Goal: Information Seeking & Learning: Learn about a topic

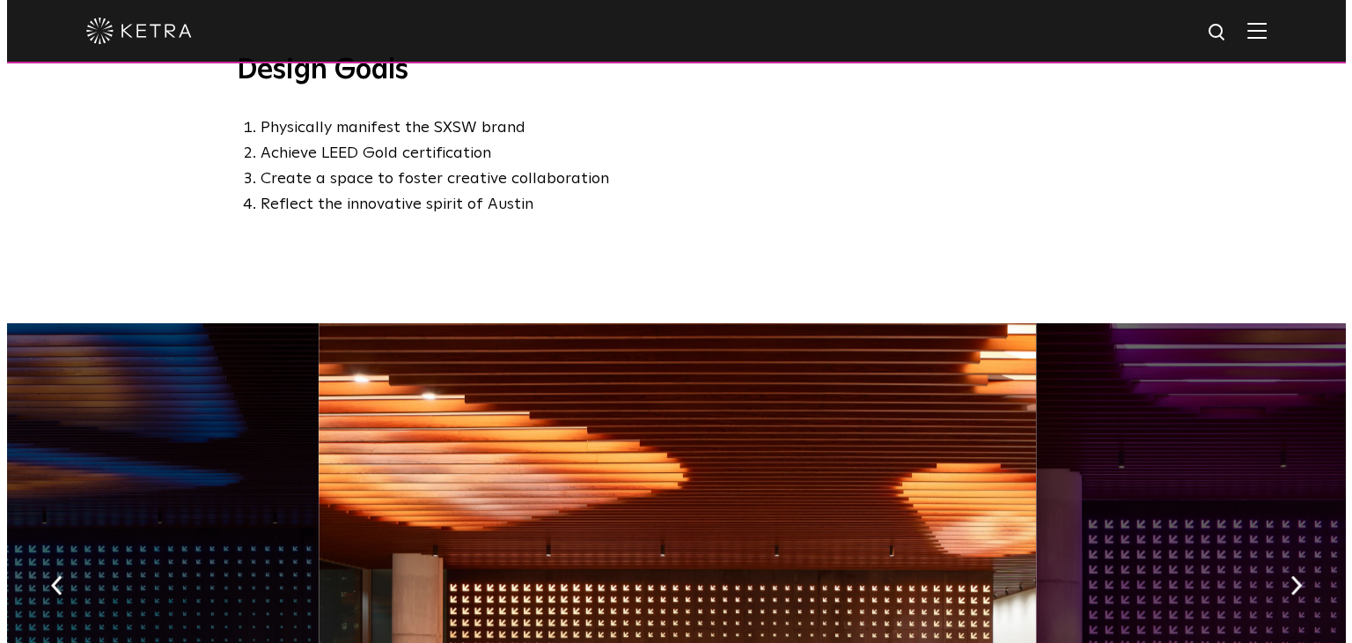
scroll to position [1056, 0]
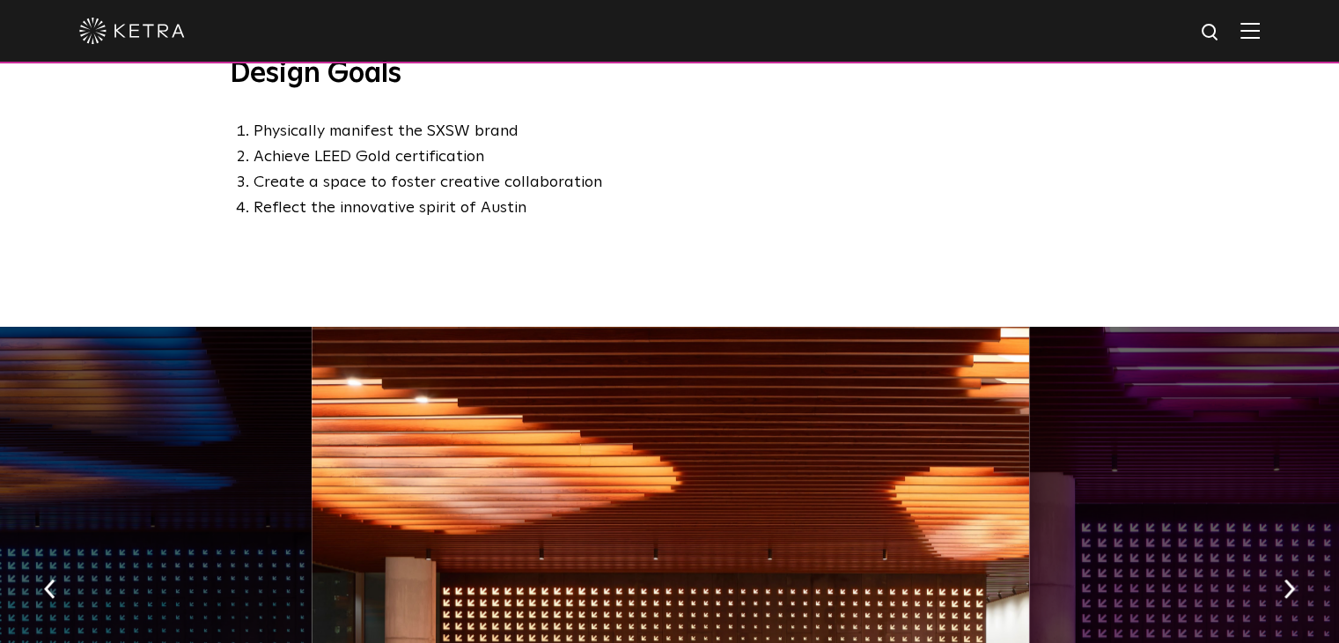
click at [1260, 27] on img at bounding box center [1249, 30] width 19 height 17
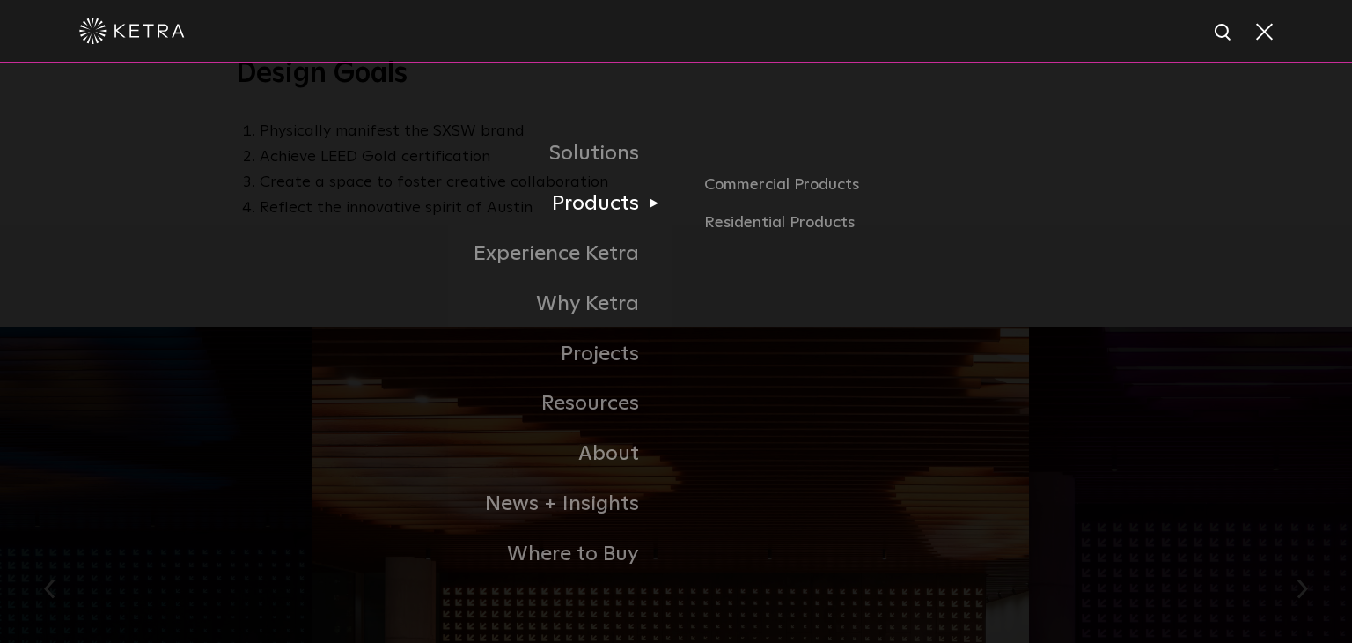
click at [605, 205] on link "Products" at bounding box center [456, 204] width 440 height 50
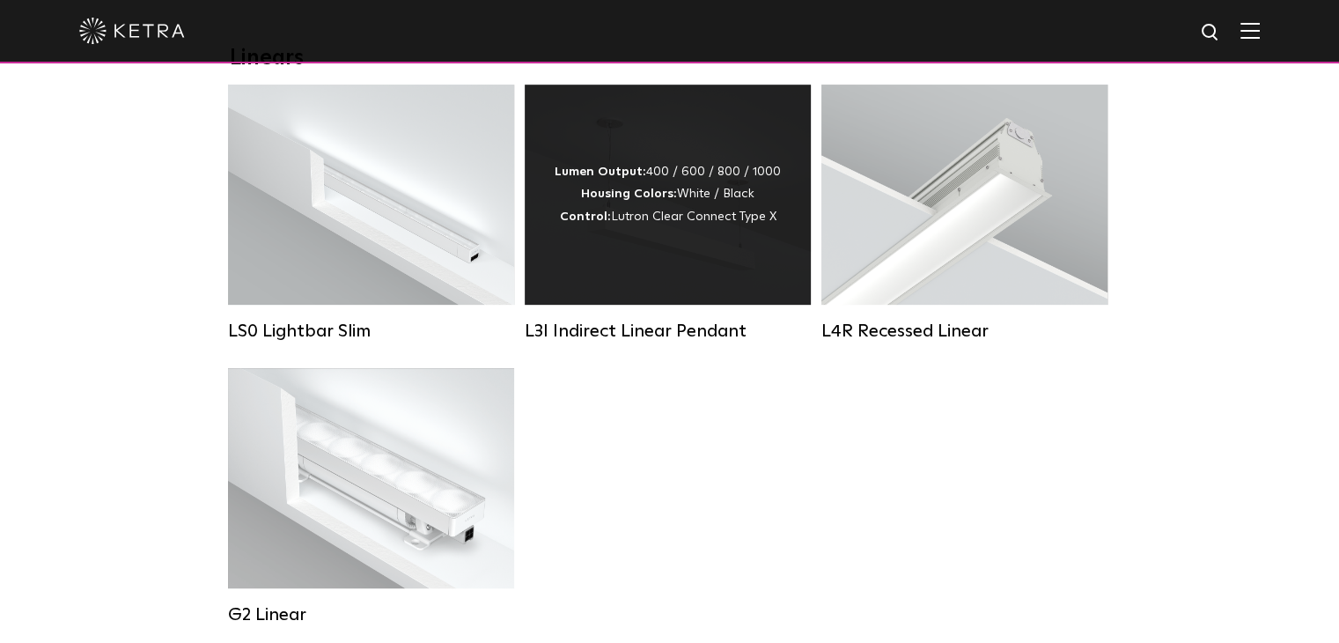
scroll to position [704, 0]
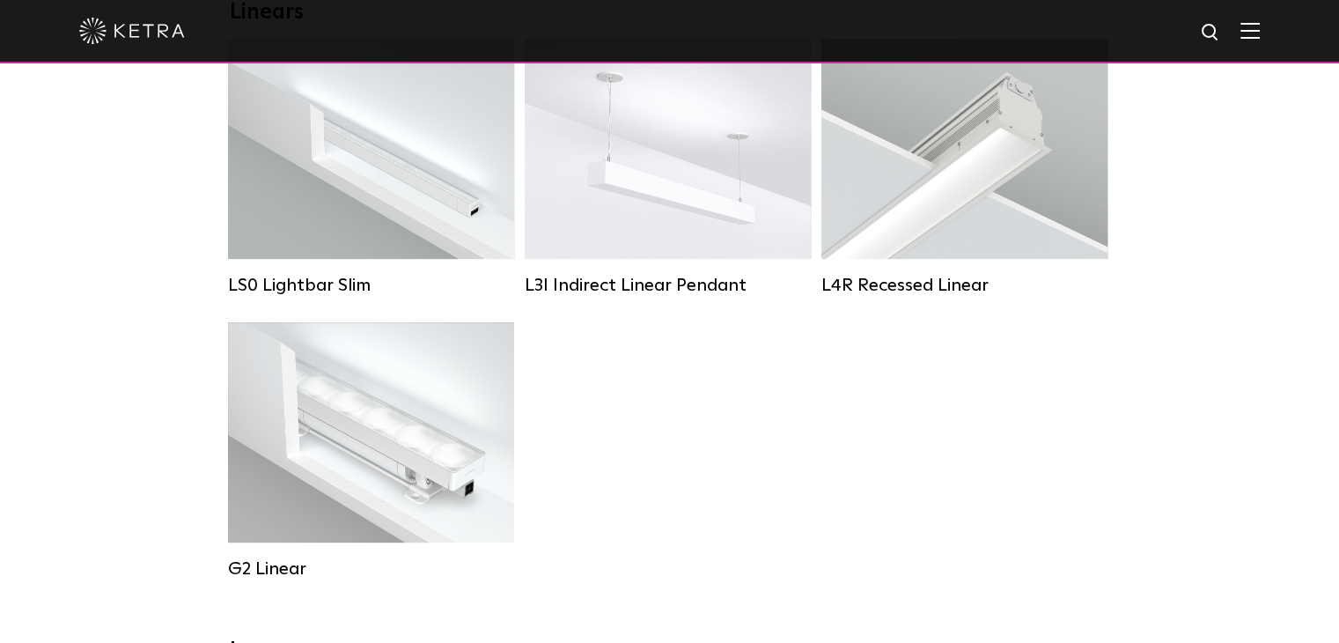
drag, startPoint x: 637, startPoint y: 482, endPoint x: 624, endPoint y: 457, distance: 28.4
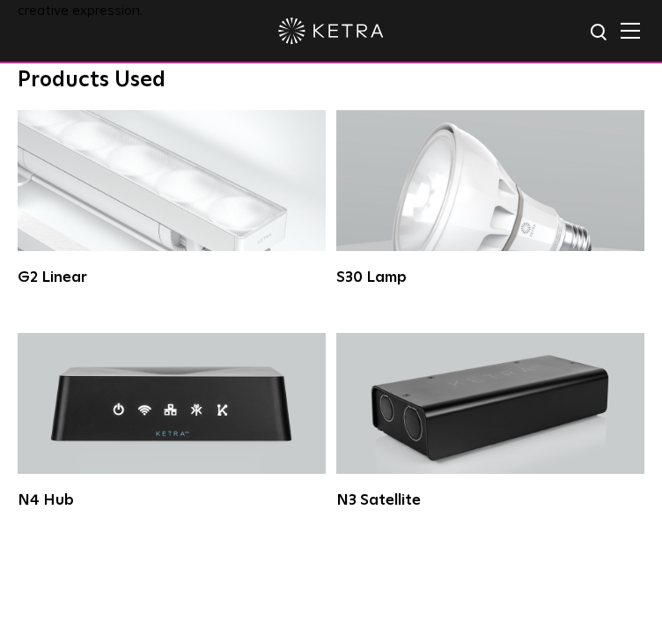
scroll to position [3610, 0]
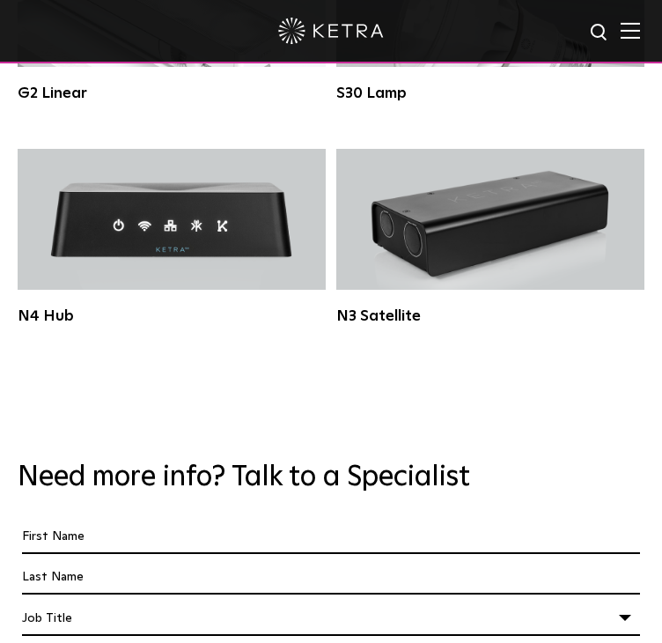
click at [449, 601] on div "Job Title" at bounding box center [331, 617] width 618 height 33
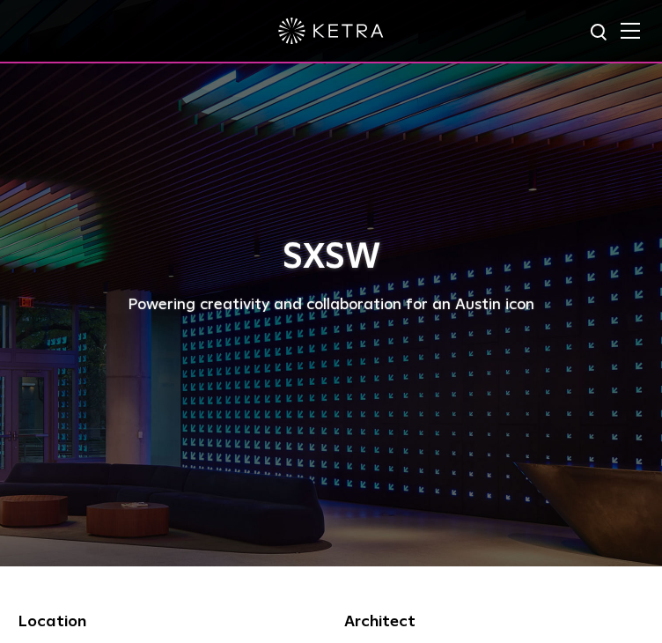
scroll to position [0, 0]
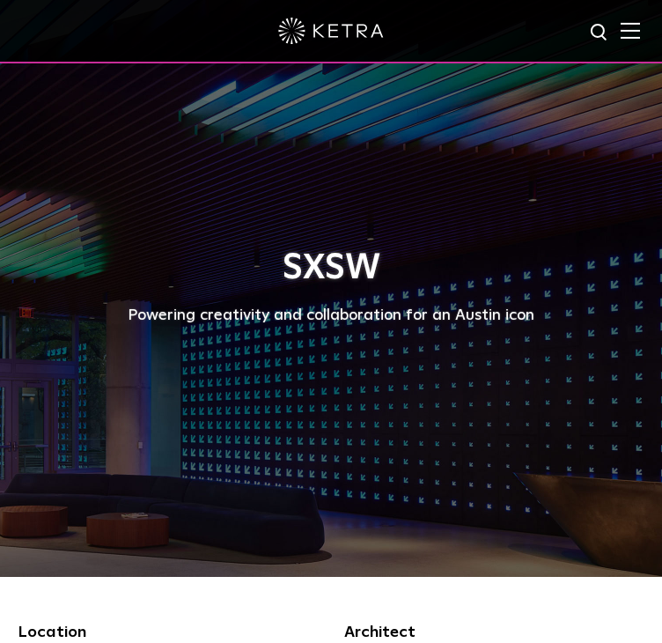
drag, startPoint x: 292, startPoint y: 431, endPoint x: 291, endPoint y: 321, distance: 110.1
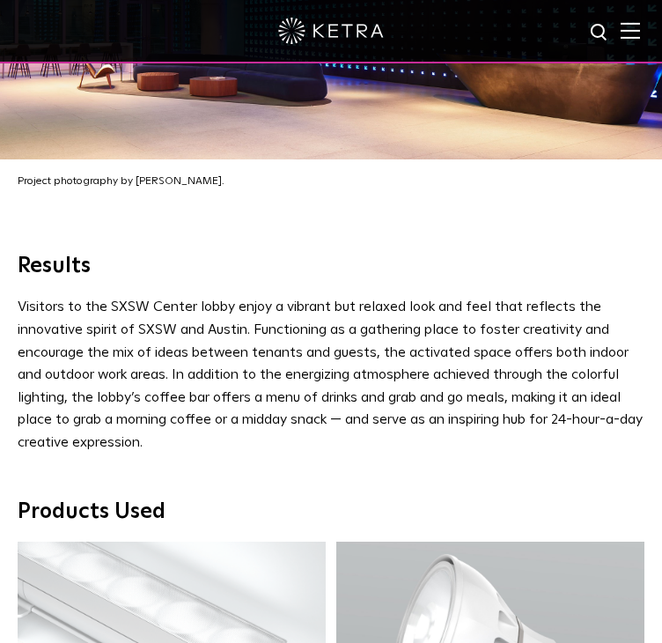
scroll to position [2993, 0]
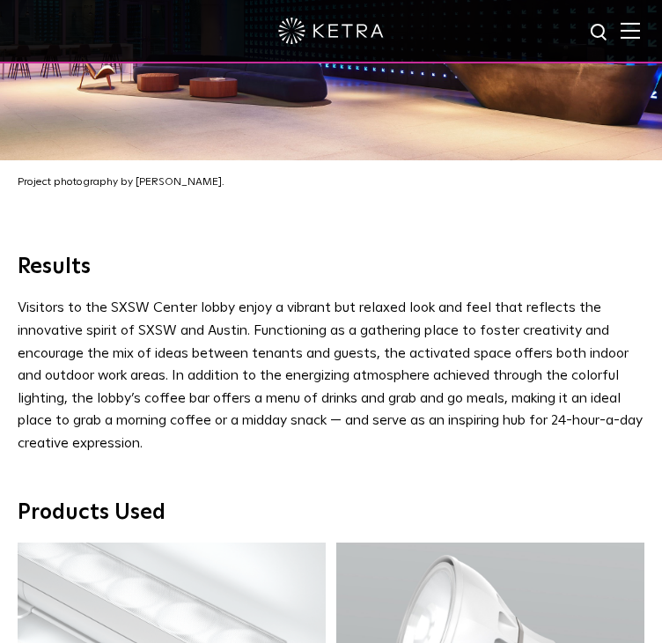
click at [640, 33] on img at bounding box center [630, 30] width 19 height 17
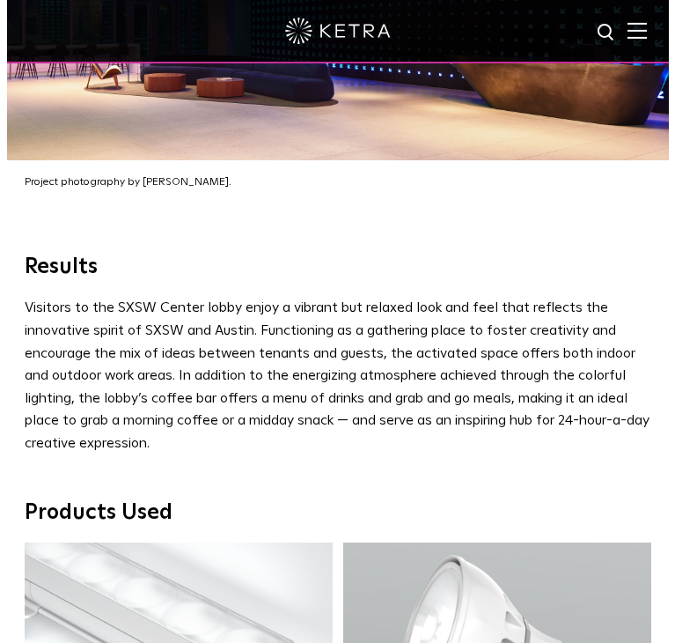
scroll to position [3002, 0]
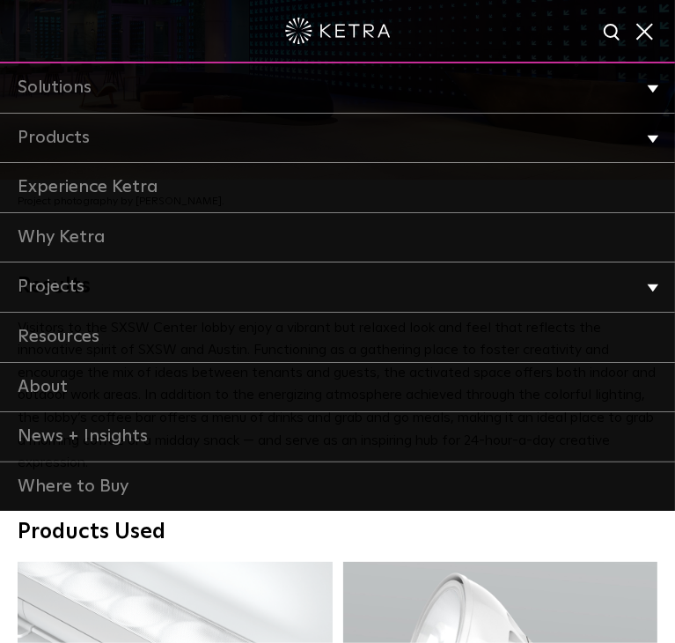
click at [268, 144] on link "Products" at bounding box center [337, 139] width 675 height 50
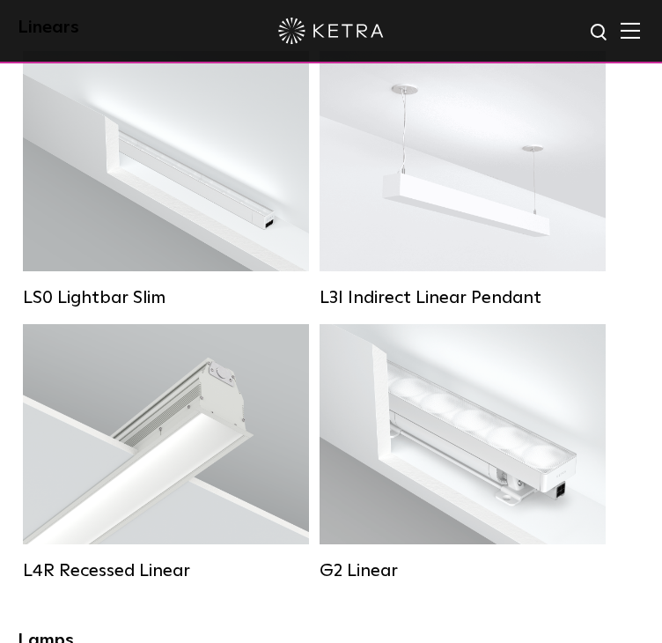
scroll to position [792, 0]
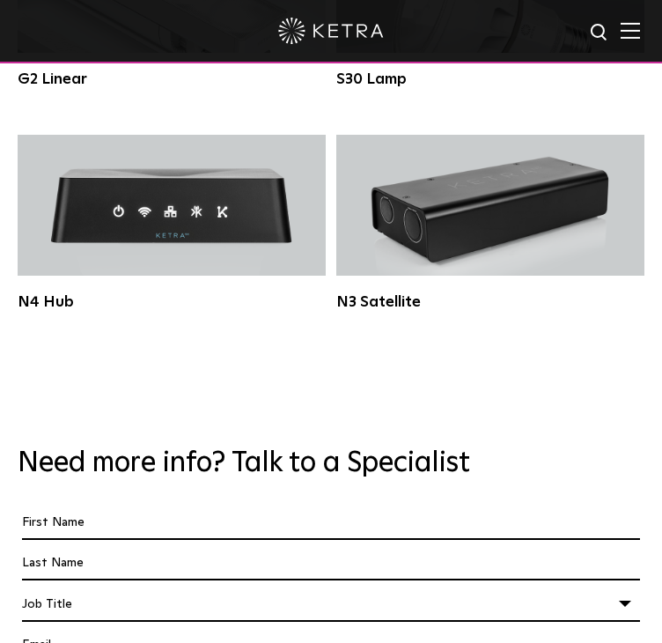
scroll to position [3667, 0]
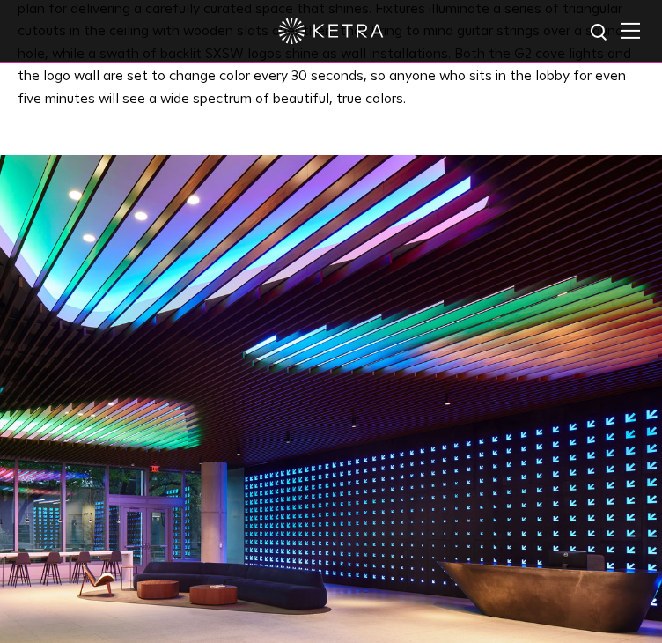
drag, startPoint x: 394, startPoint y: 486, endPoint x: 401, endPoint y: 254, distance: 231.7
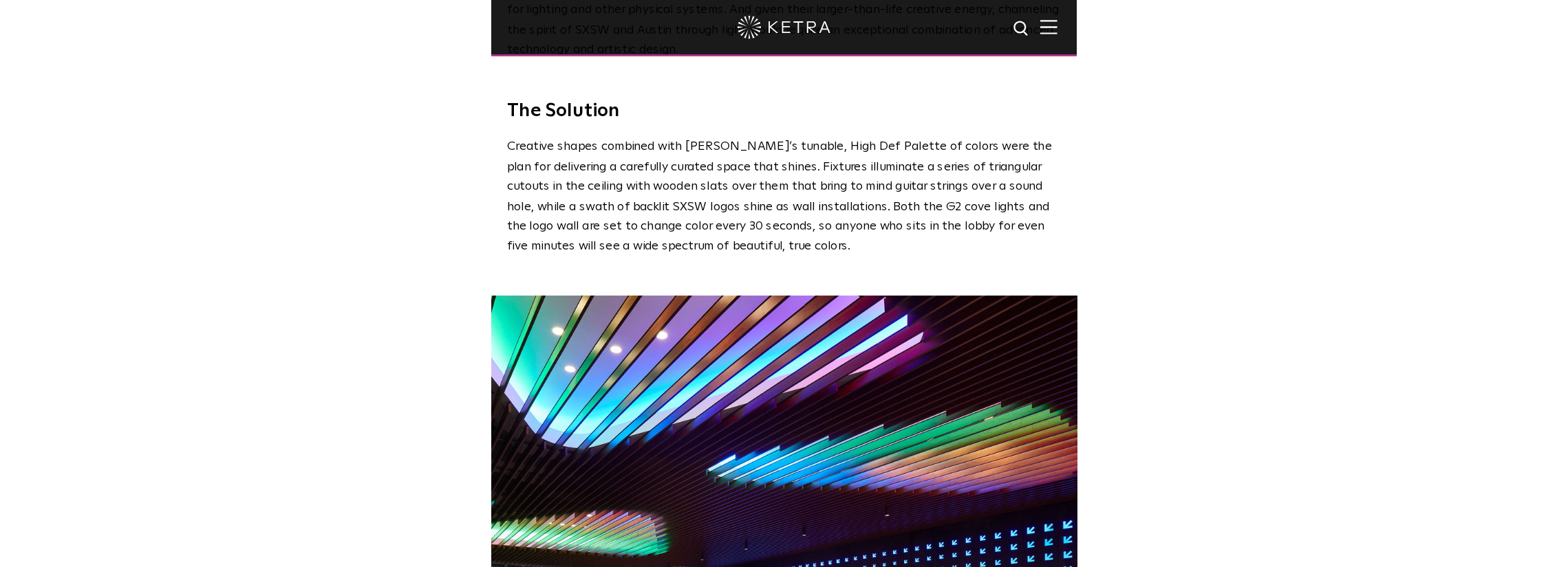
scroll to position [1599, 0]
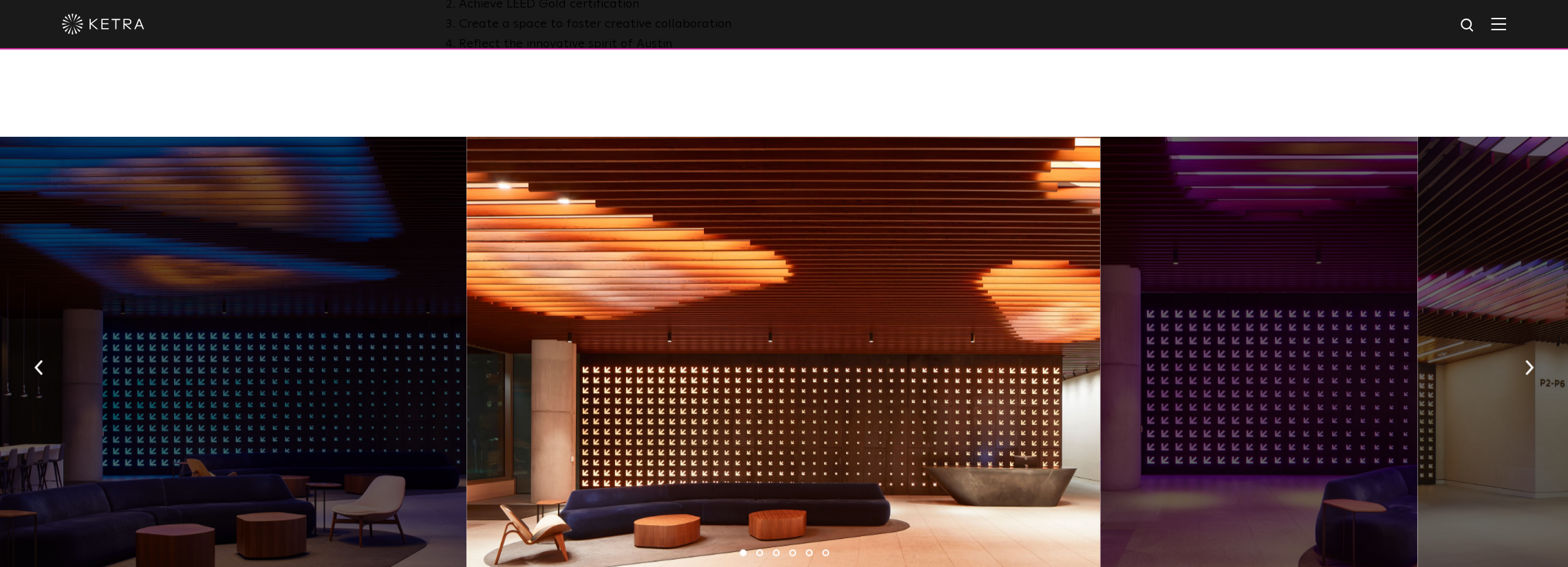
drag, startPoint x: 943, startPoint y: 480, endPoint x: 1036, endPoint y: 332, distance: 174.8
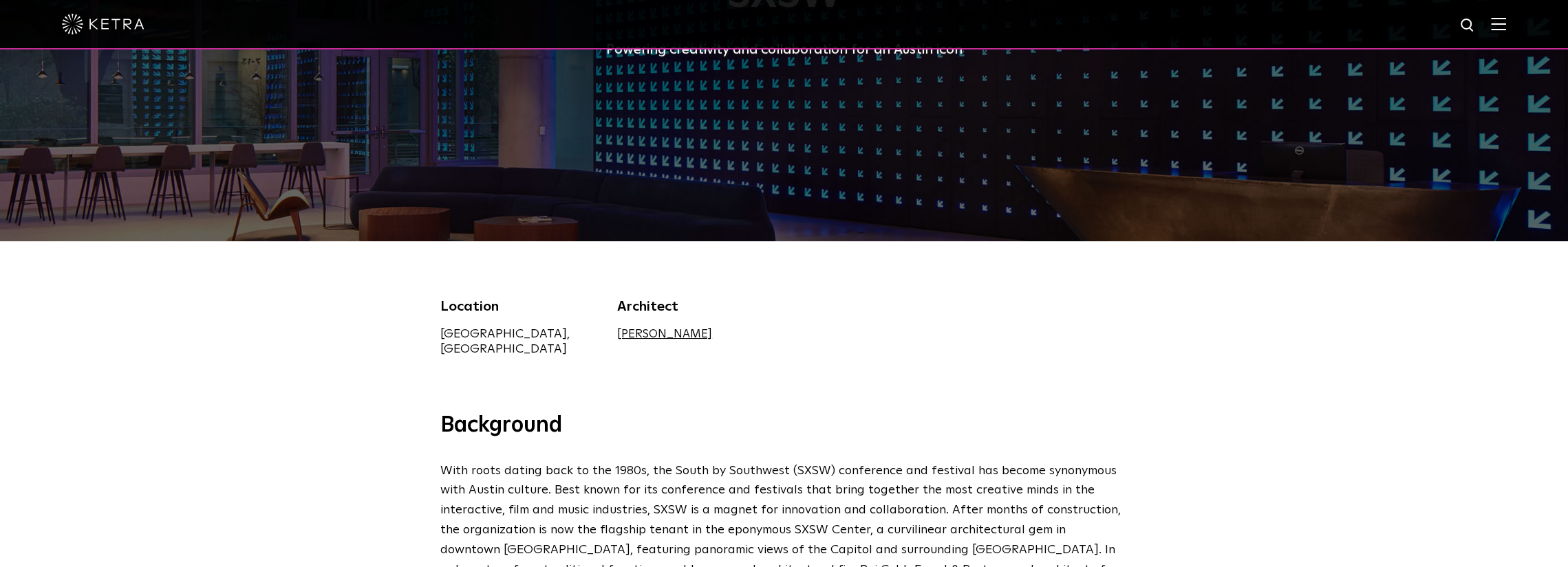
scroll to position [0, 0]
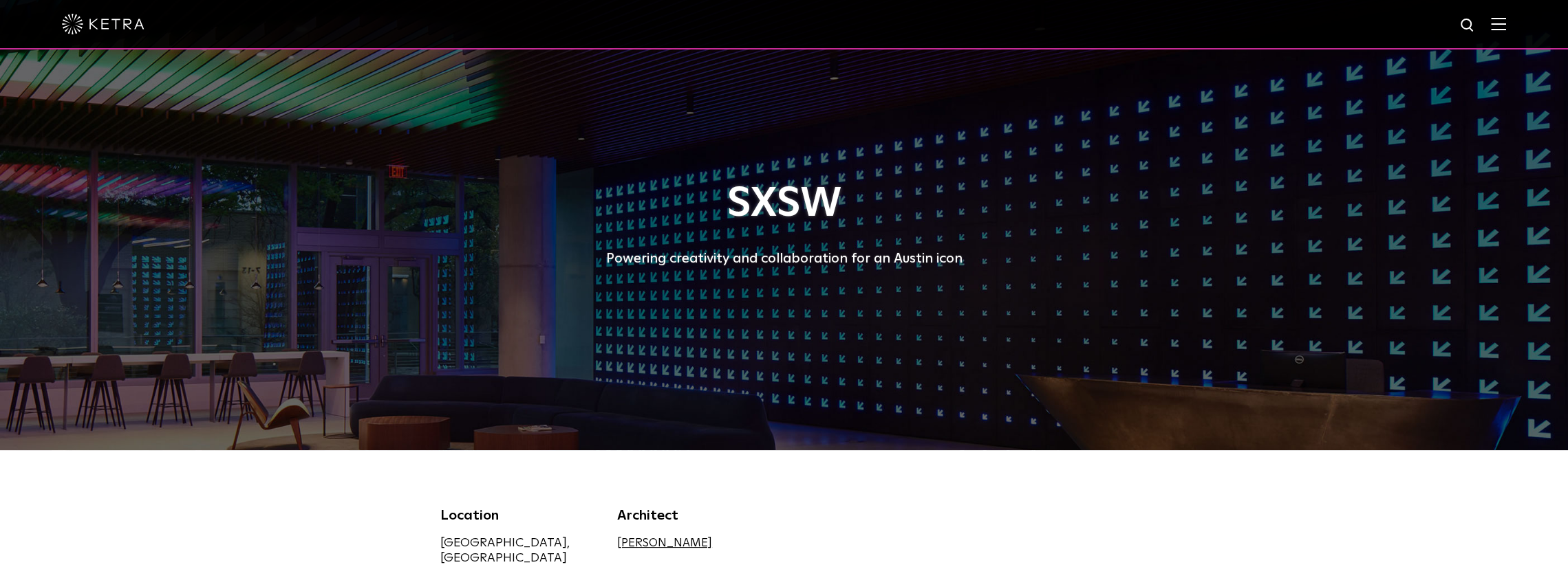
drag, startPoint x: 1073, startPoint y: 369, endPoint x: 1098, endPoint y: 212, distance: 159.0
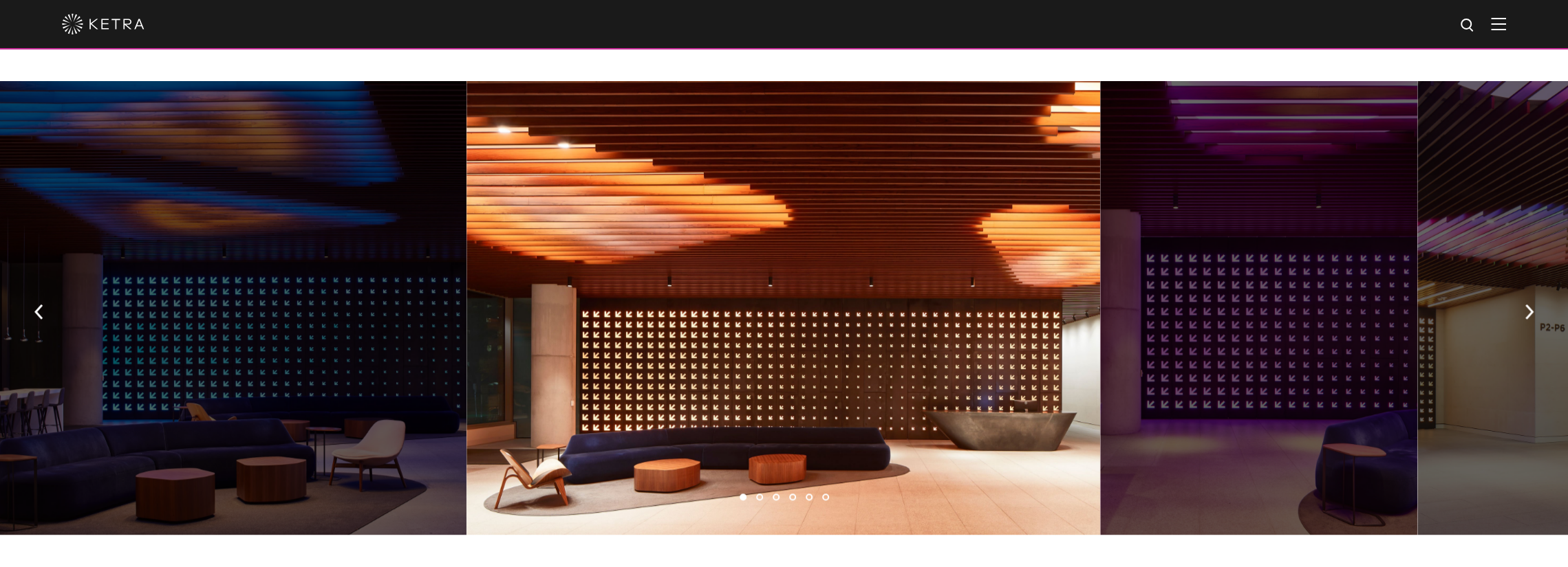
scroll to position [963, 0]
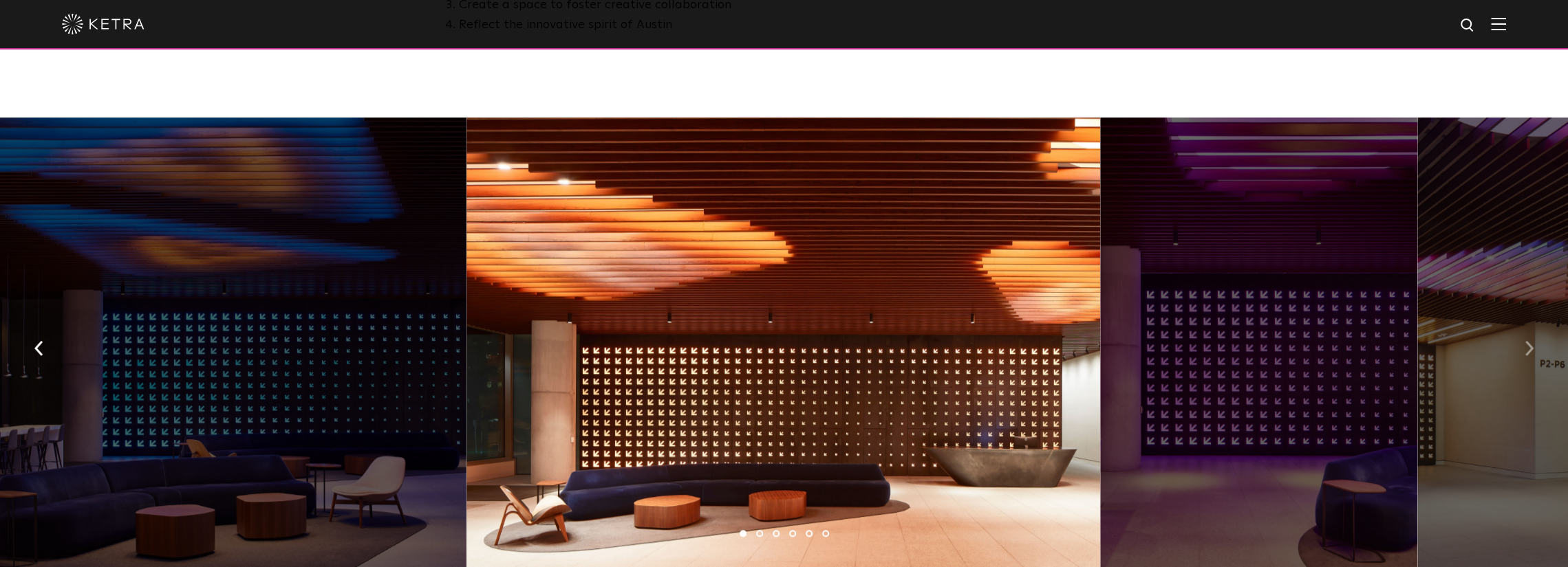
click at [517, 348] on button "button" at bounding box center [1530, 348] width 30 height 48
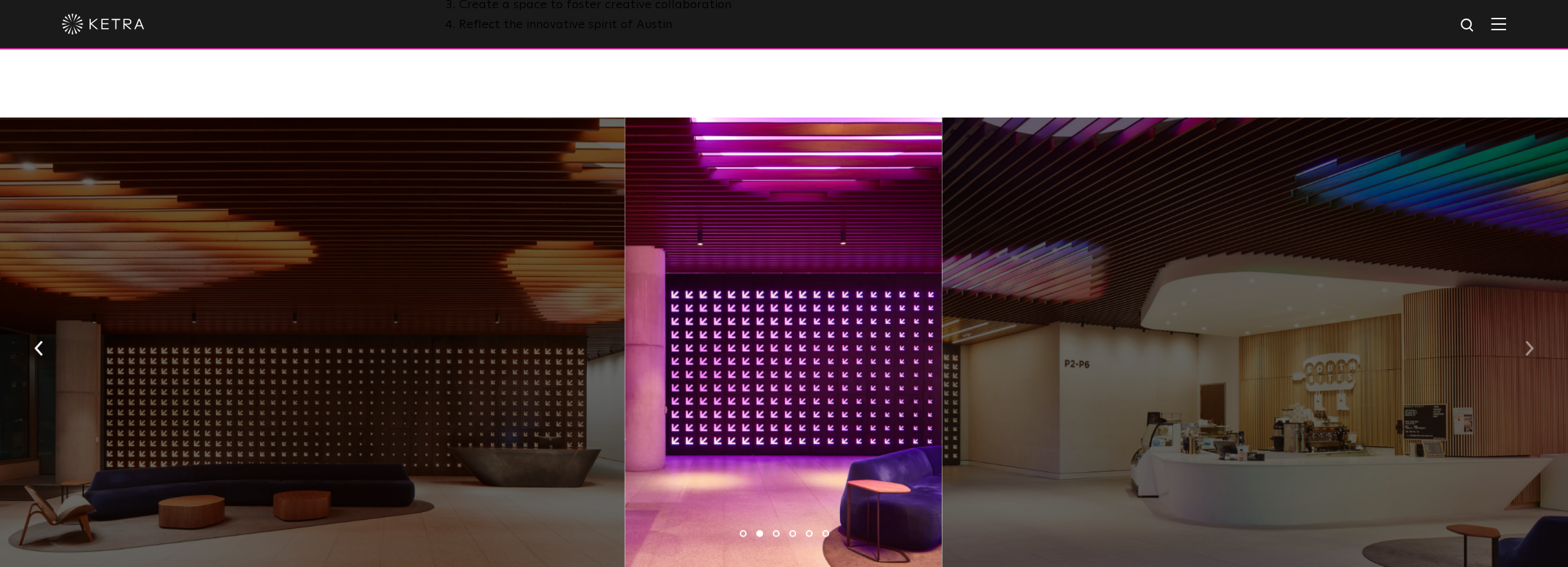
click at [517, 348] on button "button" at bounding box center [1530, 348] width 30 height 48
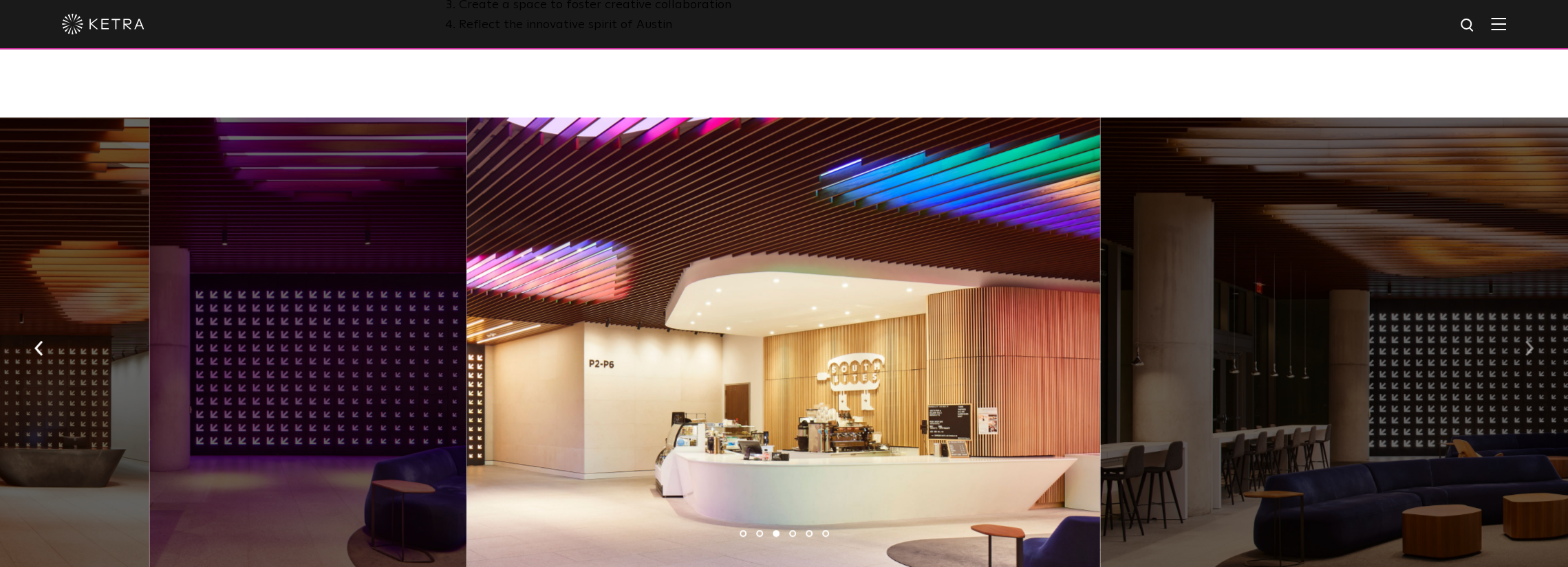
click at [517, 348] on button "button" at bounding box center [1530, 348] width 30 height 48
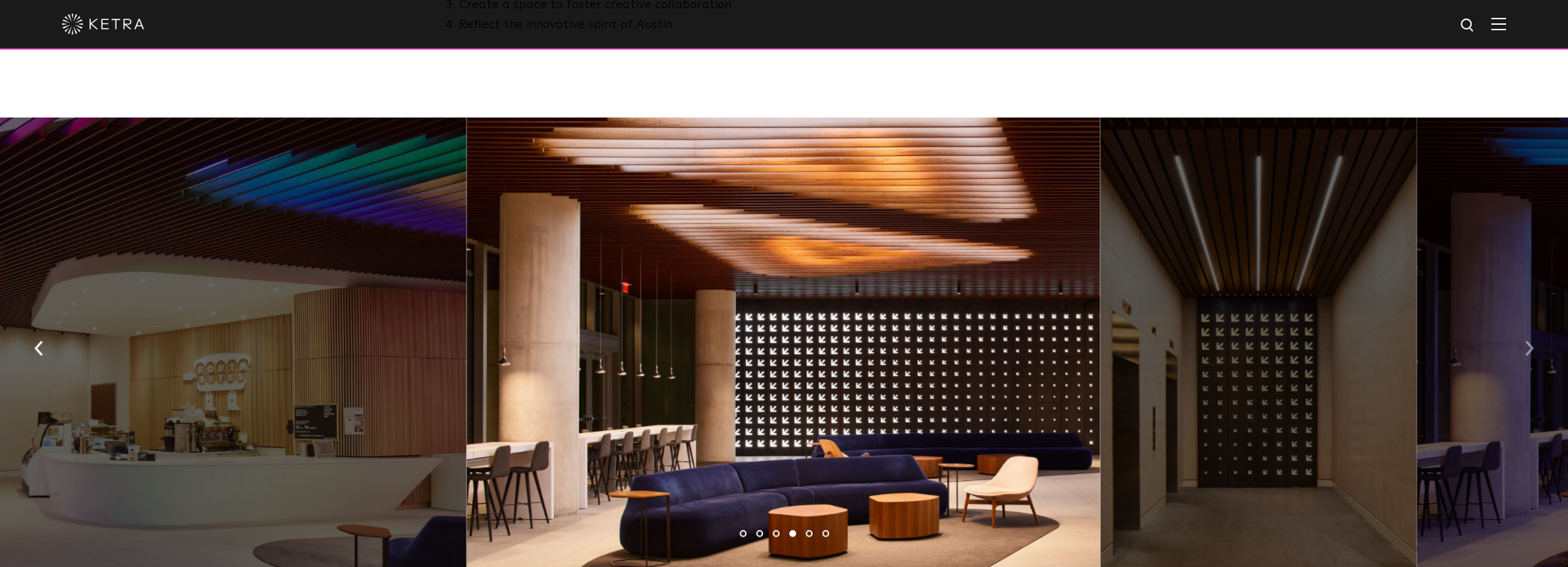
click at [517, 348] on button "button" at bounding box center [1530, 348] width 30 height 48
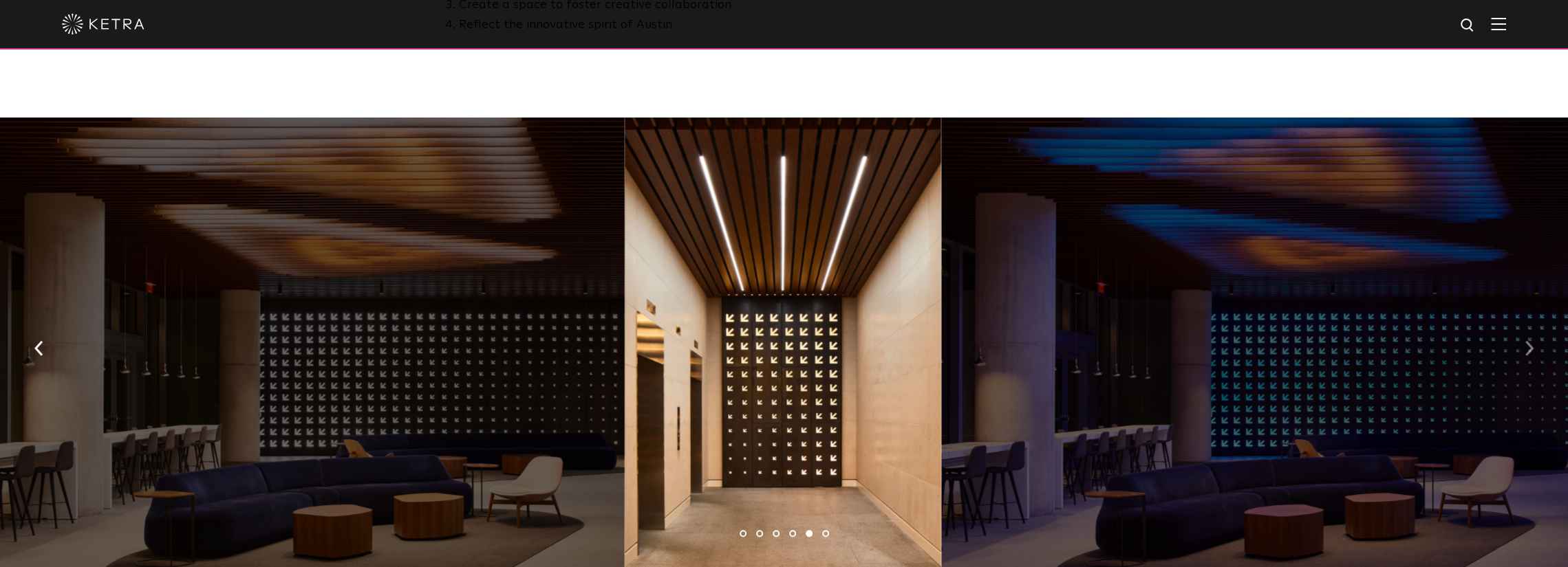
click at [517, 348] on button "button" at bounding box center [1530, 348] width 30 height 48
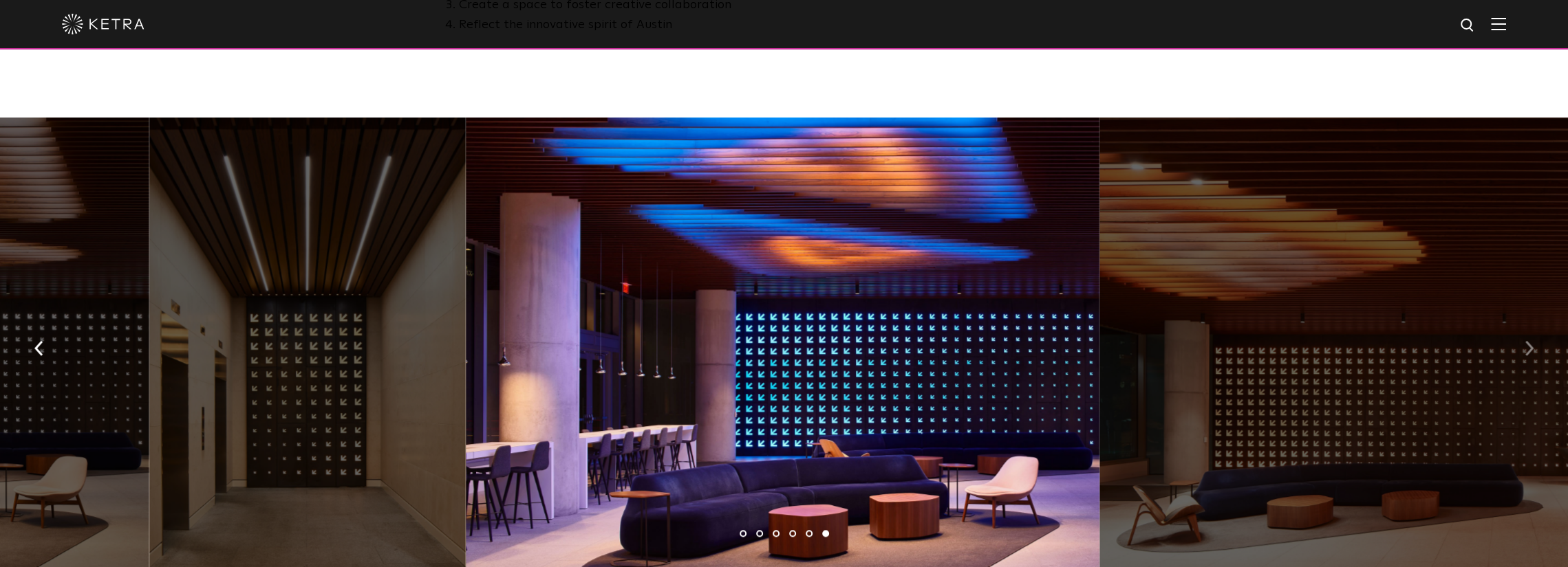
click at [517, 341] on img "button" at bounding box center [1529, 348] width 9 height 15
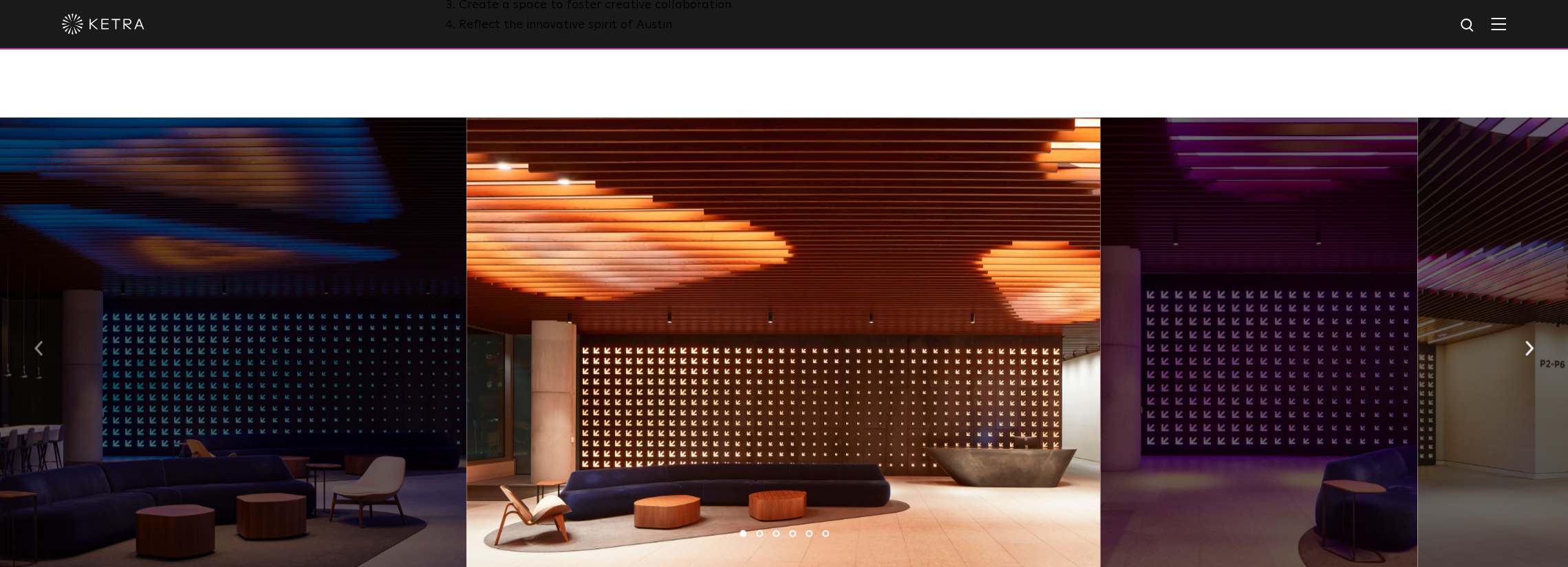
click at [43, 350] on button "button" at bounding box center [39, 348] width 30 height 48
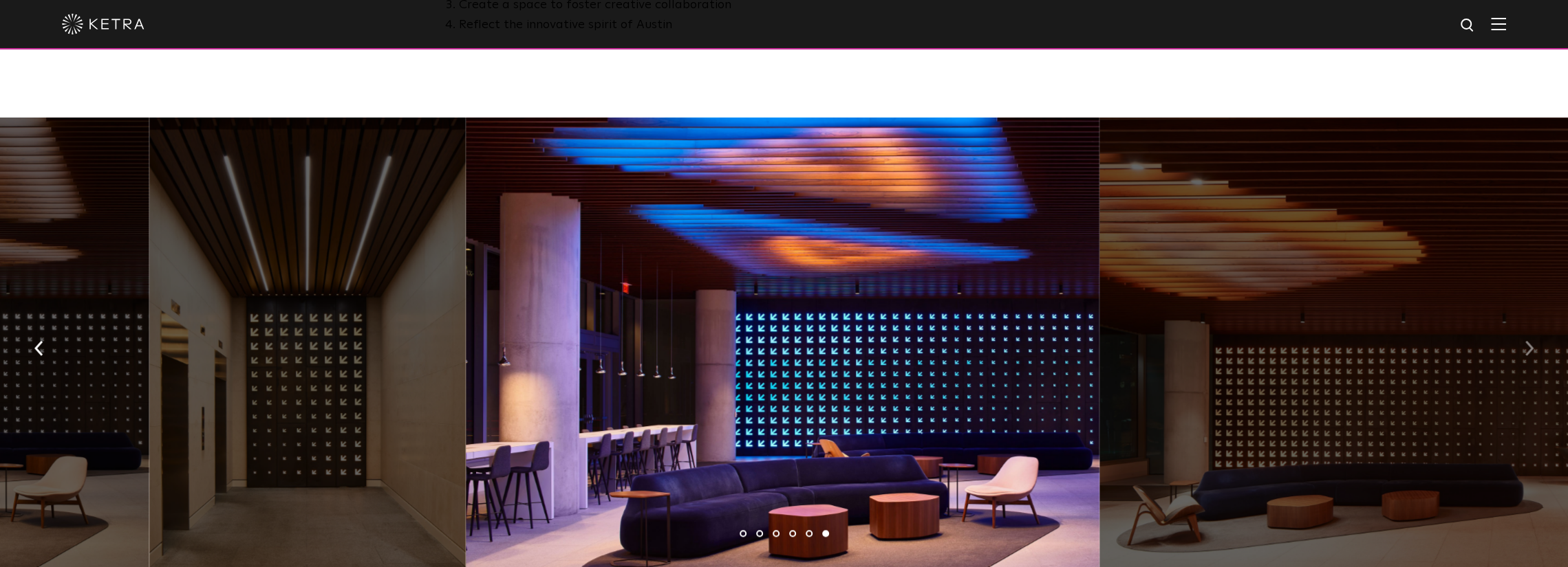
click at [517, 338] on button "button" at bounding box center [1530, 348] width 30 height 48
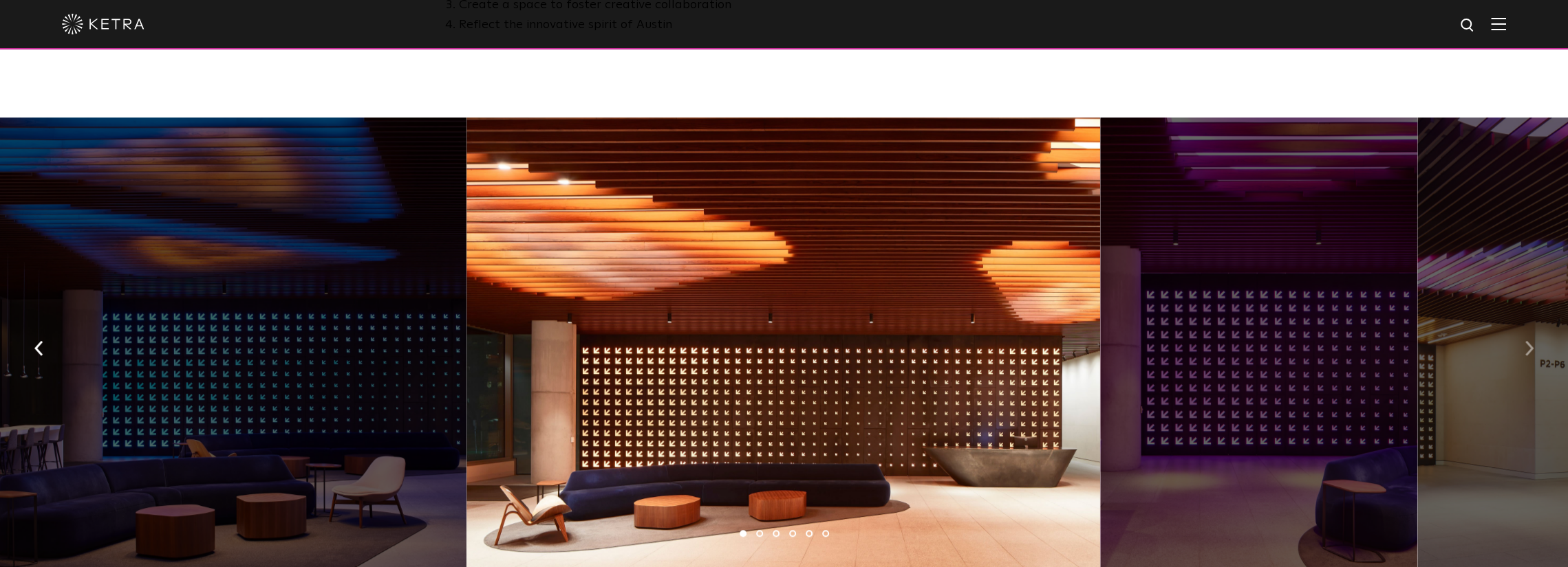
click at [517, 338] on button "button" at bounding box center [1530, 348] width 30 height 48
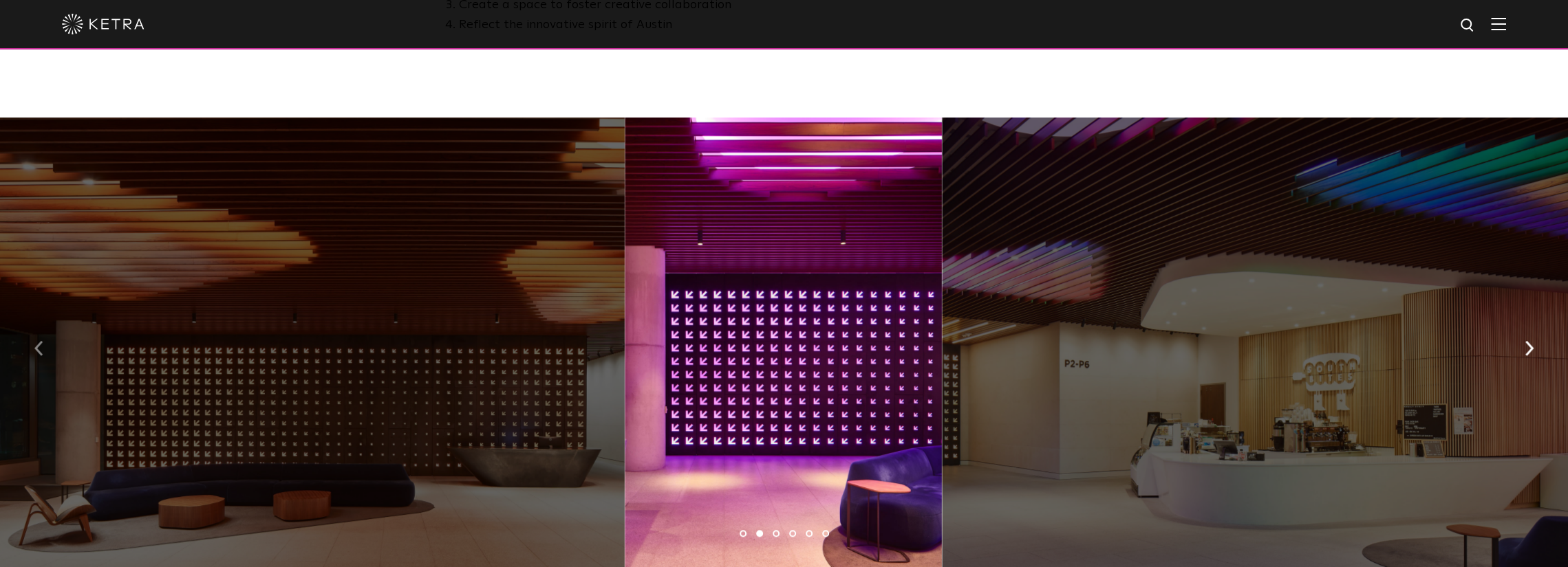
click at [41, 349] on button "button" at bounding box center [39, 348] width 30 height 48
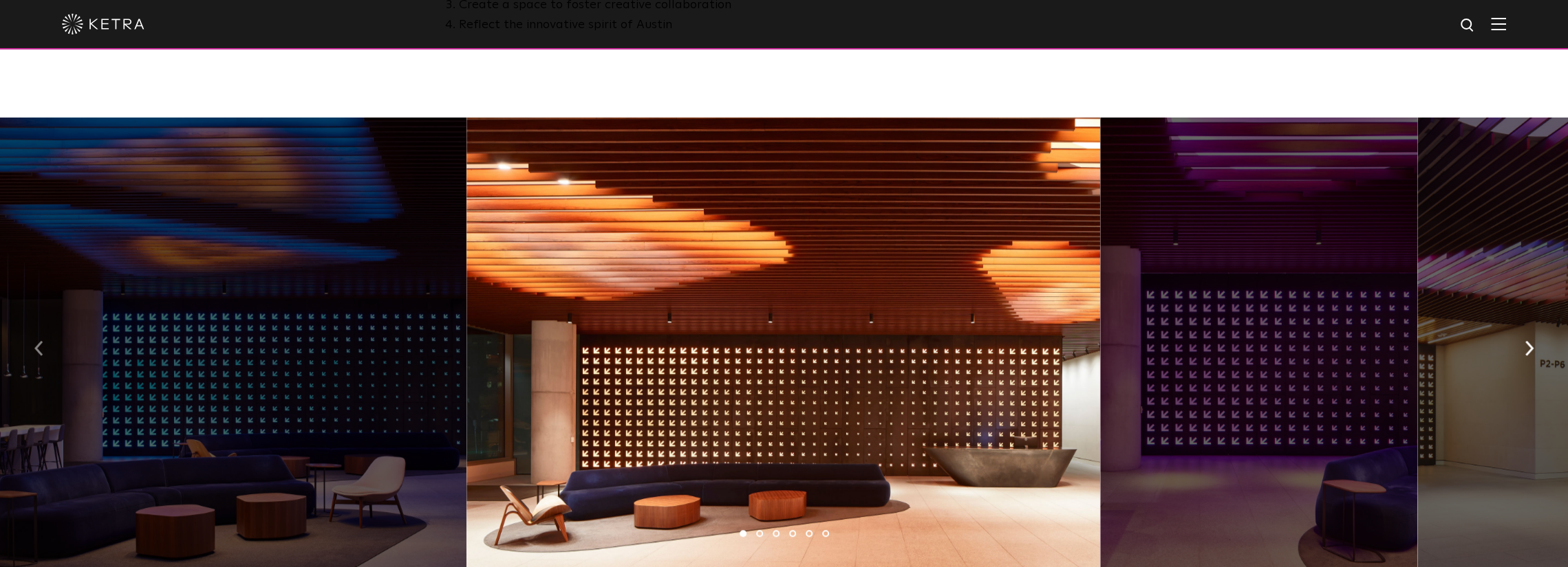
click at [41, 349] on button "button" at bounding box center [39, 348] width 30 height 48
click at [50, 348] on button "button" at bounding box center [39, 348] width 30 height 48
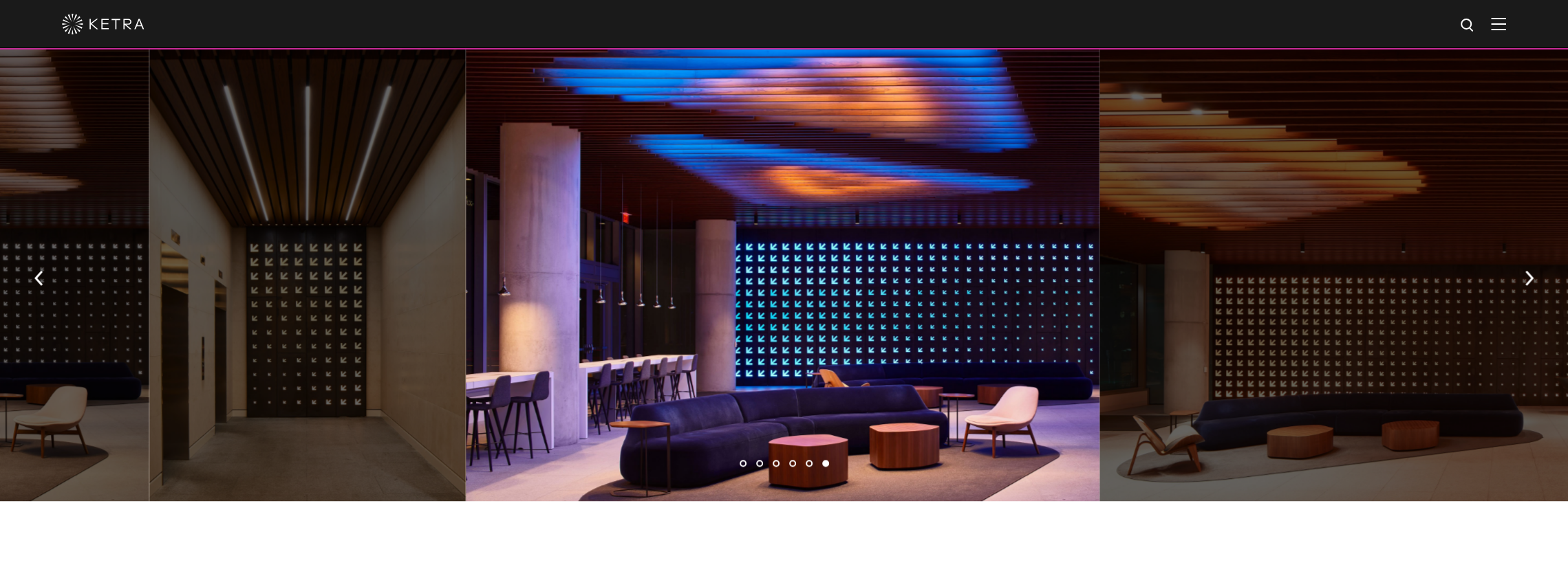
scroll to position [1032, 0]
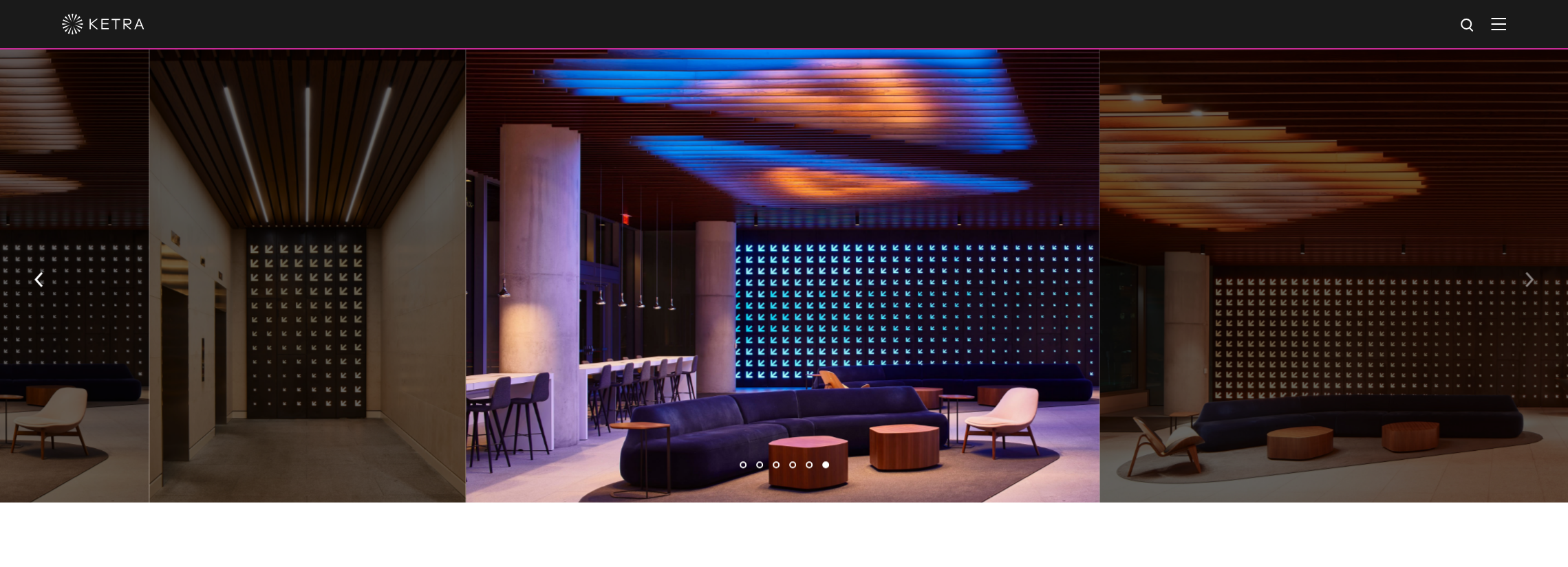
click at [517, 276] on button "button" at bounding box center [1530, 279] width 30 height 48
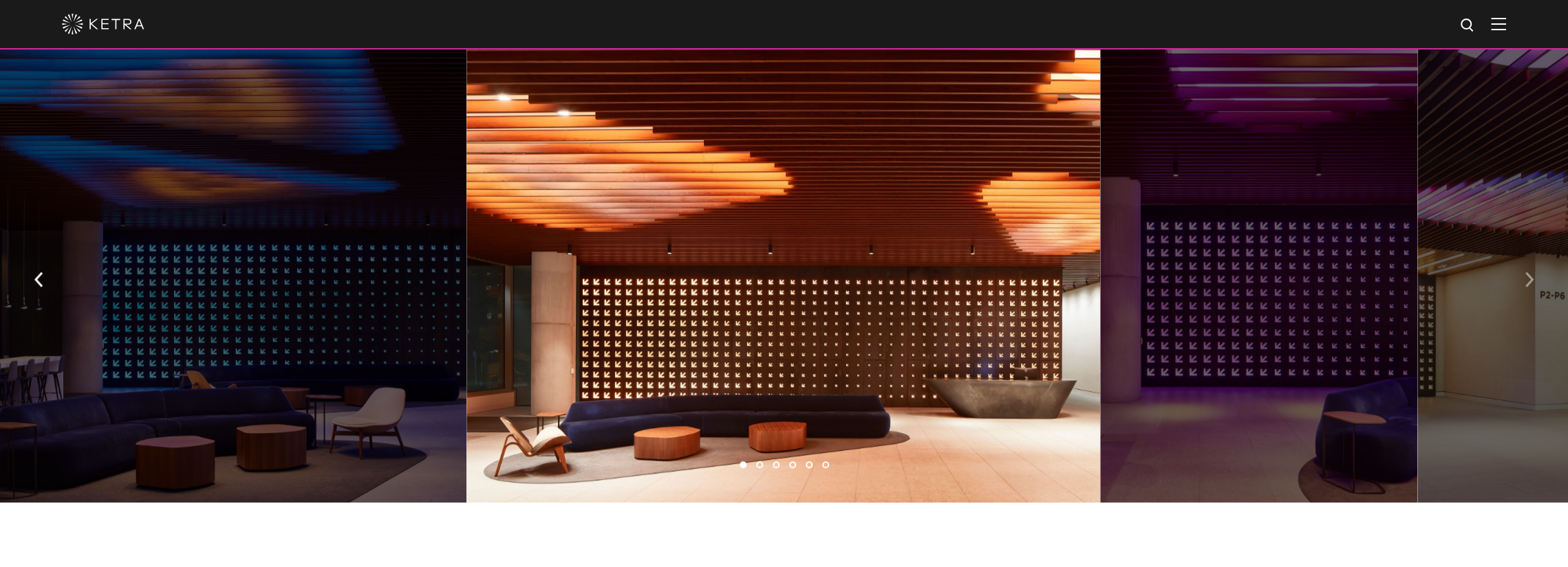
click at [517, 273] on img "button" at bounding box center [1529, 280] width 9 height 15
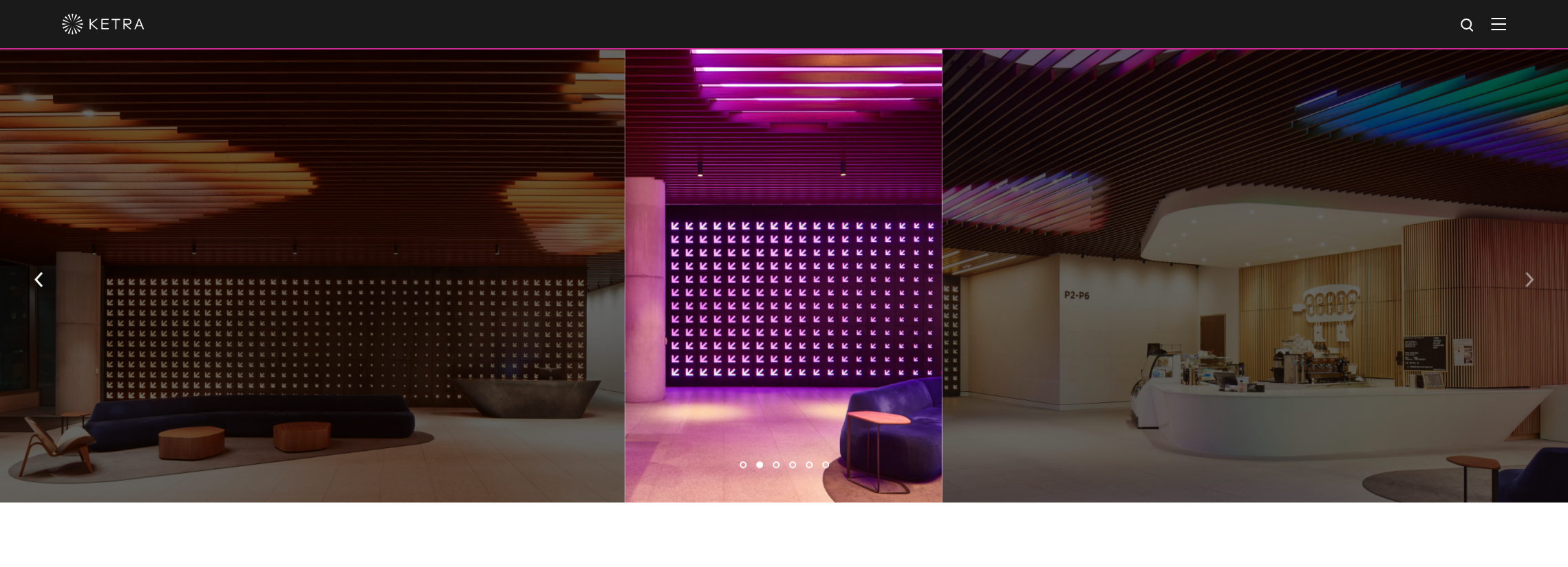
click at [517, 273] on img "button" at bounding box center [1529, 280] width 9 height 15
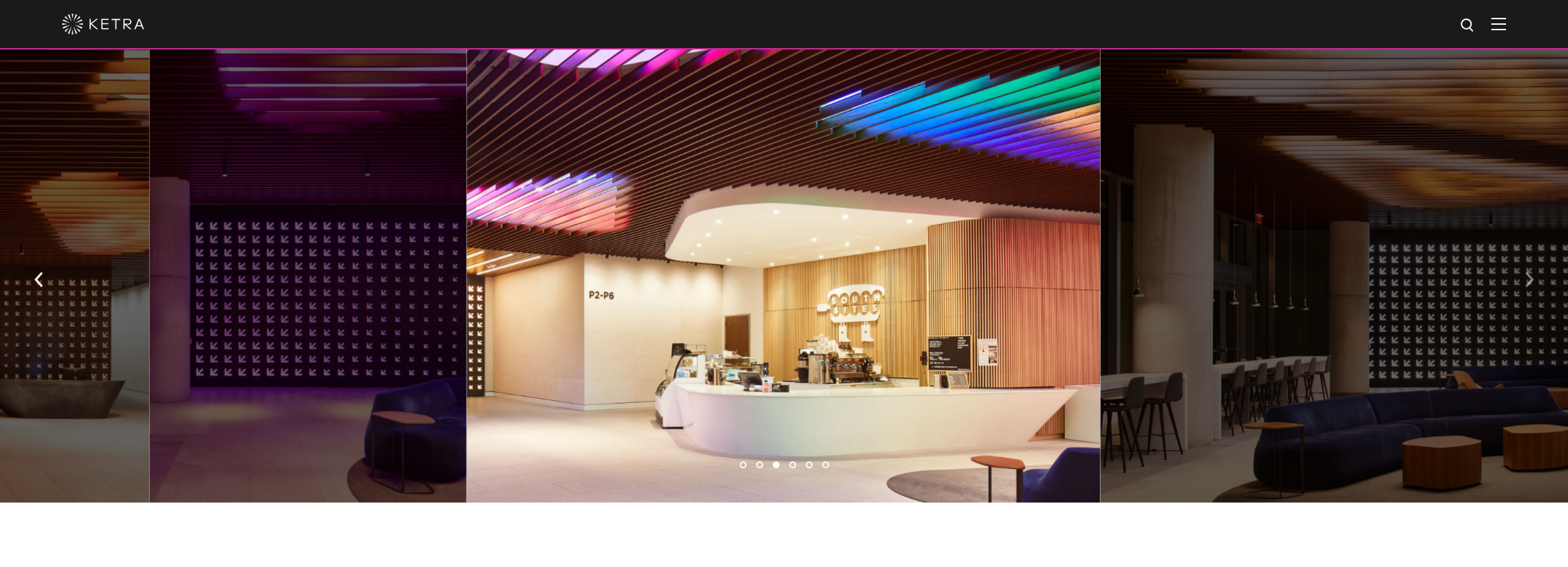
click at [517, 273] on img "button" at bounding box center [1529, 280] width 9 height 15
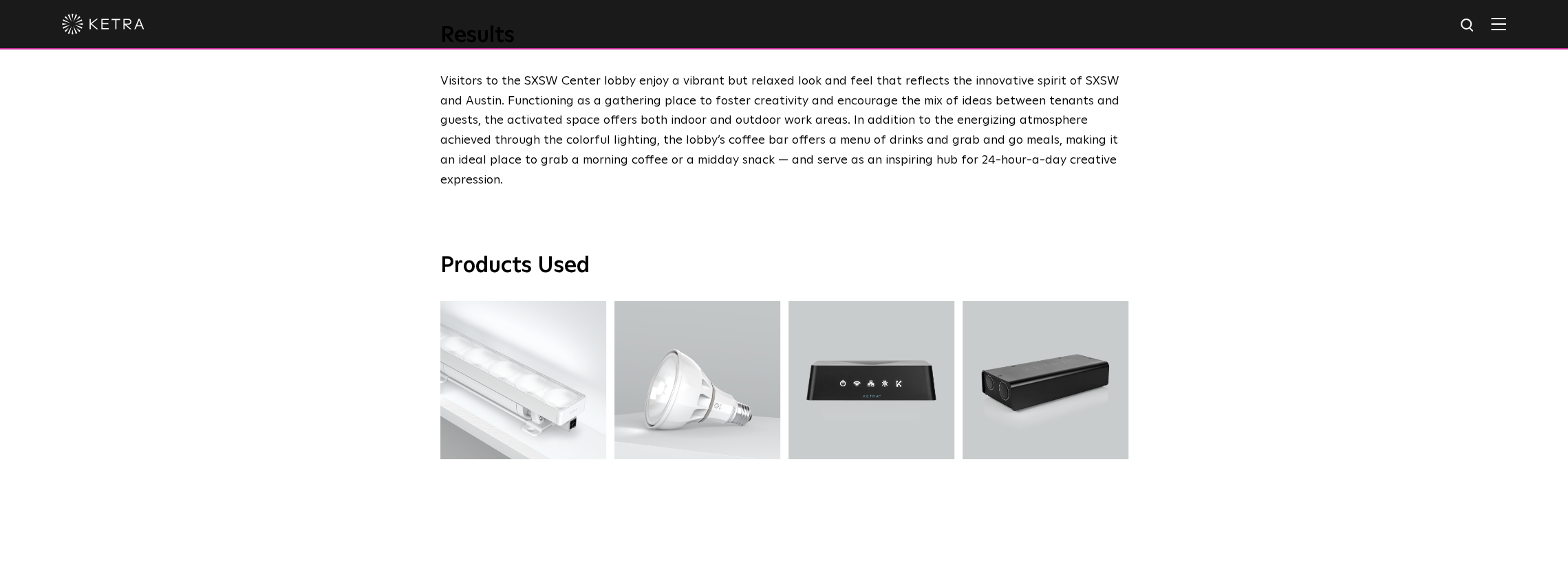
scroll to position [2682, 0]
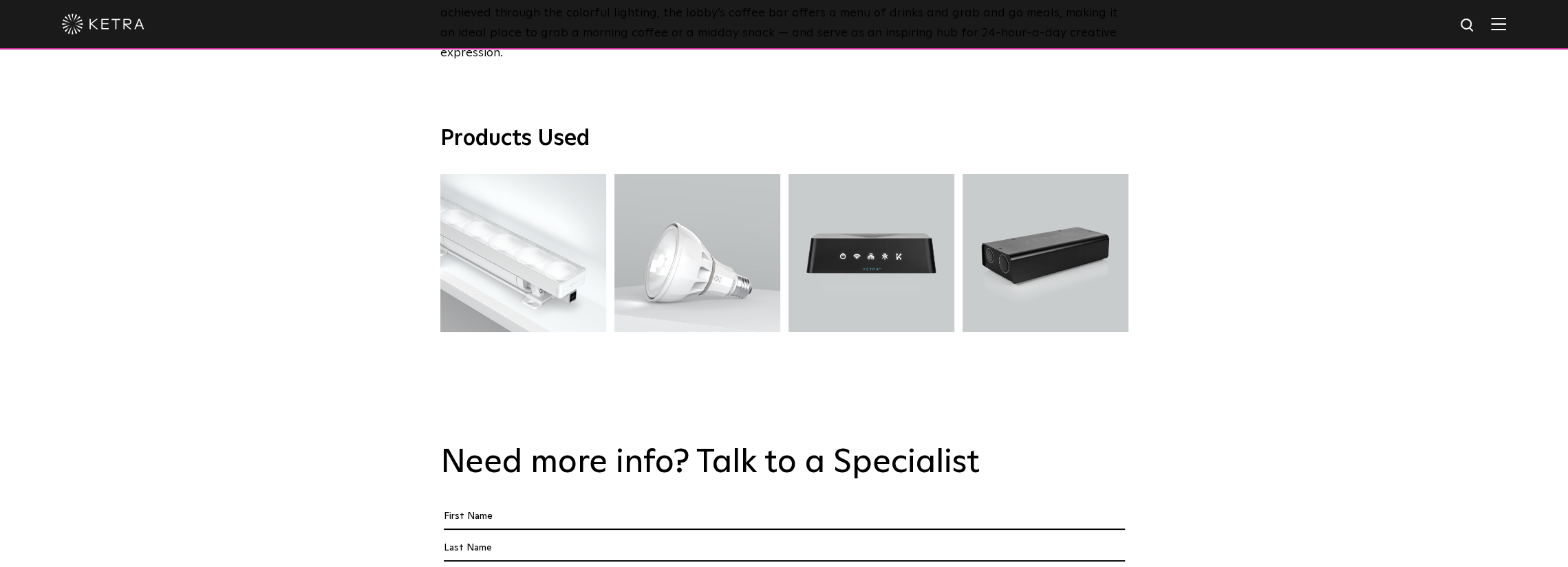
click at [517, 444] on h2 "Need more info? Talk to a Specialist" at bounding box center [784, 463] width 688 height 40
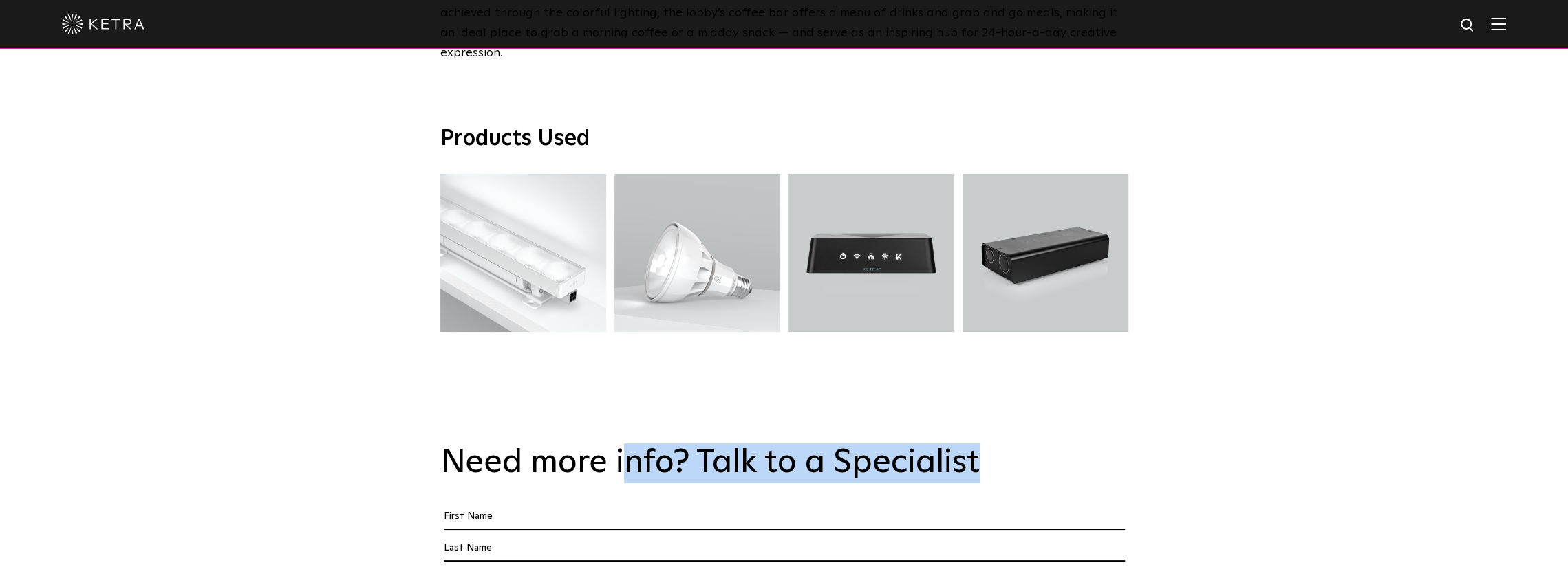
click at [517, 444] on h2 "Need more info? Talk to a Specialist" at bounding box center [784, 463] width 688 height 40
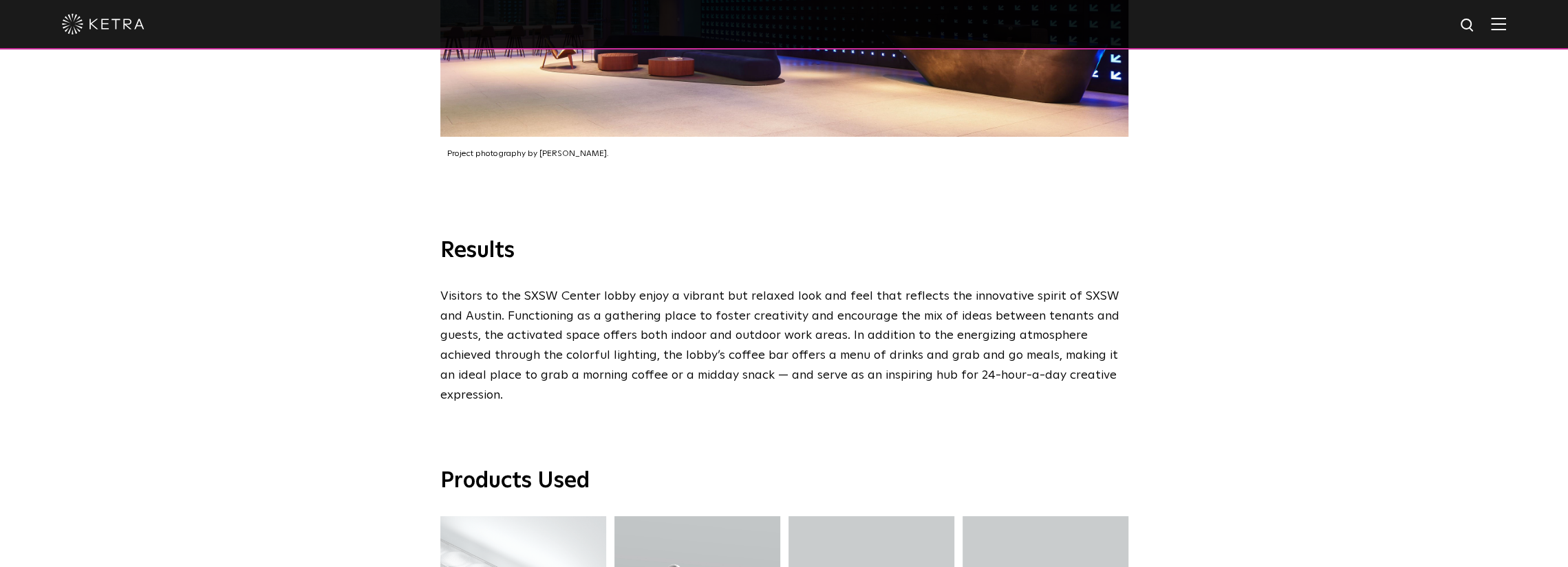
scroll to position [2544, 0]
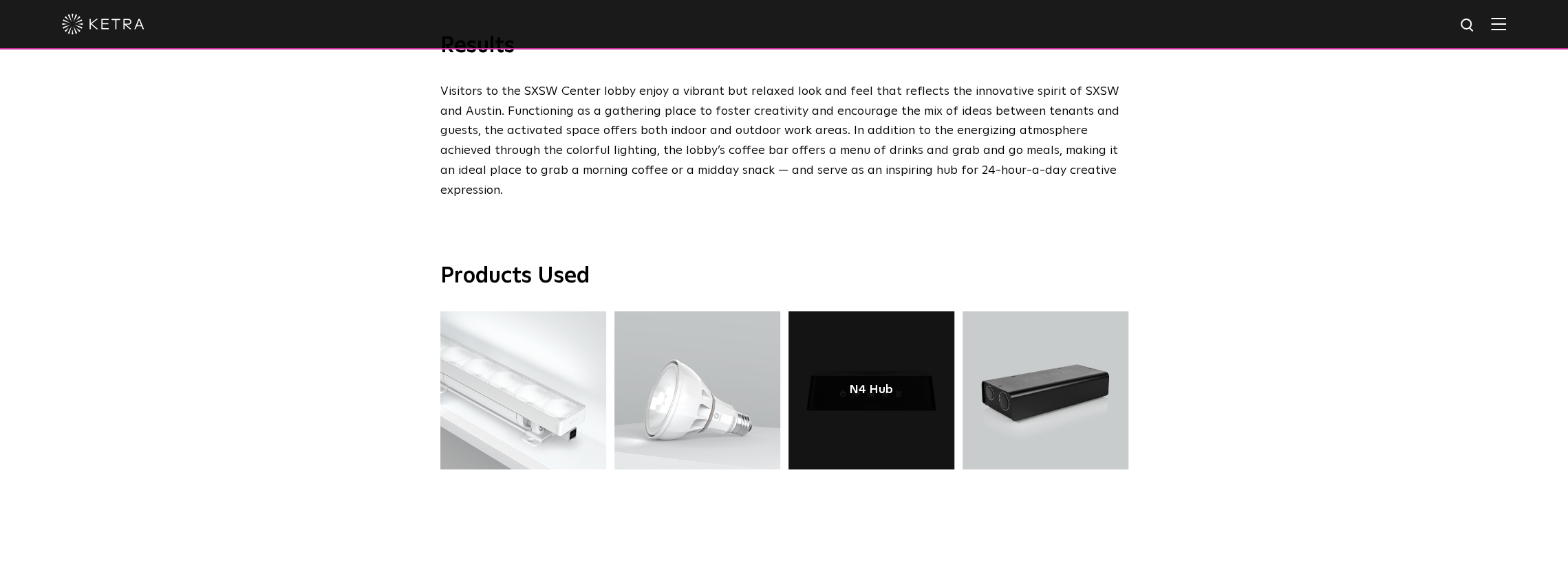
click at [517, 347] on link at bounding box center [872, 390] width 166 height 158
click at [517, 383] on div "N4 Hub" at bounding box center [871, 390] width 44 height 14
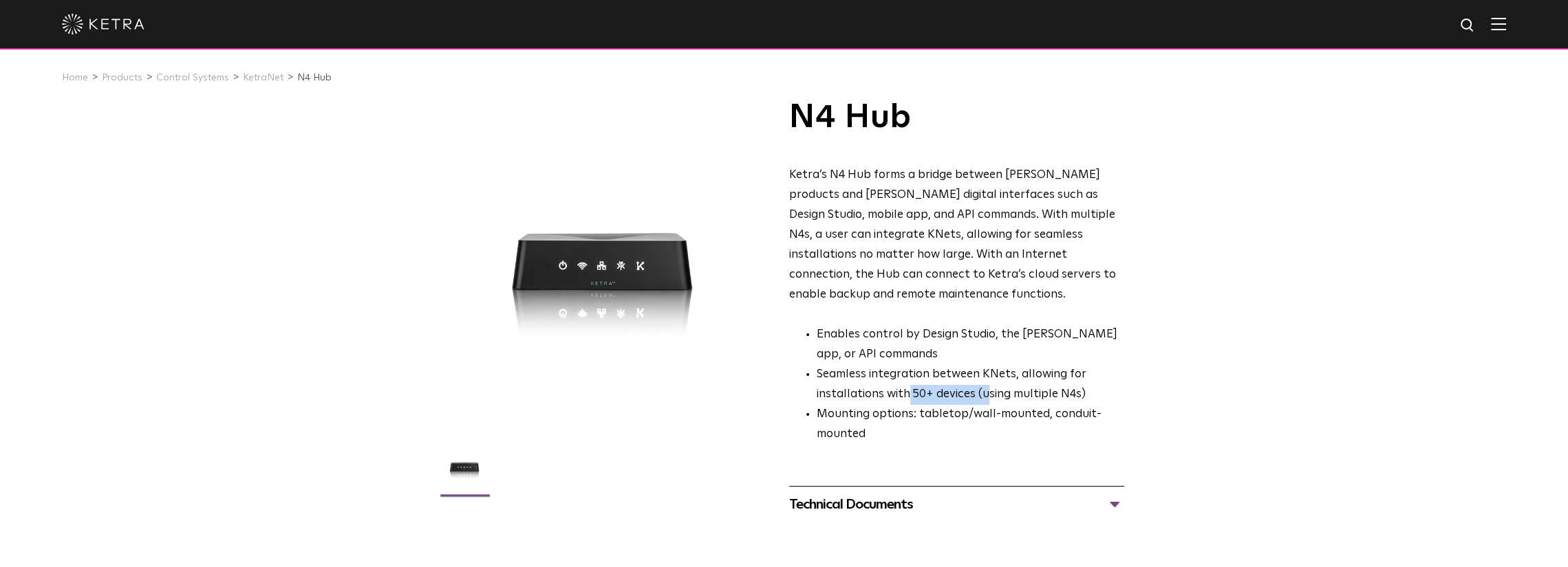
drag, startPoint x: 910, startPoint y: 366, endPoint x: 987, endPoint y: 372, distance: 77.2
click at [987, 372] on li "Seamless integration between KNets, allowing for installations with 50+ devices…" at bounding box center [971, 384] width 308 height 40
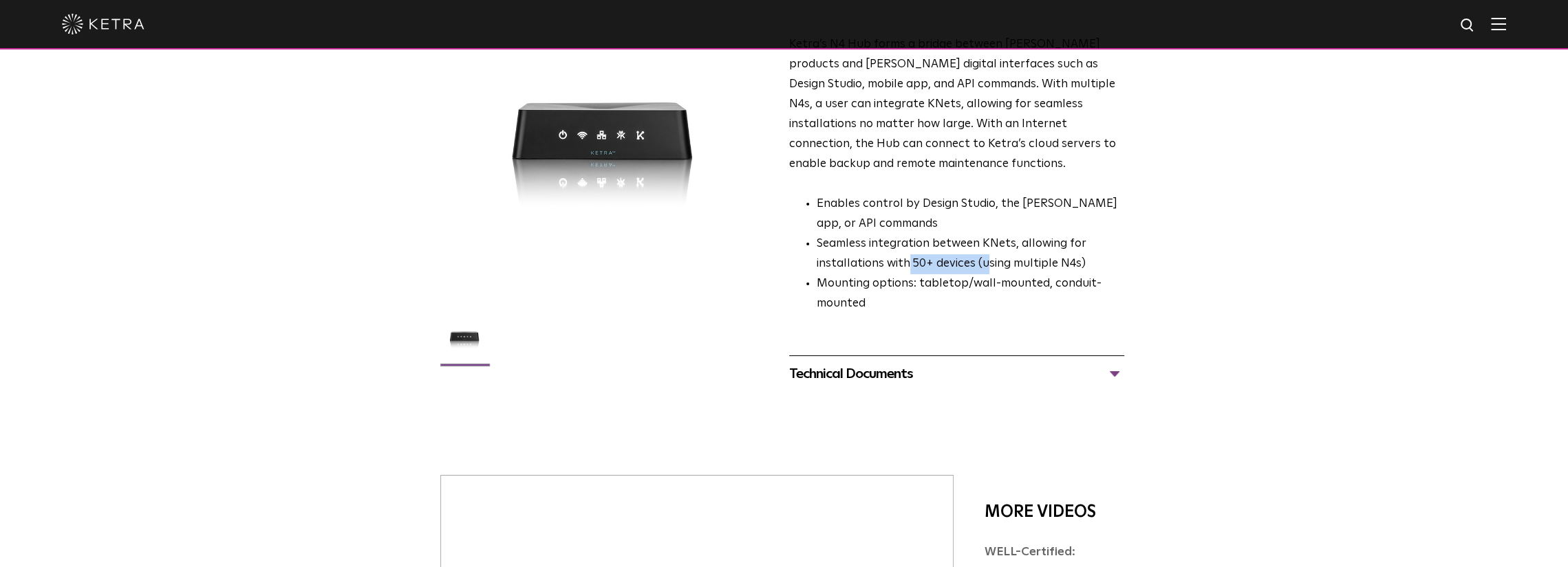
scroll to position [100, 0]
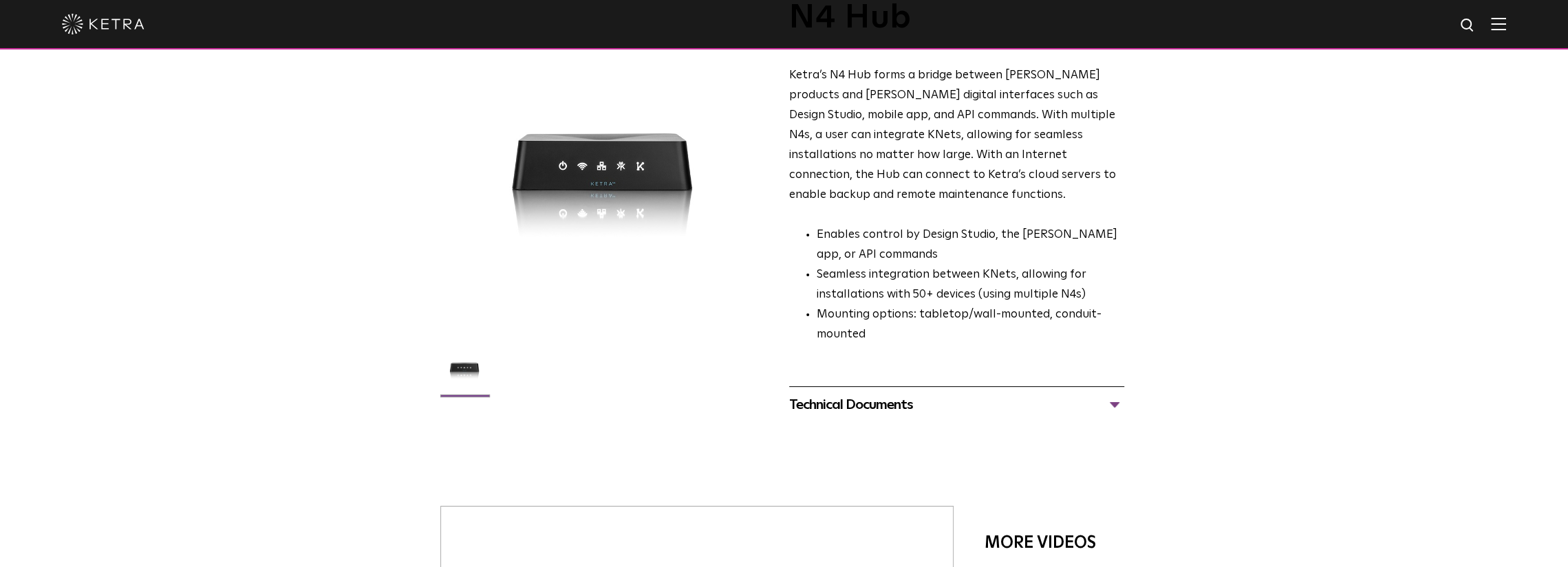
click at [1020, 394] on div "Technical Documents" at bounding box center [957, 405] width 335 height 22
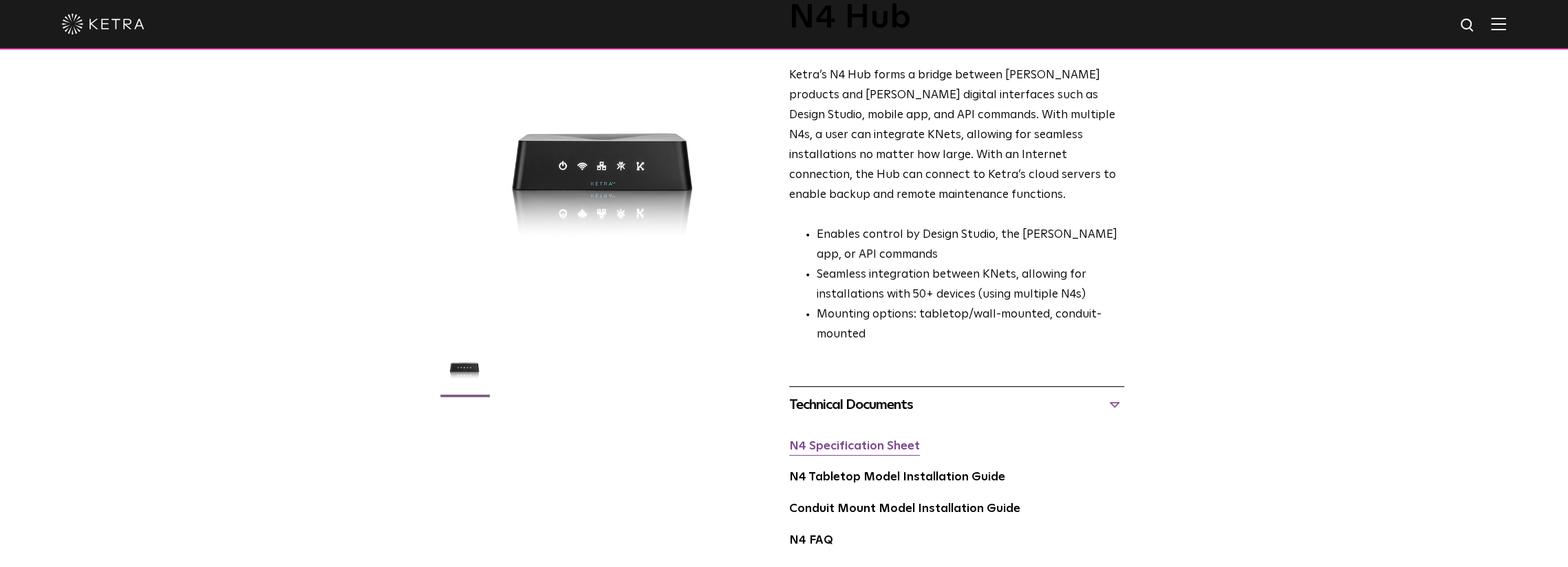
click at [879, 440] on link "N4 Specification Sheet" at bounding box center [854, 446] width 131 height 12
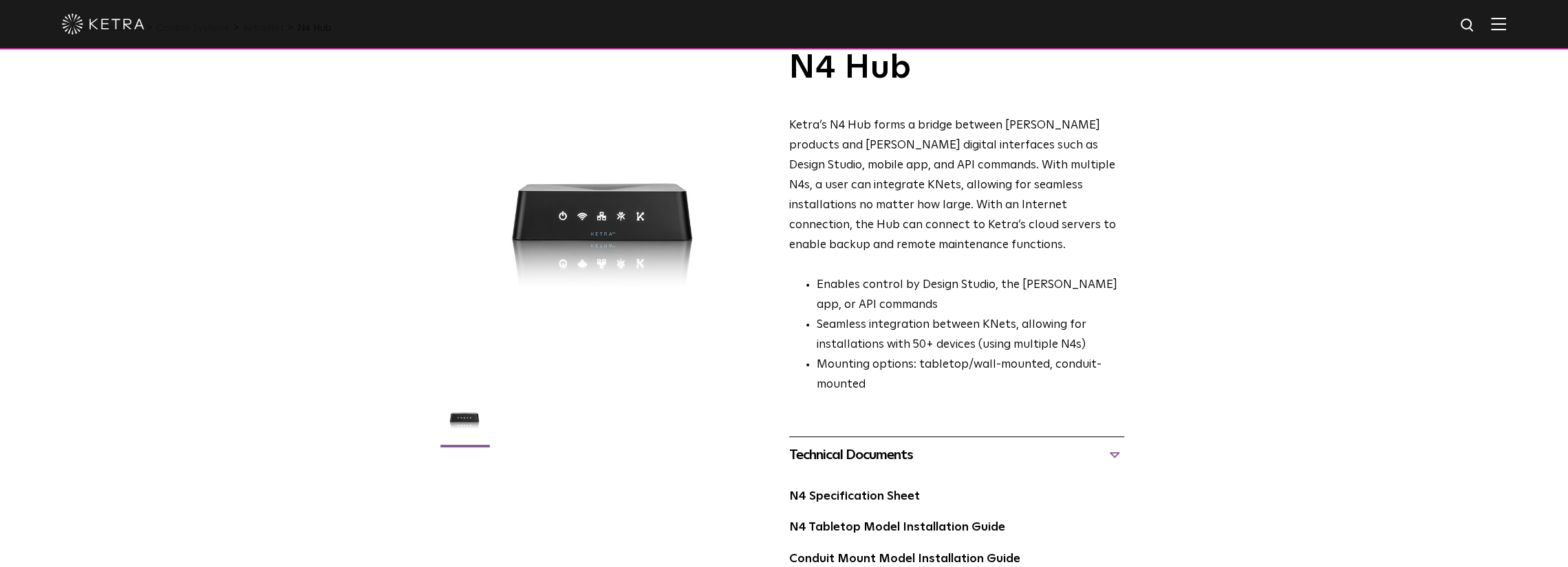
scroll to position [0, 0]
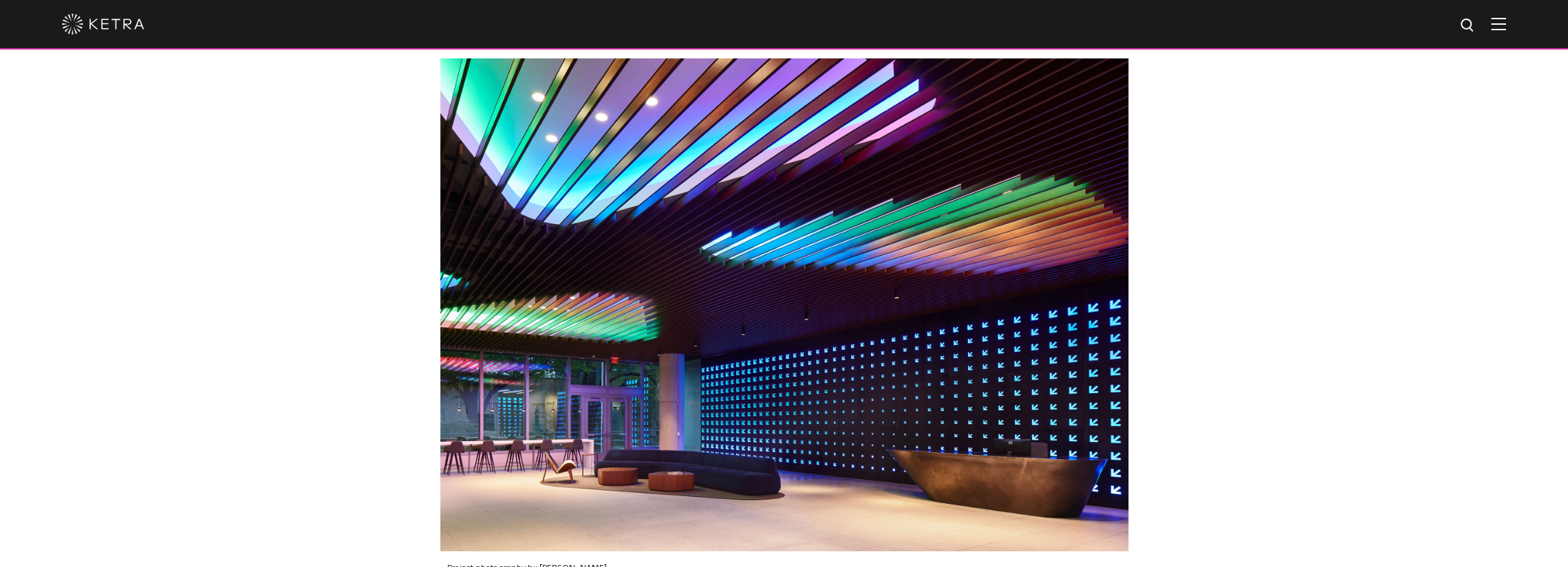
scroll to position [1925, 0]
click at [1244, 307] on div "Project photography by [PERSON_NAME]." at bounding box center [784, 323] width 1568 height 655
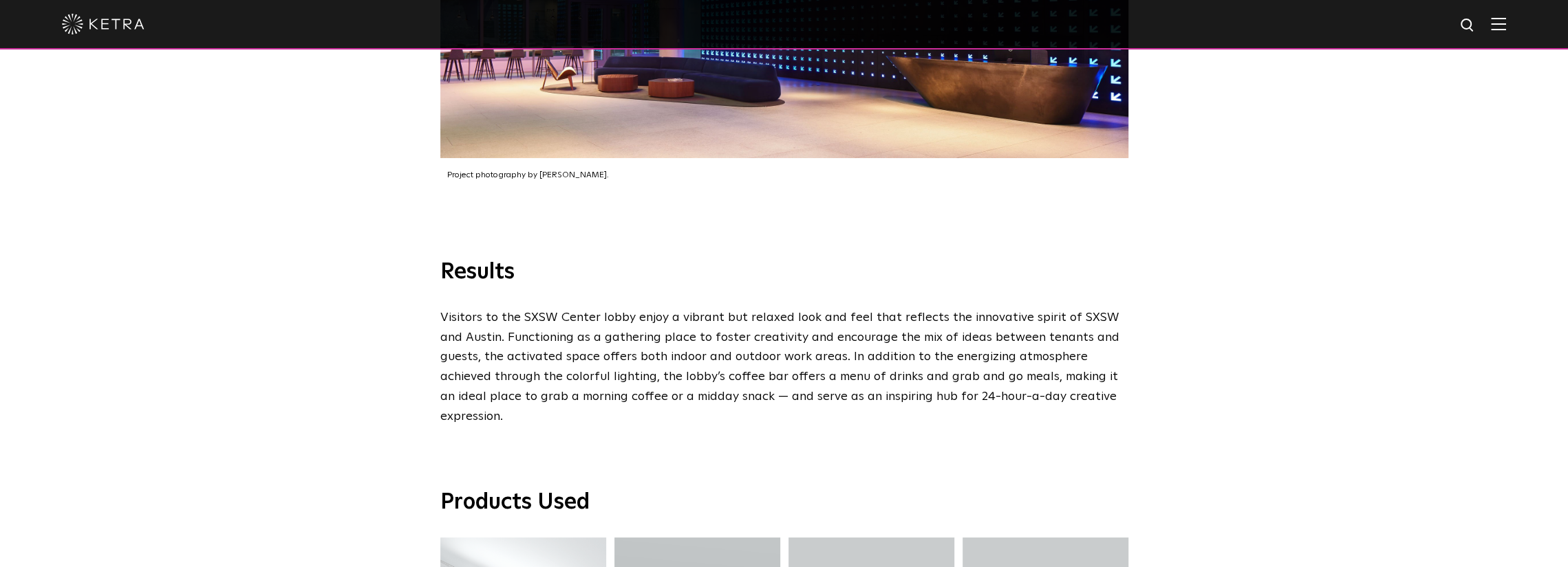
scroll to position [2475, 0]
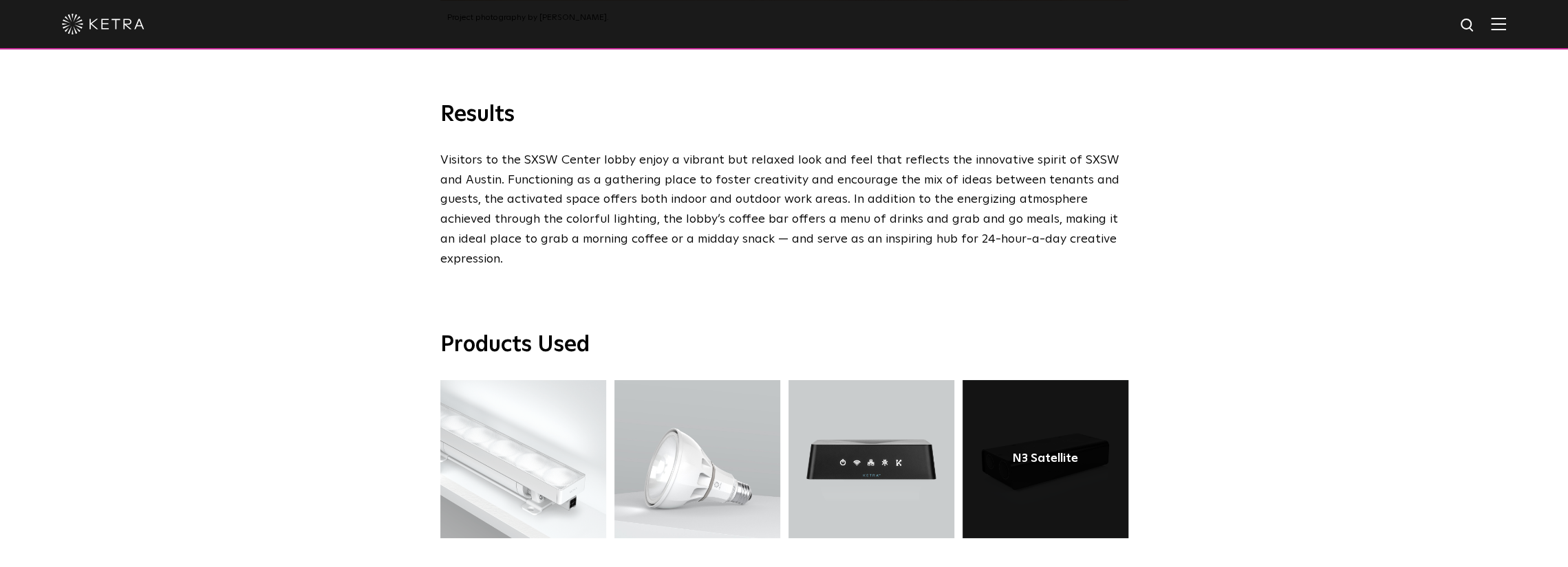
click at [1023, 434] on link at bounding box center [1046, 459] width 166 height 158
click at [1035, 452] on div "N3 Satellite" at bounding box center [1045, 459] width 66 height 14
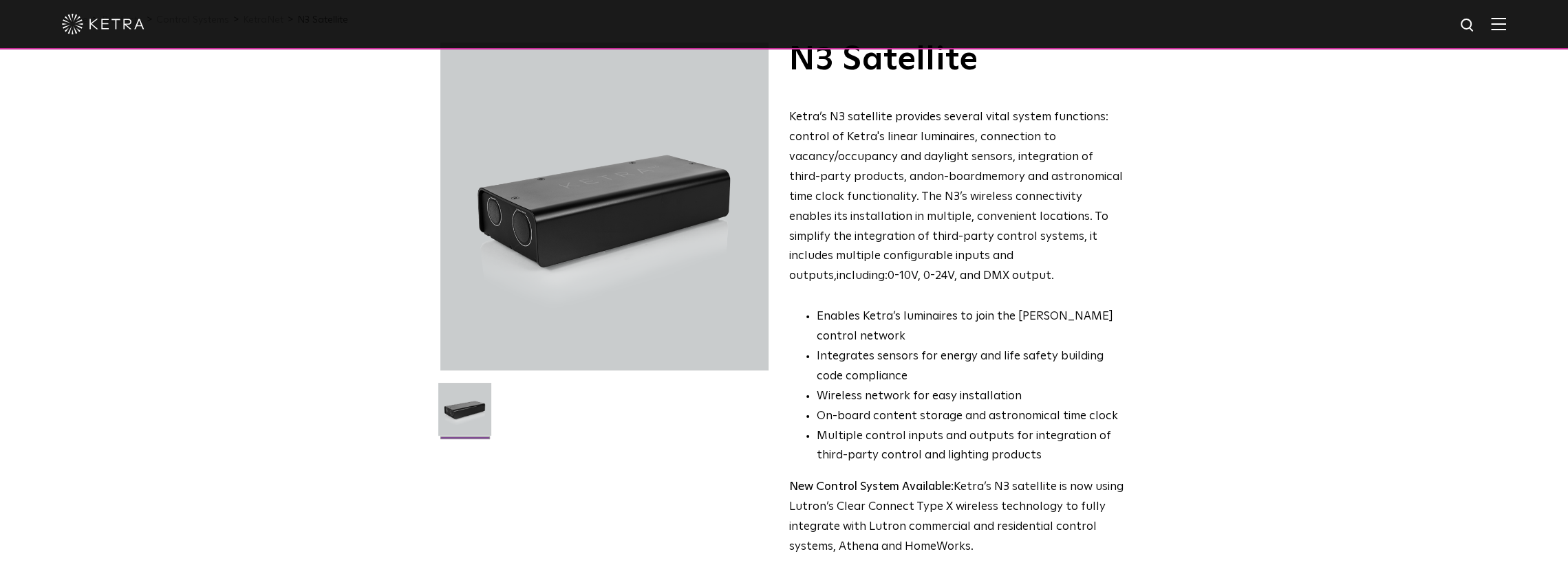
scroll to position [344, 0]
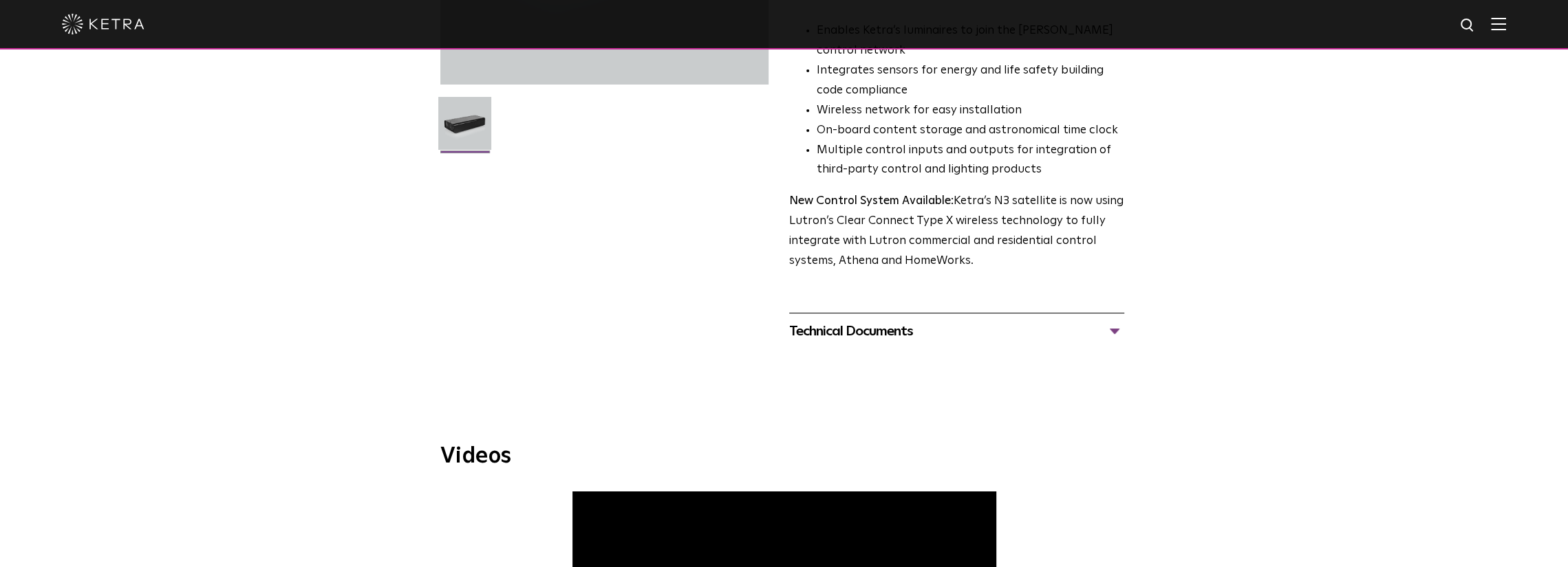
click at [895, 333] on div "Technical Documents" at bounding box center [957, 331] width 335 height 22
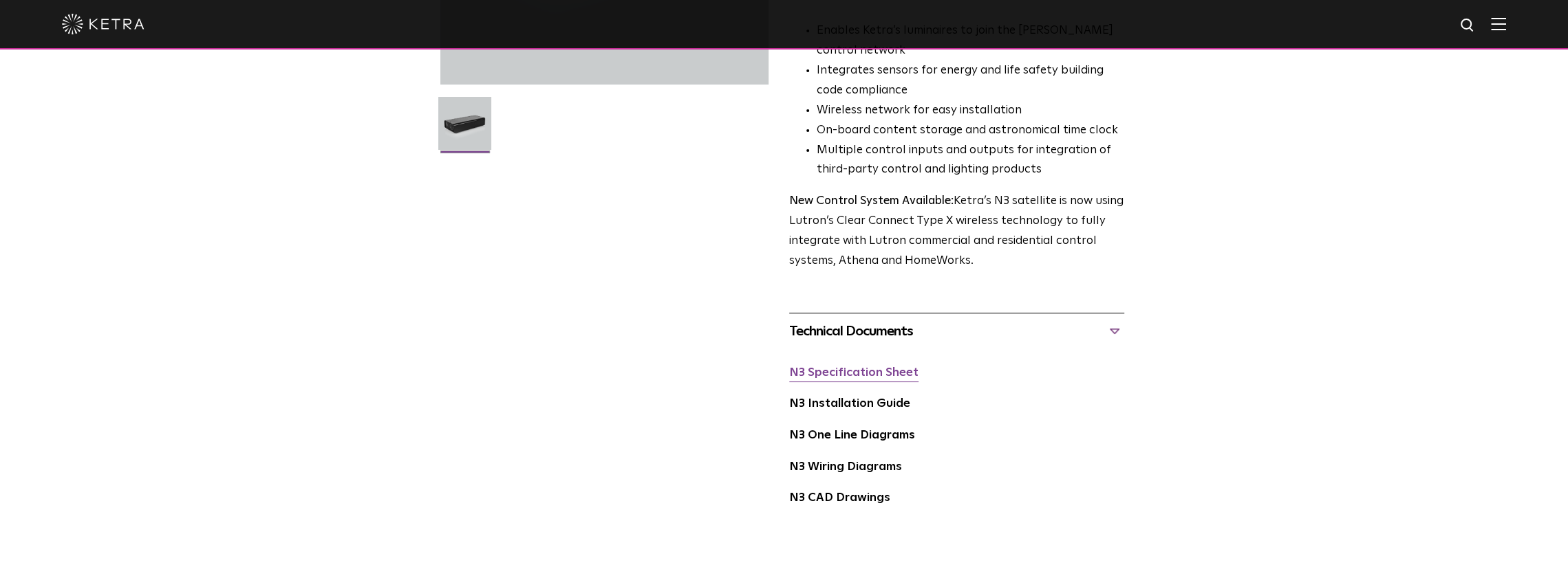
click at [881, 369] on link "N3 Specification Sheet" at bounding box center [854, 373] width 130 height 12
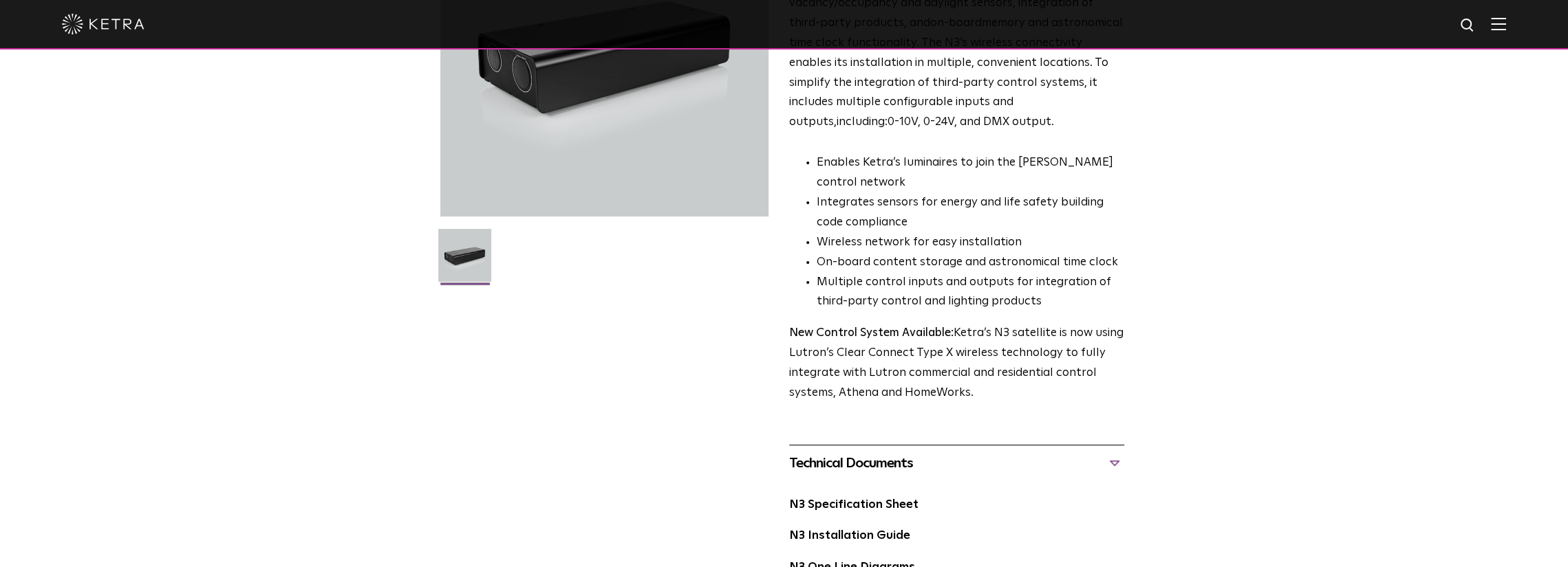
scroll to position [69, 0]
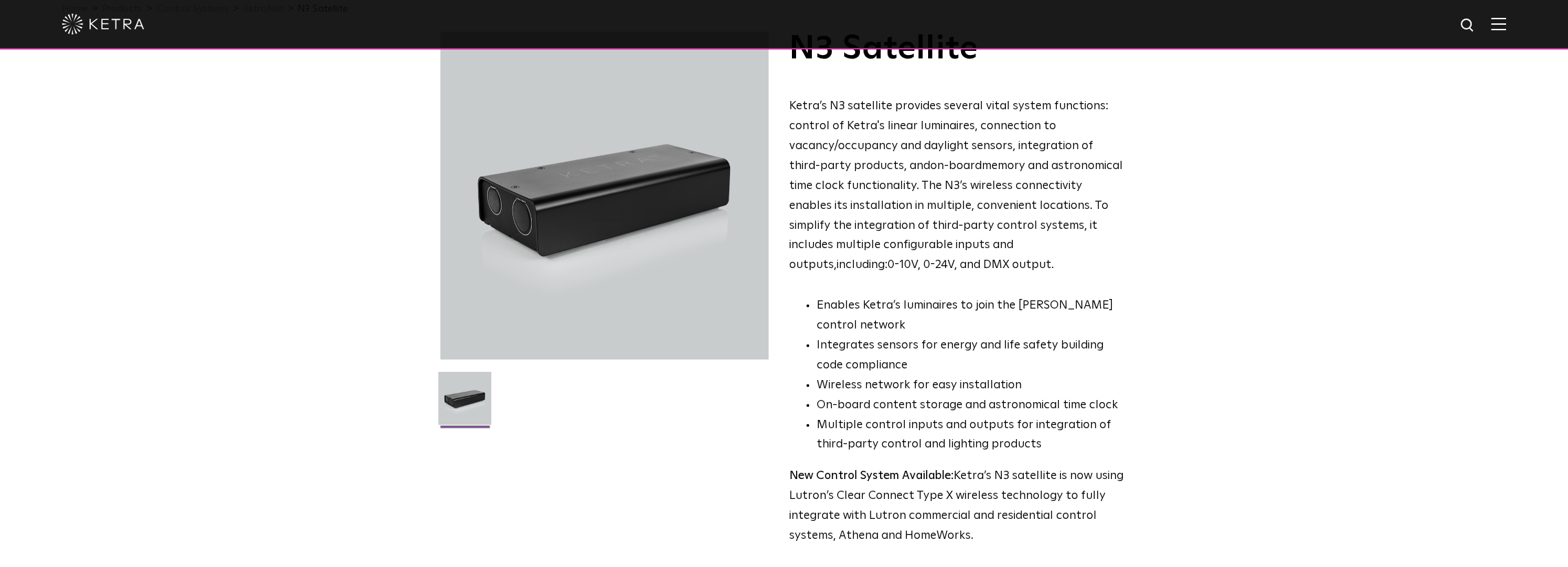
drag, startPoint x: 877, startPoint y: 426, endPoint x: 918, endPoint y: 428, distance: 41.0
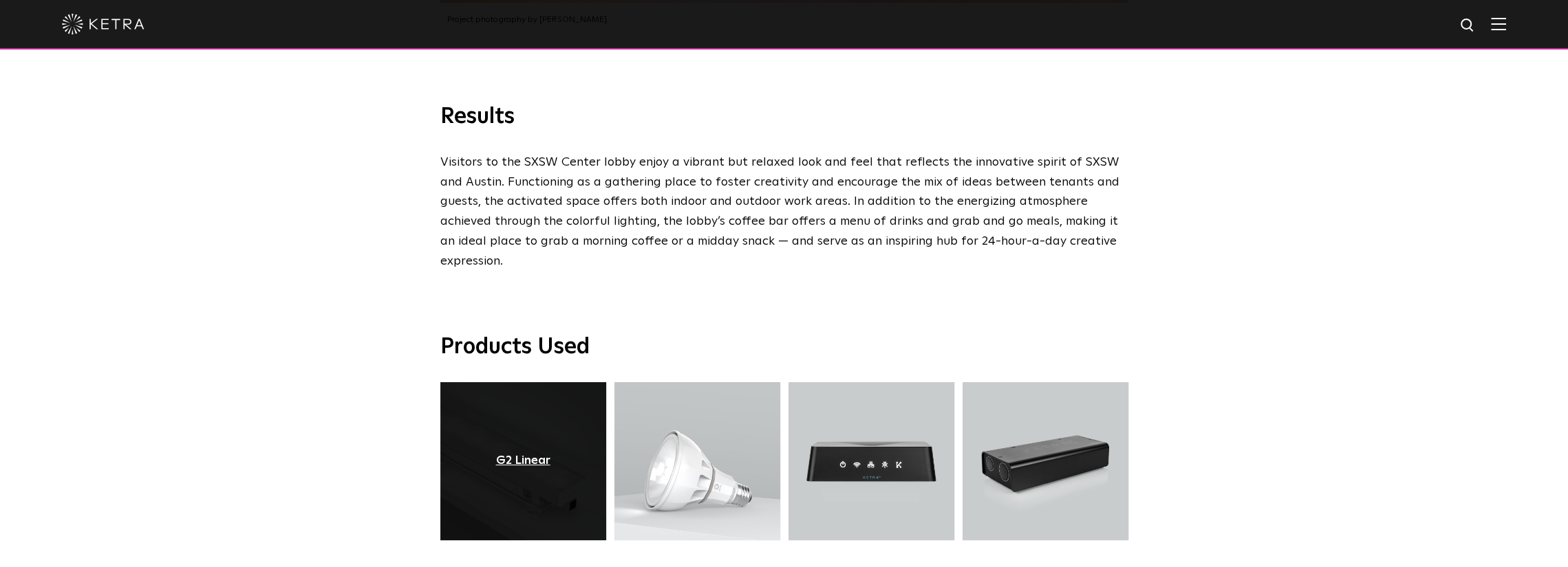
click at [517, 455] on div "G2 Linear" at bounding box center [524, 462] width 55 height 14
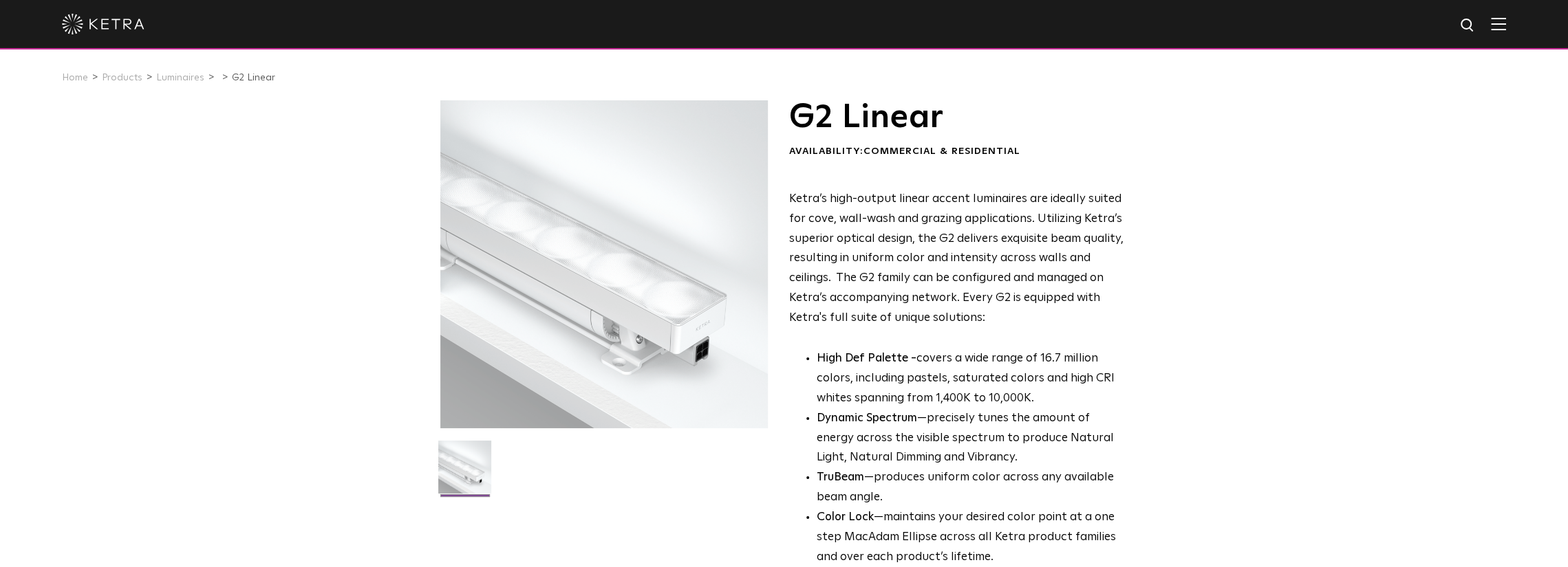
scroll to position [275, 0]
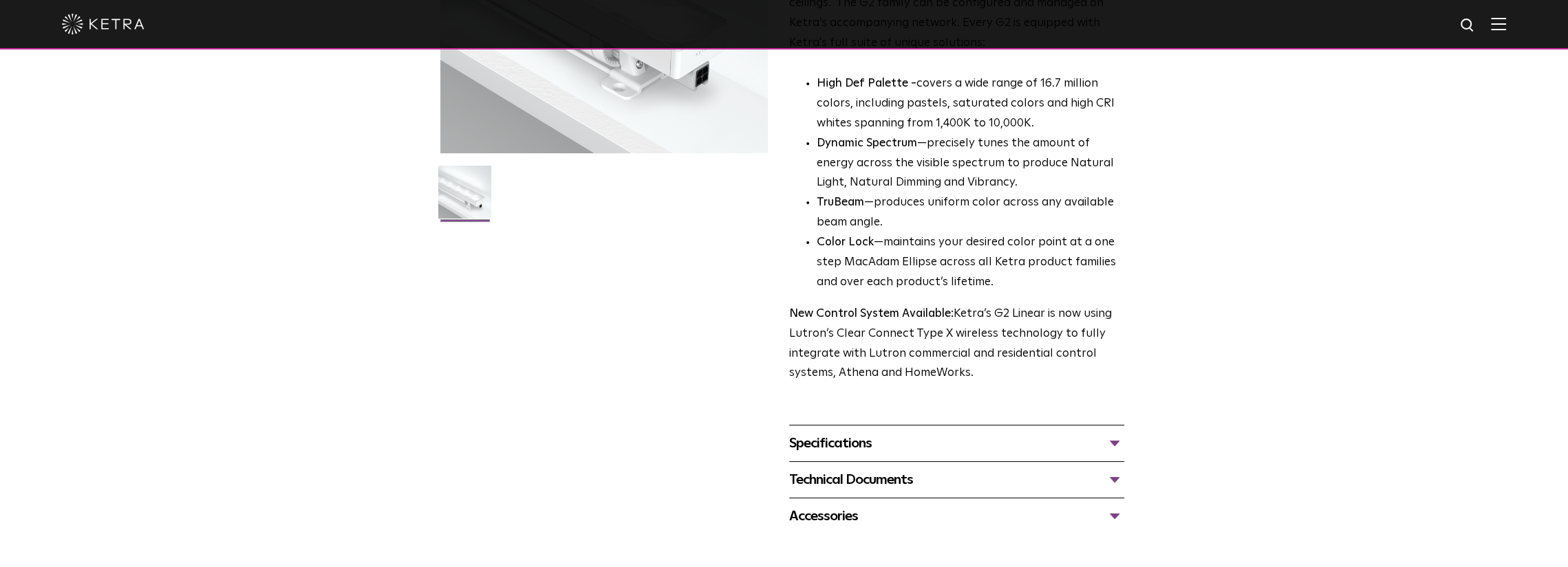
click at [906, 445] on div "Specifications" at bounding box center [957, 444] width 335 height 22
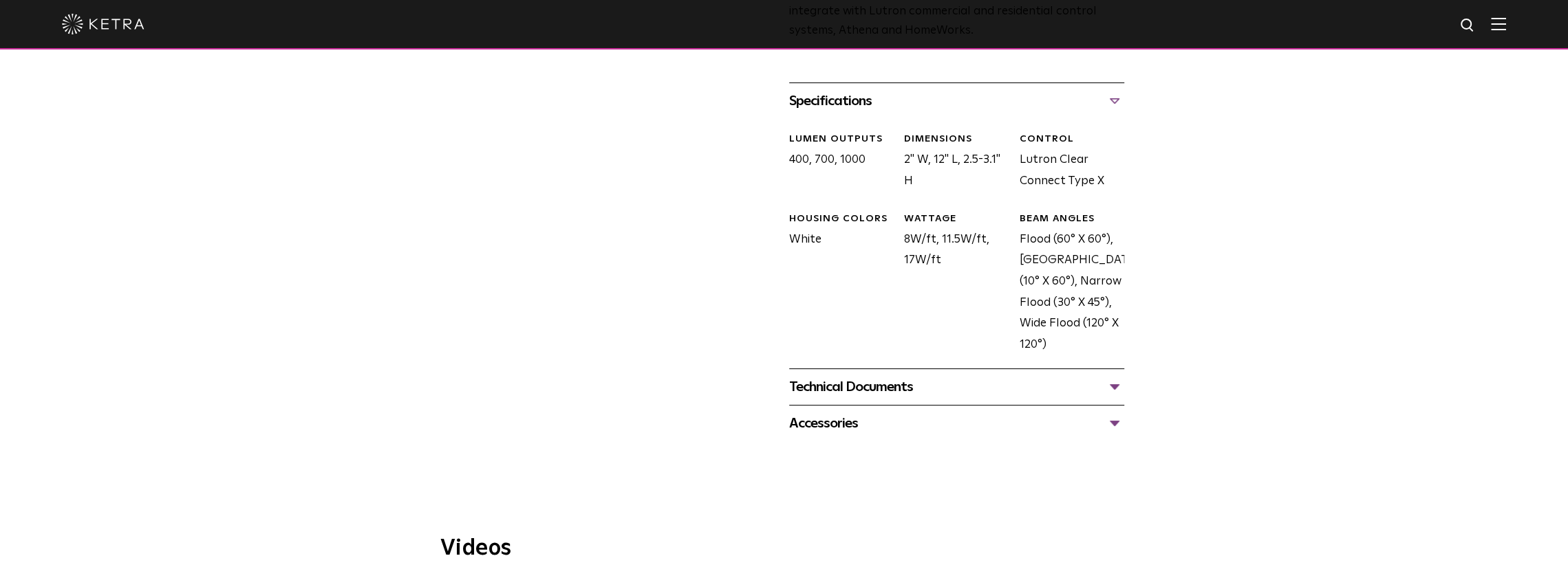
scroll to position [619, 0]
click at [899, 391] on div "Technical Documents" at bounding box center [957, 386] width 335 height 22
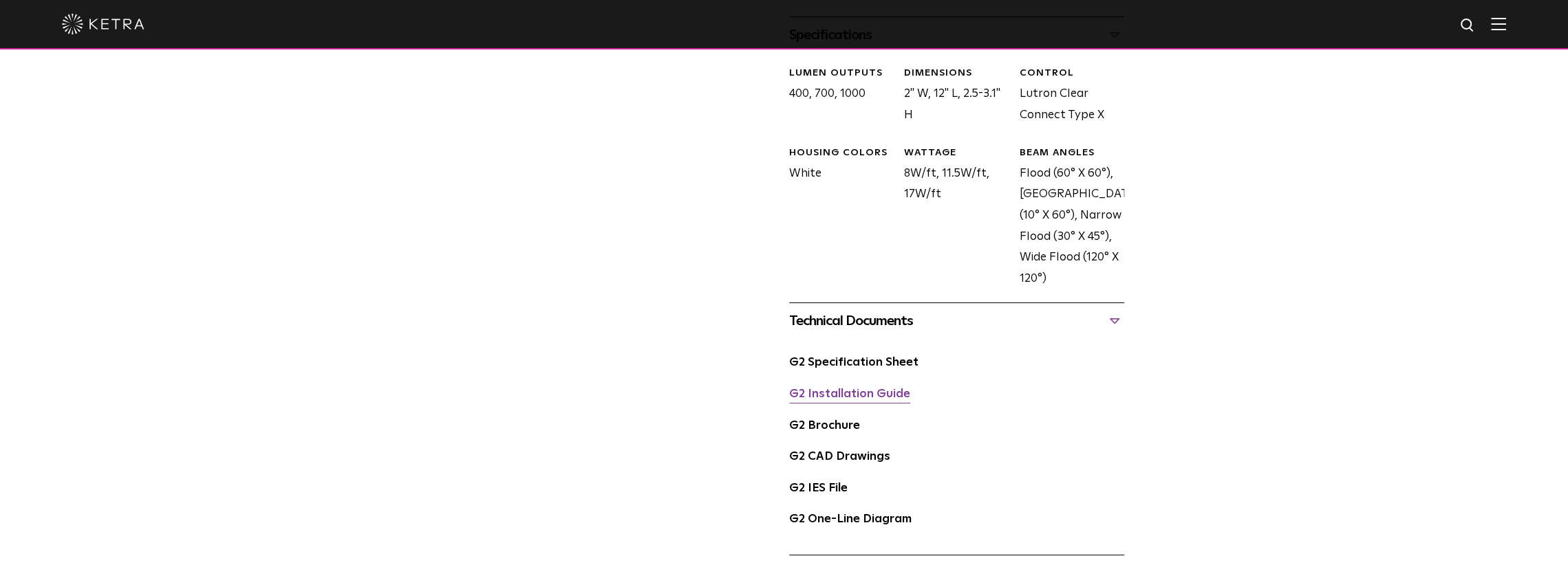
scroll to position [687, 0]
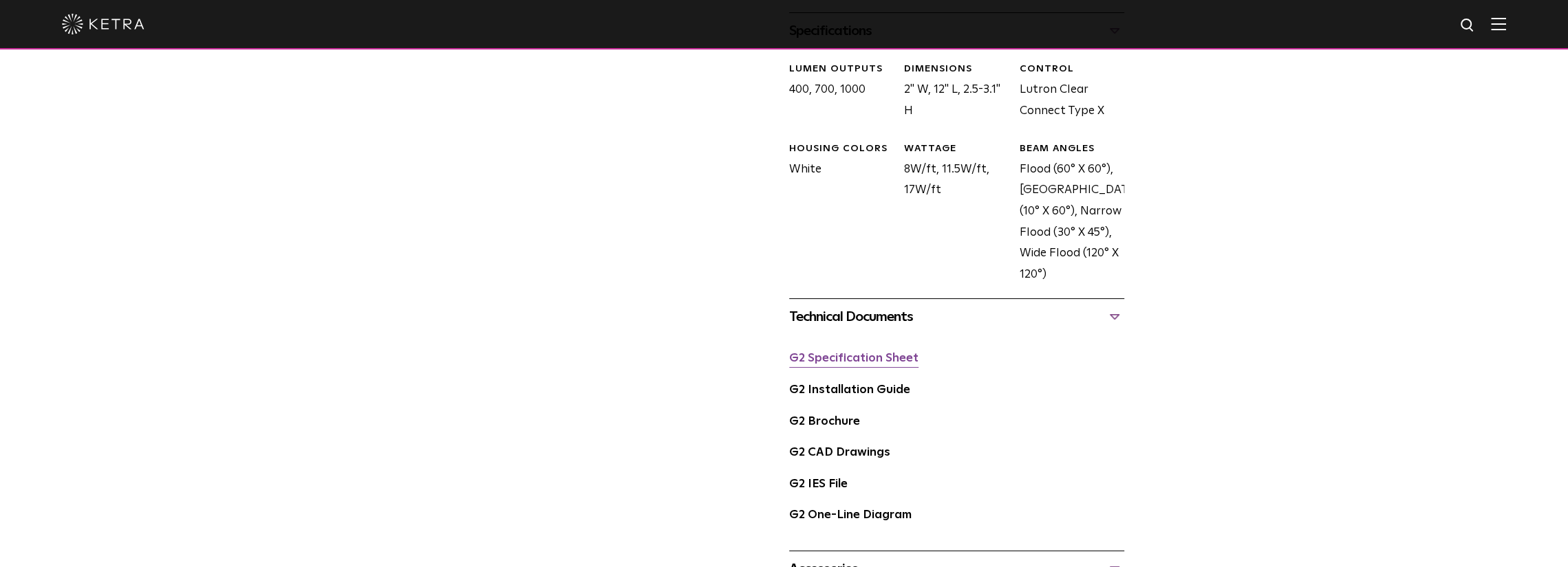
click at [865, 362] on link "G2 Specification Sheet" at bounding box center [854, 358] width 130 height 12
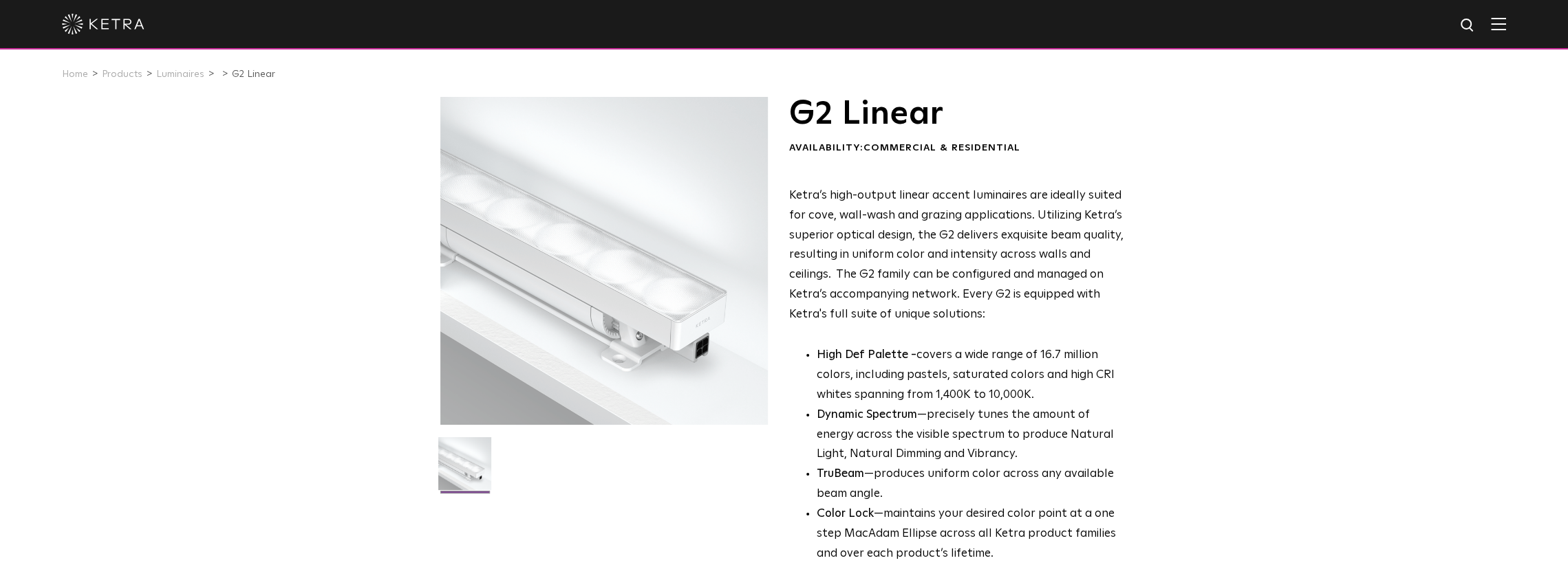
scroll to position [0, 0]
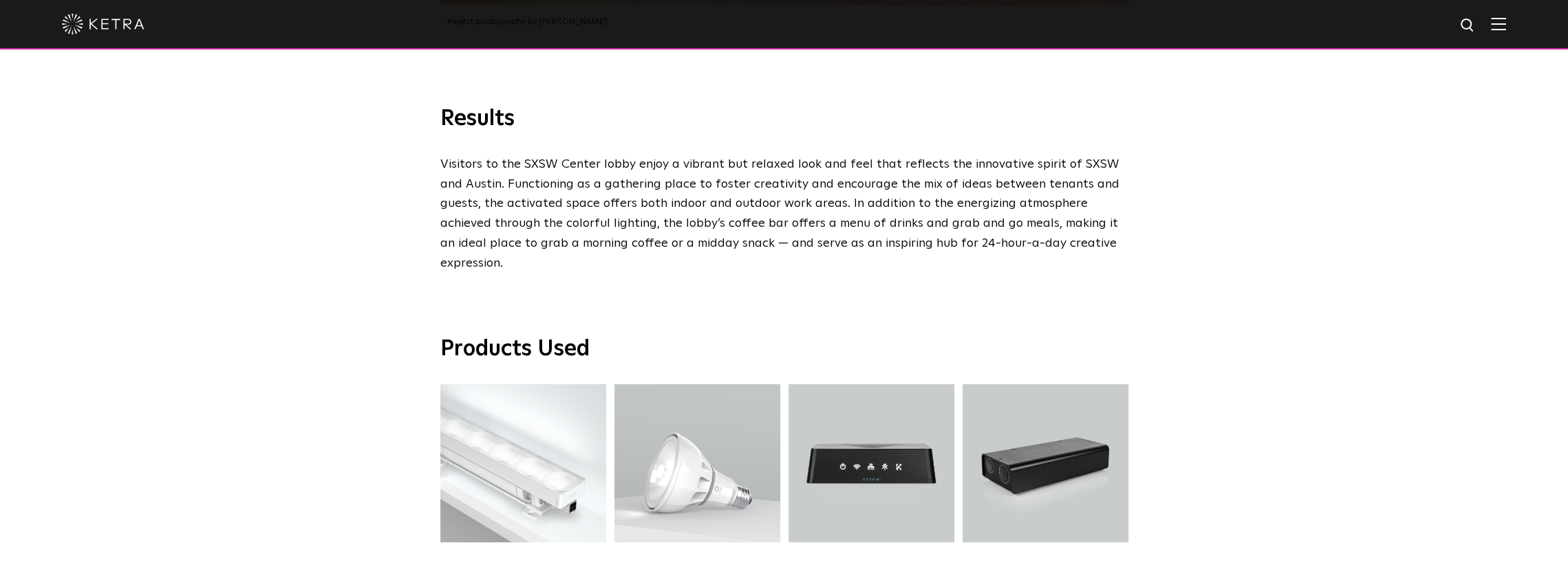
click at [1365, 394] on div "Products Used G2 Linear G2 Linear S30 Lamp S30 Lamp N4 Hub N4 Hub N3 Satellite …" at bounding box center [784, 443] width 1568 height 340
click at [1327, 341] on div "Products Used G2 Linear G2 Linear S30 Lamp S30 Lamp N4 Hub N4 Hub N3 Satellite …" at bounding box center [784, 443] width 1568 height 340
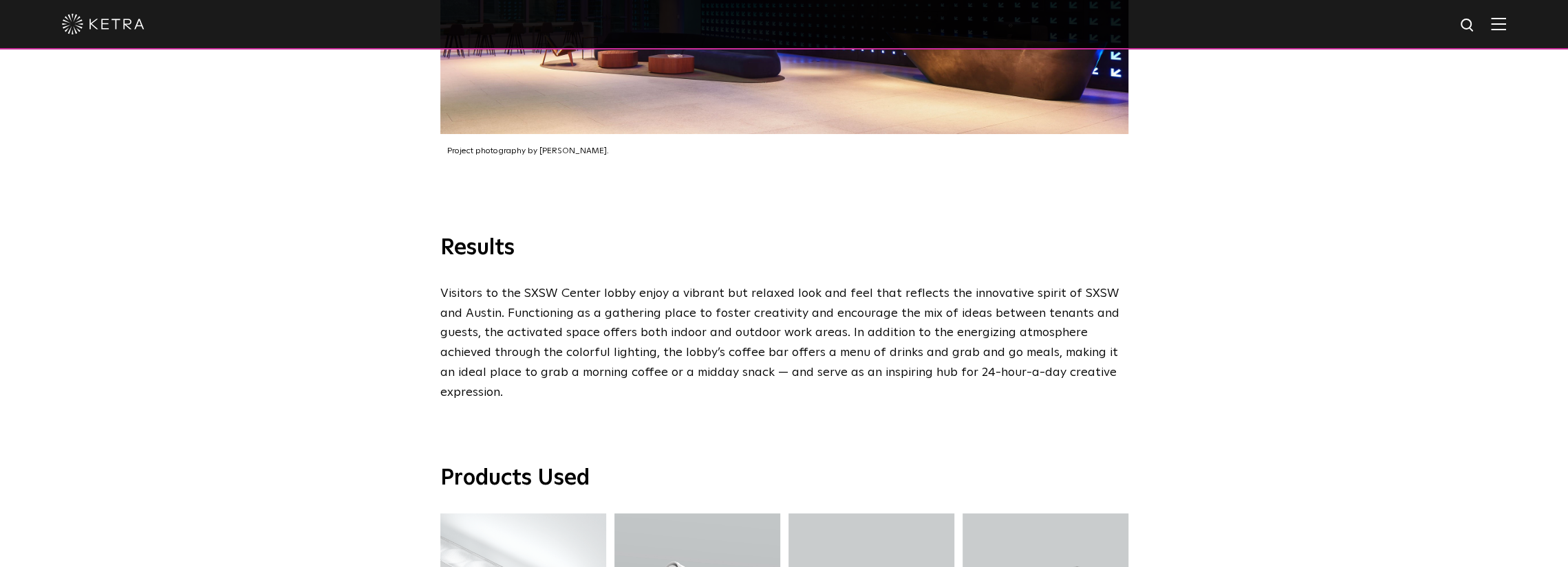
scroll to position [2471, 0]
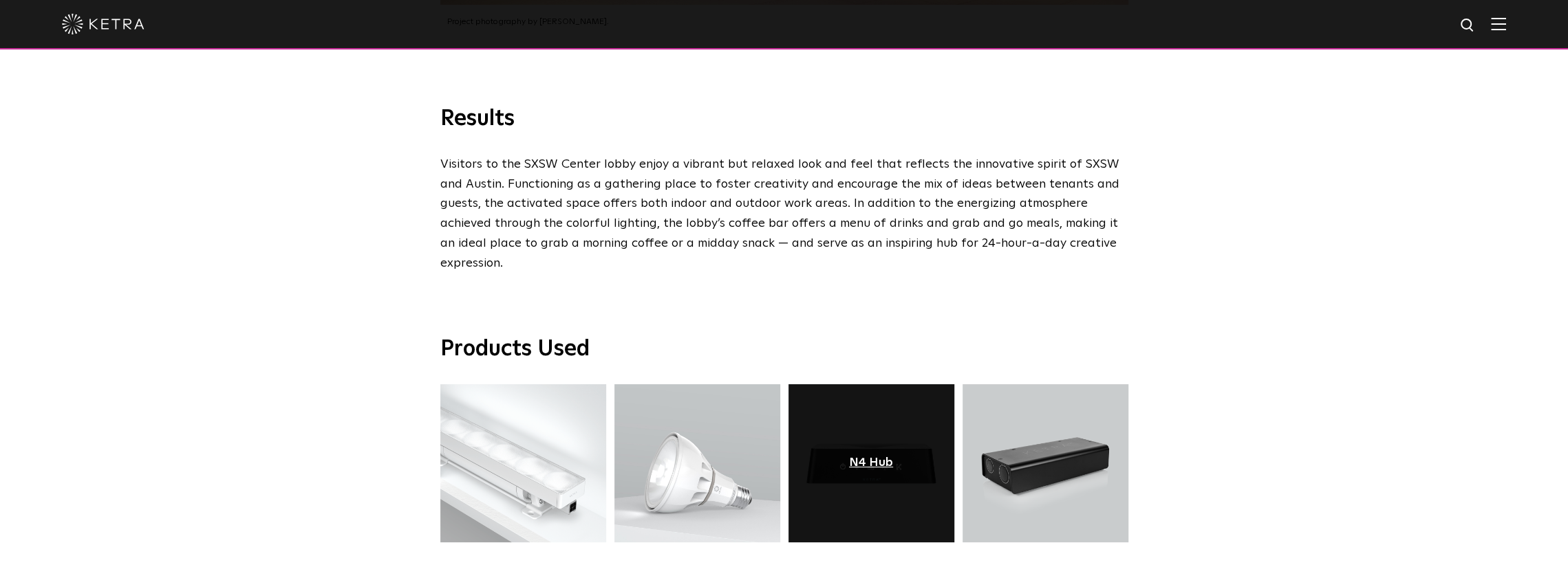
click at [879, 457] on div "N4 Hub" at bounding box center [871, 464] width 44 height 14
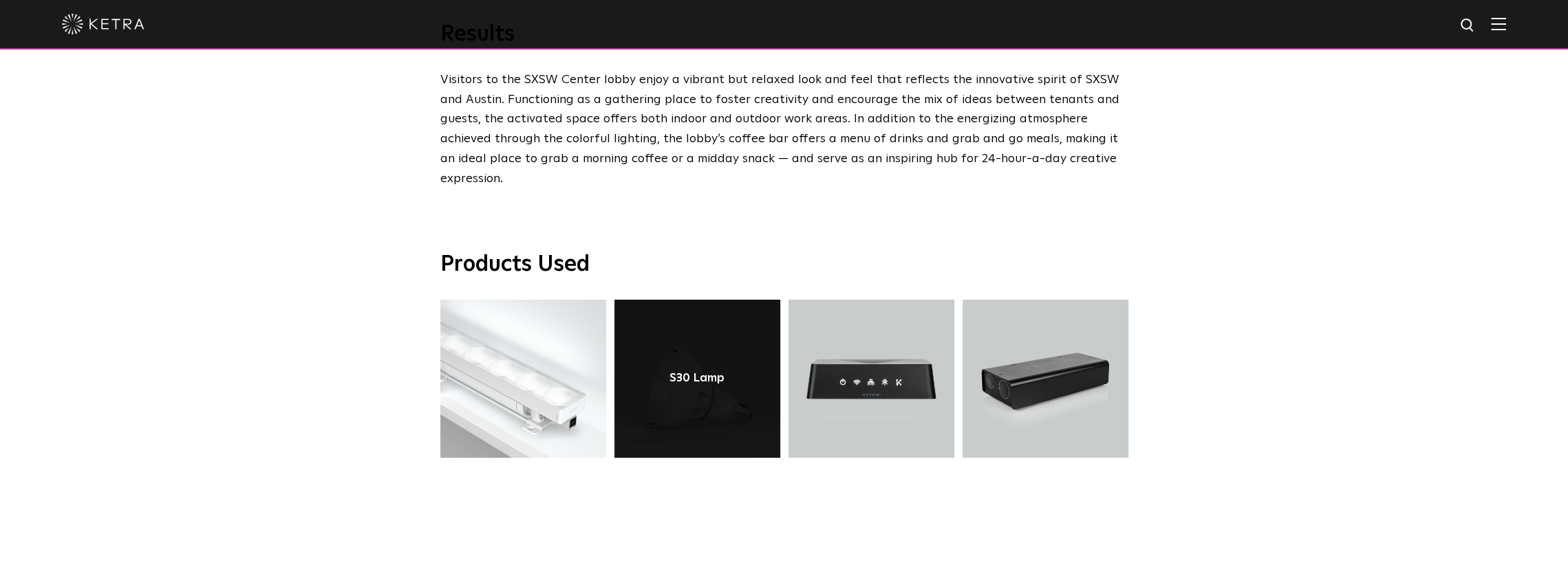
drag, startPoint x: 803, startPoint y: 410, endPoint x: 757, endPoint y: 308, distance: 111.9
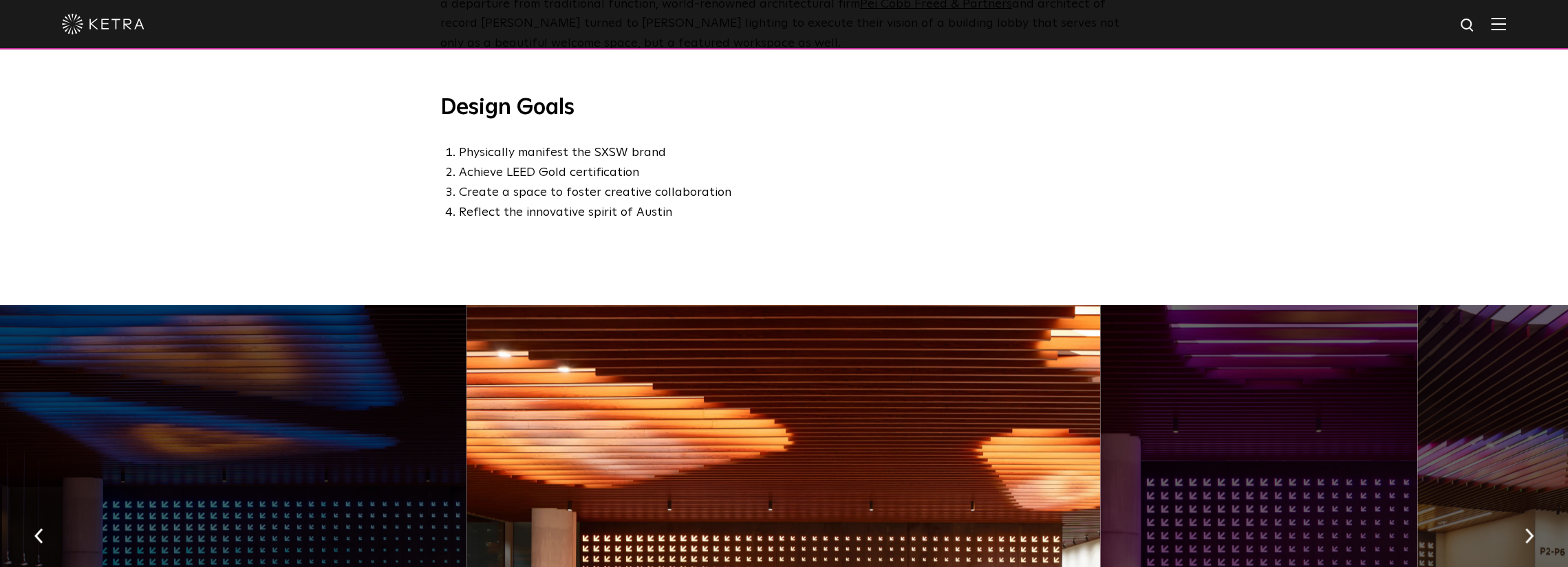
drag, startPoint x: 1085, startPoint y: 284, endPoint x: 1094, endPoint y: 196, distance: 88.5
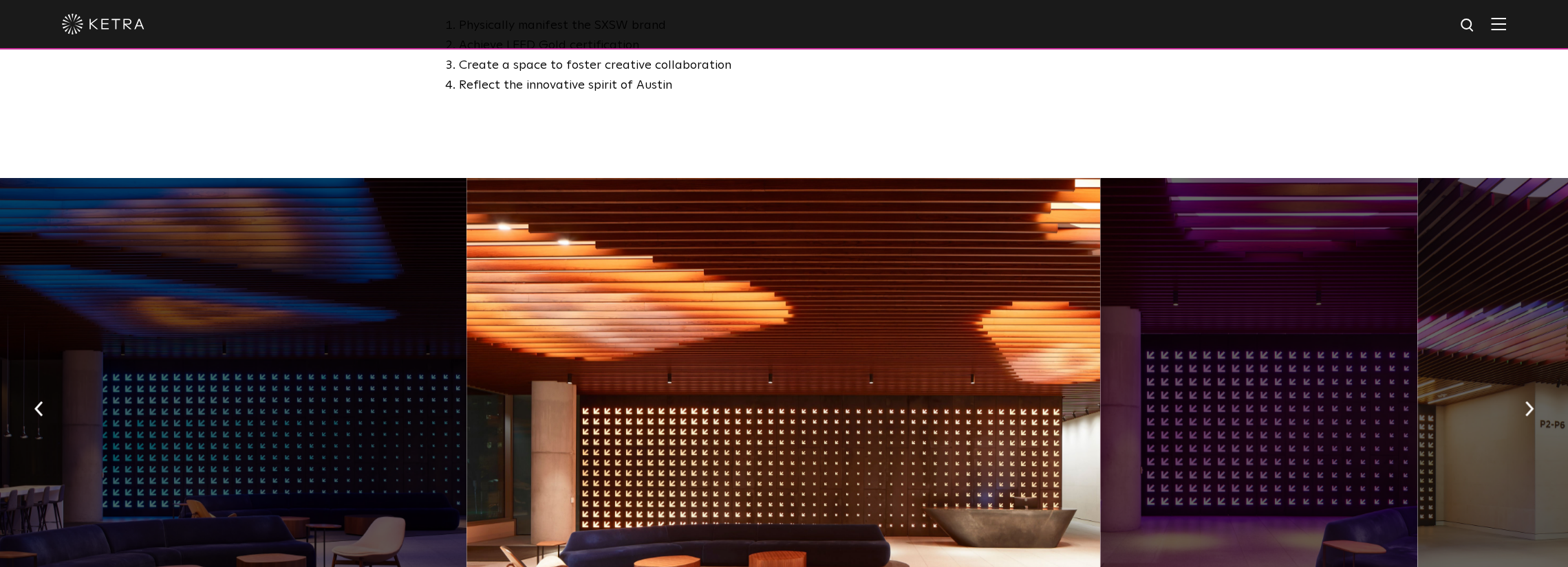
scroll to position [1100, 0]
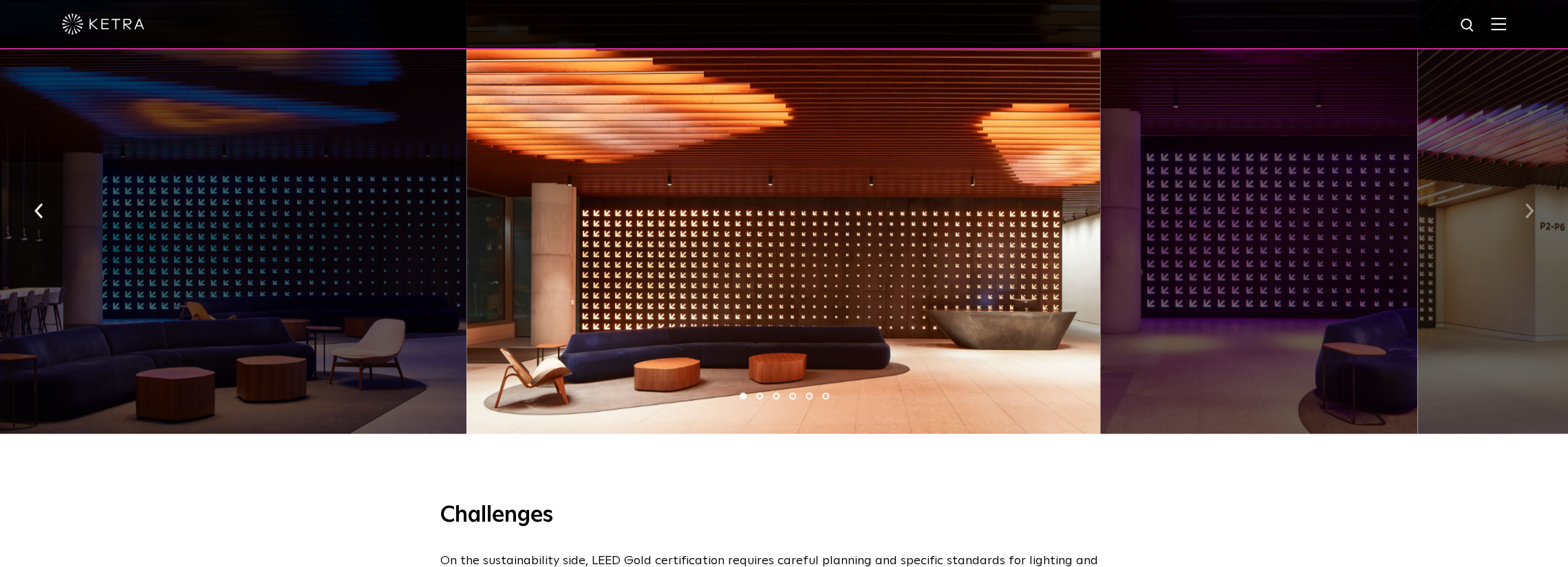
click at [1534, 207] on button "button" at bounding box center [1530, 210] width 30 height 48
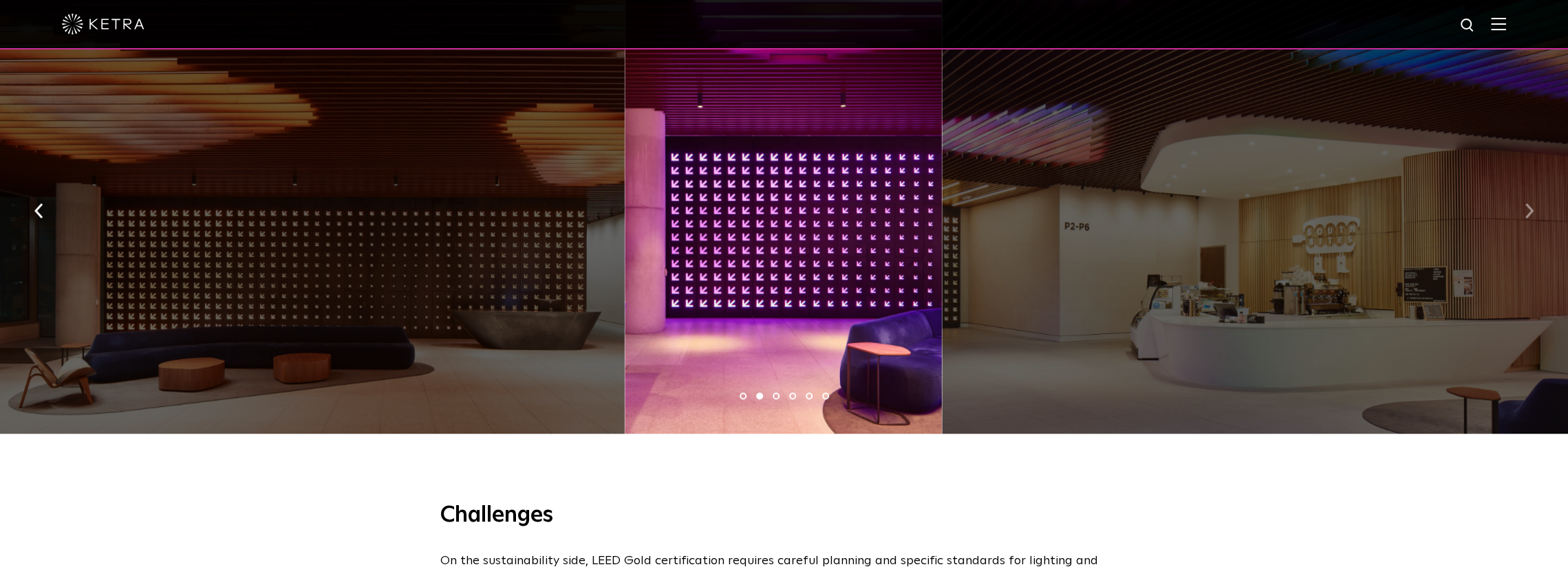
click at [1534, 207] on button "button" at bounding box center [1530, 210] width 30 height 48
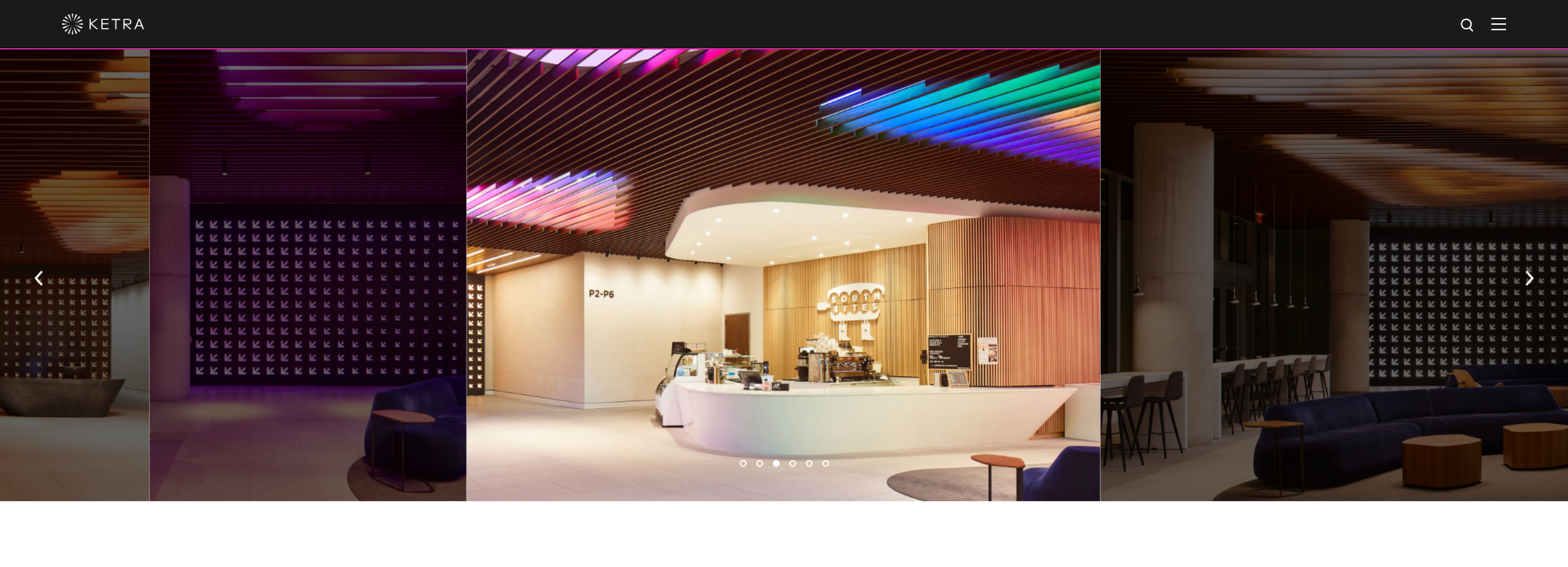
scroll to position [1032, 0]
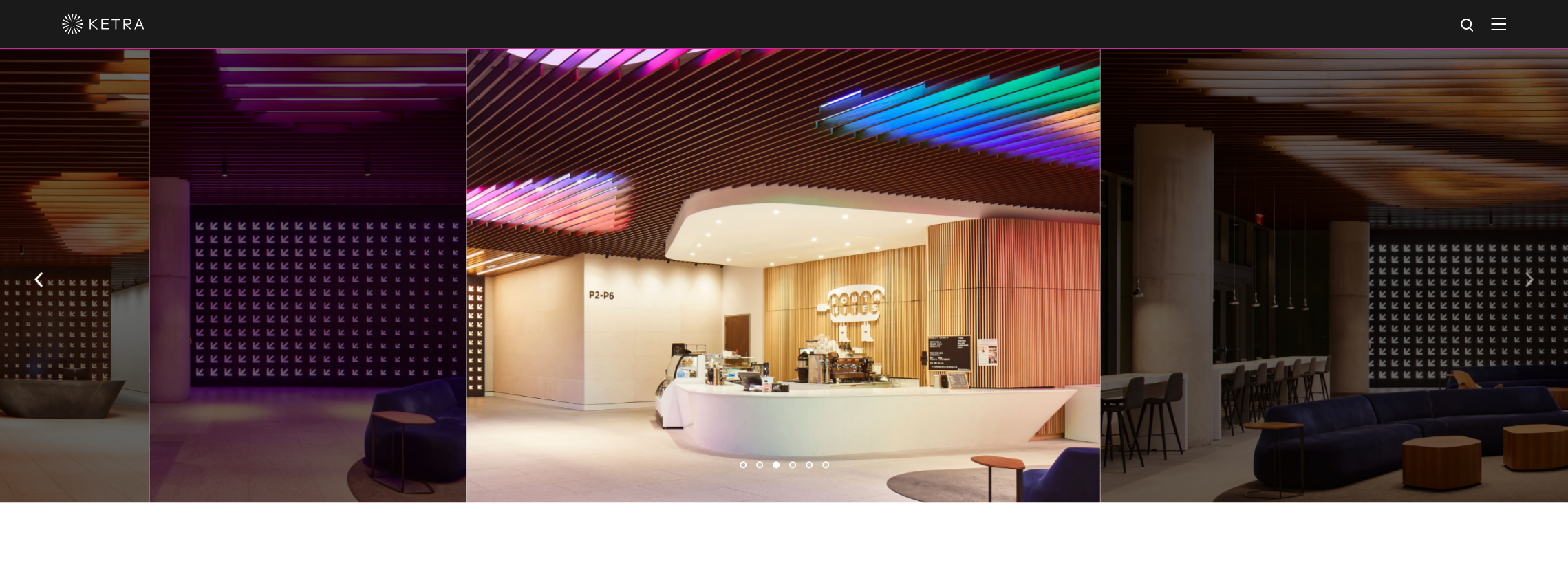
click at [1532, 273] on img "button" at bounding box center [1529, 280] width 9 height 15
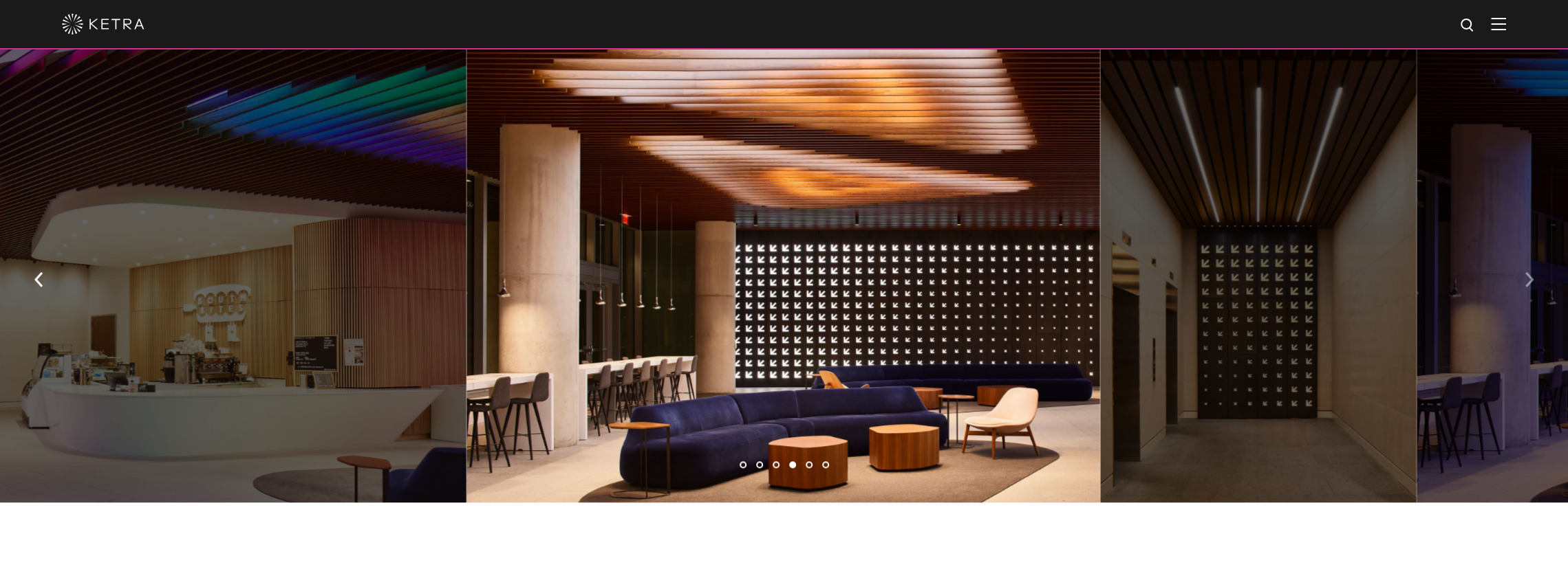
click at [1532, 273] on img "button" at bounding box center [1529, 280] width 9 height 15
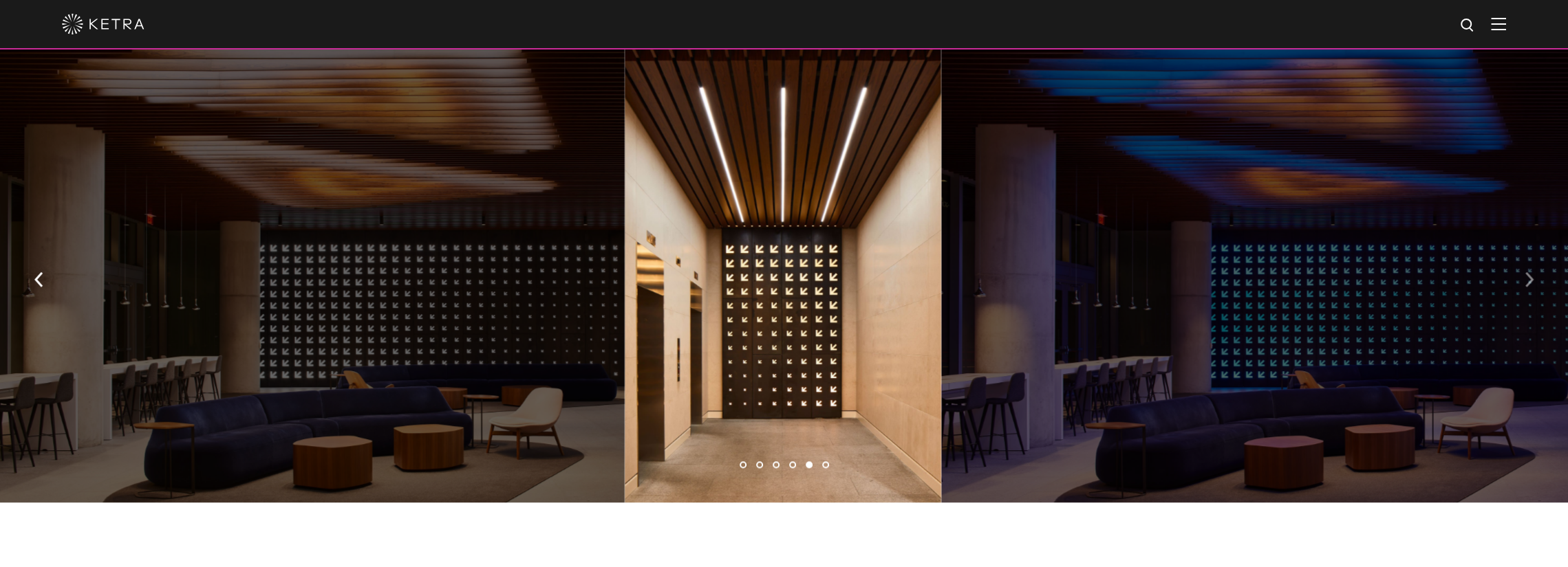
click at [1532, 273] on img "button" at bounding box center [1529, 280] width 9 height 15
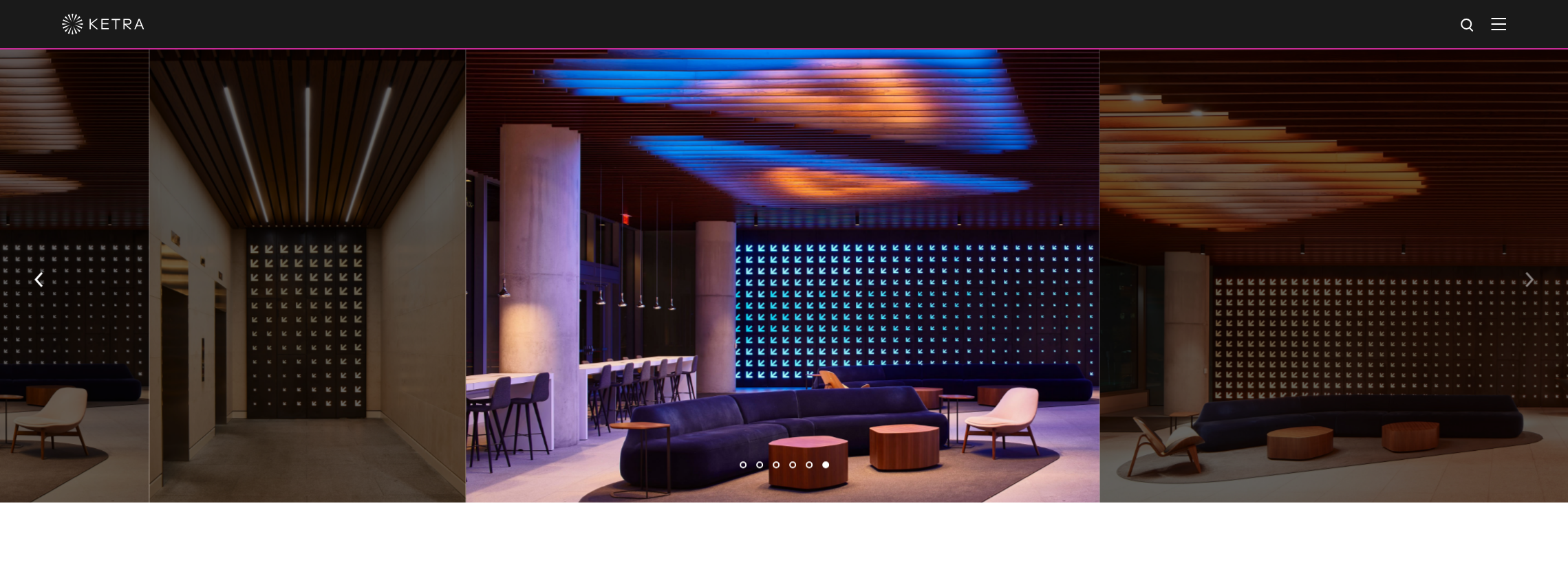
click at [1527, 273] on img "button" at bounding box center [1529, 280] width 9 height 15
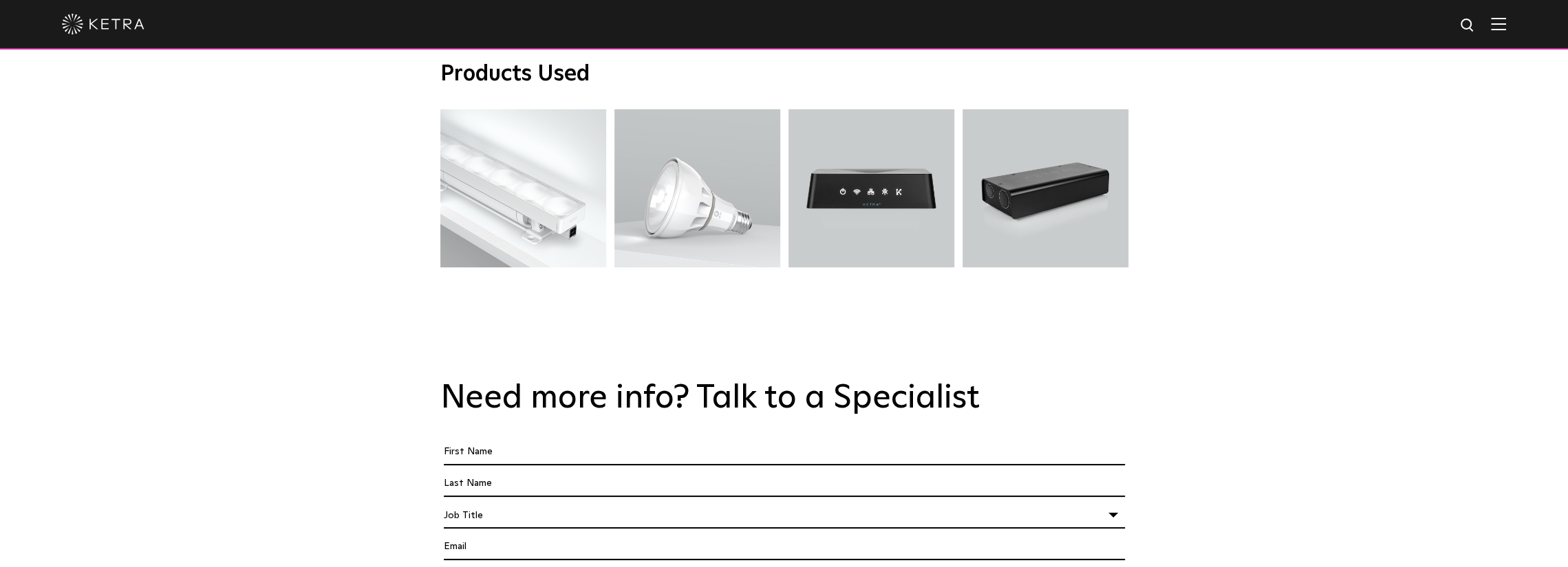
scroll to position [2751, 0]
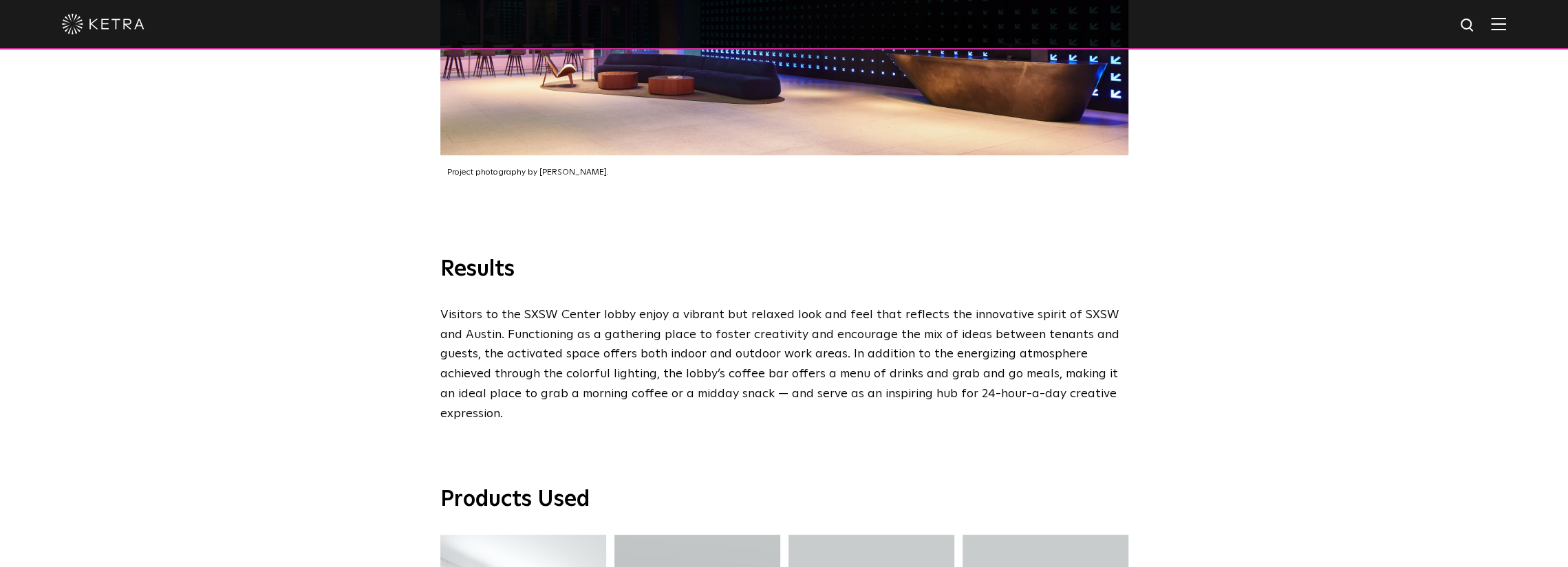
drag, startPoint x: 424, startPoint y: 444, endPoint x: 428, endPoint y: 248, distance: 196.0
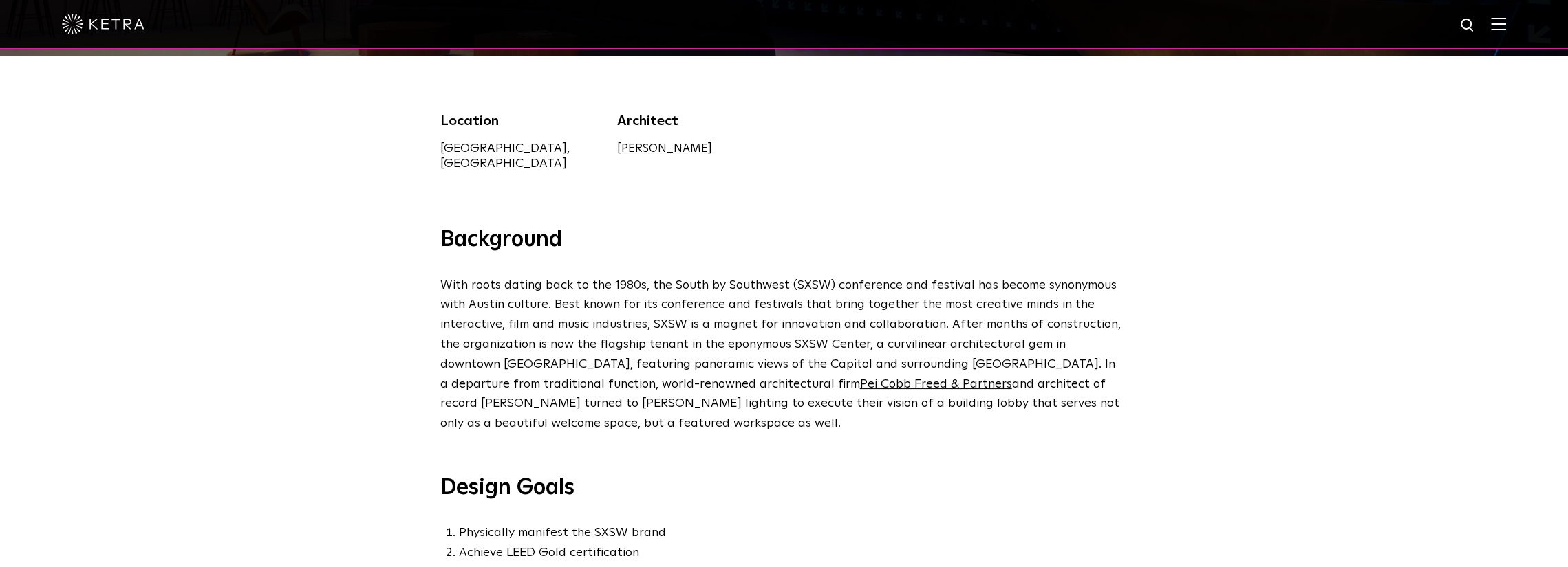
scroll to position [15, 0]
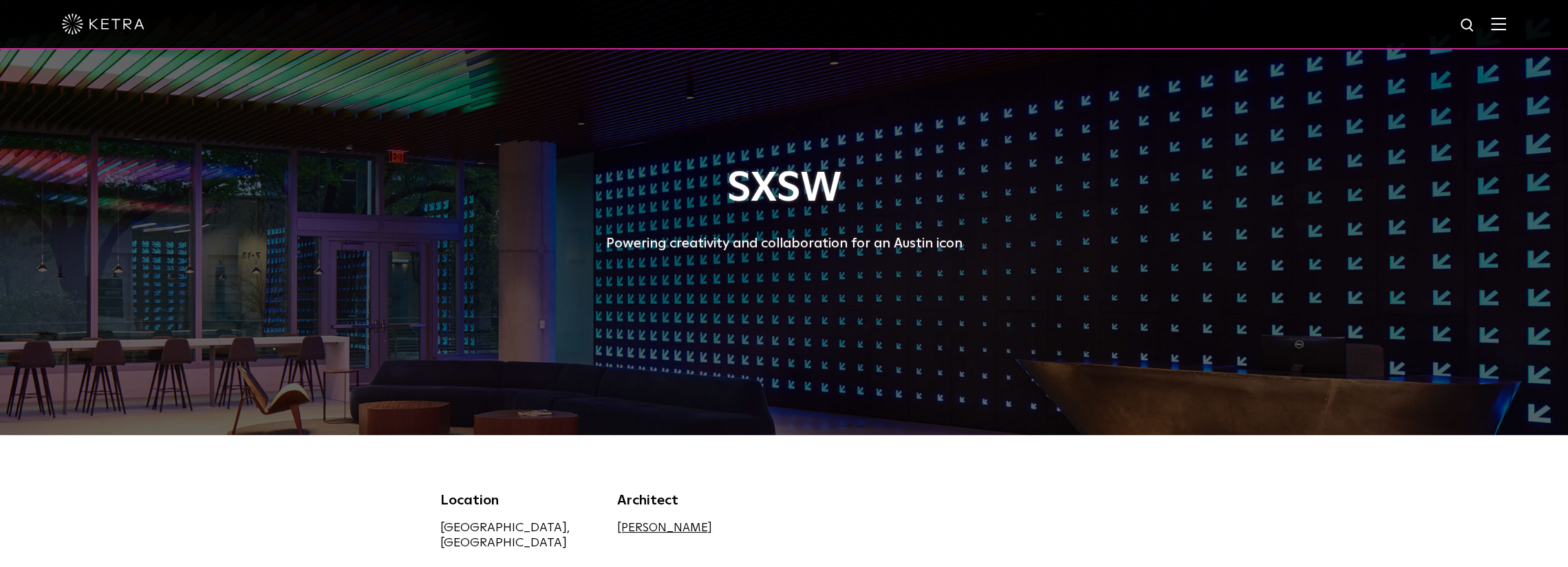
drag, startPoint x: 1188, startPoint y: 487, endPoint x: 1127, endPoint y: 247, distance: 247.6
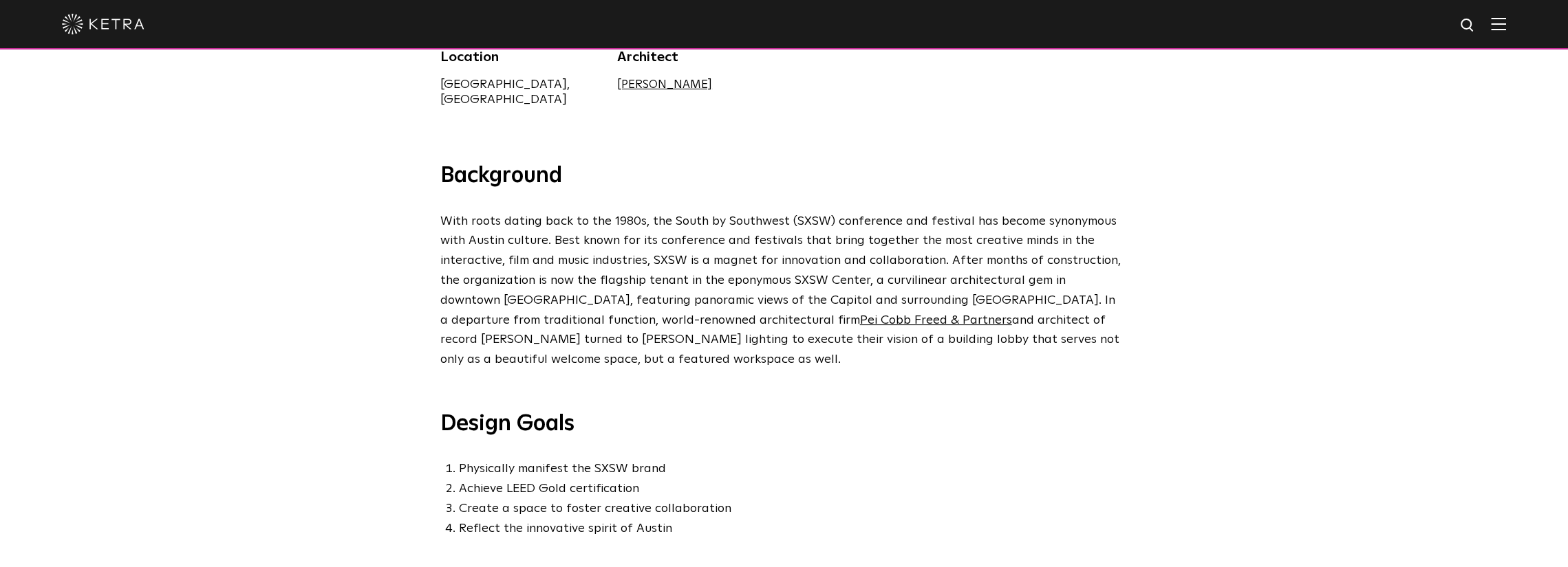
scroll to position [481, 0]
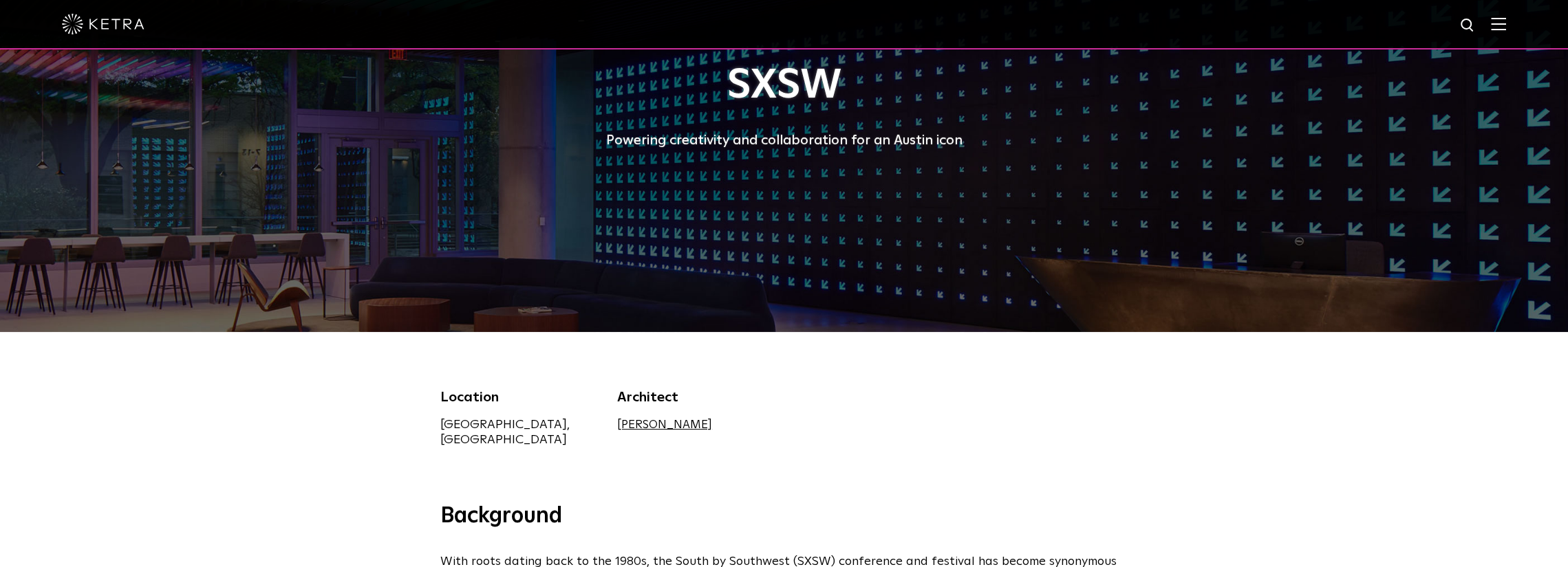
drag, startPoint x: 832, startPoint y: 360, endPoint x: 874, endPoint y: 244, distance: 123.4
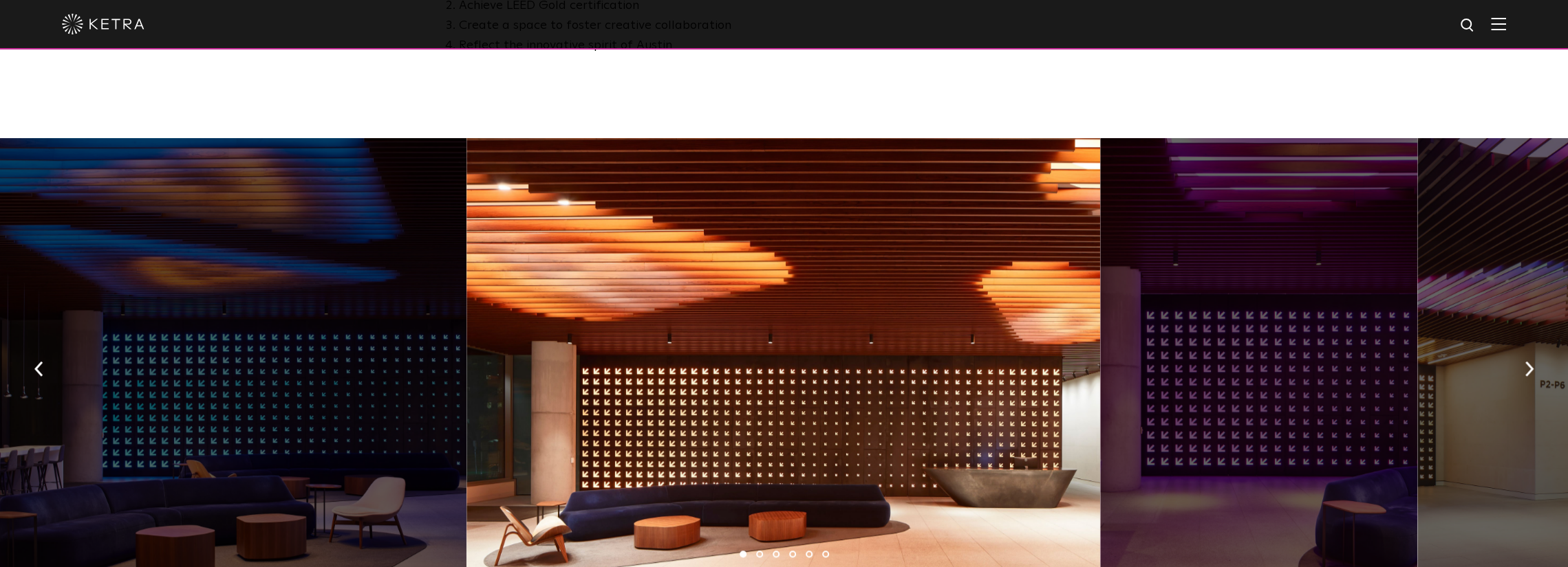
drag, startPoint x: 642, startPoint y: 289, endPoint x: 613, endPoint y: 442, distance: 155.7
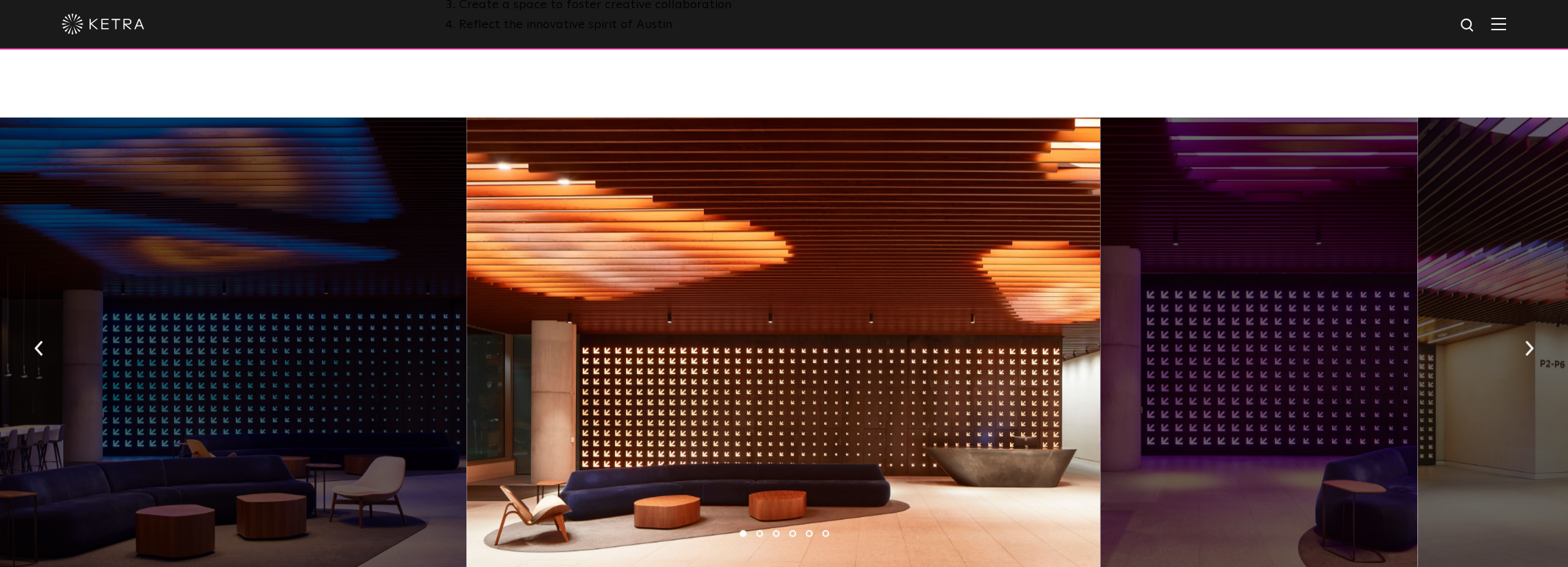
scroll to position [950, 0]
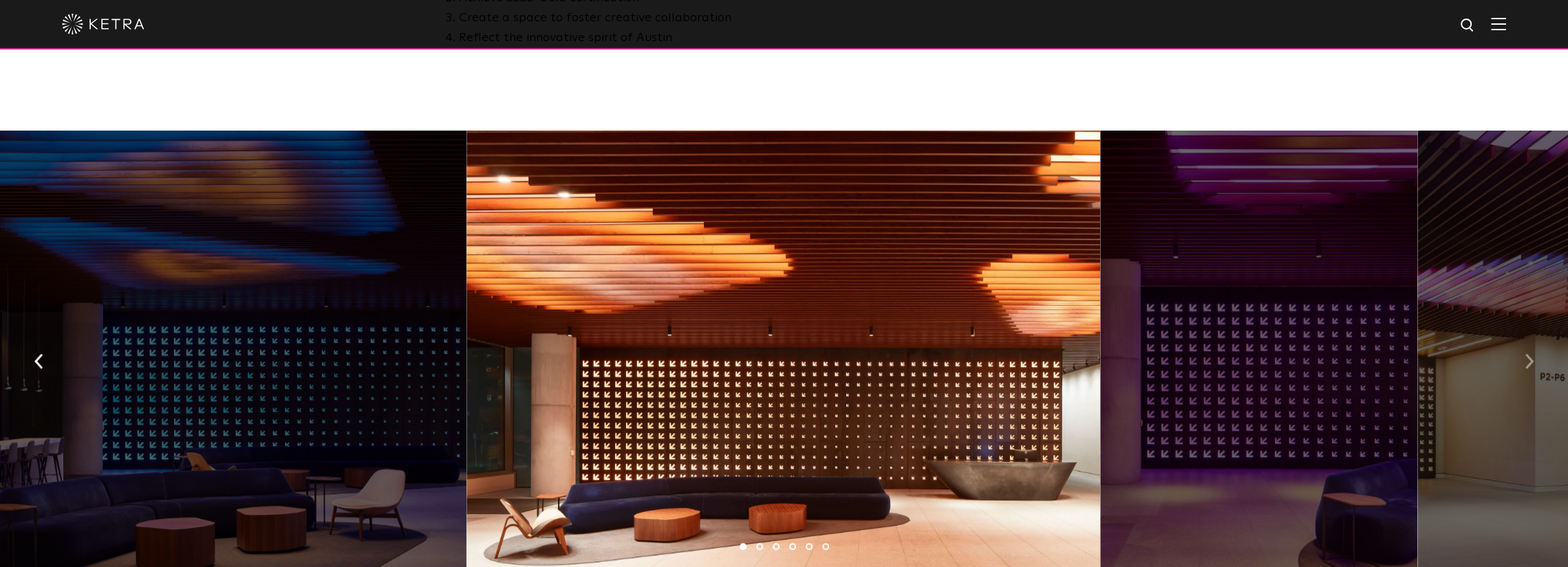
click at [1534, 358] on button "button" at bounding box center [1530, 360] width 30 height 48
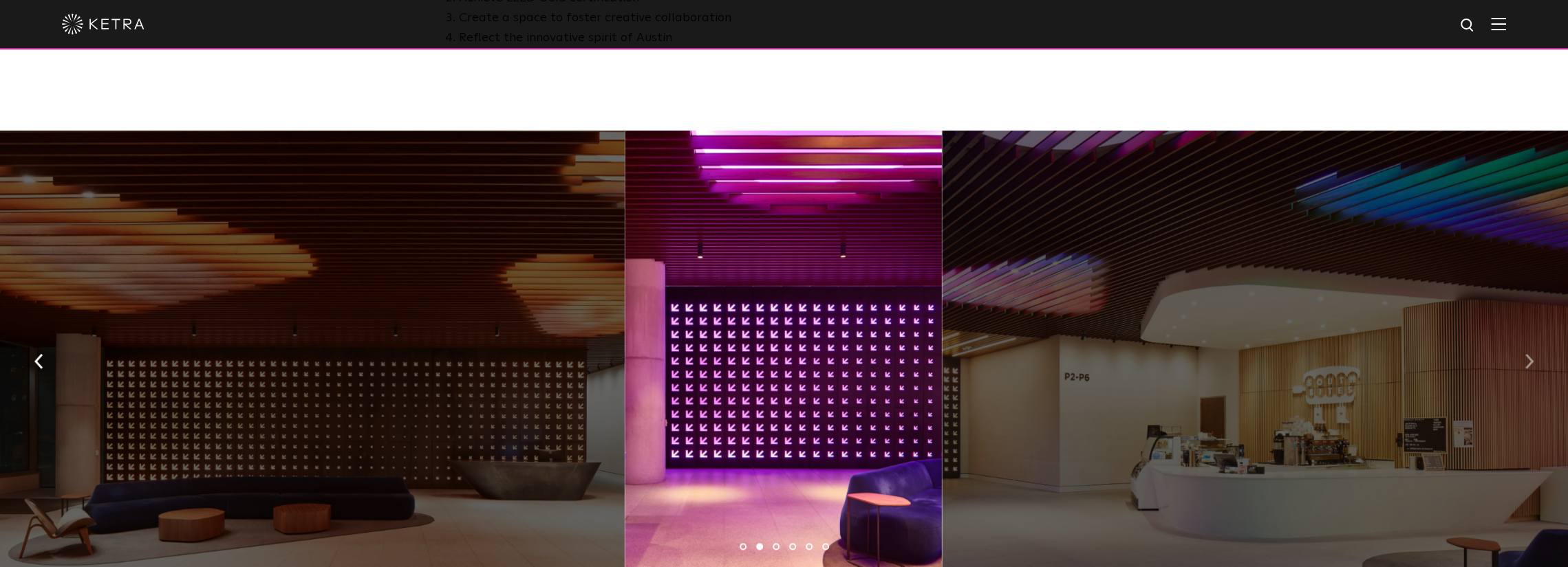
click at [1535, 358] on button "button" at bounding box center [1530, 360] width 30 height 48
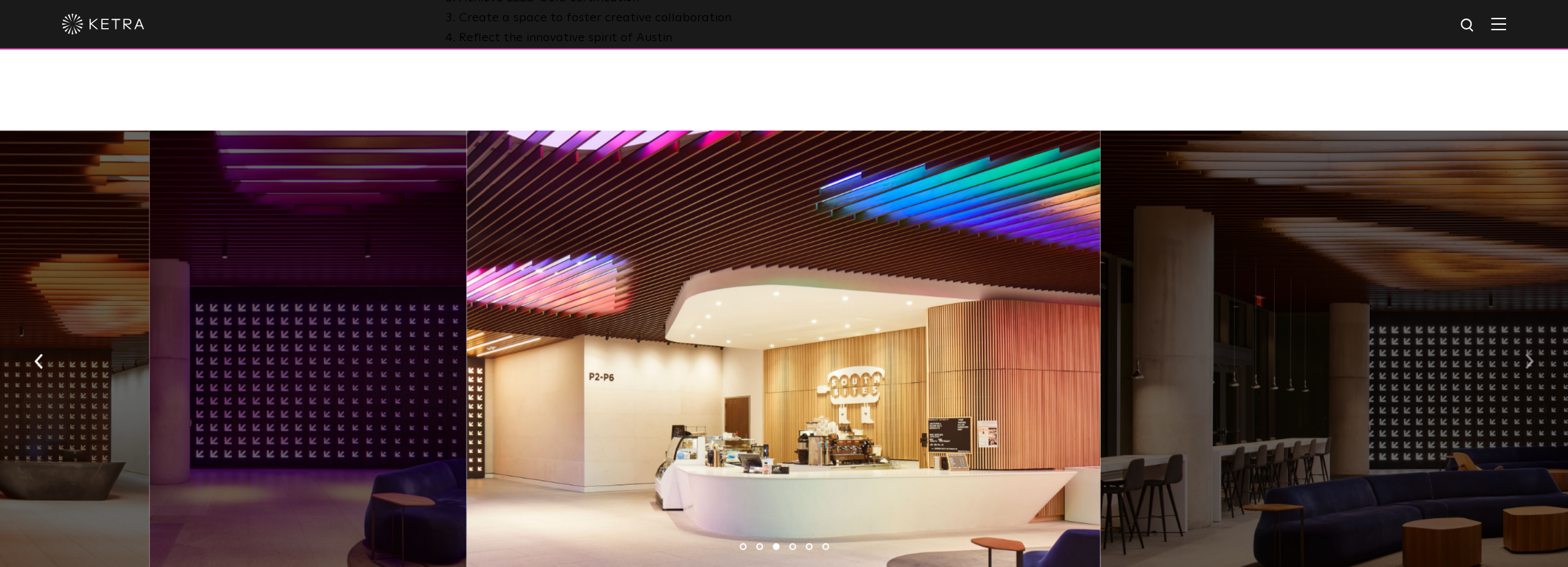
click at [1535, 358] on button "button" at bounding box center [1530, 360] width 30 height 48
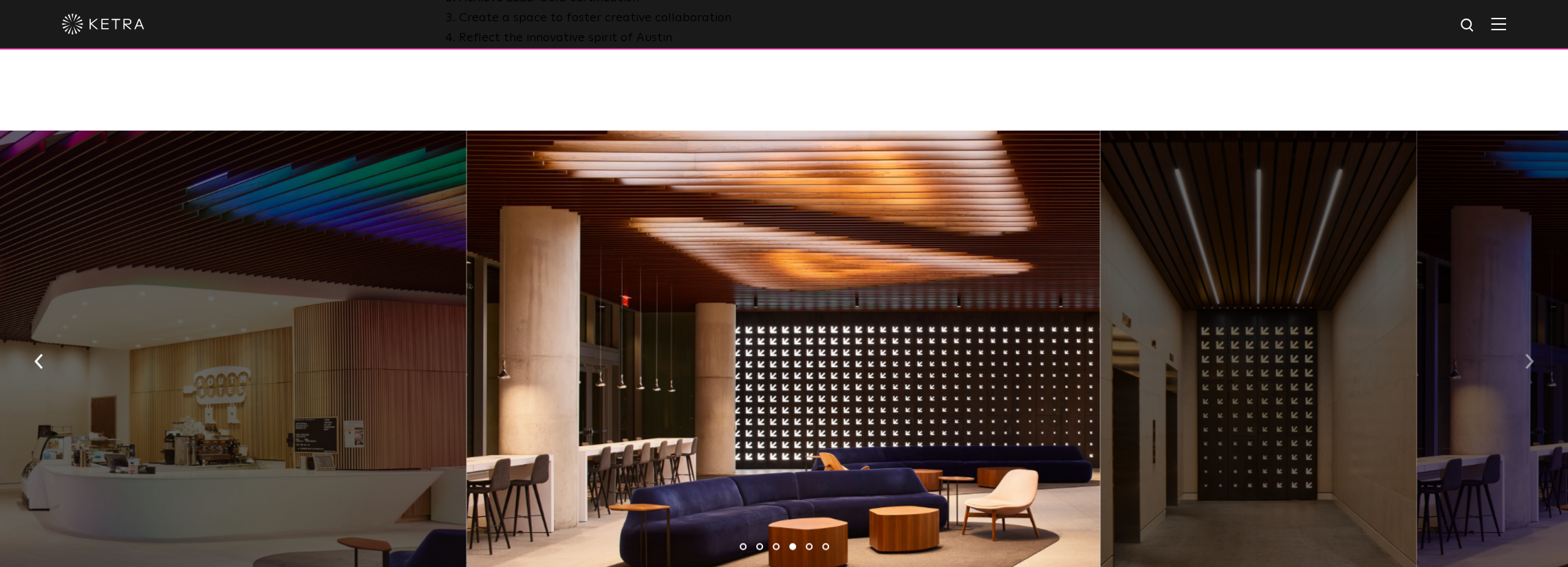
click at [1535, 358] on button "button" at bounding box center [1530, 360] width 30 height 48
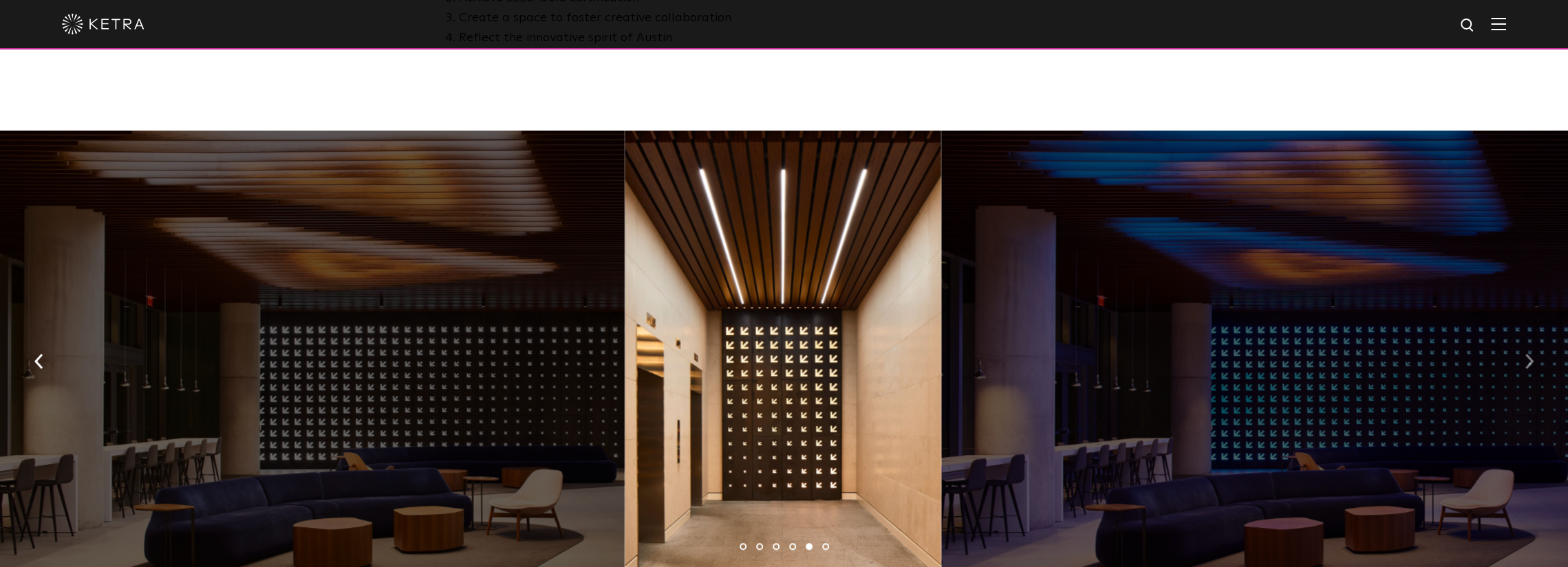
click at [1535, 358] on button "button" at bounding box center [1530, 360] width 30 height 48
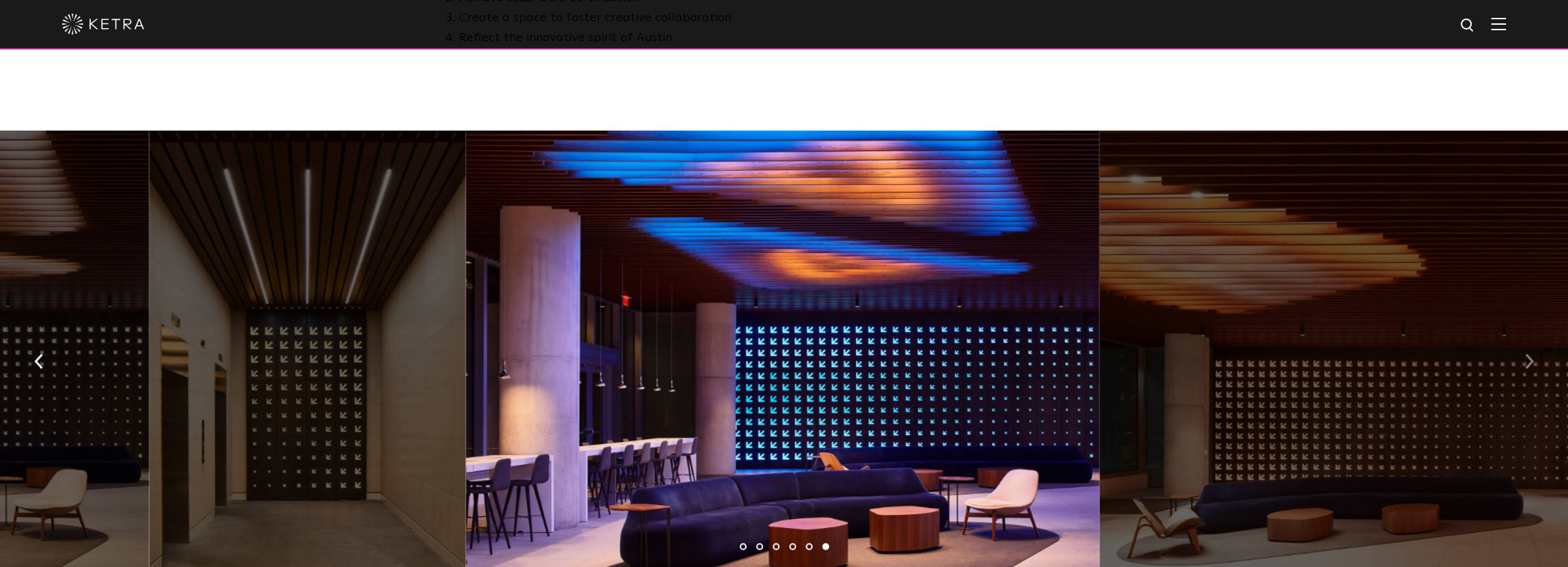
click at [1535, 358] on button "button" at bounding box center [1530, 360] width 30 height 48
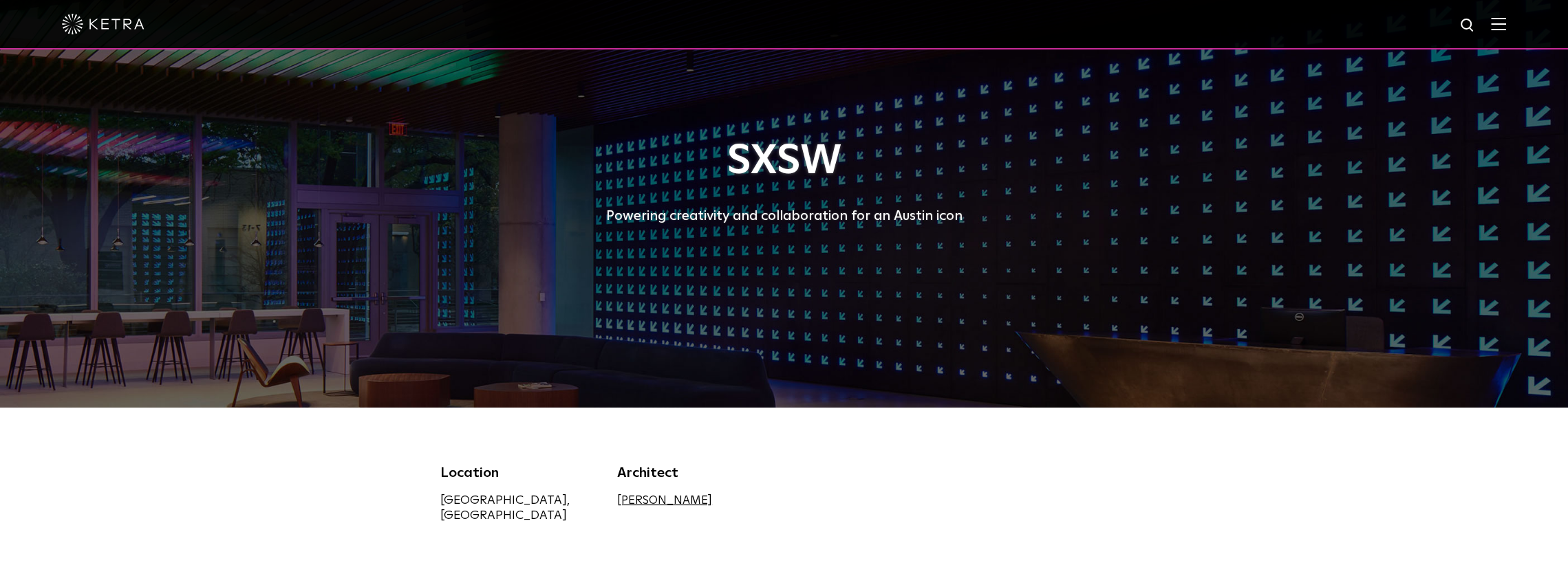
scroll to position [0, 0]
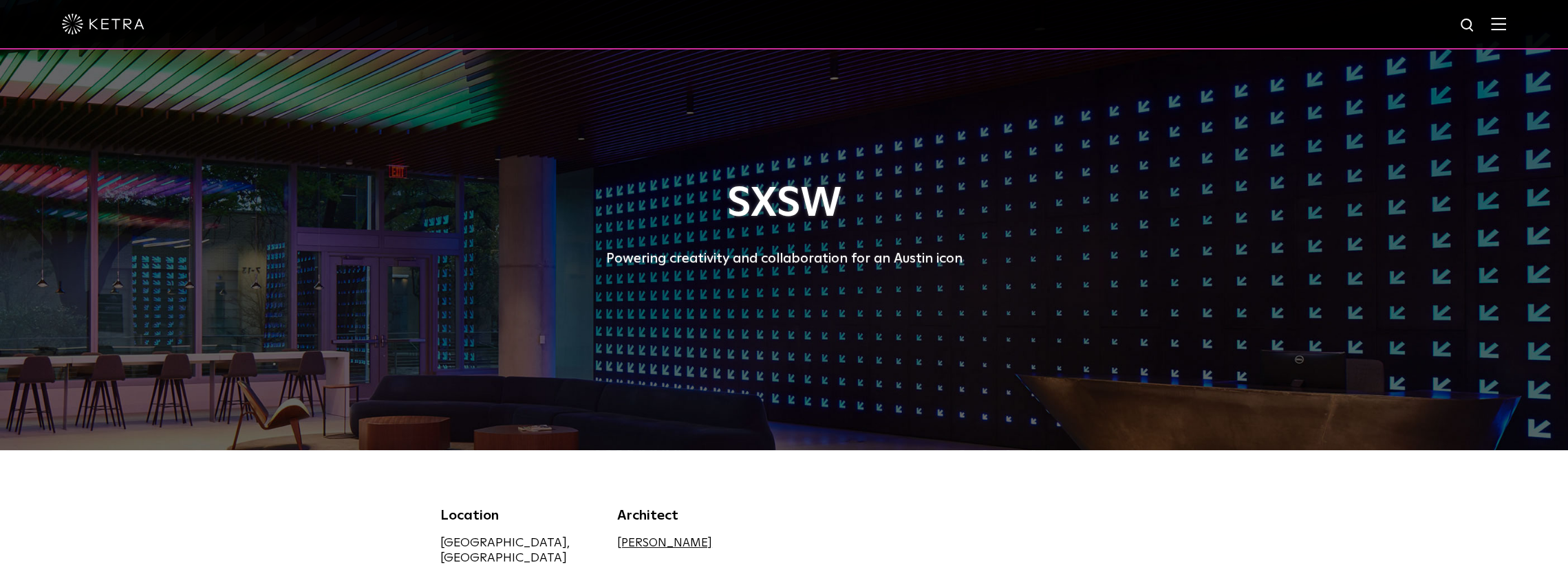
drag, startPoint x: 867, startPoint y: 470, endPoint x: 840, endPoint y: 294, distance: 178.1
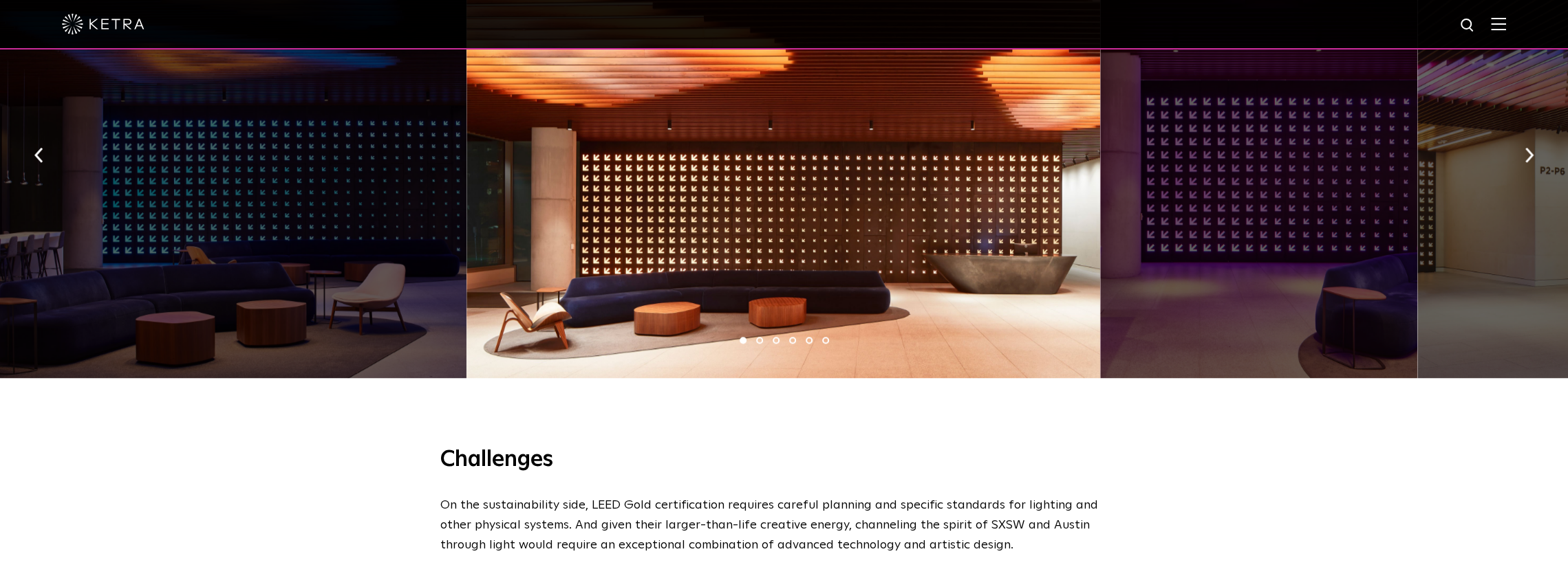
scroll to position [963, 0]
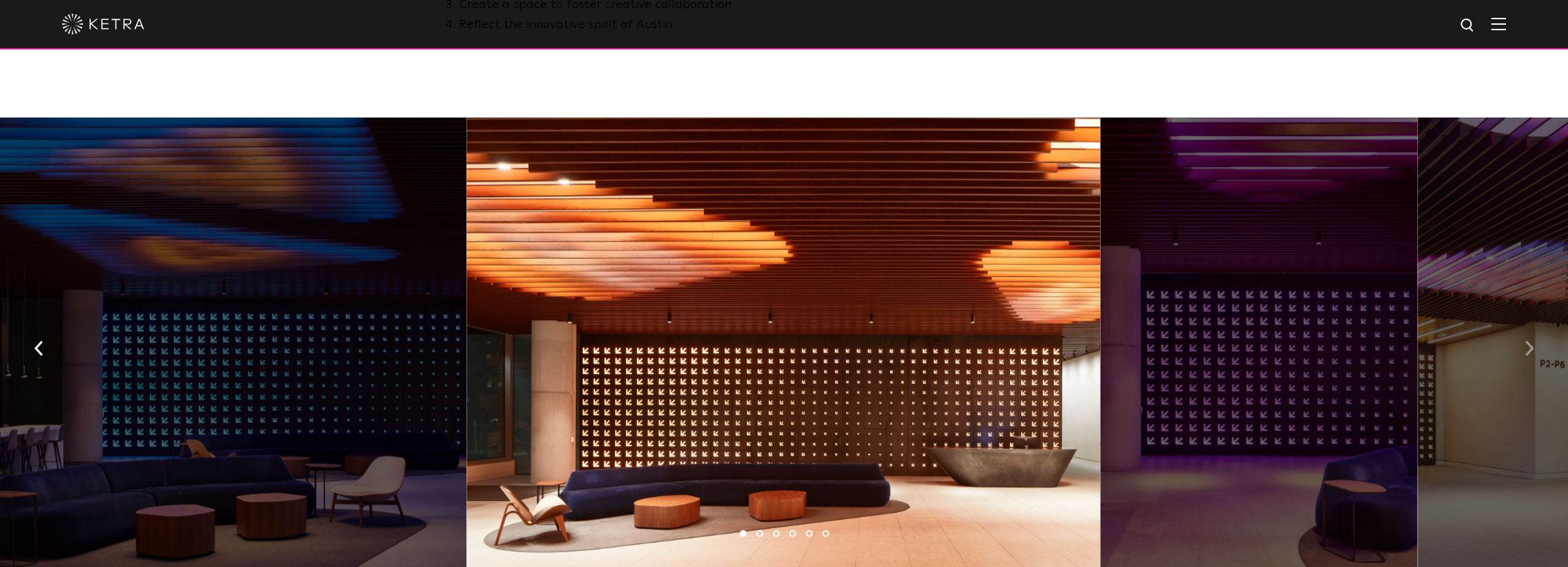
click at [1522, 342] on button "button" at bounding box center [1530, 348] width 30 height 48
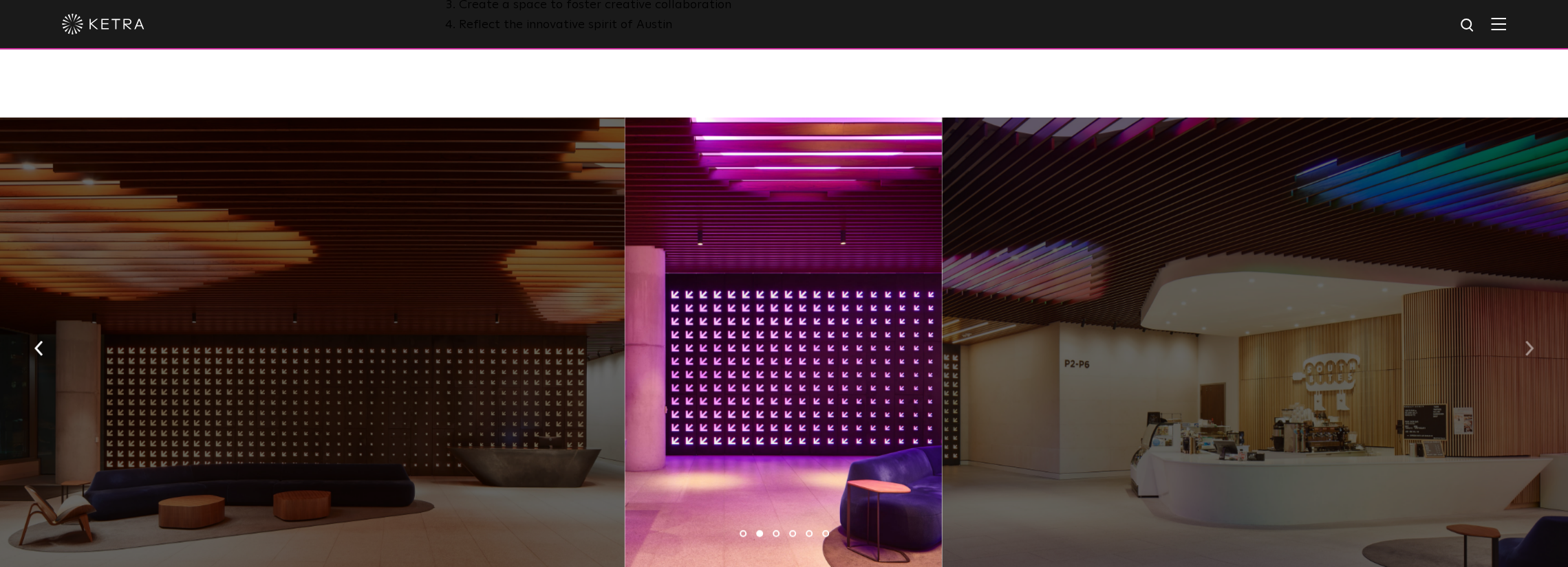
click at [1522, 342] on button "button" at bounding box center [1530, 348] width 30 height 48
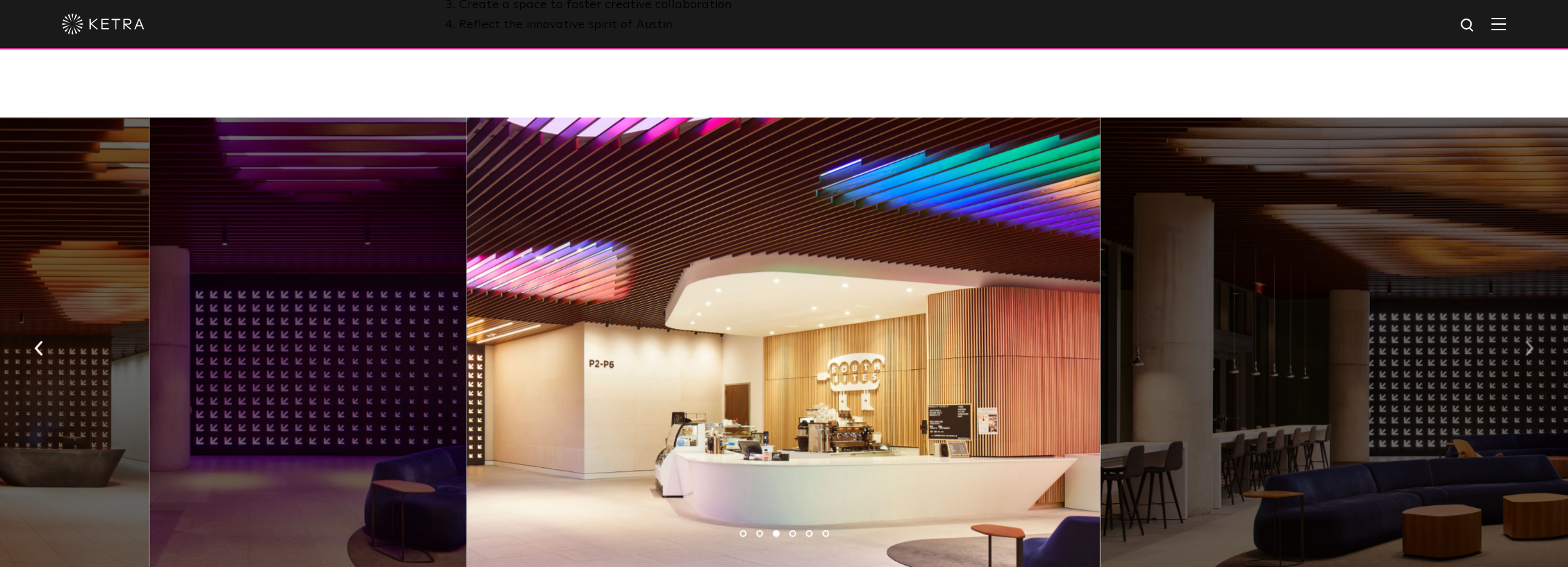
click at [1522, 342] on button "button" at bounding box center [1530, 348] width 30 height 48
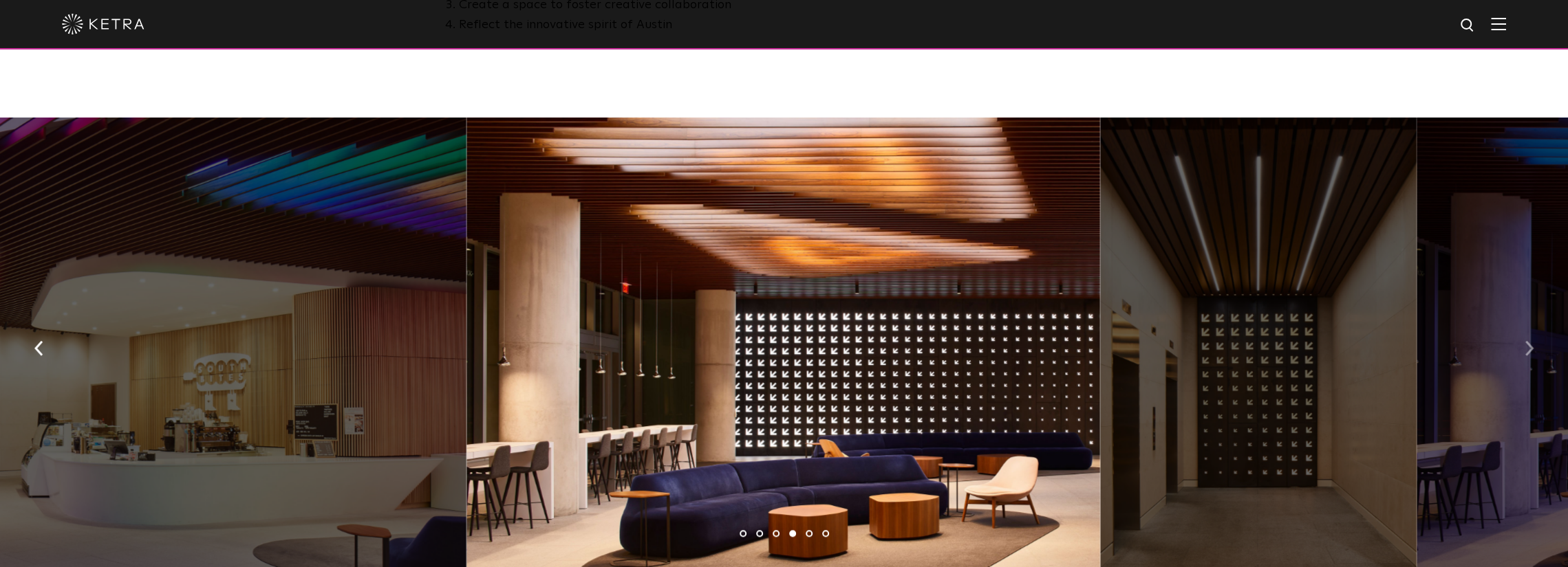
click at [1522, 342] on button "button" at bounding box center [1530, 348] width 30 height 48
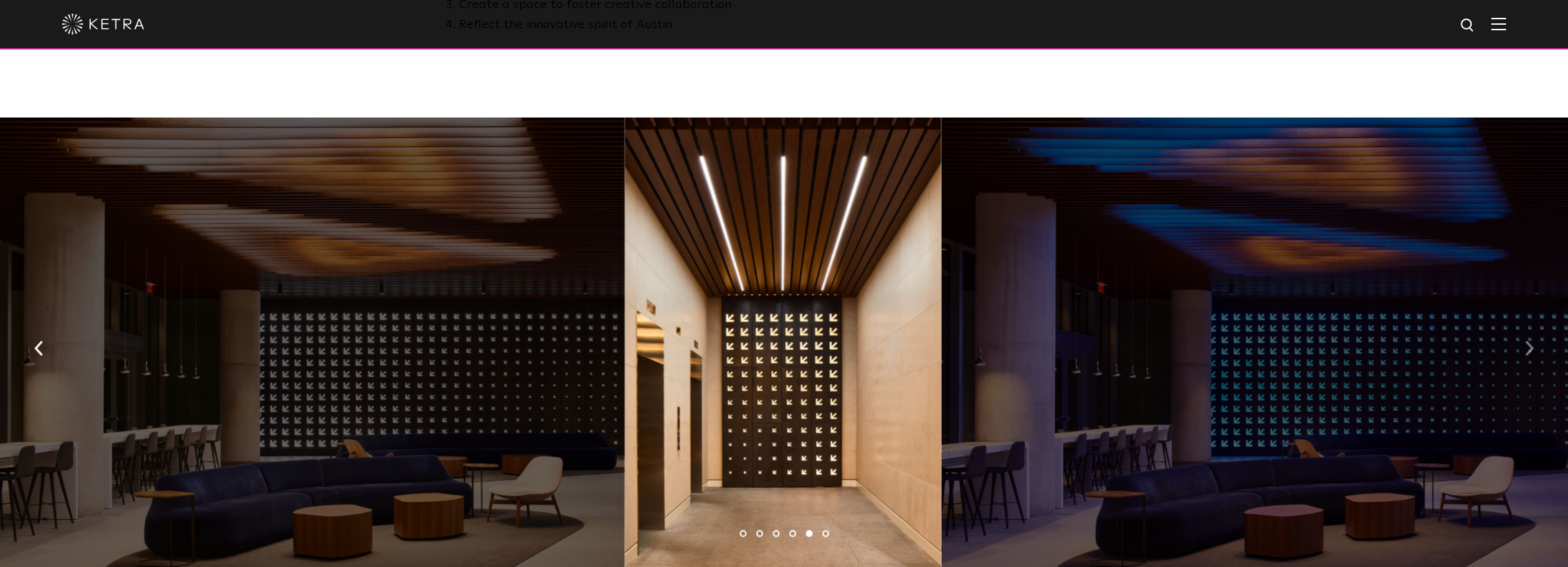
click at [1522, 342] on button "button" at bounding box center [1530, 348] width 30 height 48
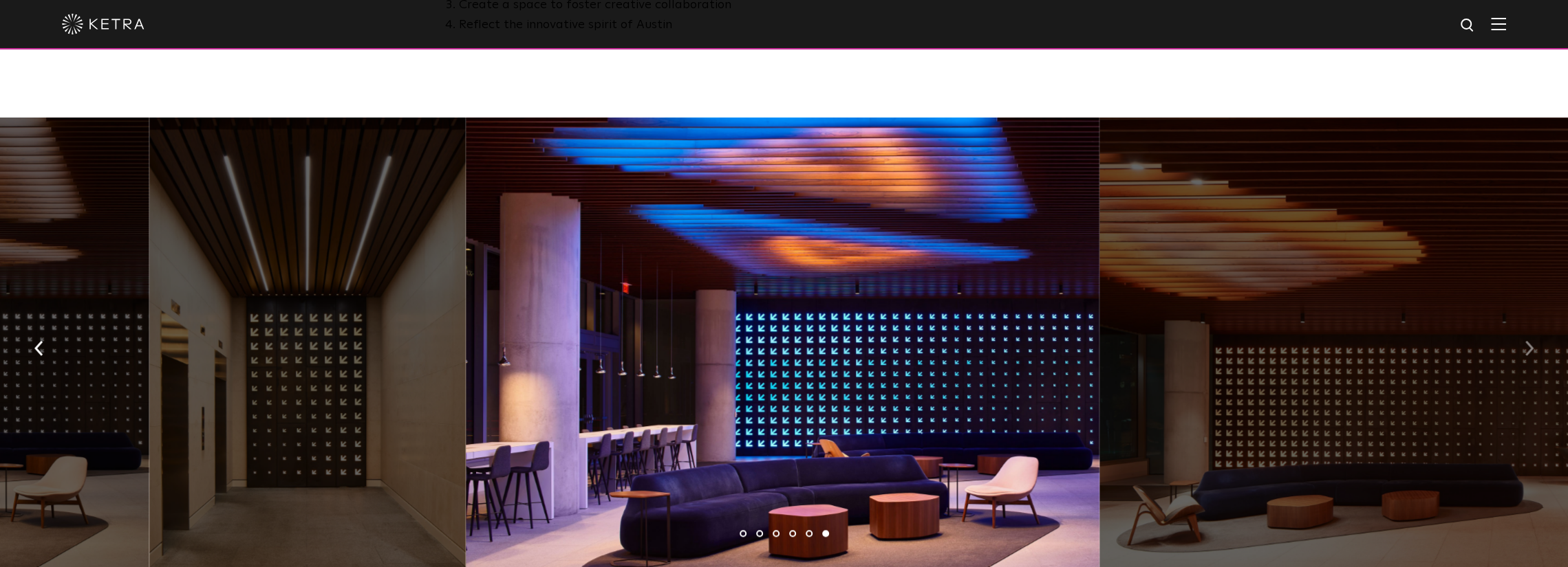
click at [1522, 342] on button "button" at bounding box center [1530, 348] width 30 height 48
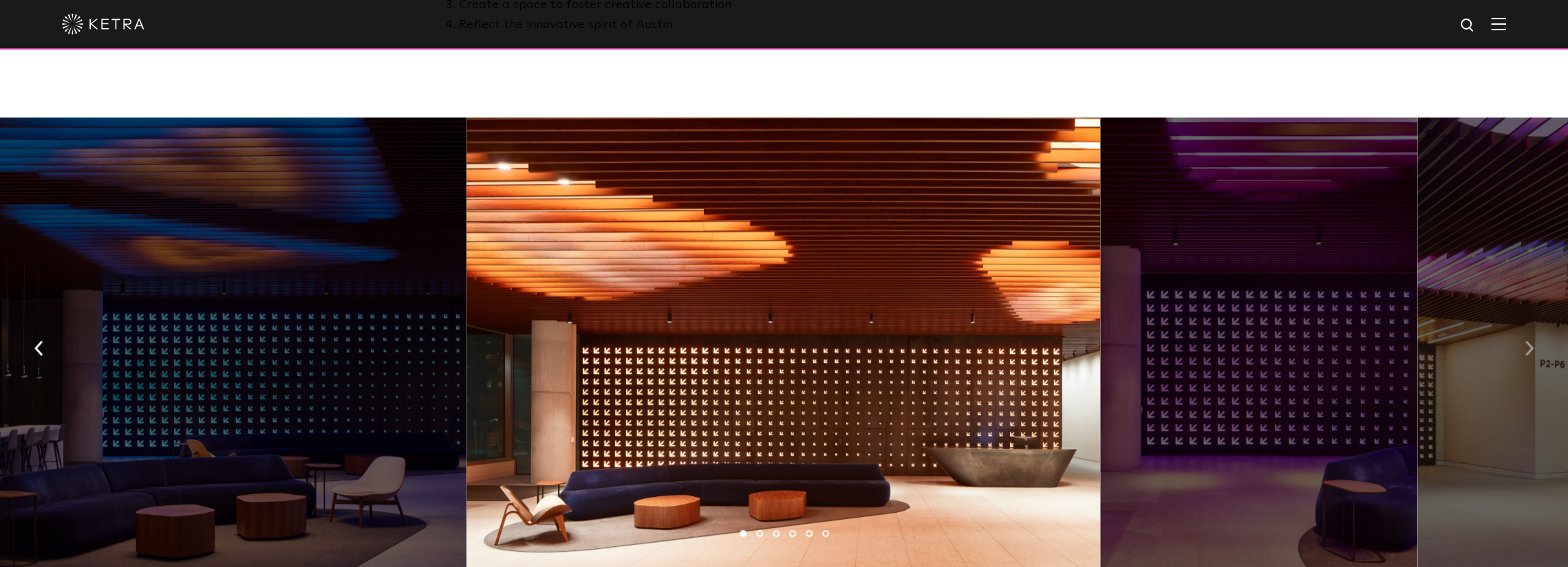
click at [1522, 342] on button "button" at bounding box center [1530, 348] width 30 height 48
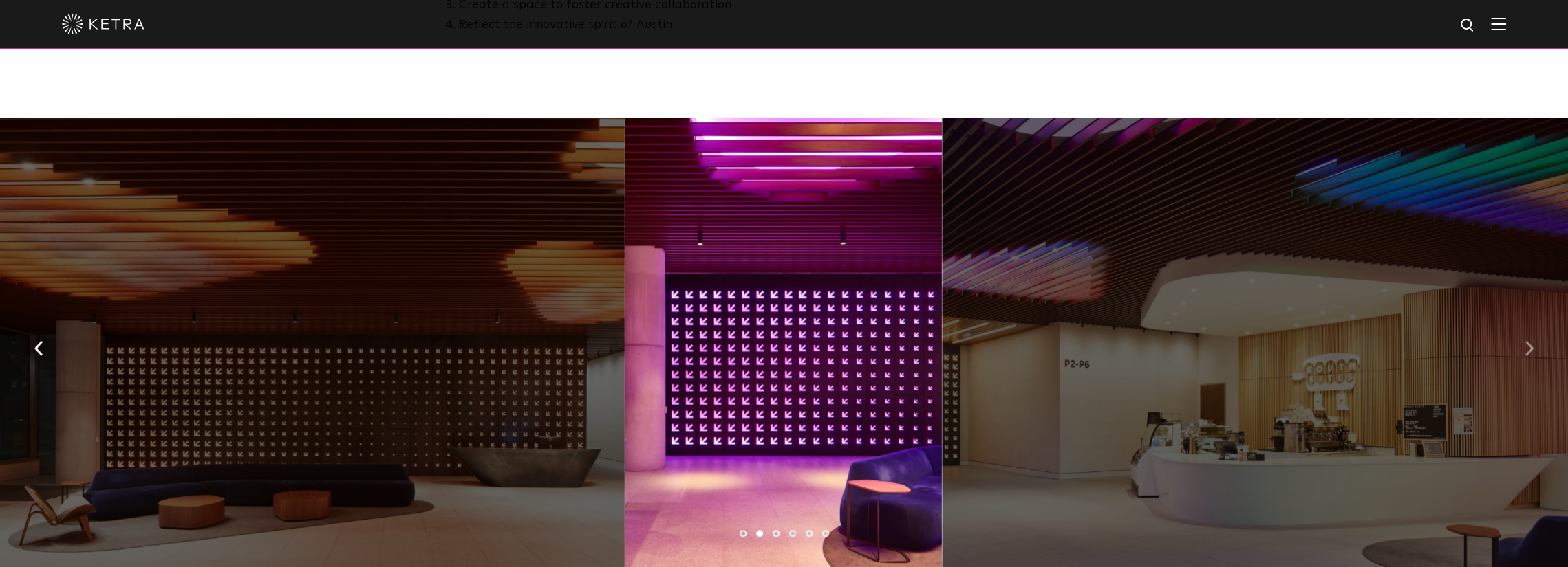
click at [1522, 342] on button "button" at bounding box center [1530, 348] width 30 height 48
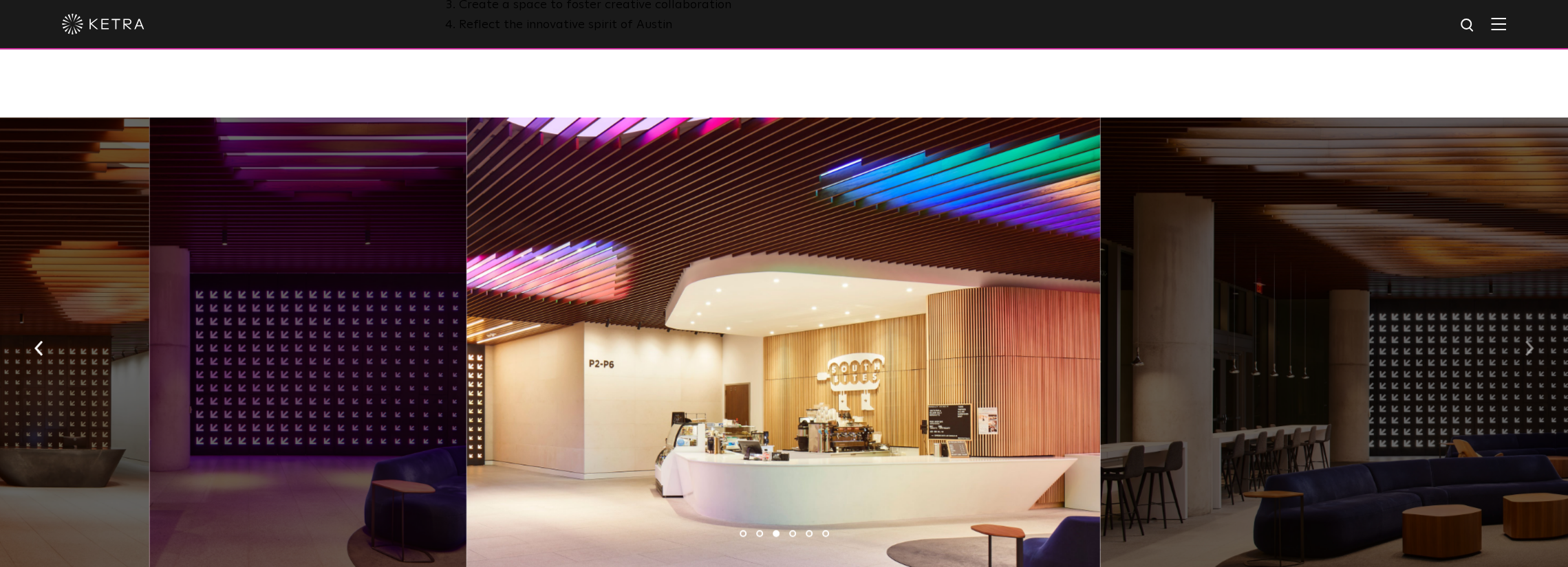
click at [1522, 342] on button "button" at bounding box center [1530, 348] width 30 height 48
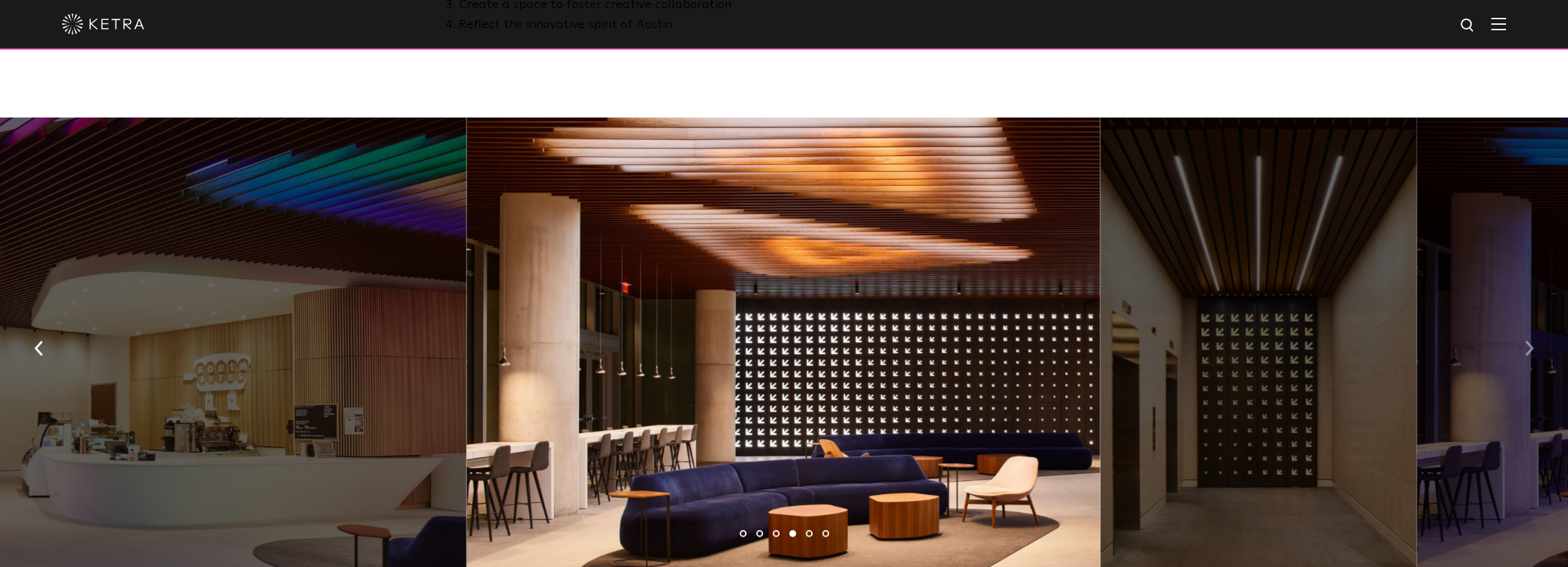
click at [1522, 342] on button "button" at bounding box center [1530, 348] width 30 height 48
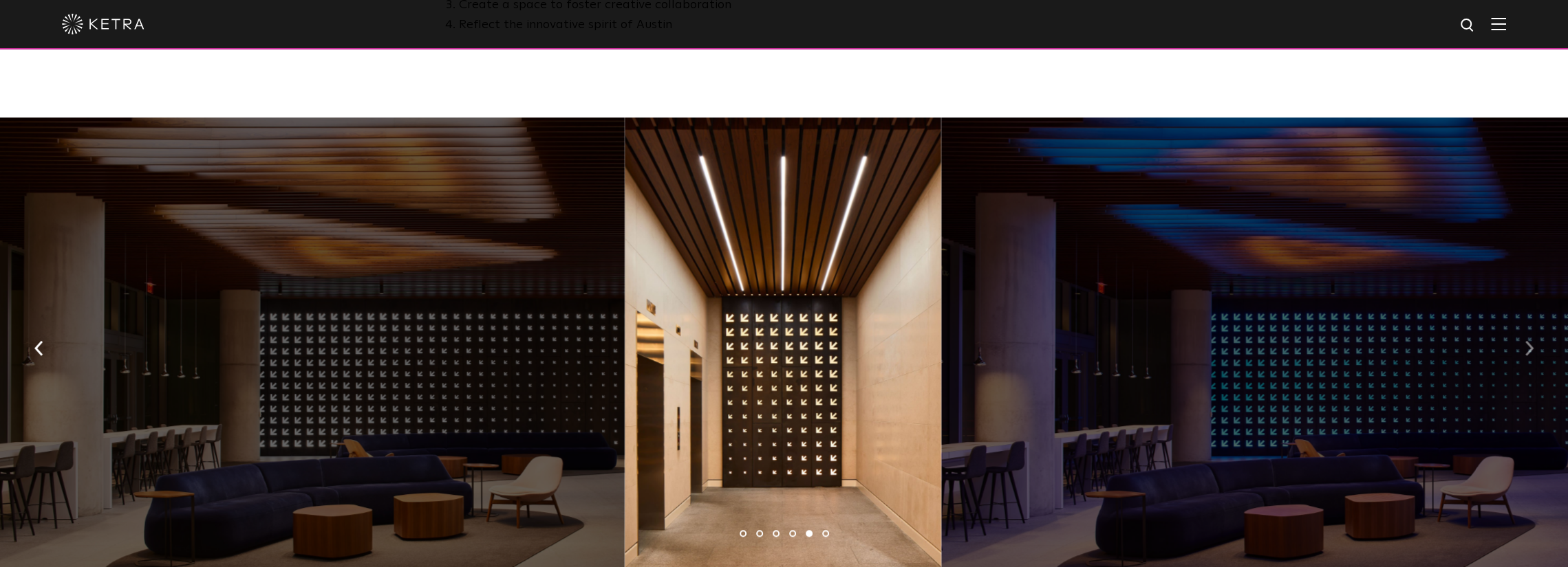
click at [1522, 342] on button "button" at bounding box center [1530, 348] width 30 height 48
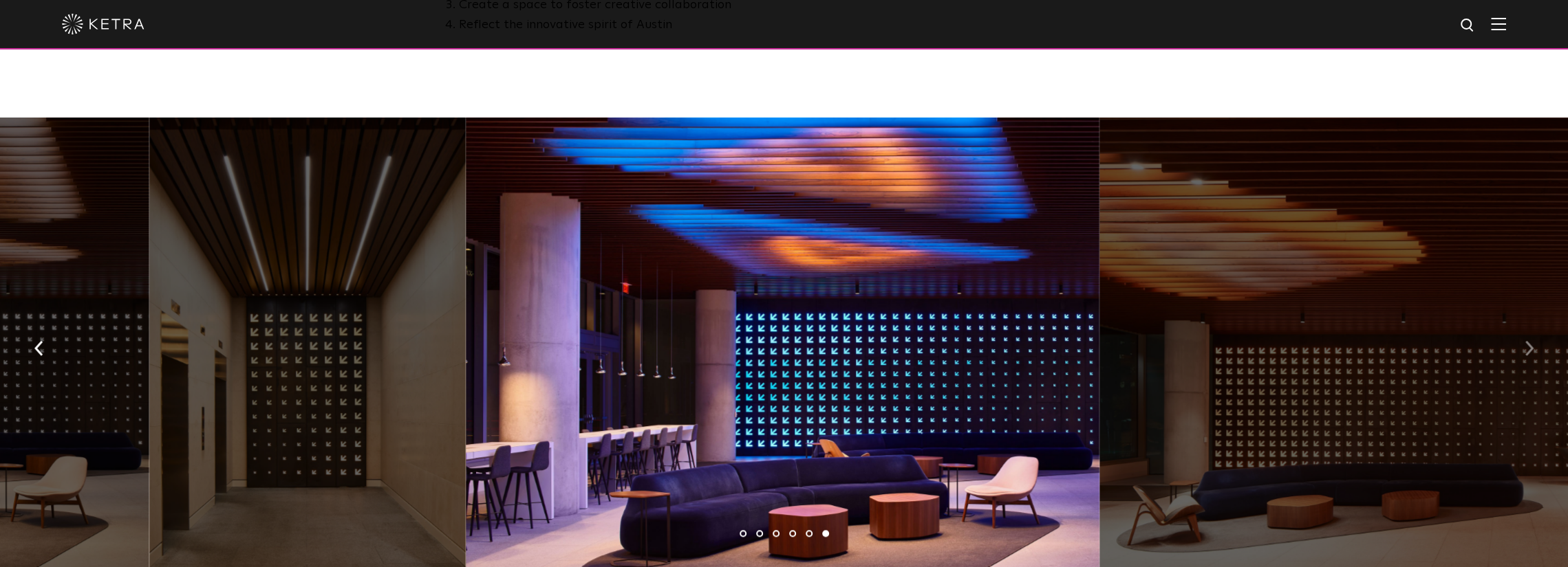
click at [1522, 342] on button "button" at bounding box center [1530, 348] width 30 height 48
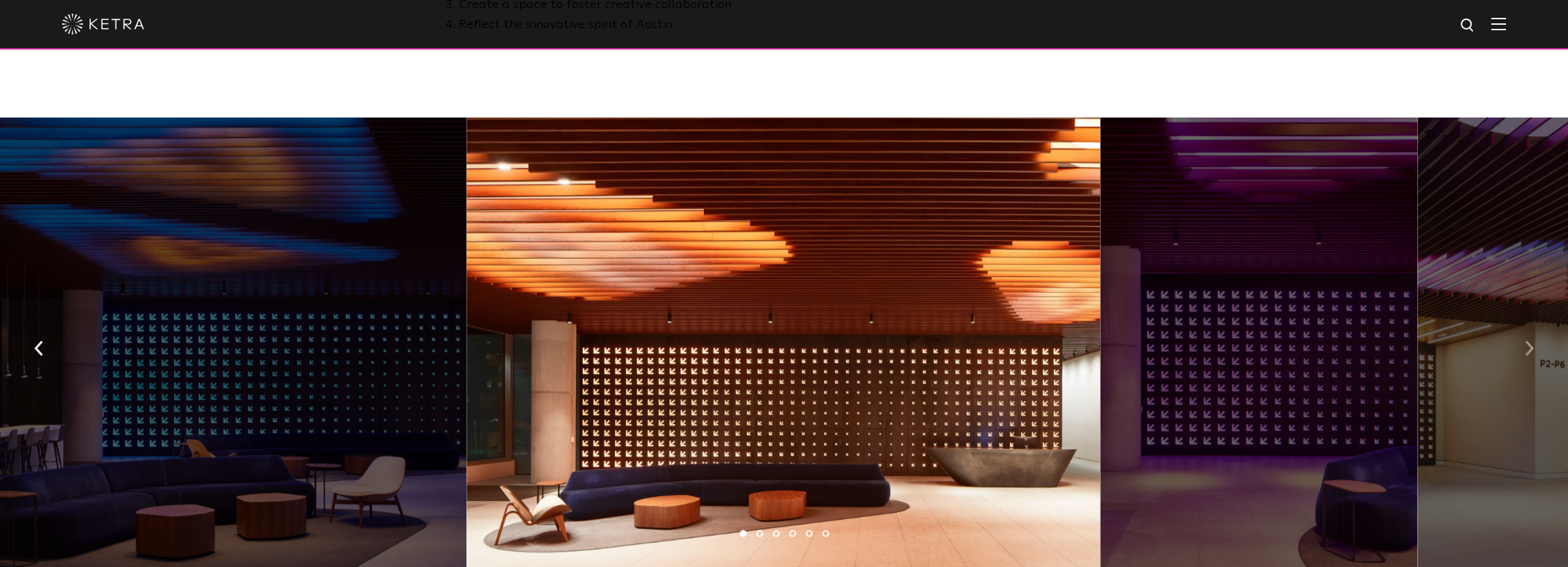
click at [1522, 342] on button "button" at bounding box center [1530, 348] width 30 height 48
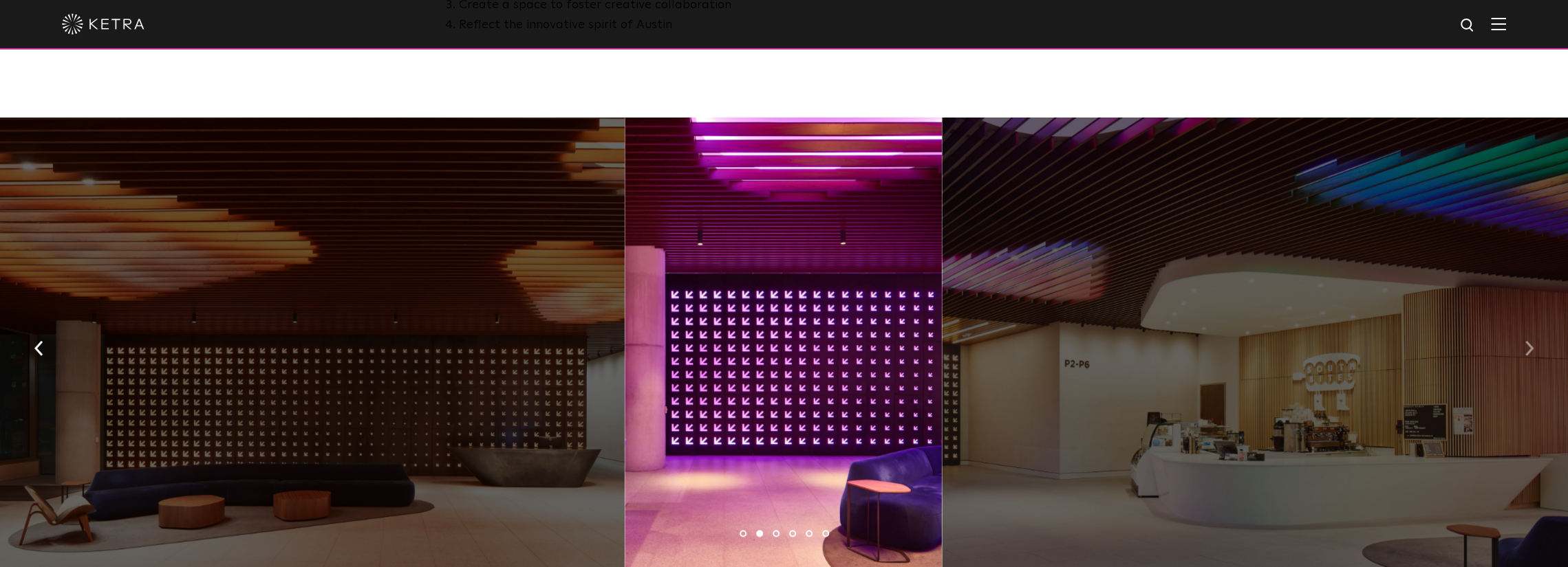
click at [1522, 342] on button "button" at bounding box center [1530, 348] width 30 height 48
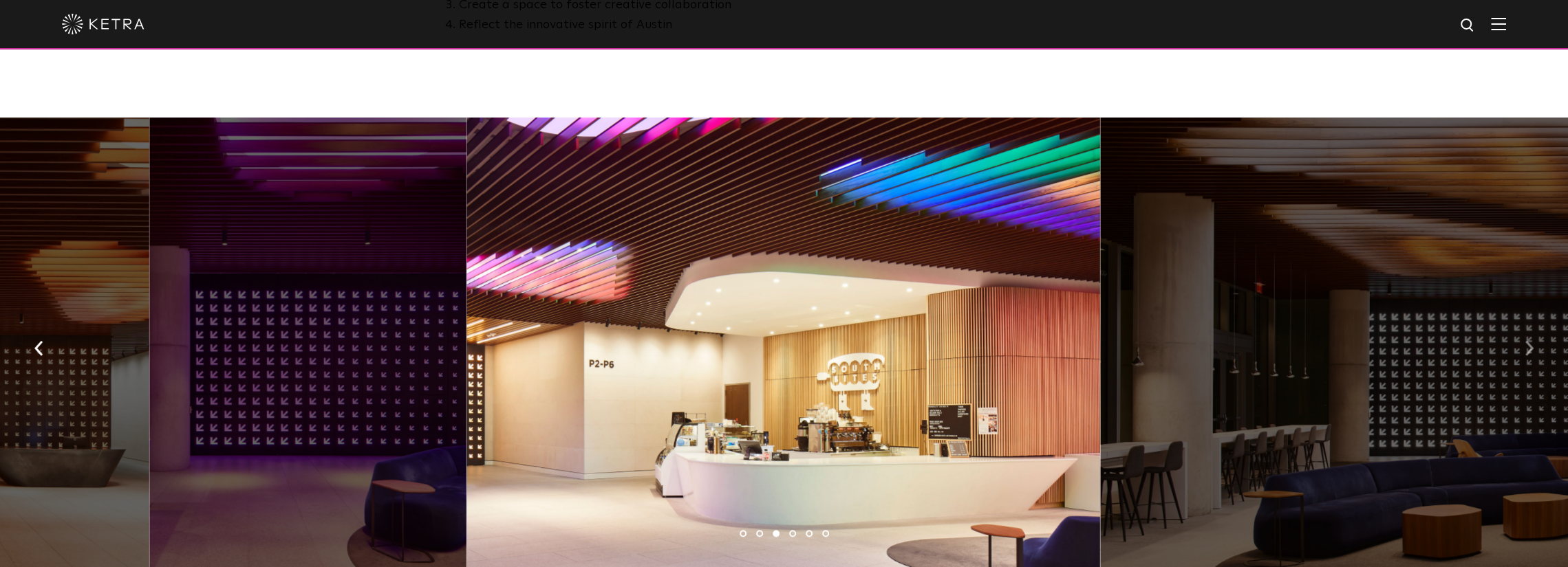
click at [1522, 342] on button "button" at bounding box center [1530, 348] width 30 height 48
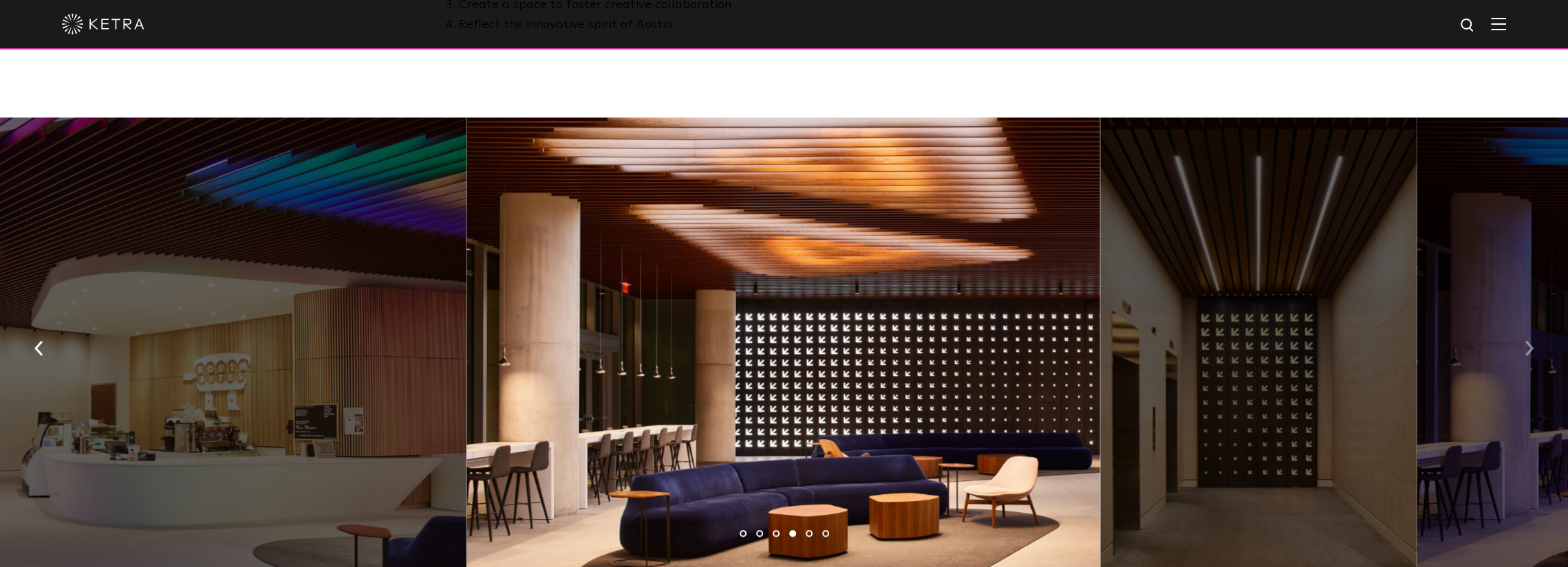
click at [1522, 342] on button "button" at bounding box center [1530, 348] width 30 height 48
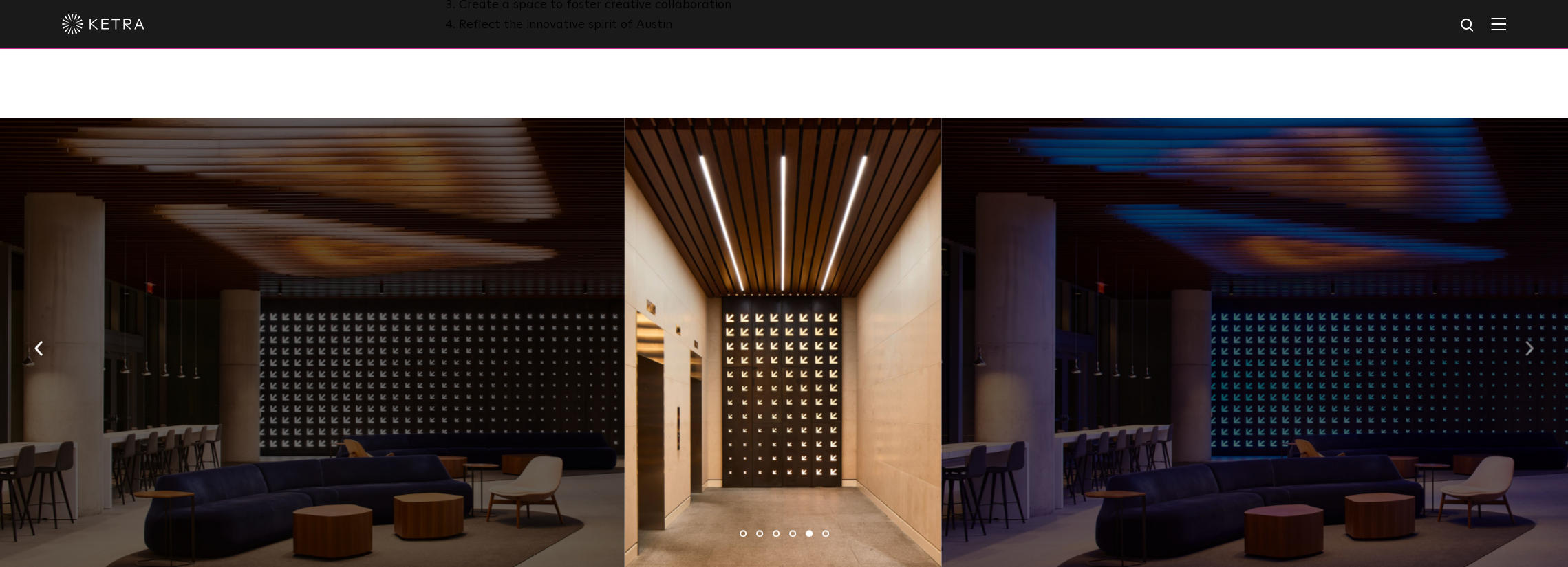
click at [1522, 342] on button "button" at bounding box center [1530, 348] width 30 height 48
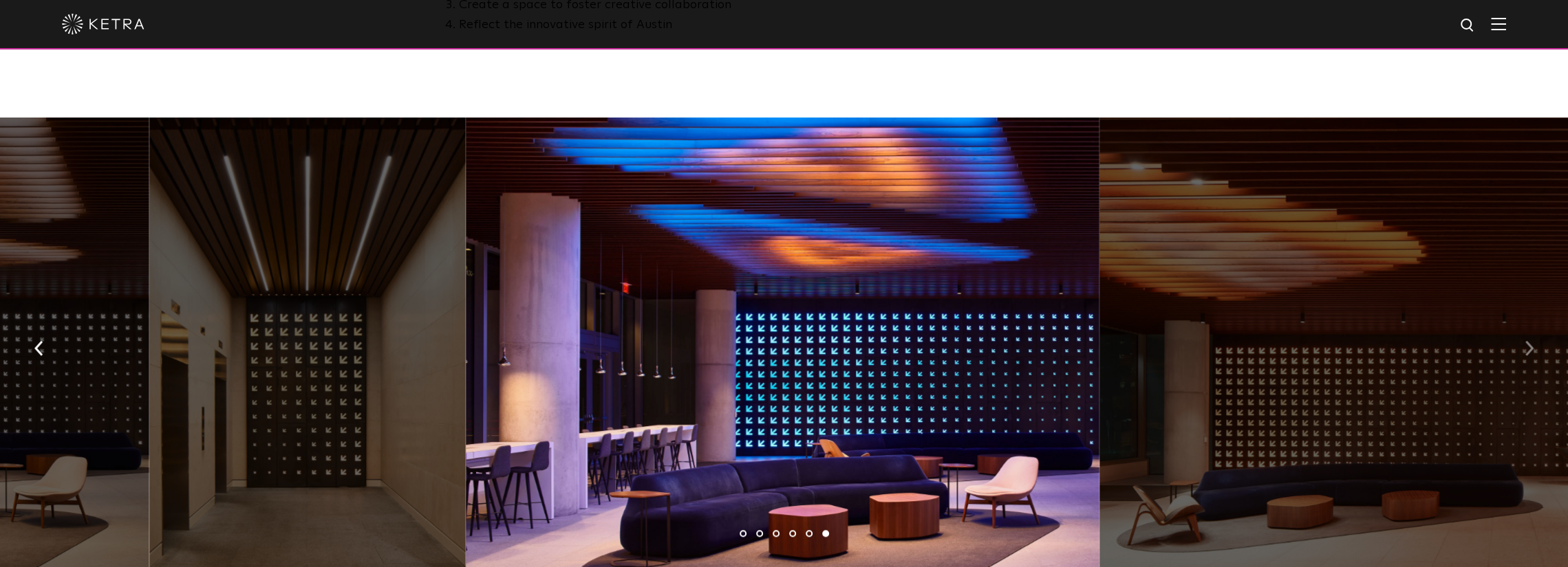
click at [1522, 342] on button "button" at bounding box center [1530, 348] width 30 height 48
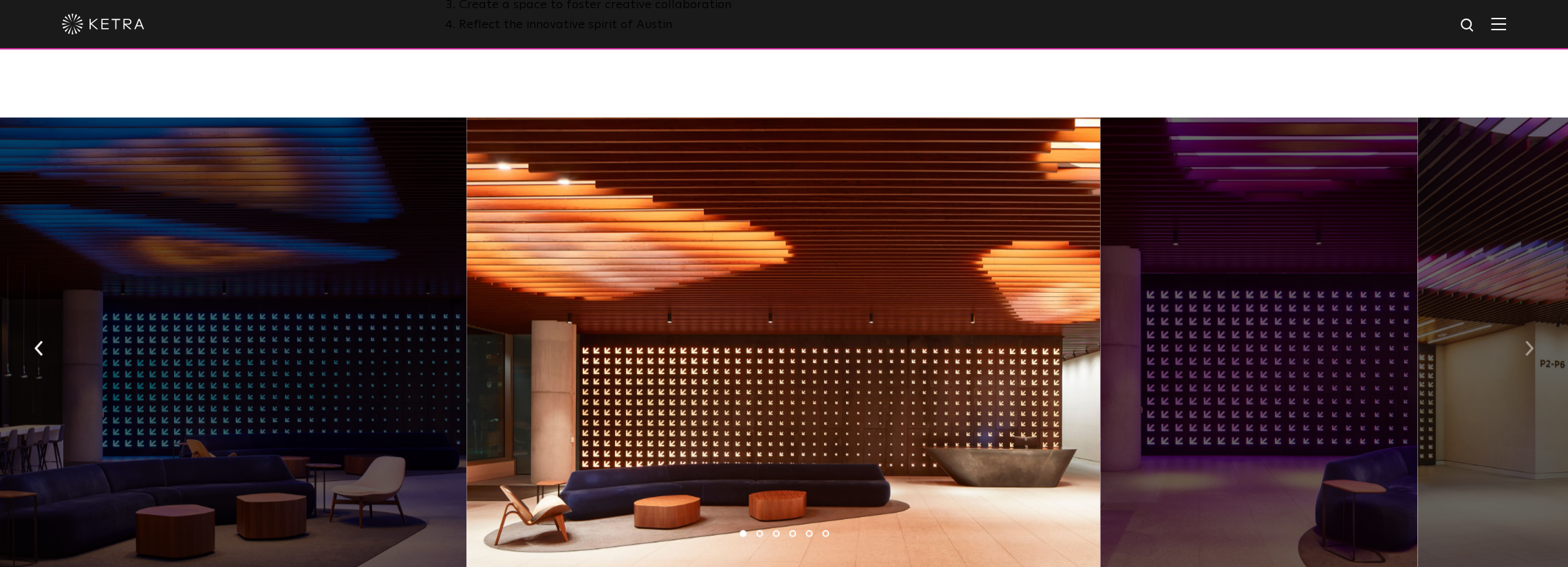
click at [1522, 342] on button "button" at bounding box center [1530, 348] width 30 height 48
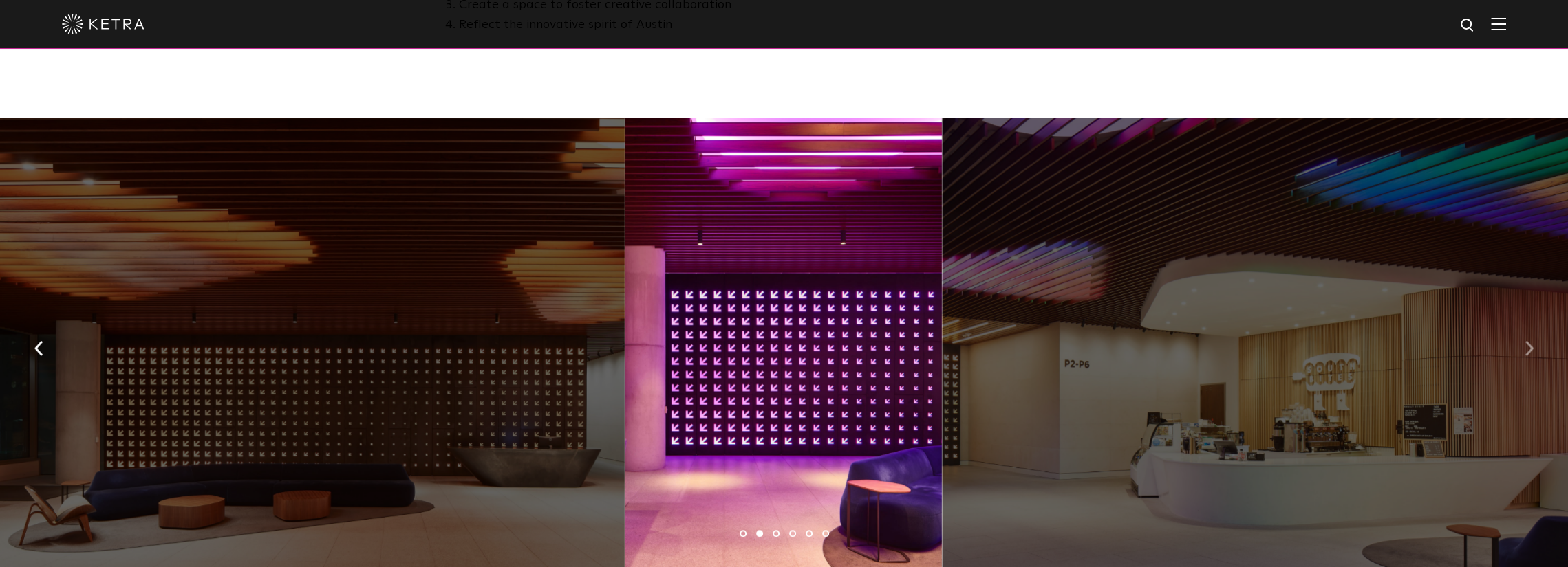
click at [1522, 342] on button "button" at bounding box center [1530, 348] width 30 height 48
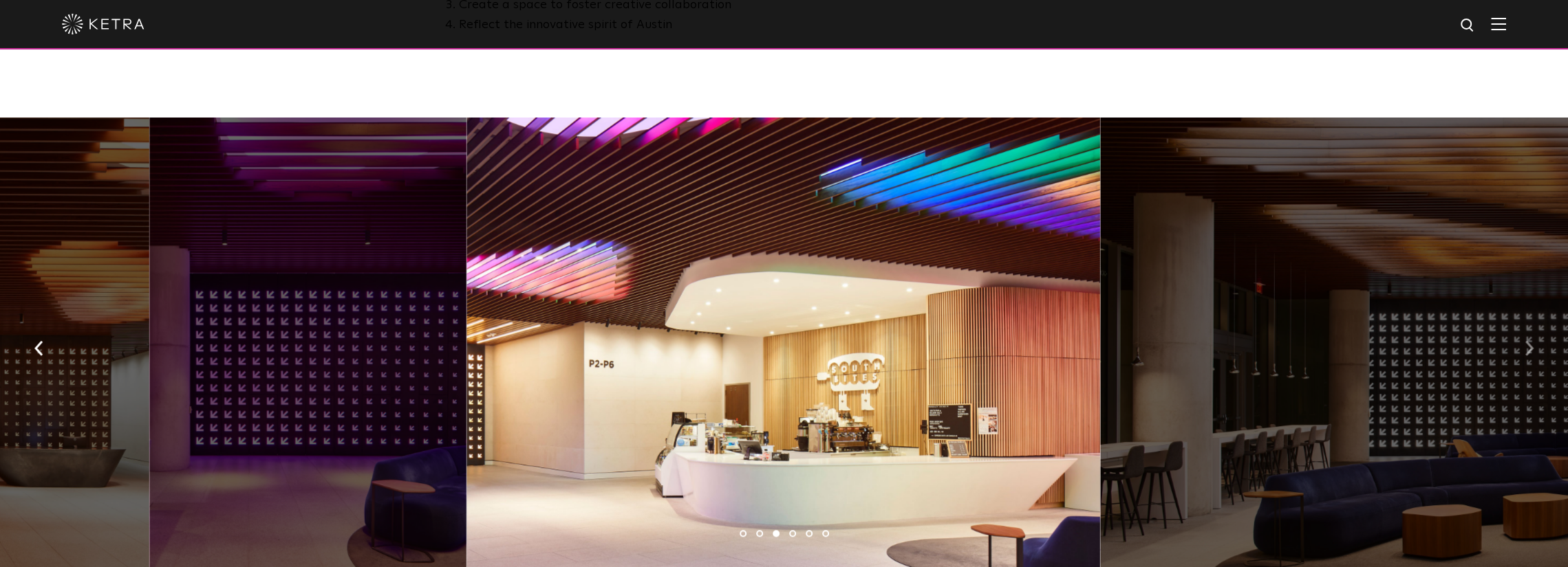
click at [1522, 342] on button "button" at bounding box center [1530, 348] width 30 height 48
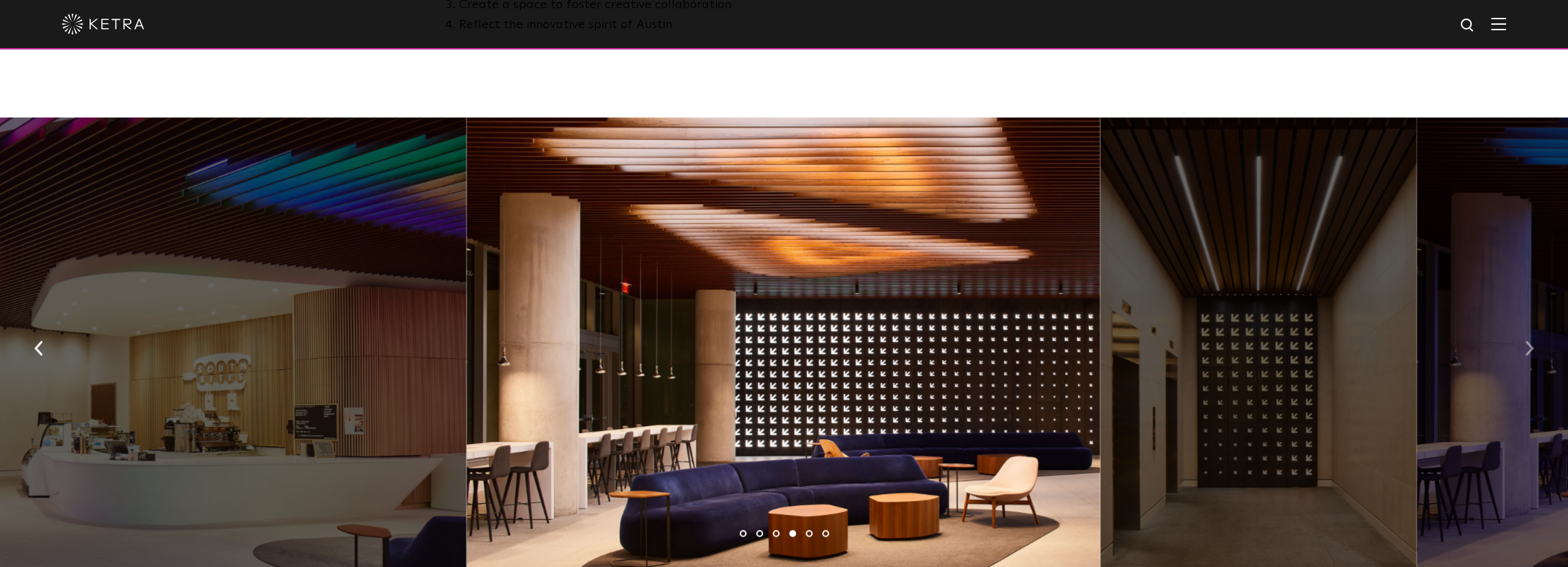
click at [1522, 342] on button "button" at bounding box center [1530, 348] width 30 height 48
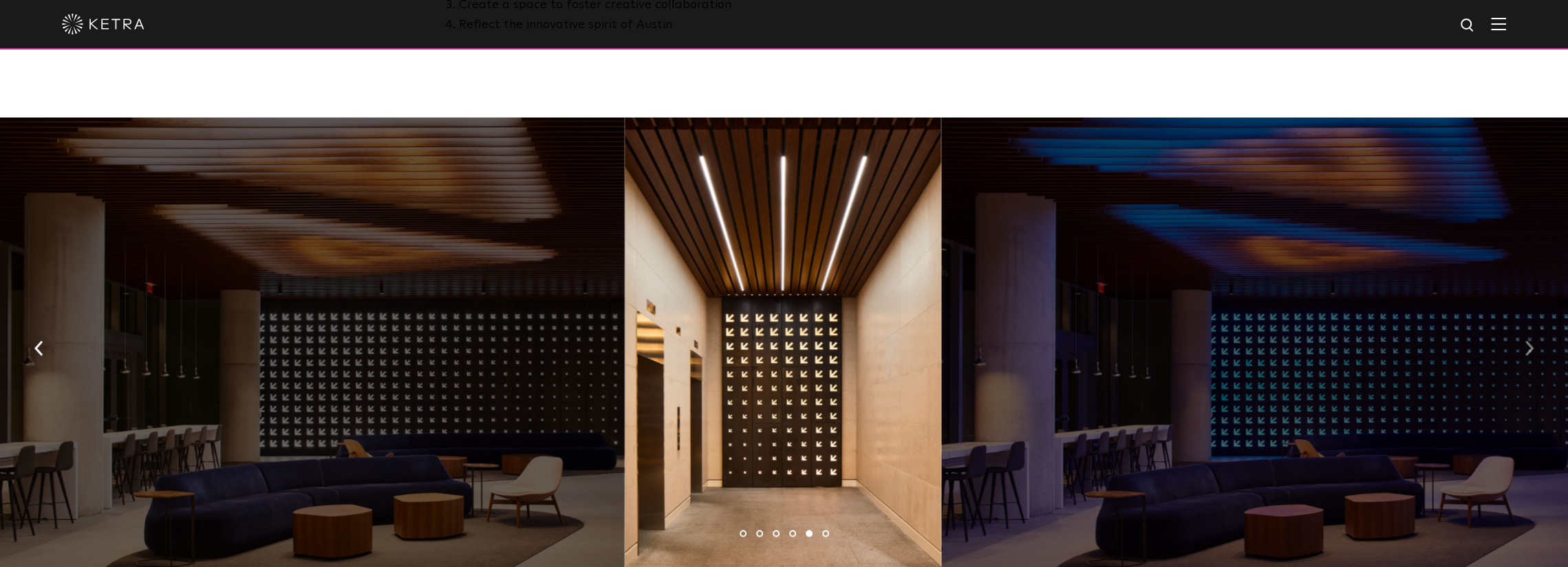
click at [1522, 342] on button "button" at bounding box center [1530, 348] width 30 height 48
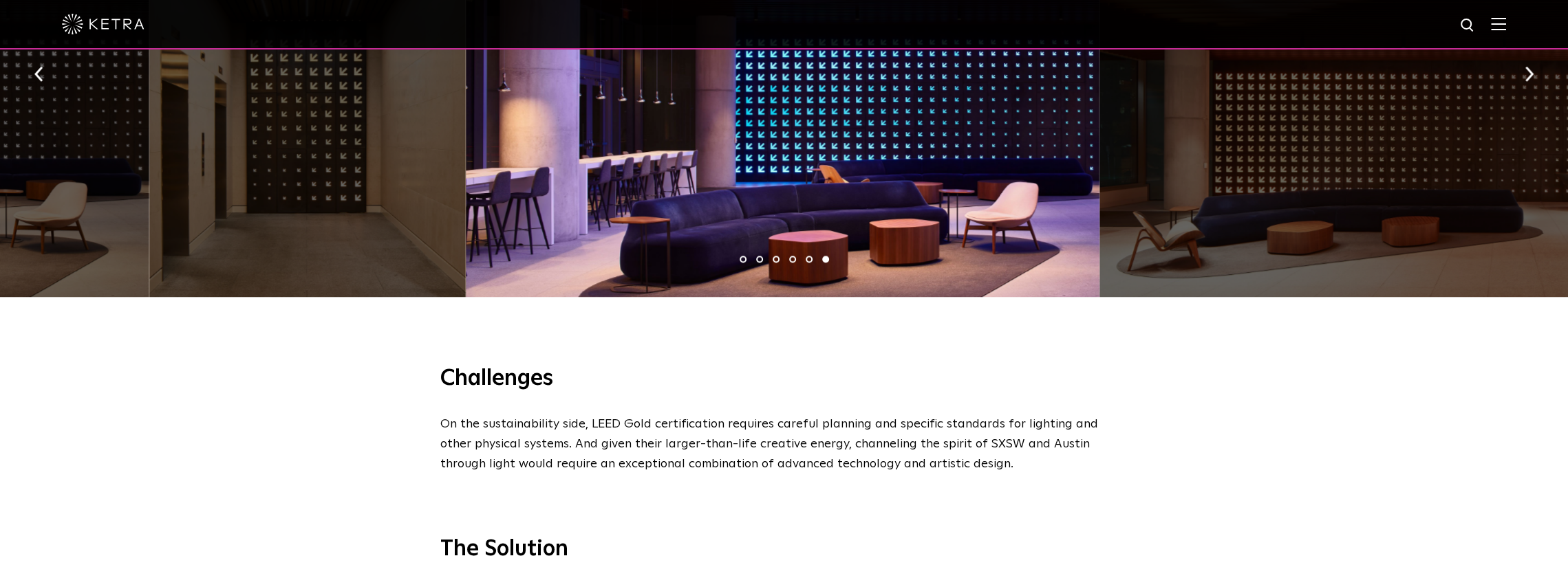
scroll to position [1238, 0]
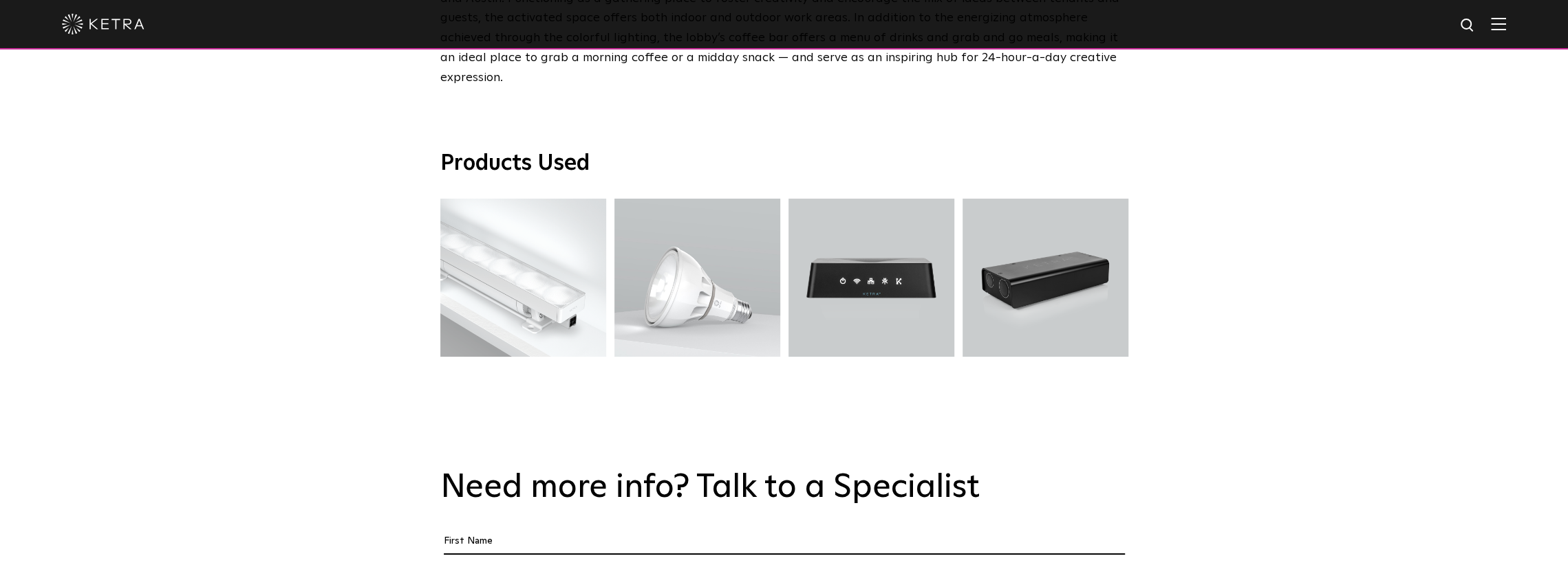
drag, startPoint x: 1146, startPoint y: 400, endPoint x: 1098, endPoint y: 500, distance: 110.9
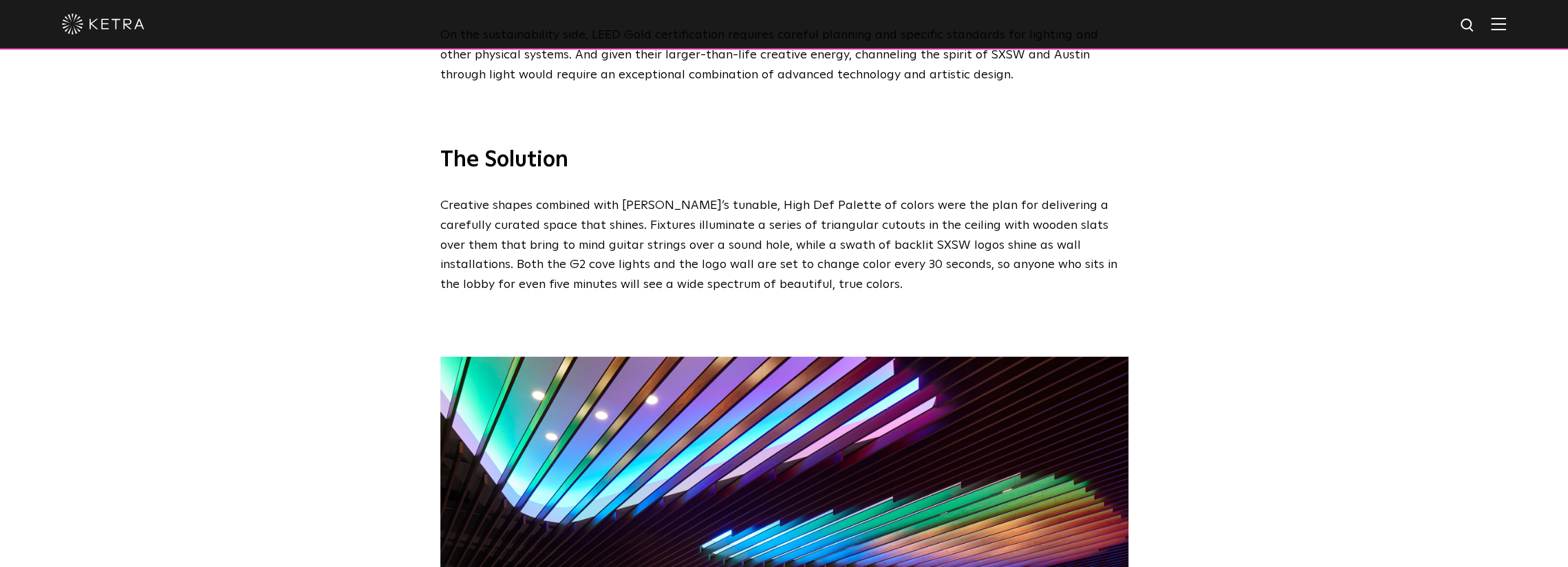
drag, startPoint x: 1244, startPoint y: 429, endPoint x: 1284, endPoint y: 264, distance: 169.8
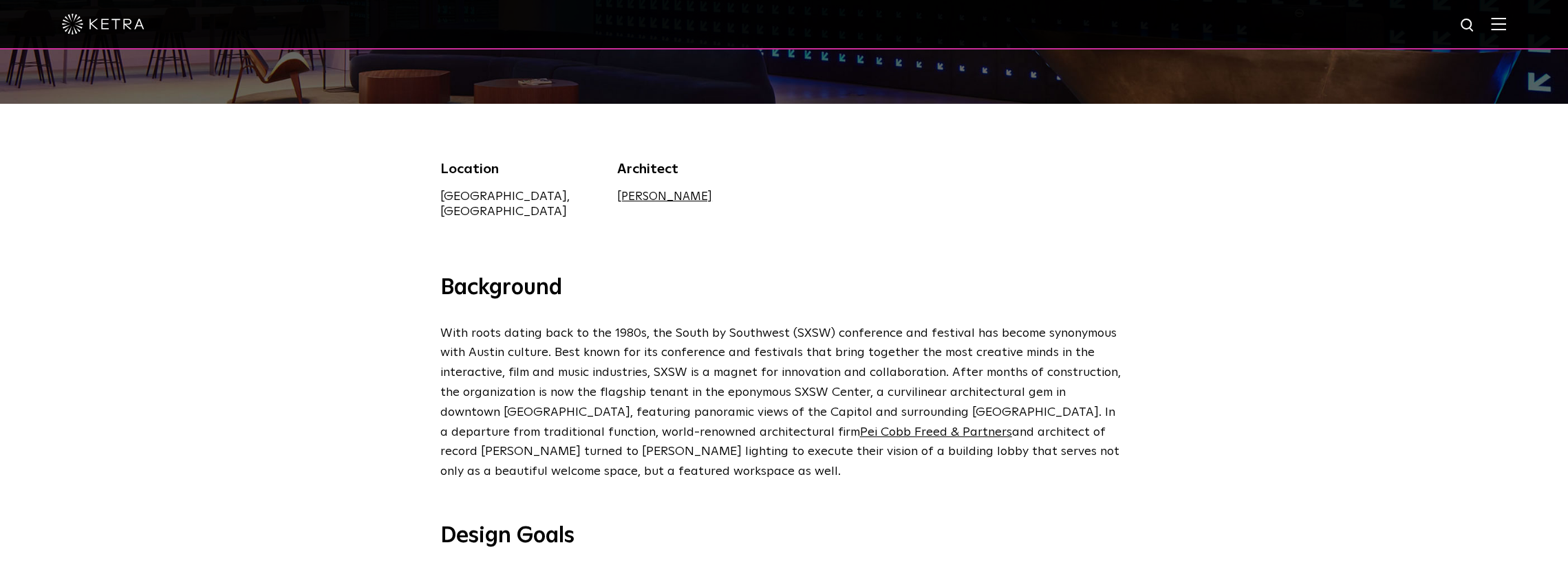
drag, startPoint x: 1219, startPoint y: 375, endPoint x: 1237, endPoint y: 193, distance: 182.9
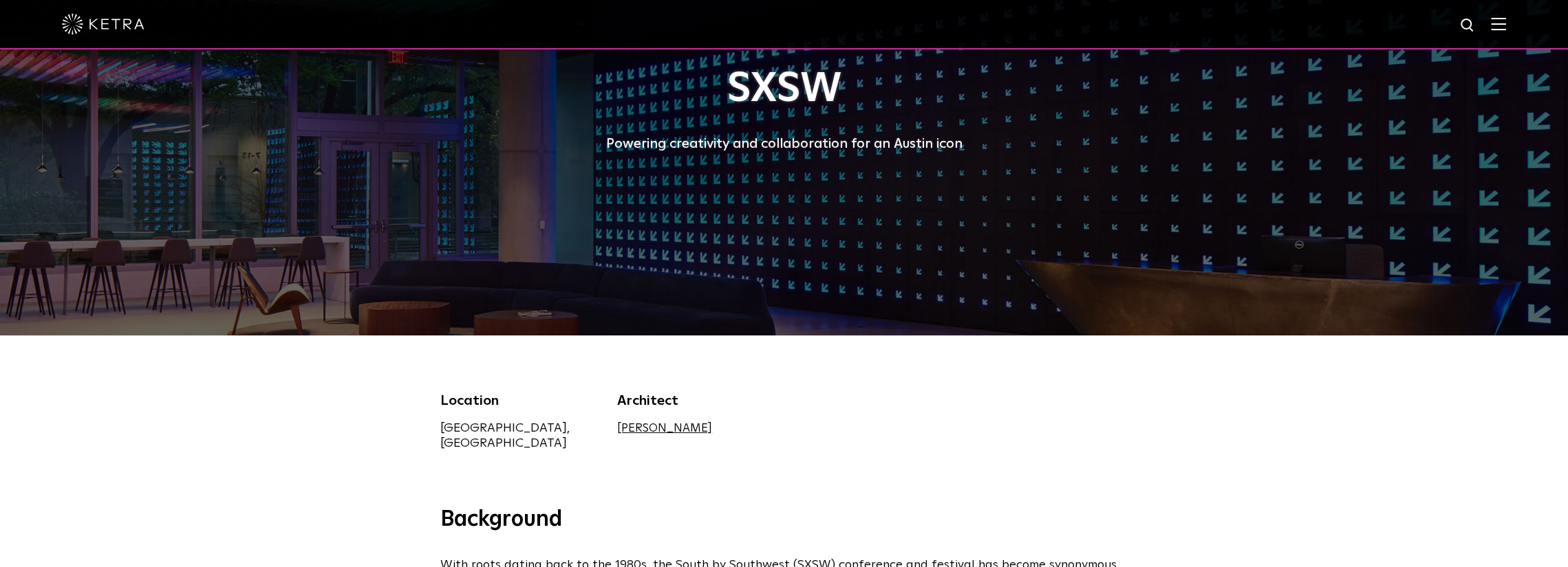
scroll to position [0, 0]
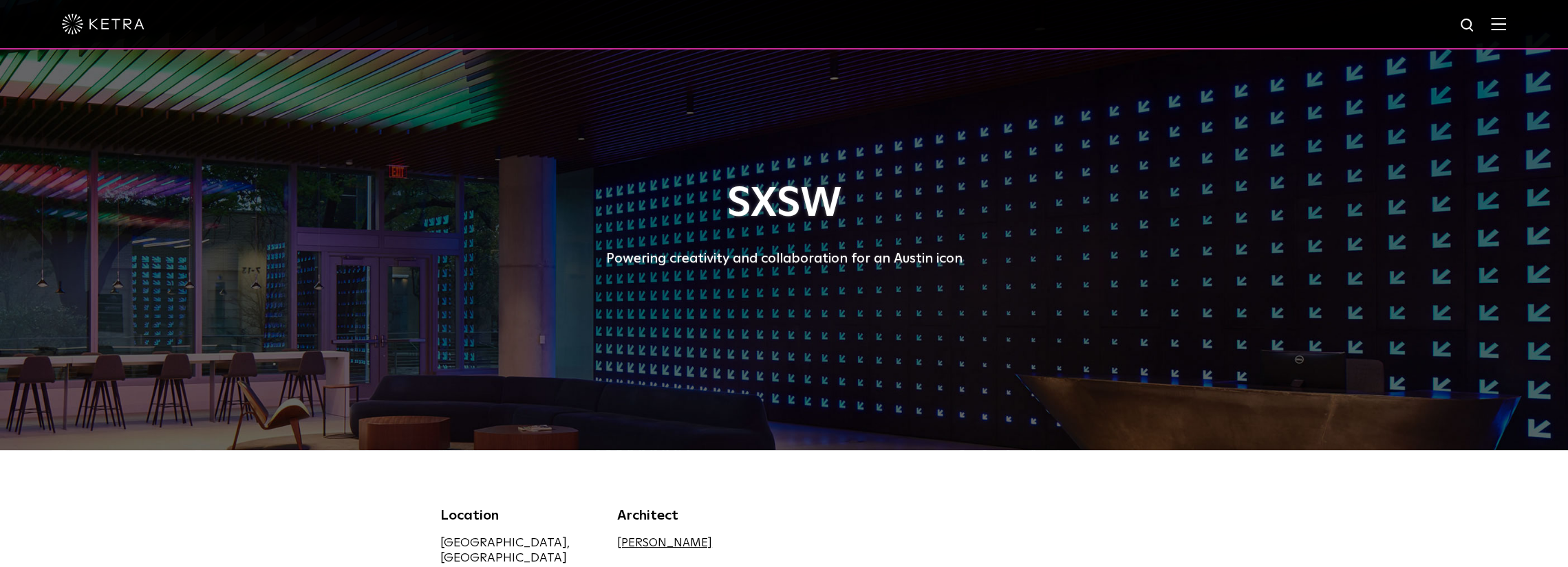
drag, startPoint x: 1095, startPoint y: 377, endPoint x: 1061, endPoint y: 222, distance: 158.7
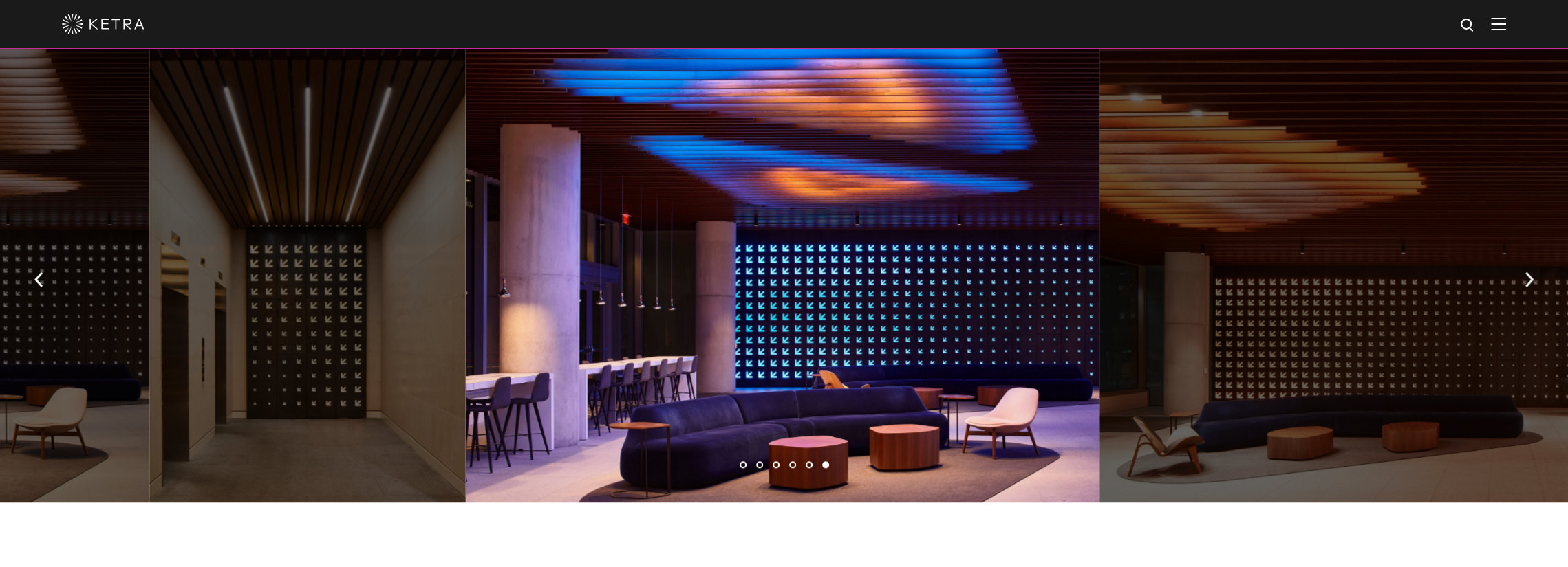
scroll to position [963, 0]
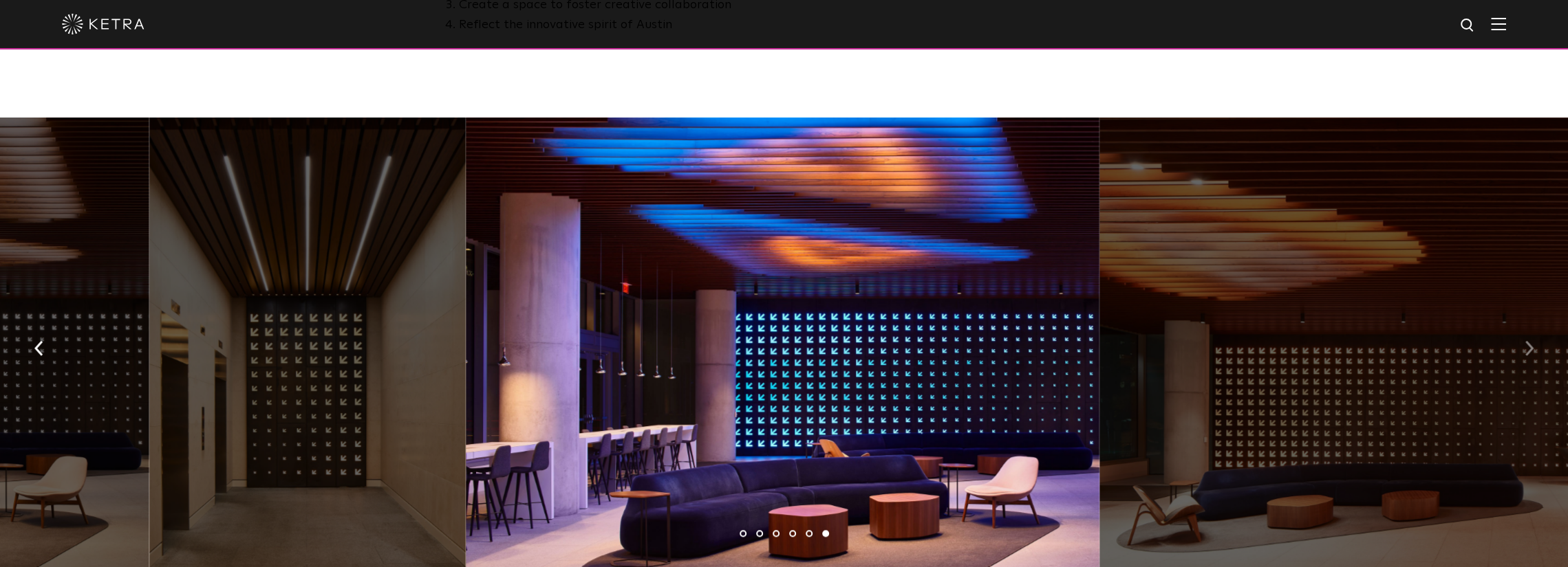
click at [1537, 350] on button "button" at bounding box center [1530, 348] width 30 height 48
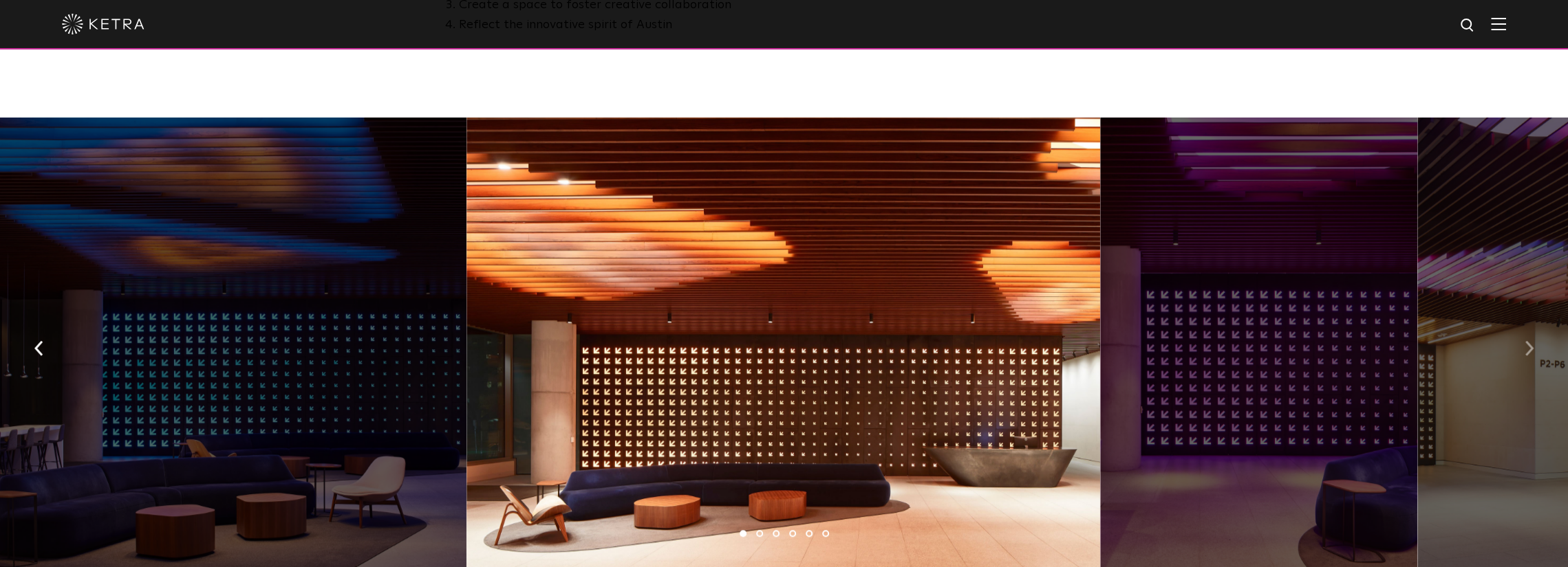
click at [1538, 346] on button "button" at bounding box center [1530, 348] width 30 height 48
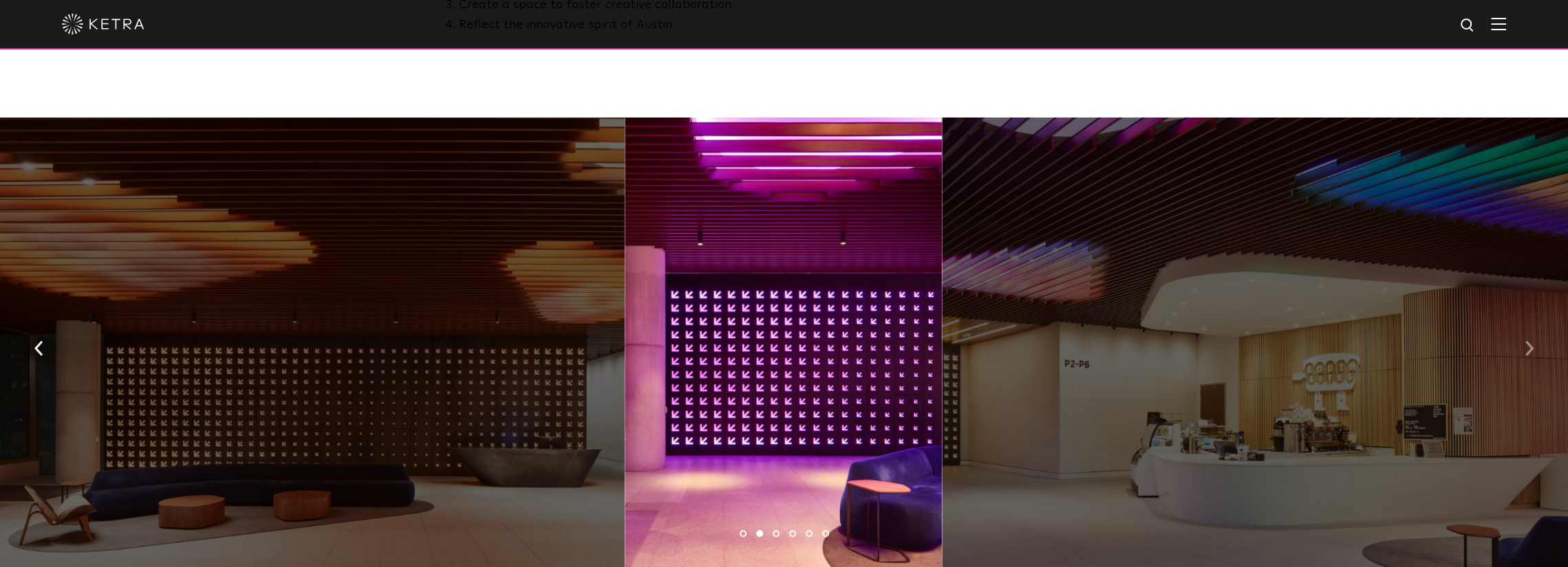
click at [1538, 346] on button "button" at bounding box center [1530, 348] width 30 height 48
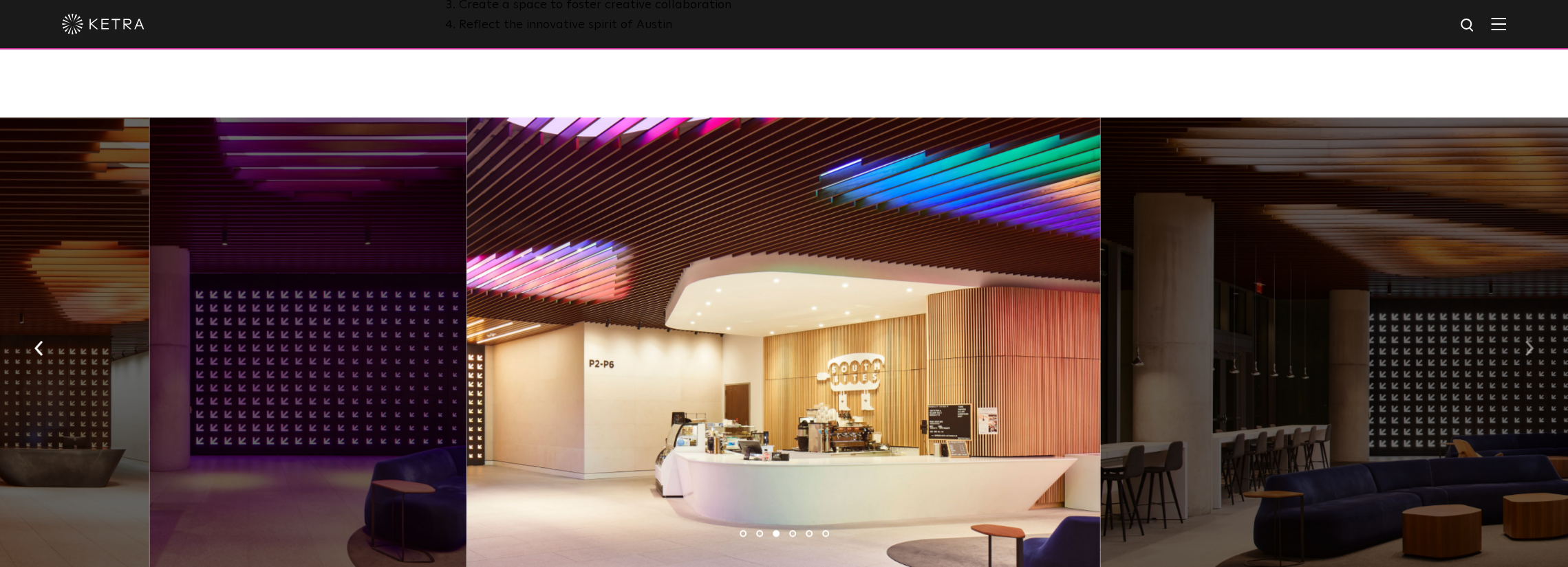
click at [1538, 346] on button "button" at bounding box center [1530, 348] width 30 height 48
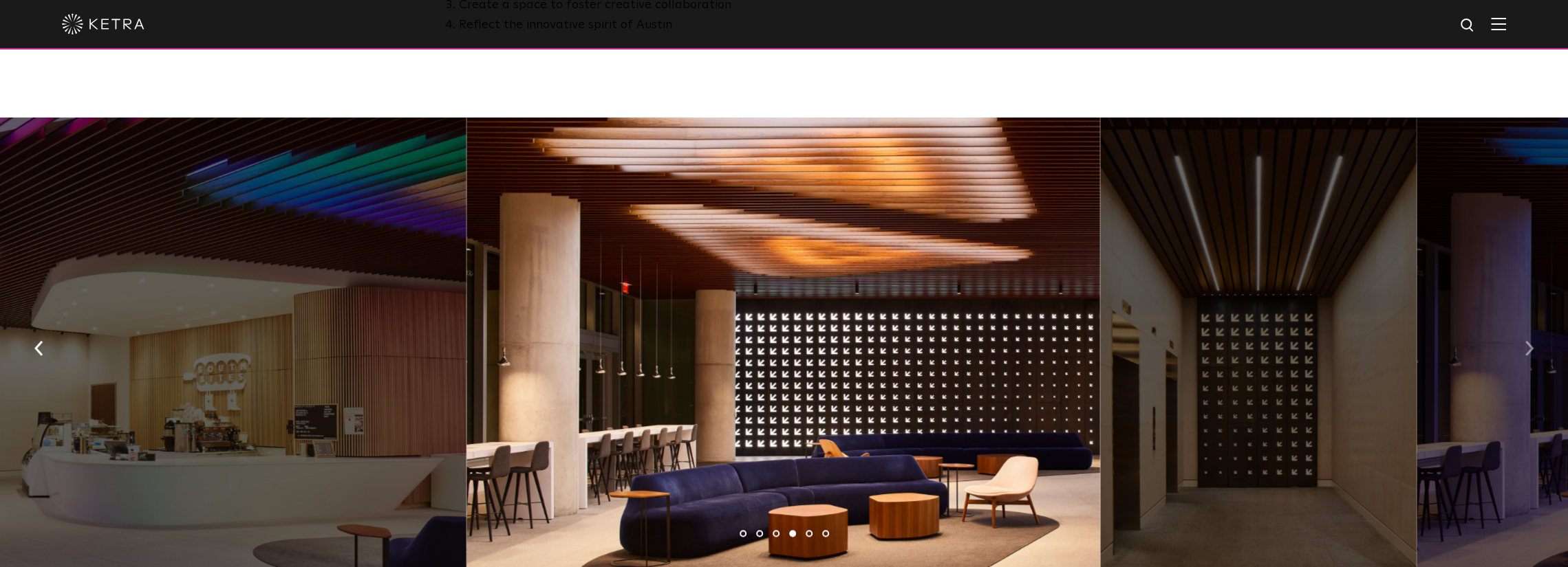
click at [1538, 346] on button "button" at bounding box center [1530, 348] width 30 height 48
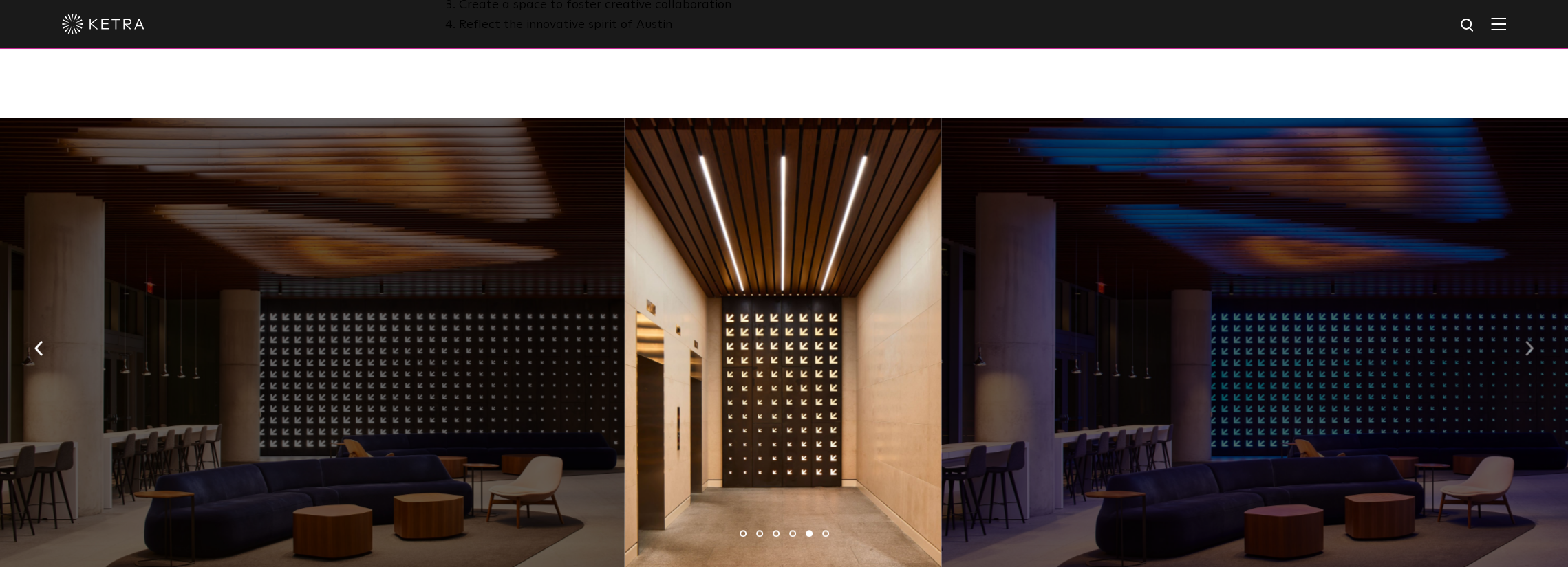
click at [1534, 332] on button "button" at bounding box center [1530, 348] width 30 height 48
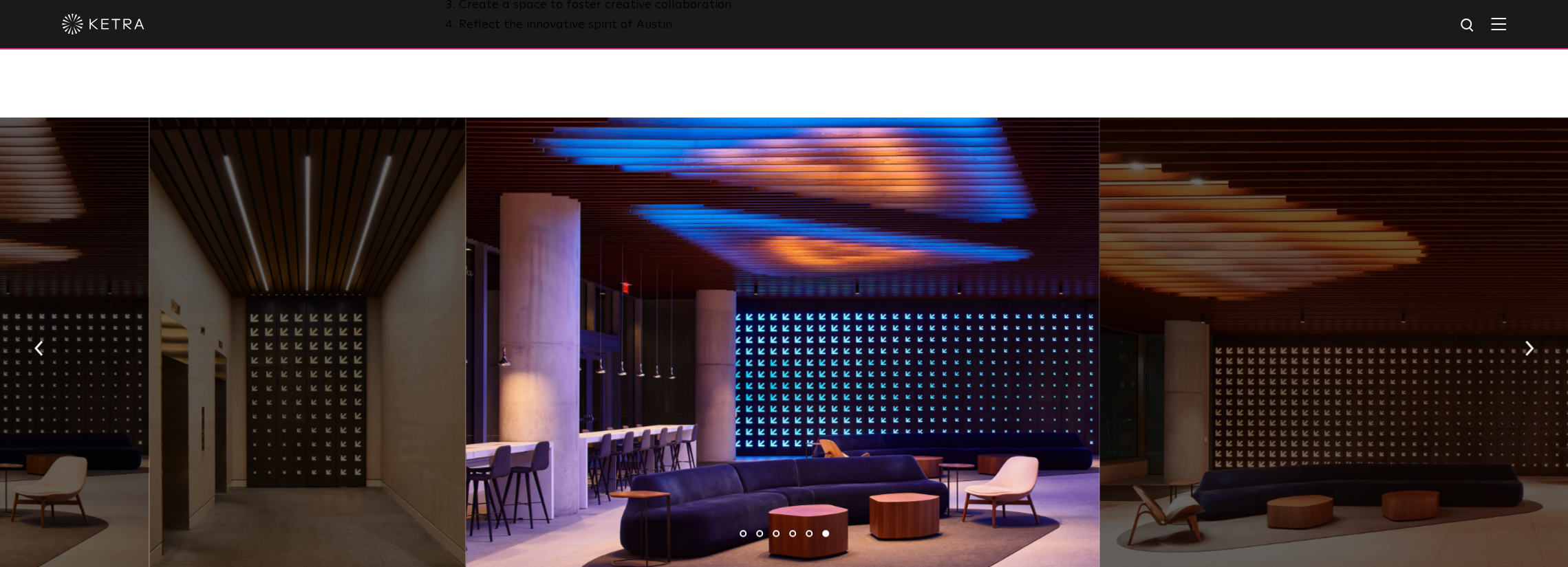
click at [1506, 34] on div at bounding box center [784, 24] width 1444 height 48
click at [1506, 25] on img at bounding box center [1498, 23] width 15 height 13
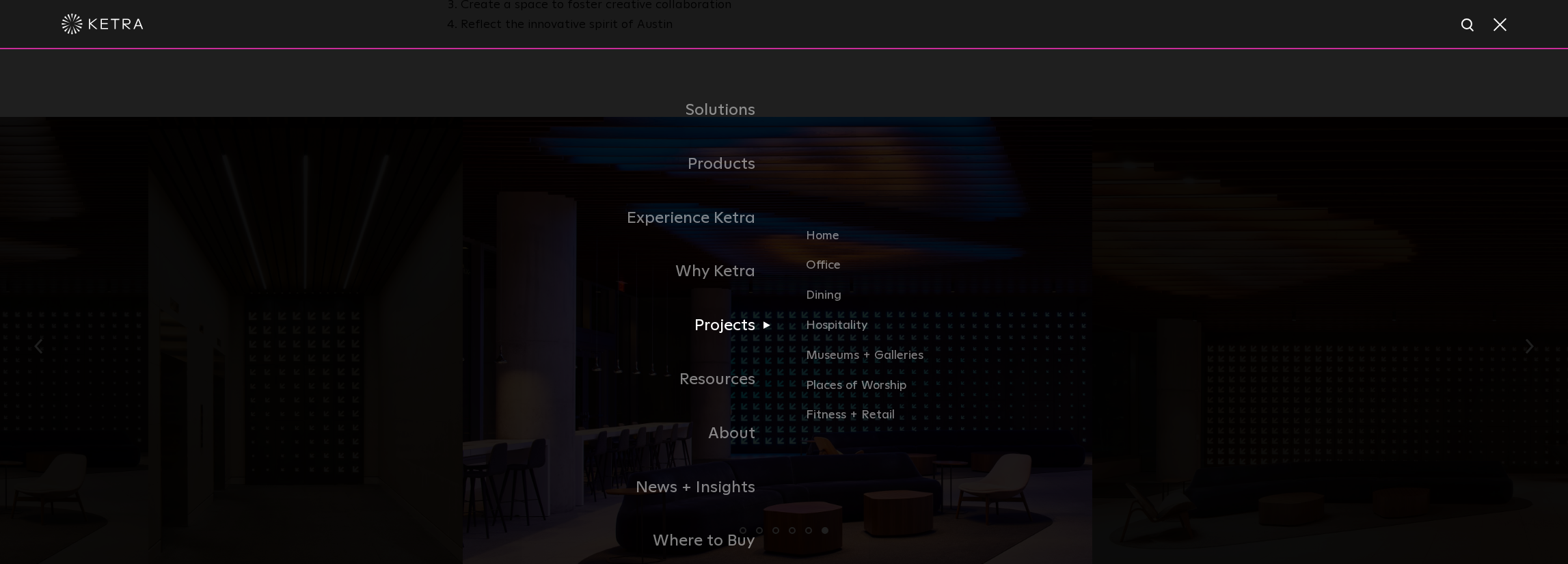
click at [728, 327] on link "Projects" at bounding box center [613, 326] width 342 height 54
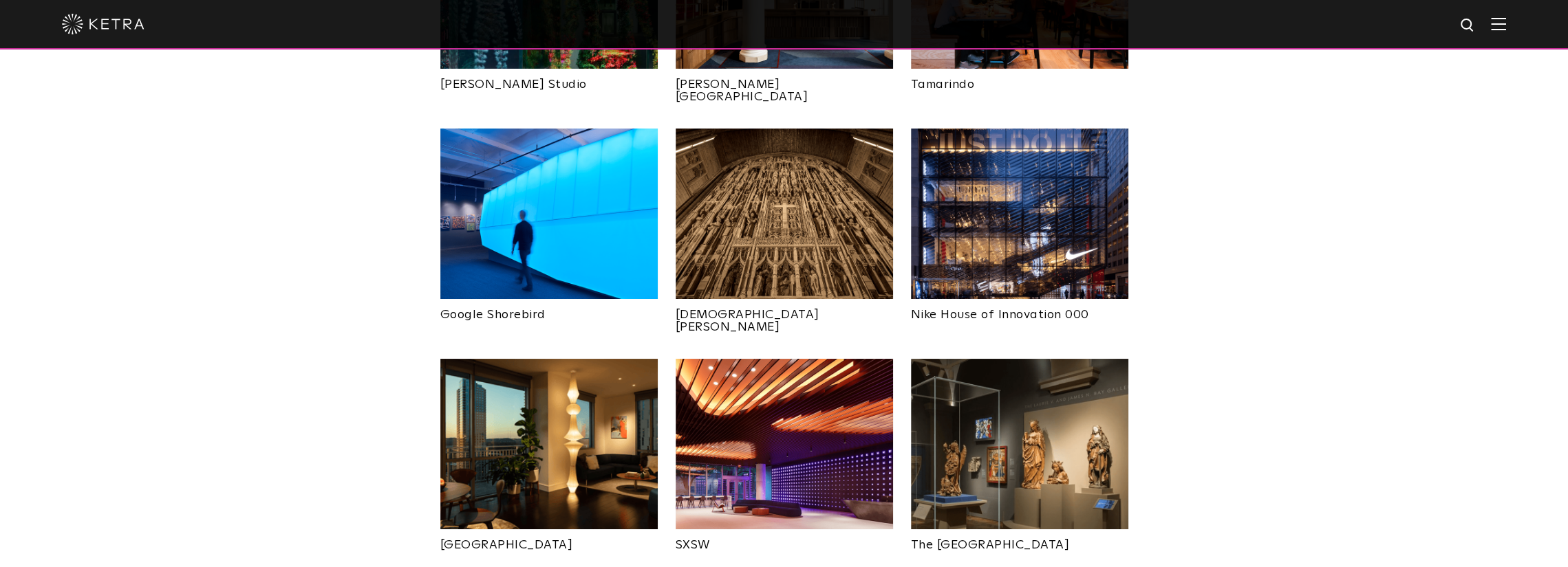
scroll to position [963, 0]
click at [812, 372] on img at bounding box center [785, 444] width 217 height 170
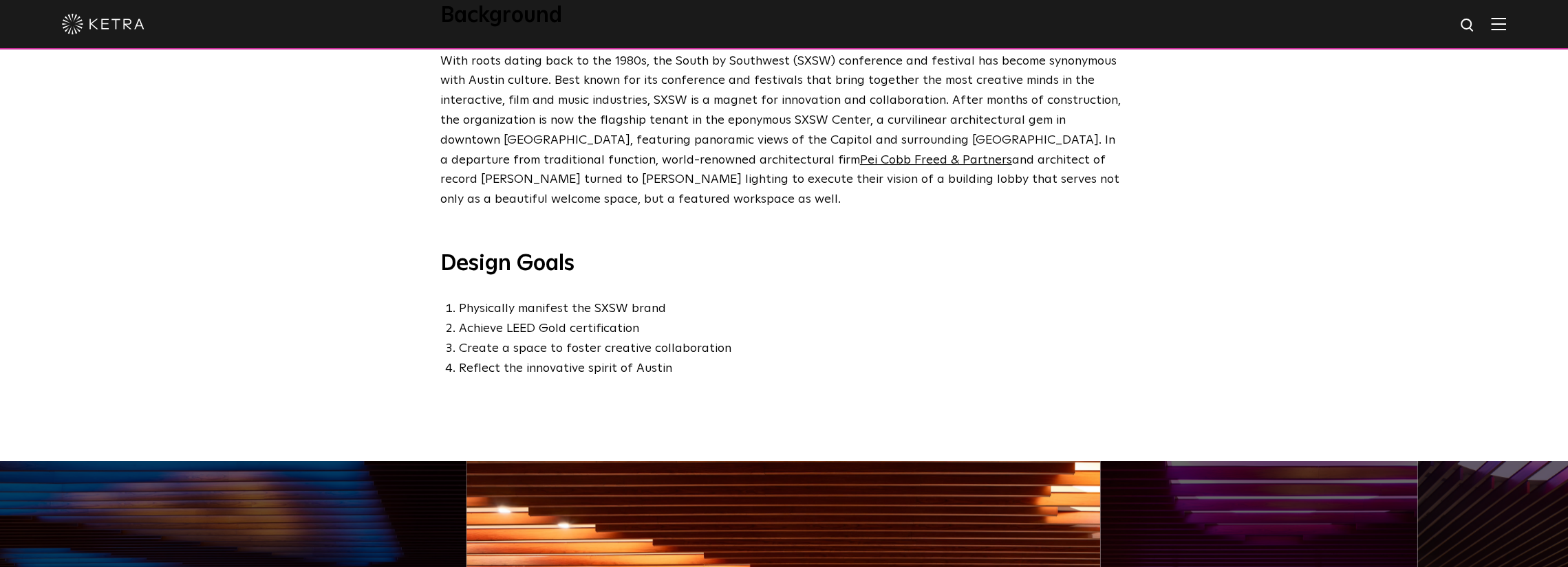
scroll to position [825, 0]
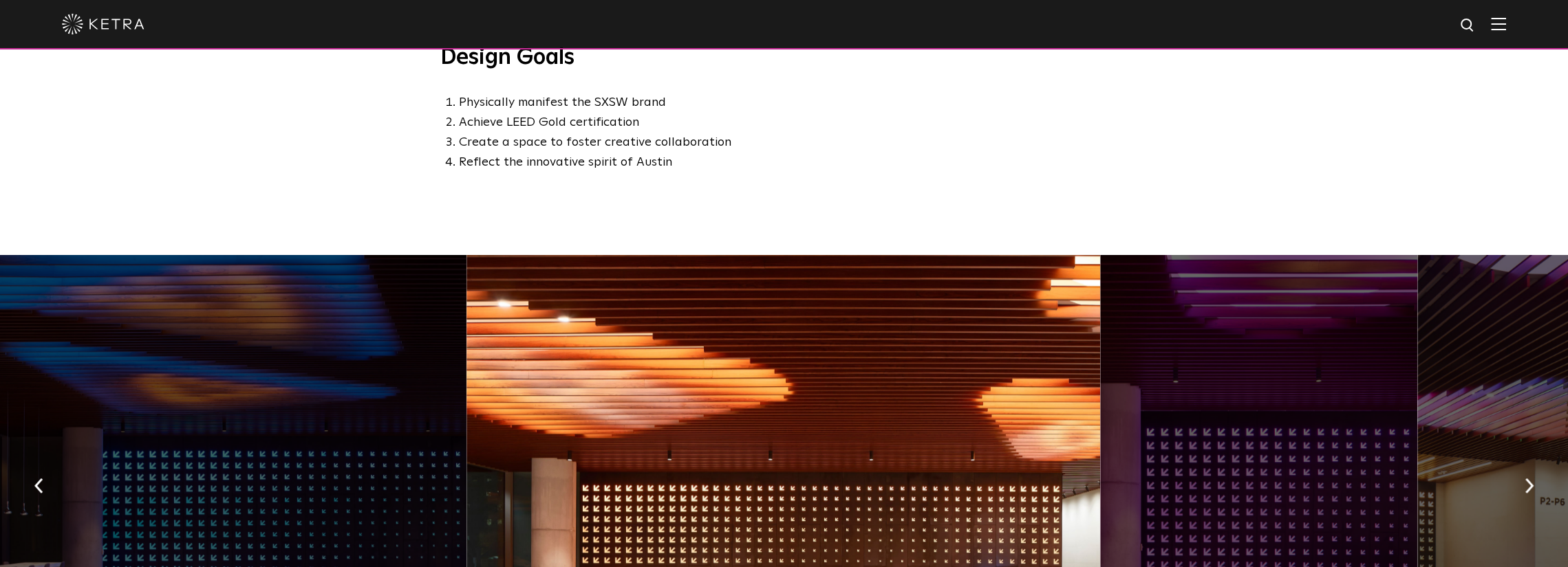
drag, startPoint x: 1088, startPoint y: 371, endPoint x: 1085, endPoint y: 364, distance: 7.6
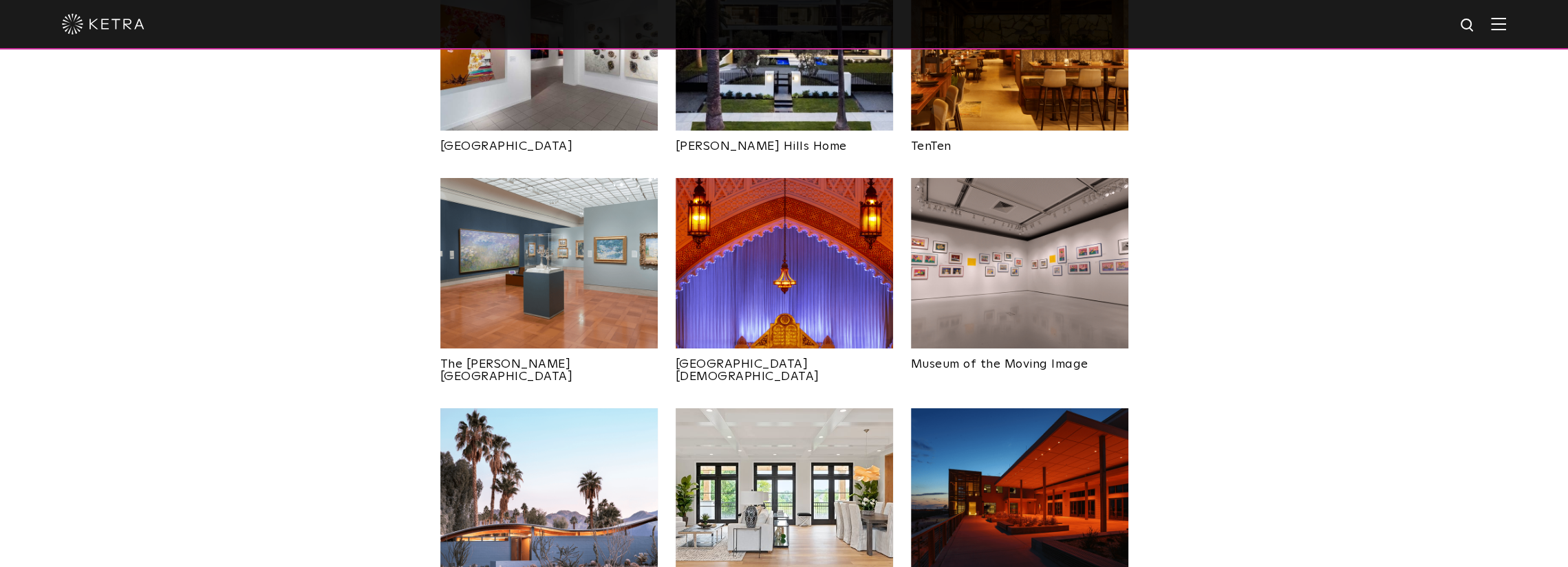
scroll to position [1582, 0]
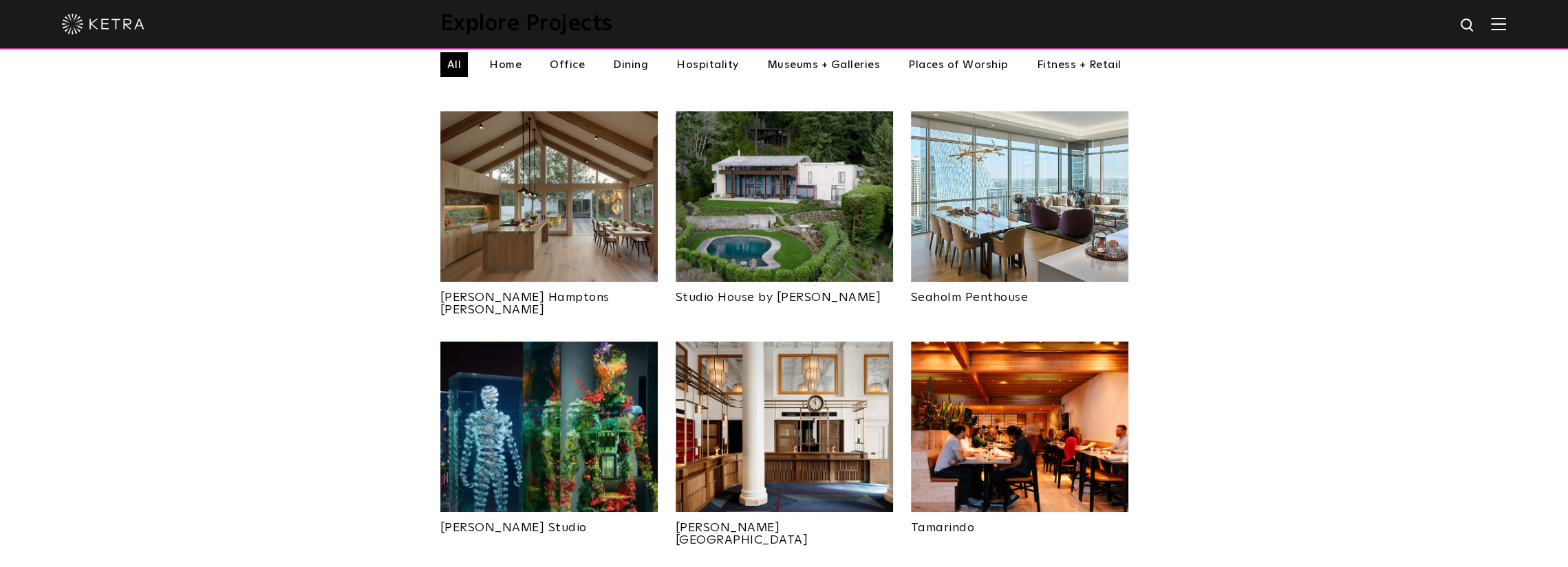
drag, startPoint x: 949, startPoint y: 448, endPoint x: 934, endPoint y: 195, distance: 253.4
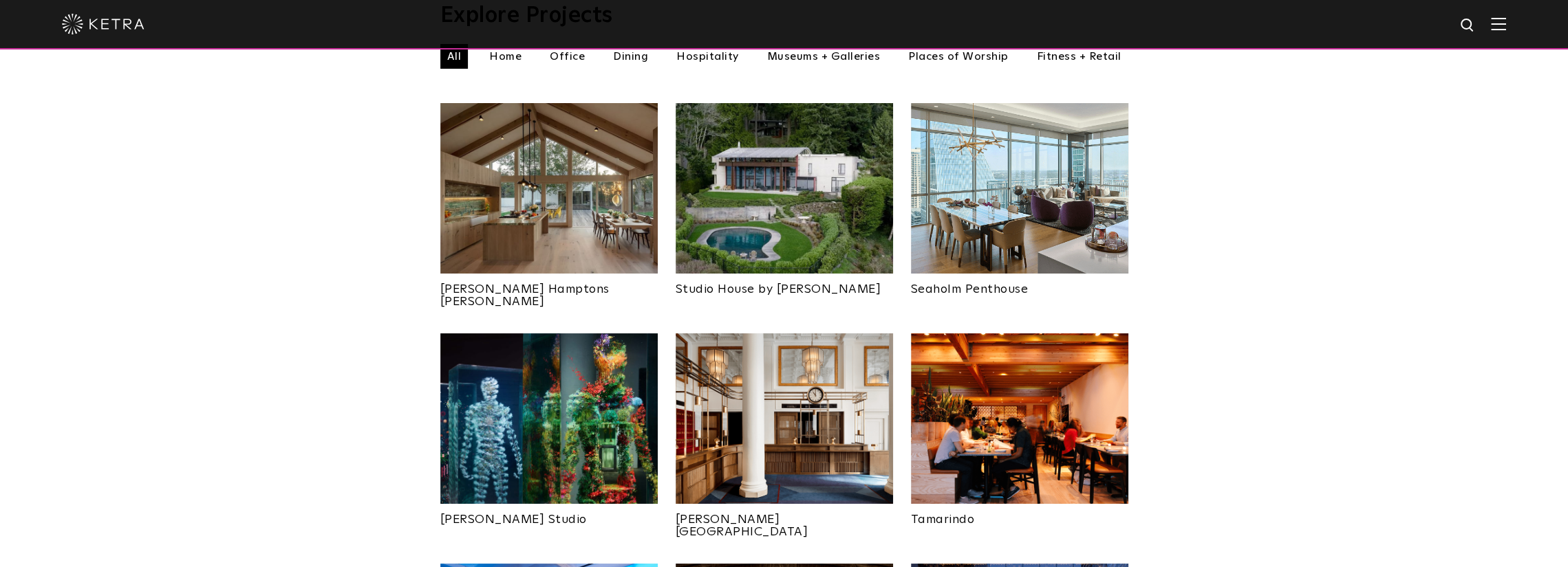
scroll to position [595, 0]
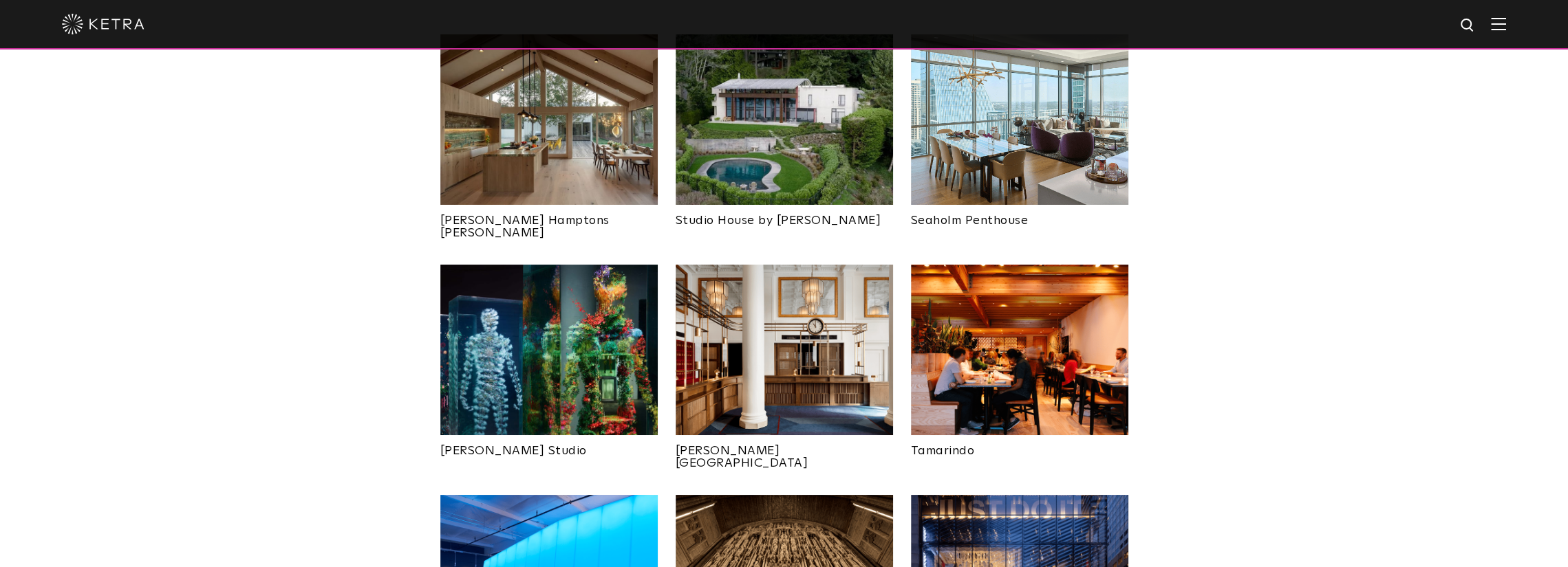
click at [1063, 327] on img at bounding box center [1020, 350] width 217 height 170
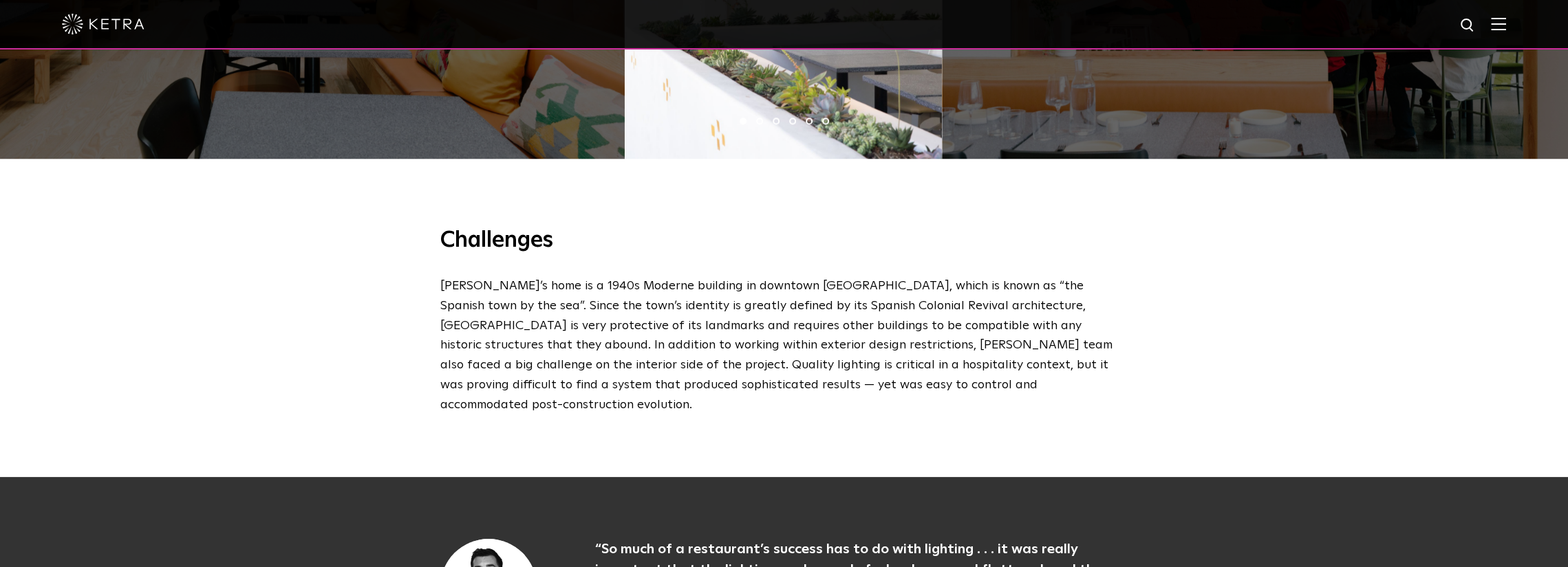
scroll to position [1032, 0]
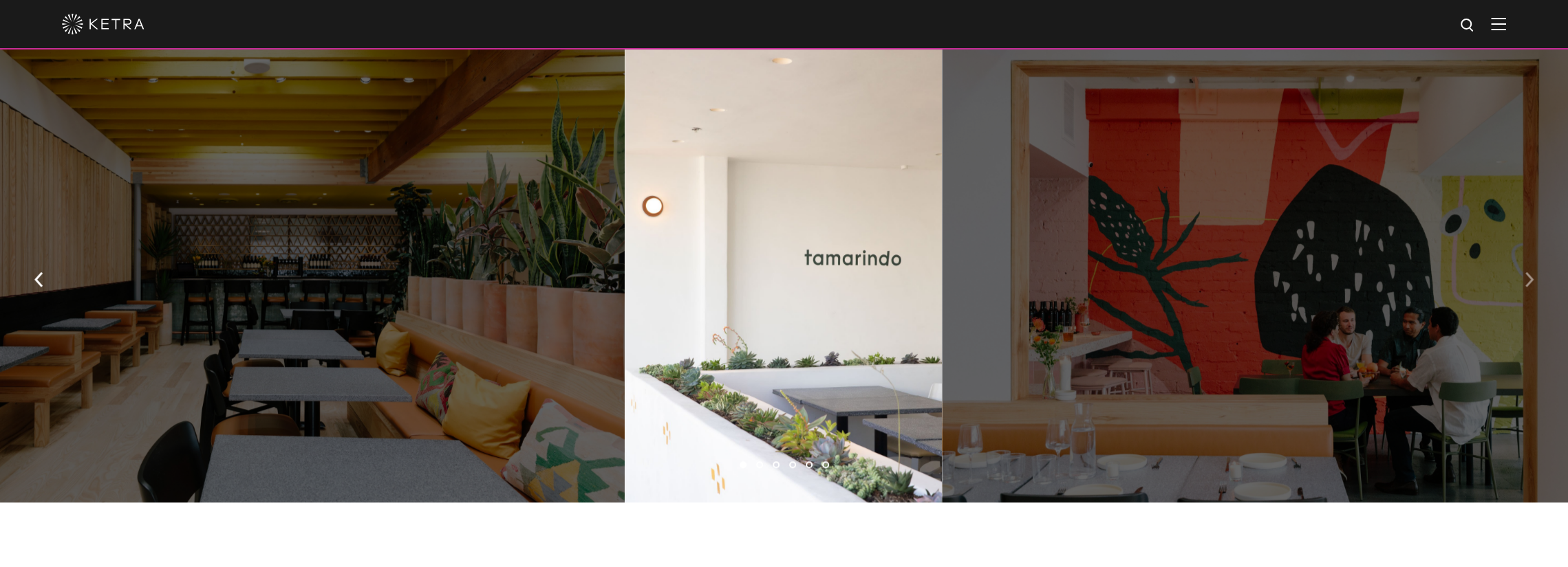
click at [1525, 273] on img "button" at bounding box center [1529, 280] width 9 height 15
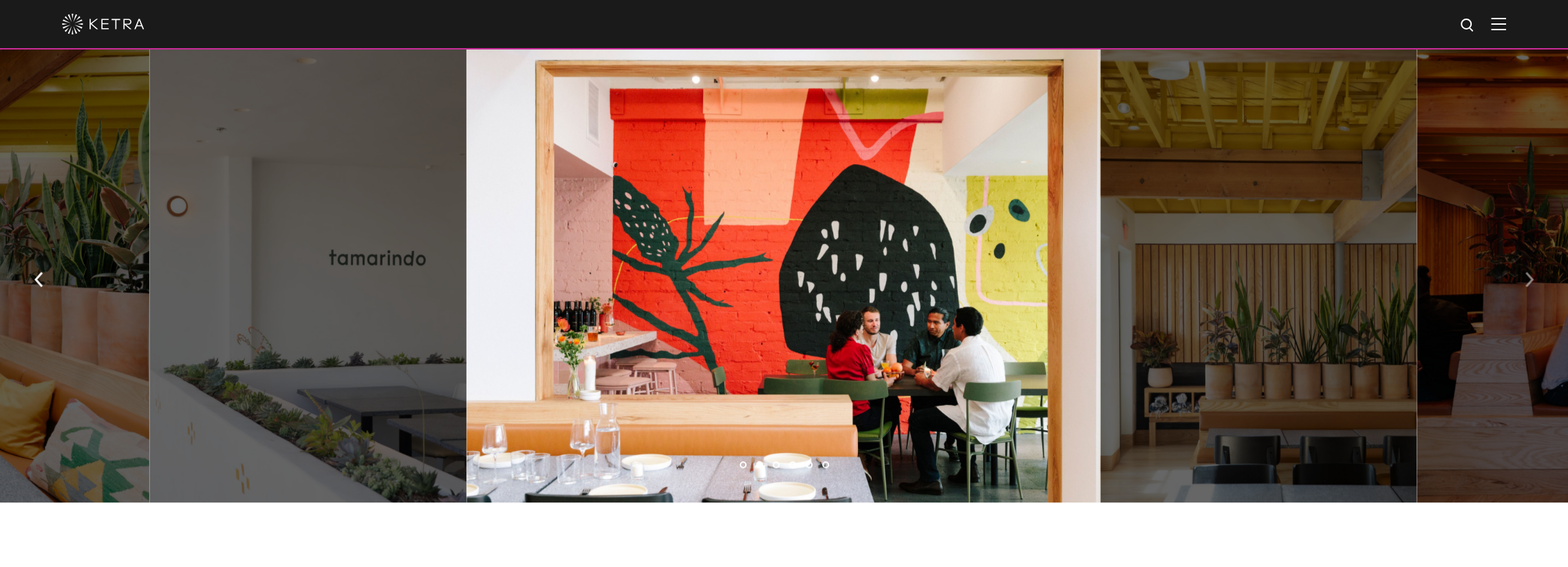
click at [1525, 273] on img "button" at bounding box center [1529, 280] width 9 height 15
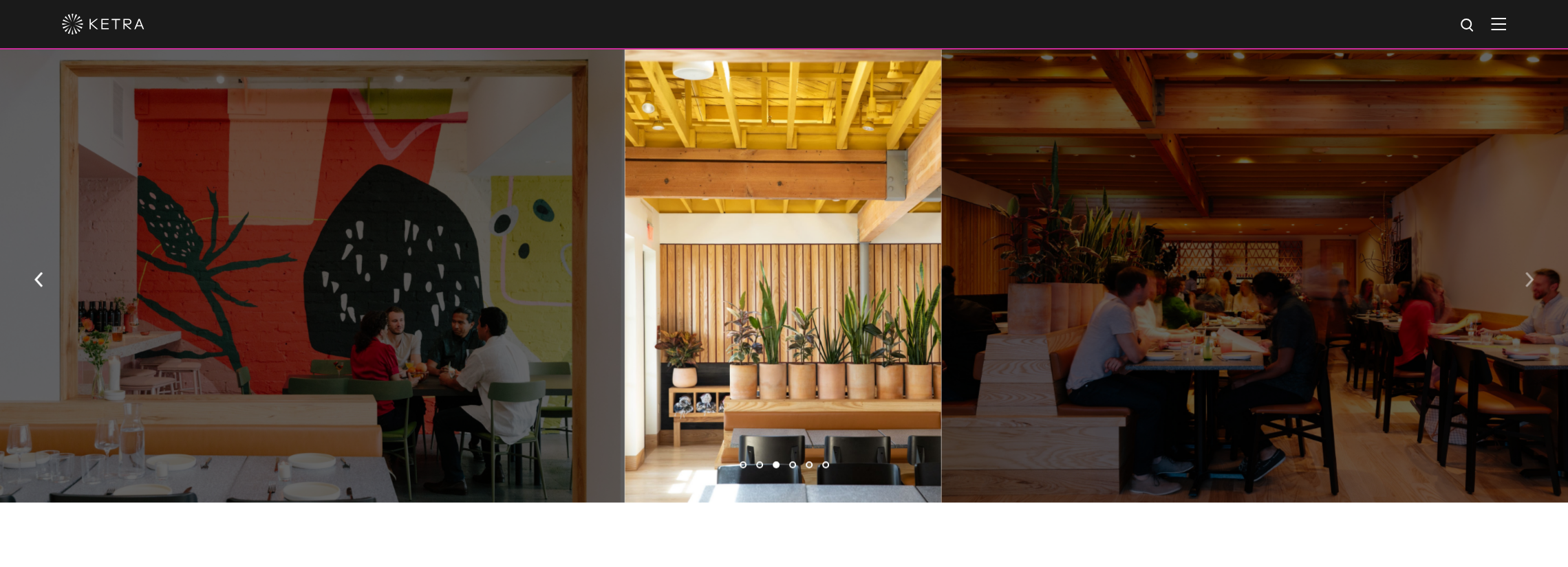
click at [1525, 273] on img "button" at bounding box center [1529, 280] width 9 height 15
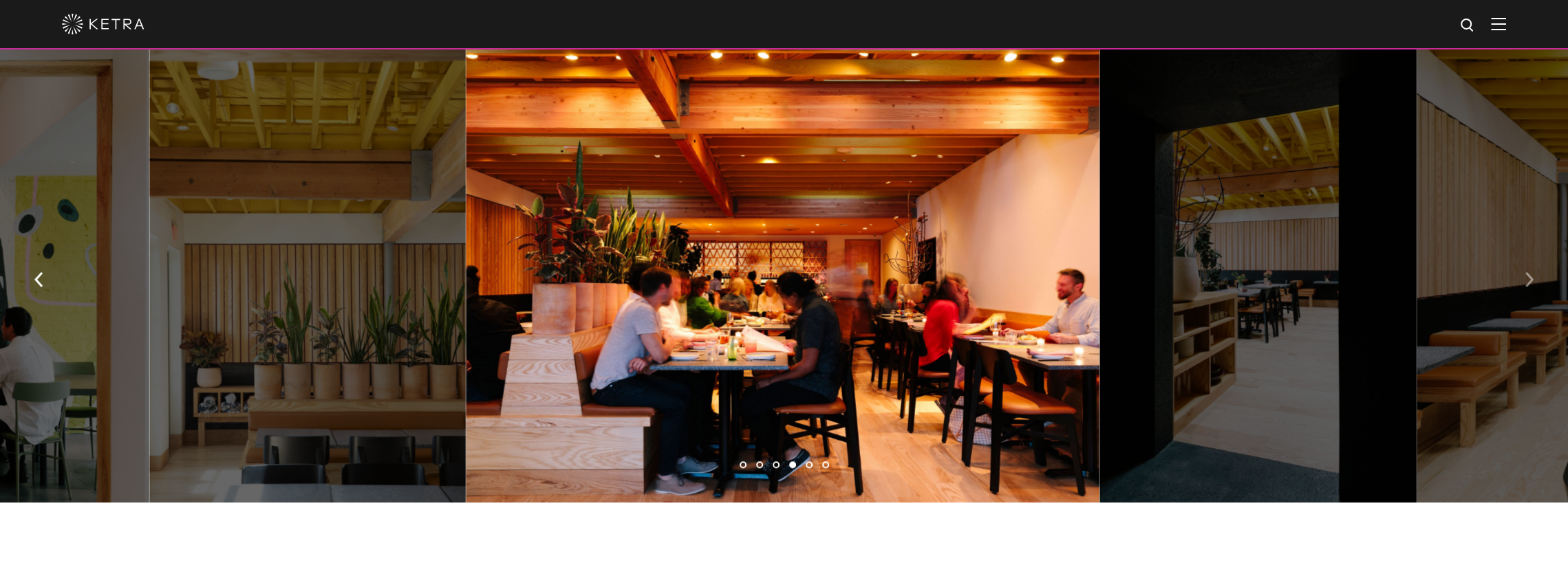
click at [1525, 273] on img "button" at bounding box center [1529, 280] width 9 height 15
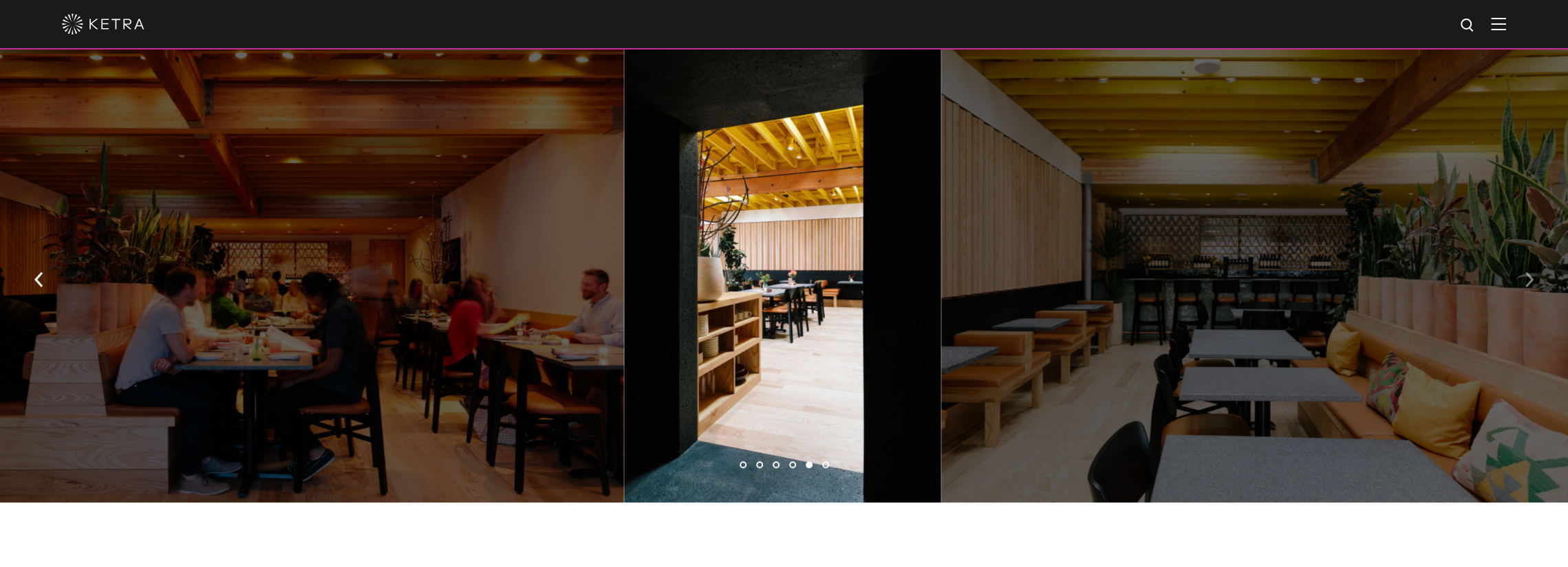
click at [1525, 273] on img "button" at bounding box center [1529, 280] width 9 height 15
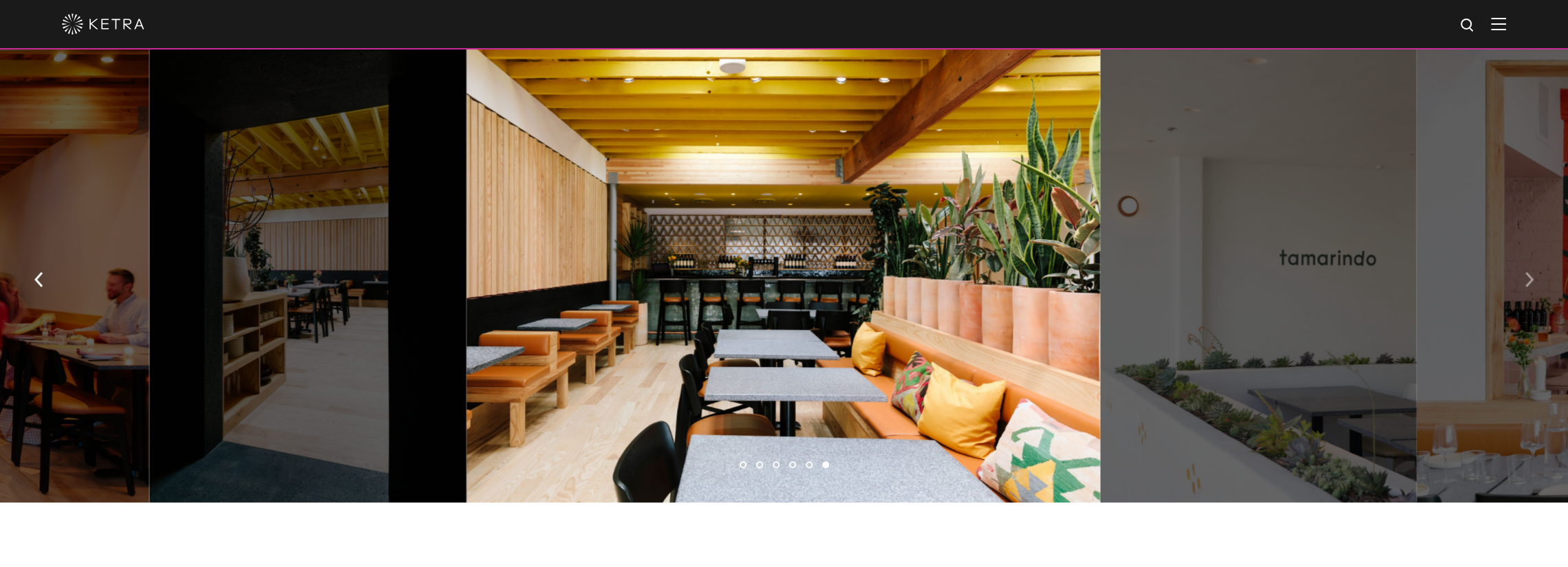
click at [1525, 273] on img "button" at bounding box center [1529, 280] width 9 height 15
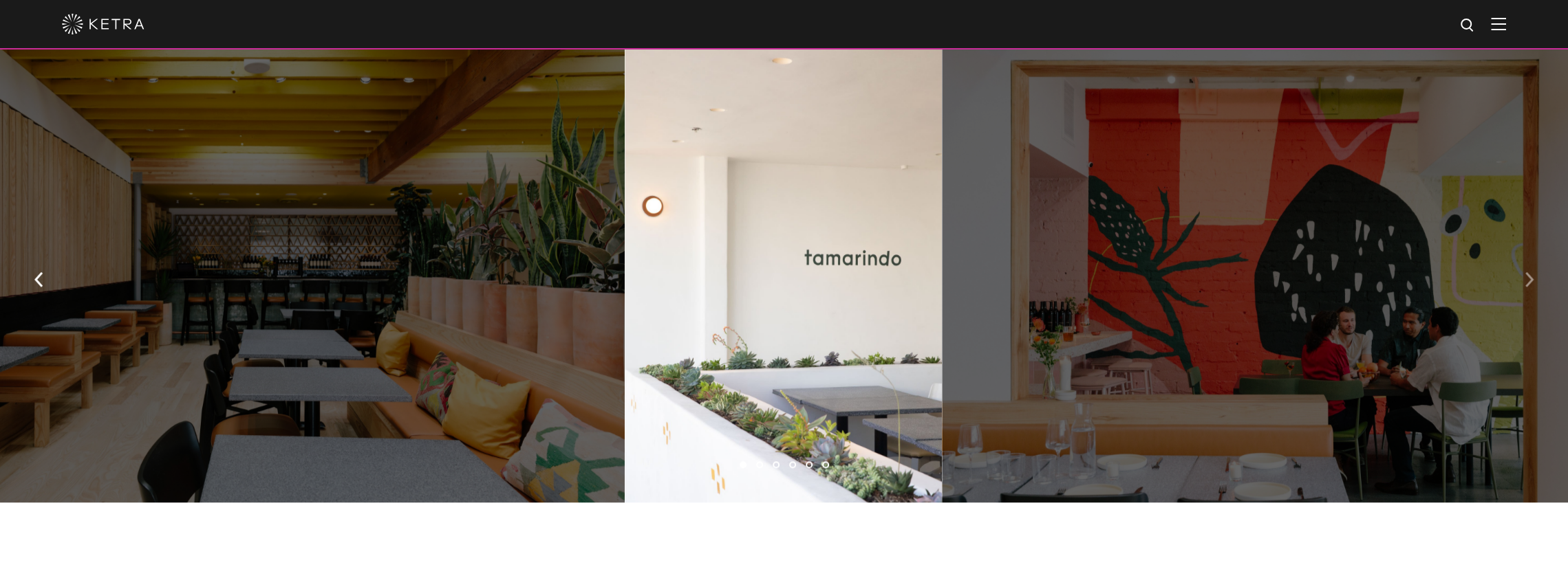
click at [1525, 273] on img "button" at bounding box center [1529, 280] width 9 height 15
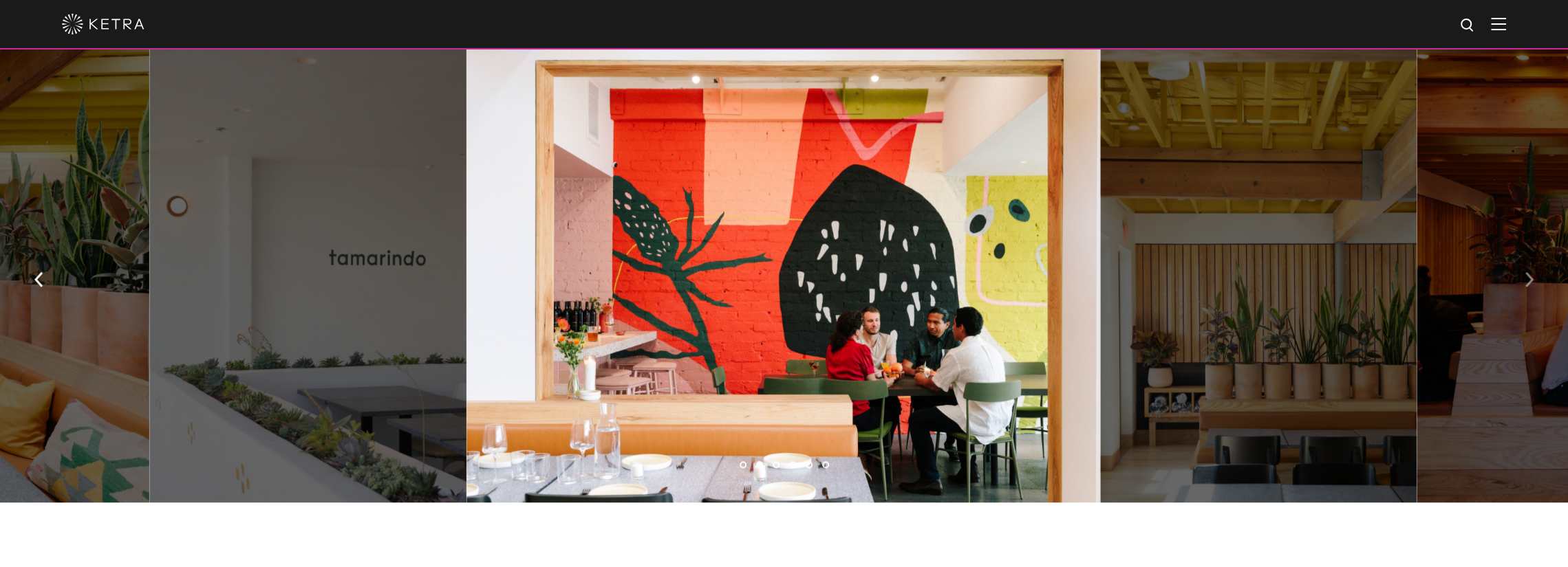
click at [1525, 273] on img "button" at bounding box center [1529, 280] width 9 height 15
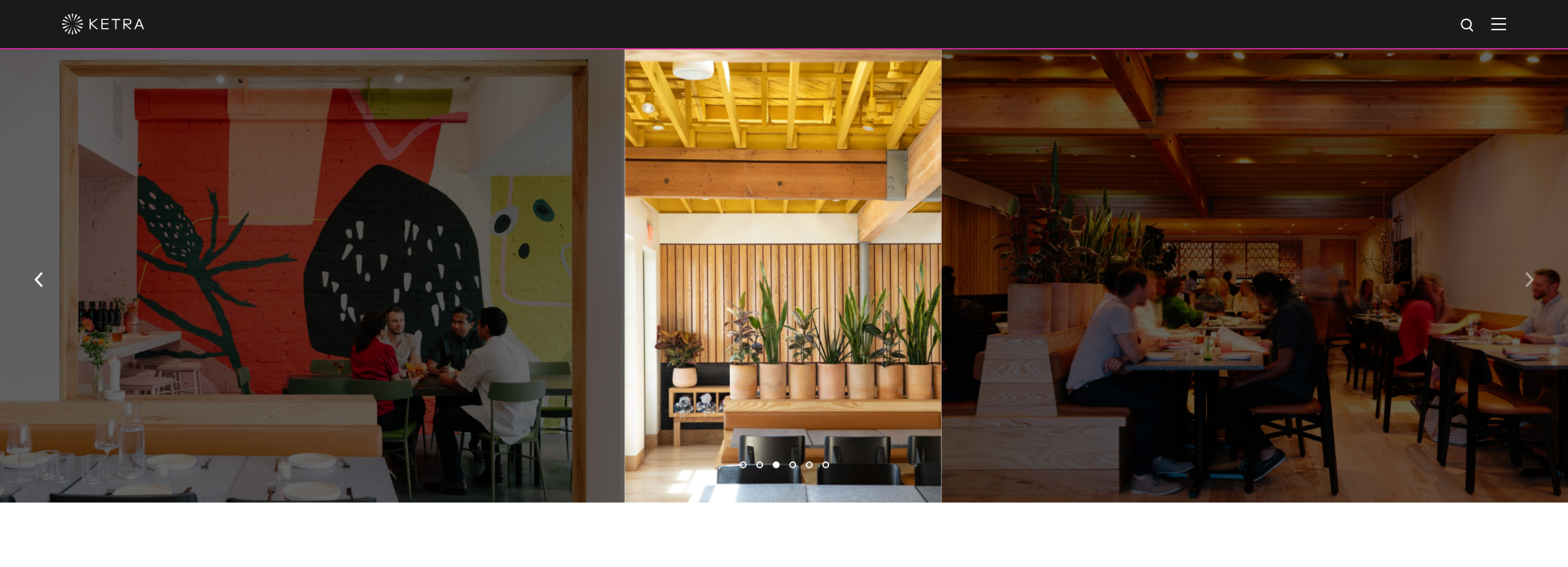
click at [1525, 273] on img "button" at bounding box center [1529, 280] width 9 height 15
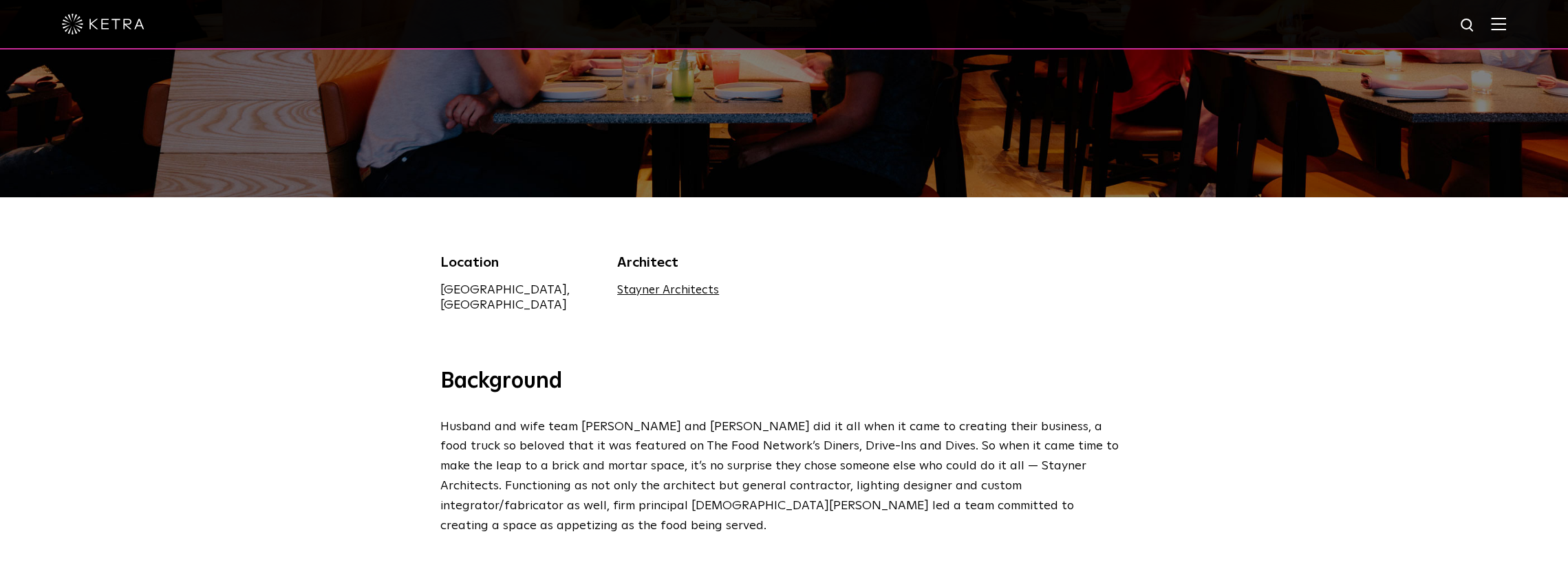
scroll to position [0, 0]
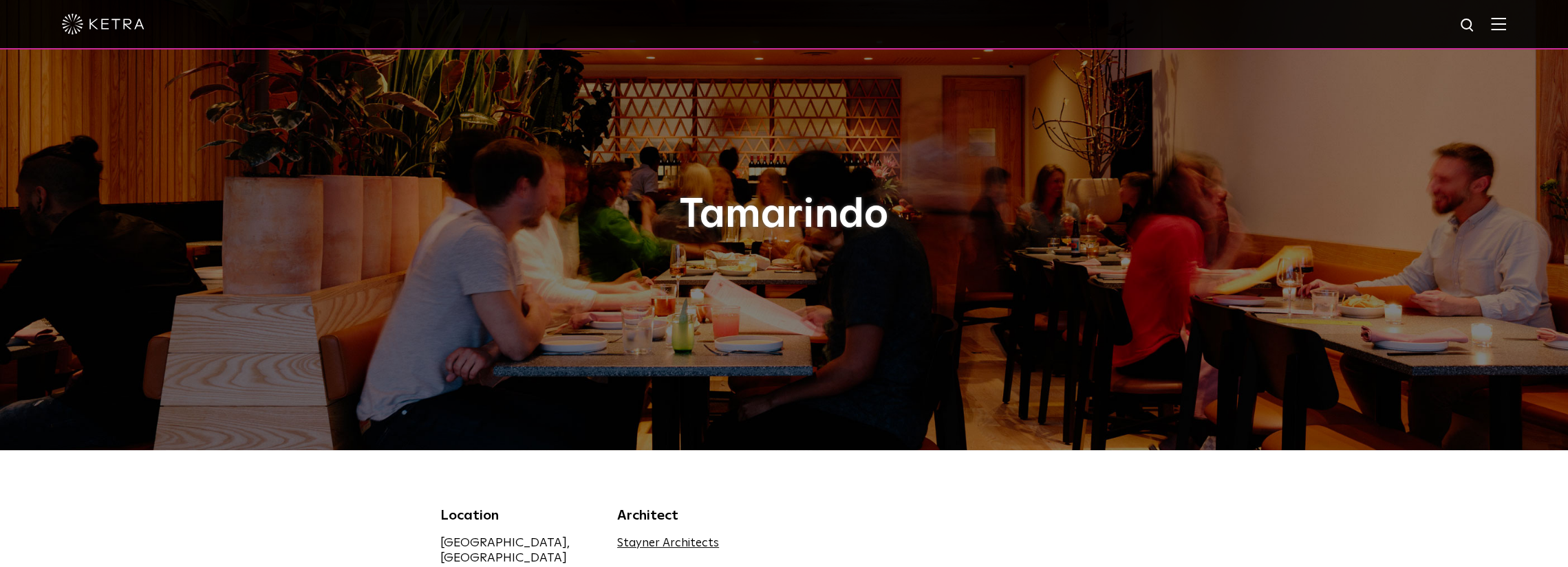
drag, startPoint x: 1018, startPoint y: 301, endPoint x: 1018, endPoint y: 146, distance: 155.0
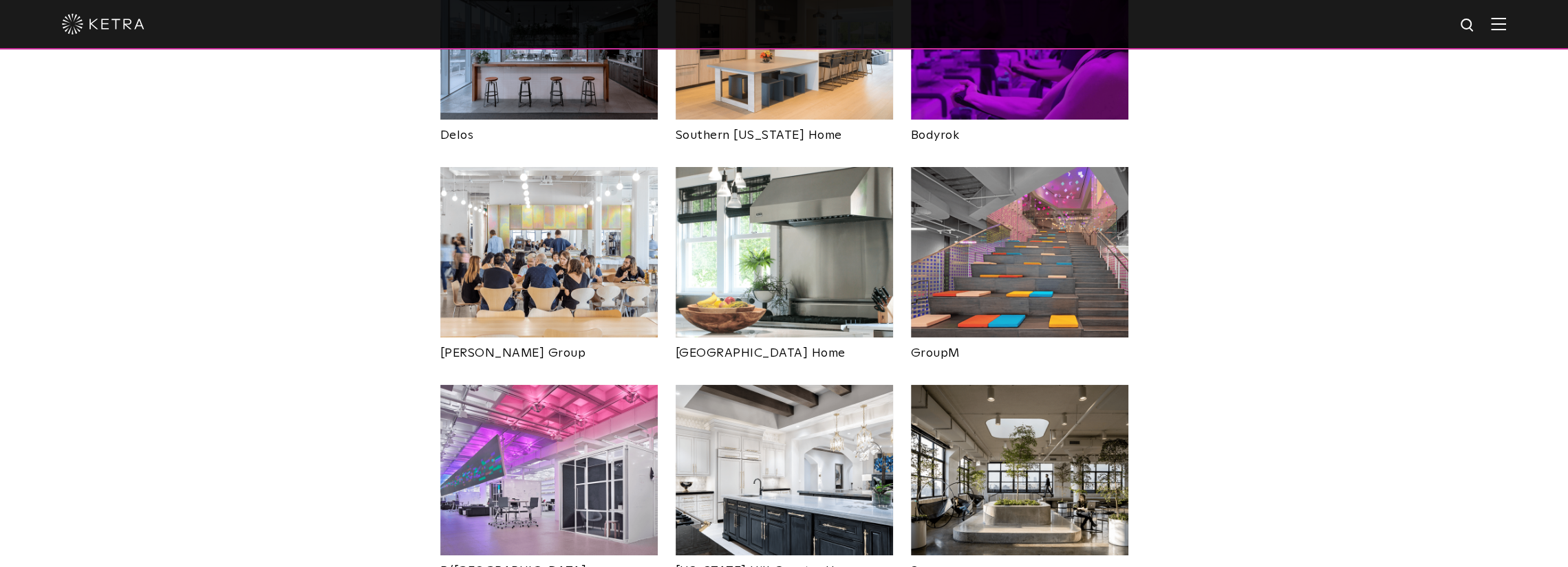
scroll to position [2245, 0]
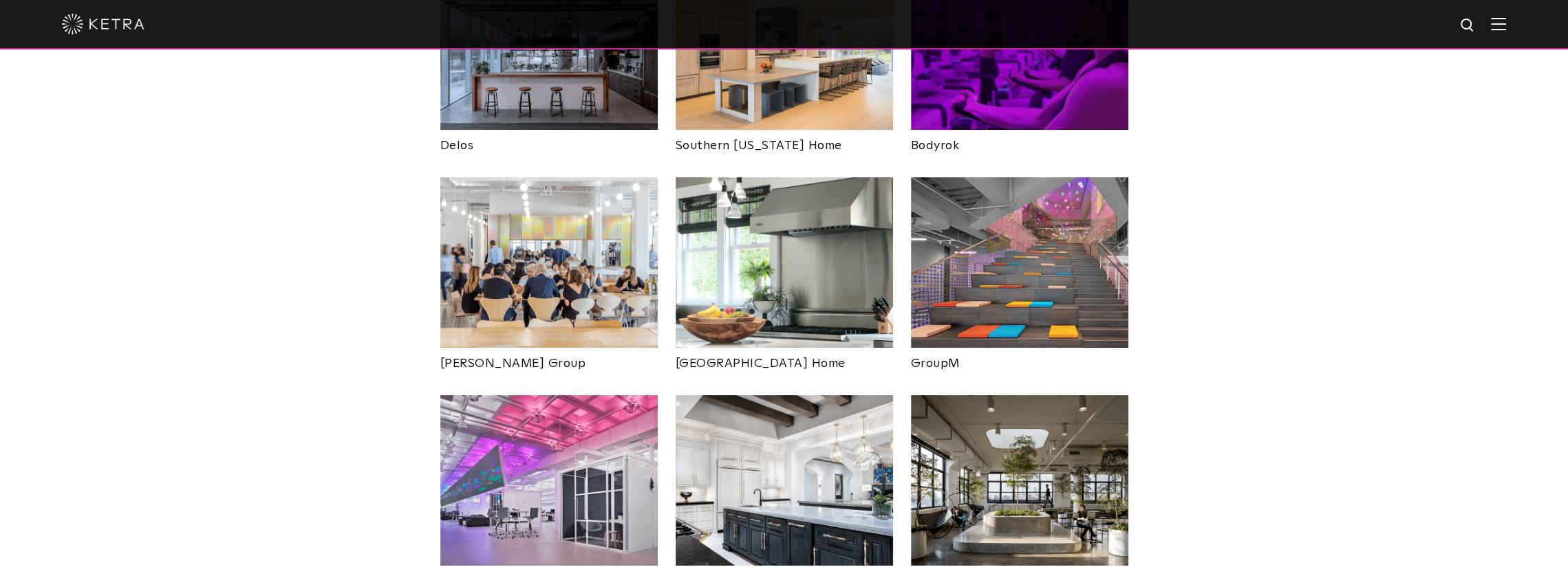
click at [1051, 209] on img at bounding box center [1020, 262] width 217 height 170
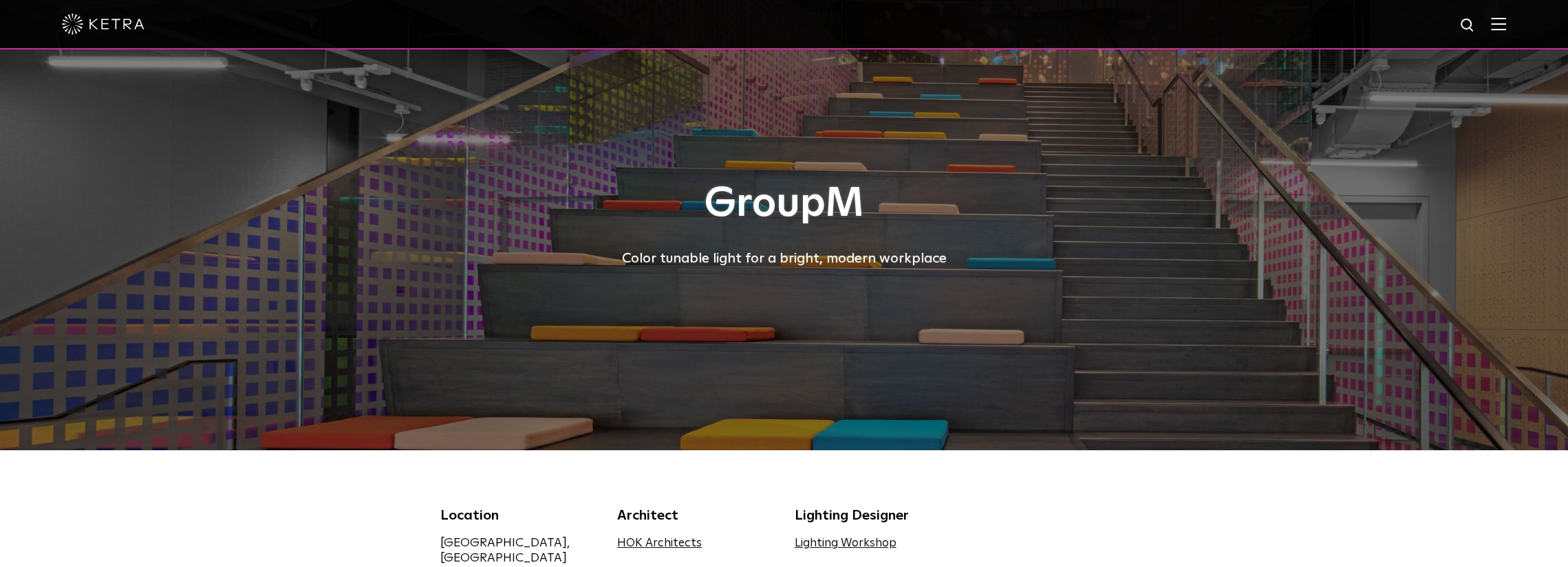
click at [565, 412] on div "GroupM Color tunable light for a bright, modern workplace" at bounding box center [784, 225] width 688 height 451
drag, startPoint x: 588, startPoint y: 348, endPoint x: 531, endPoint y: 354, distance: 57.3
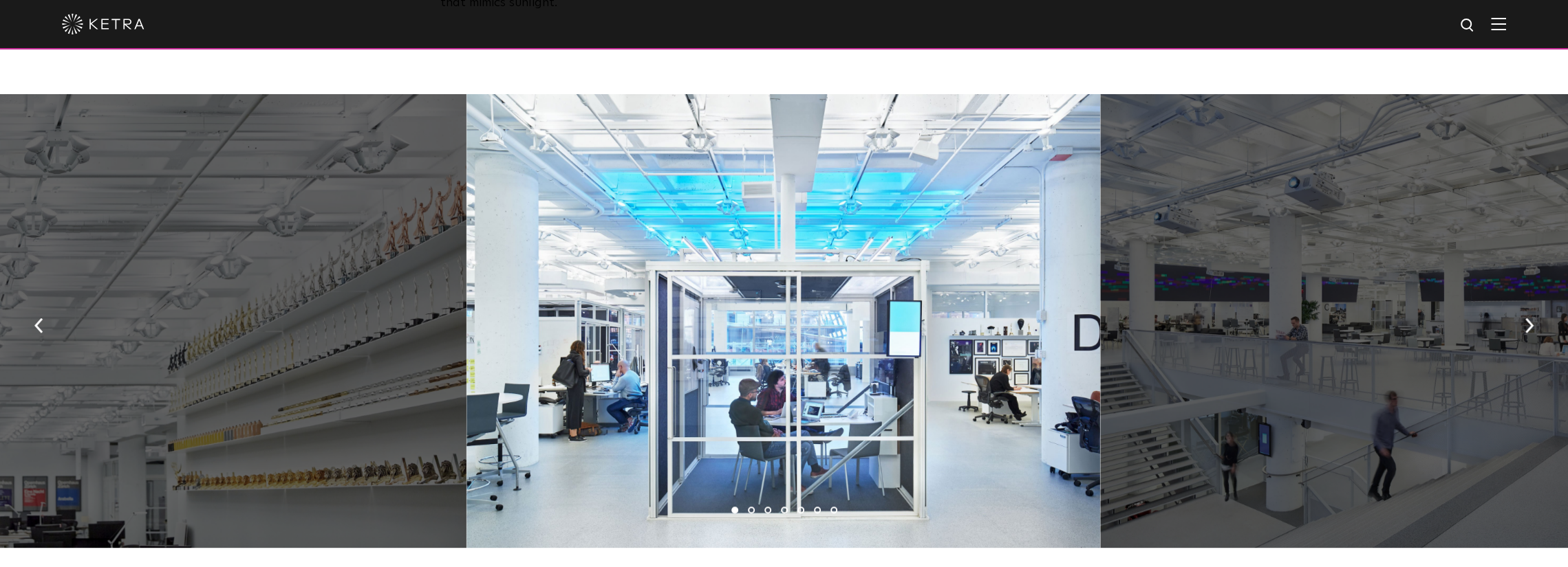
scroll to position [756, 0]
click at [1532, 319] on img "button" at bounding box center [1529, 326] width 9 height 15
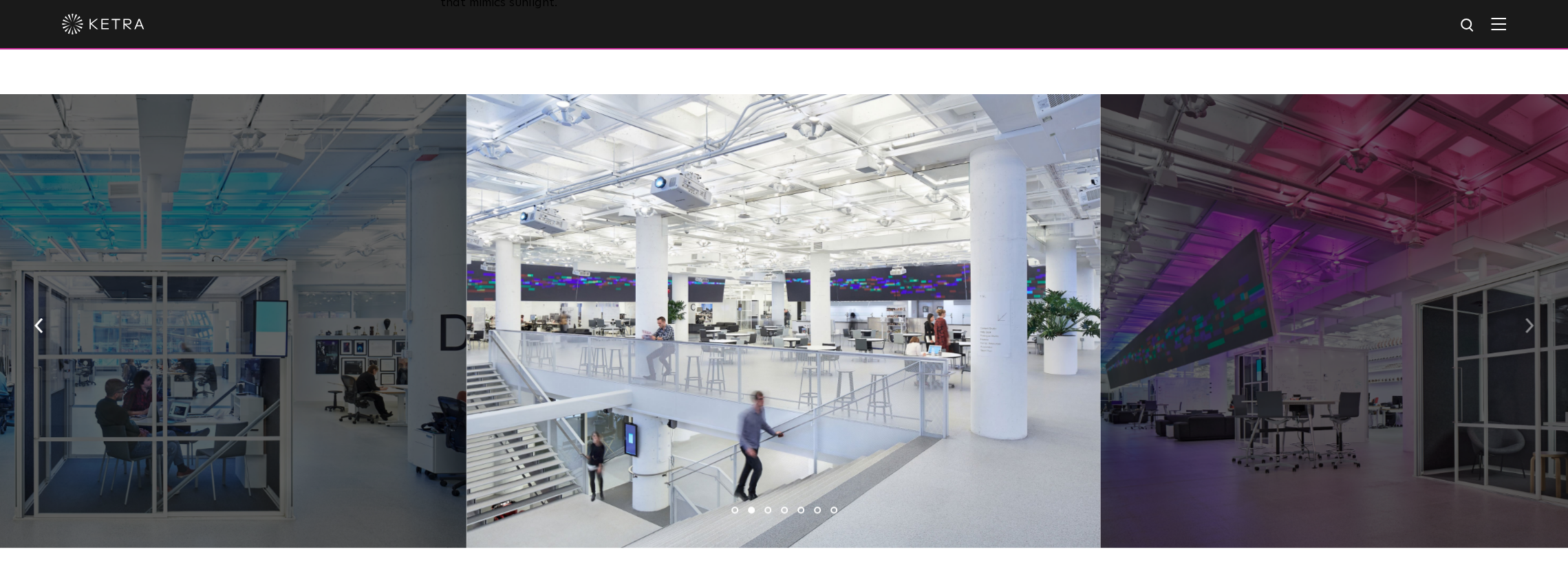
click at [1532, 319] on img "button" at bounding box center [1529, 326] width 9 height 15
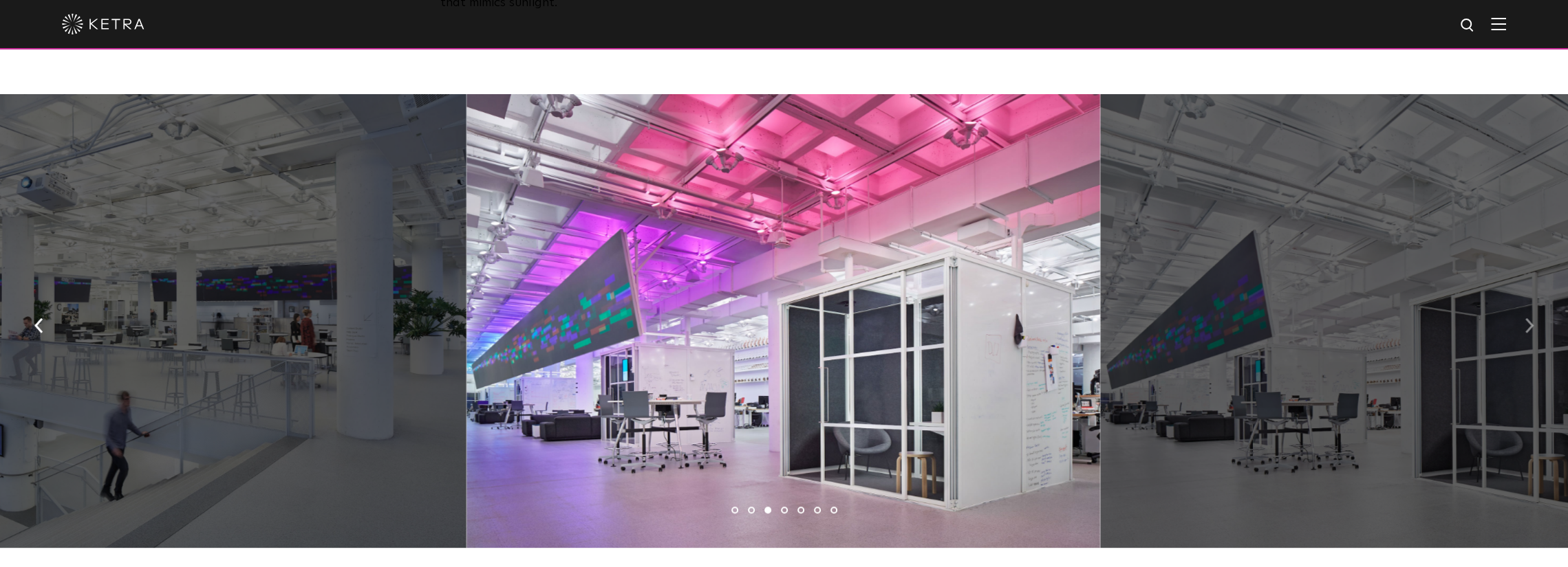
click at [1532, 319] on img "button" at bounding box center [1529, 326] width 9 height 15
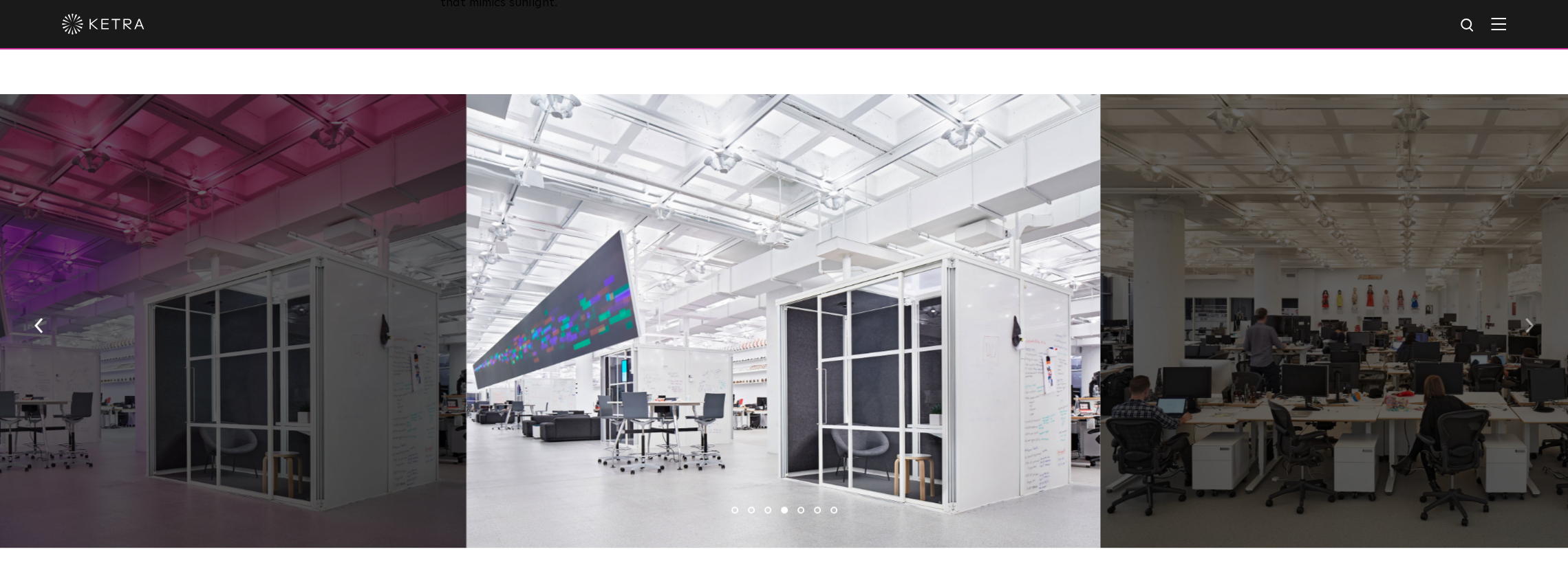
click at [1531, 319] on img "button" at bounding box center [1529, 326] width 9 height 15
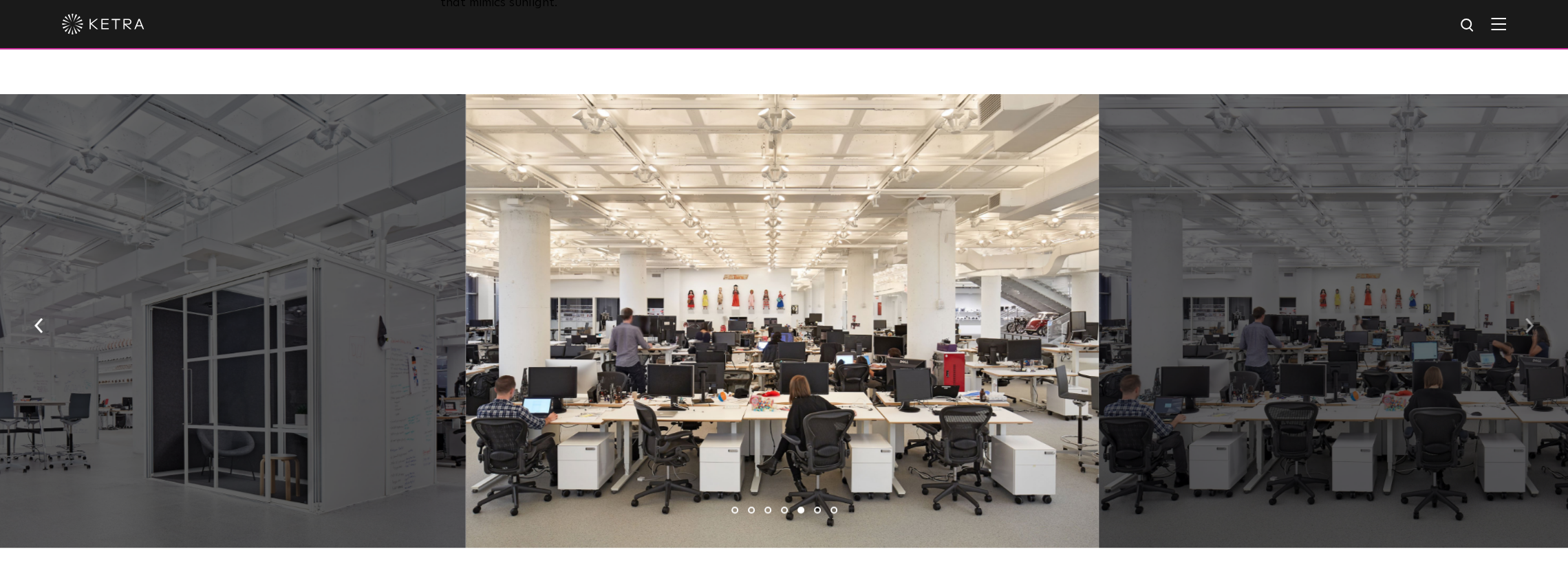
click at [1531, 319] on img "button" at bounding box center [1529, 326] width 9 height 15
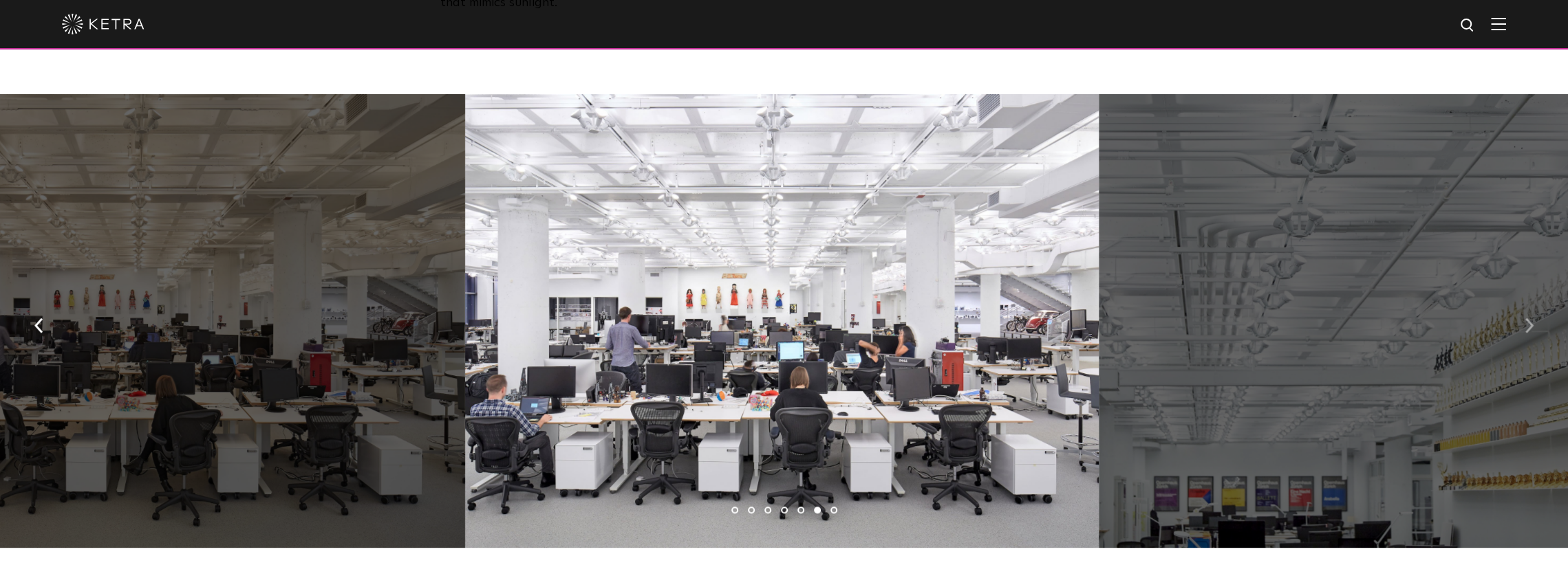
click at [1531, 319] on img "button" at bounding box center [1529, 326] width 9 height 15
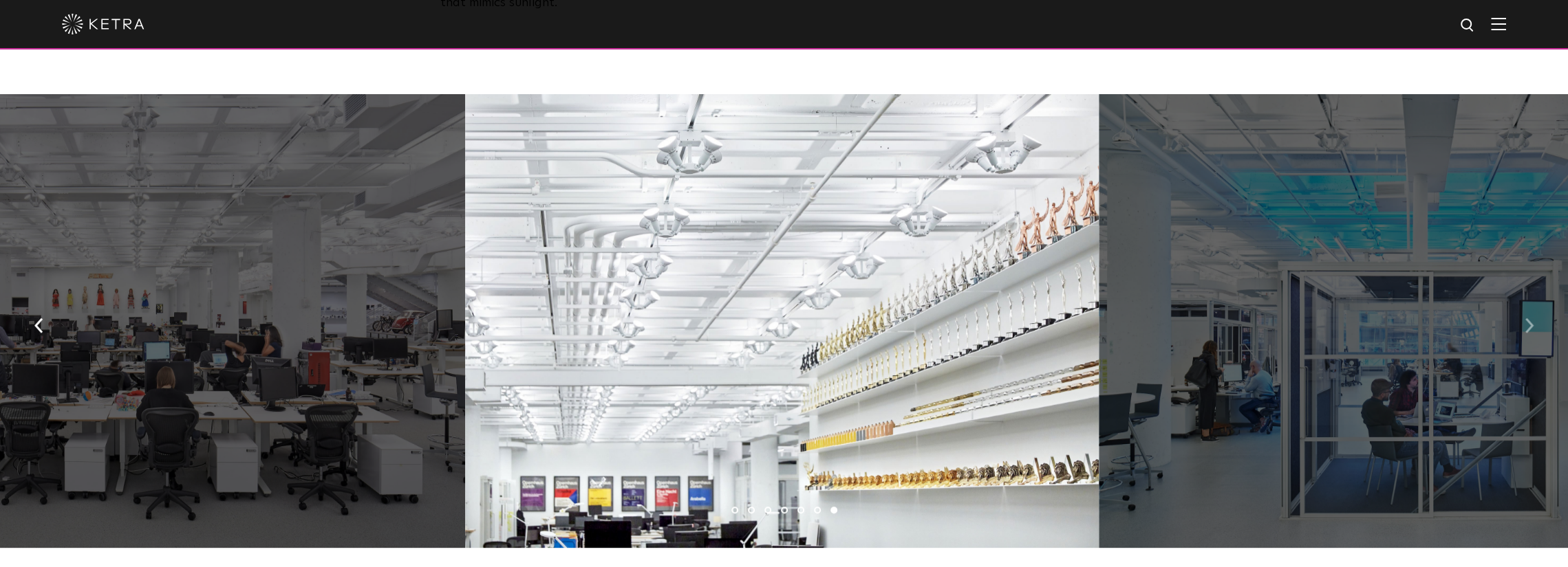
click at [1531, 319] on img "button" at bounding box center [1529, 326] width 9 height 15
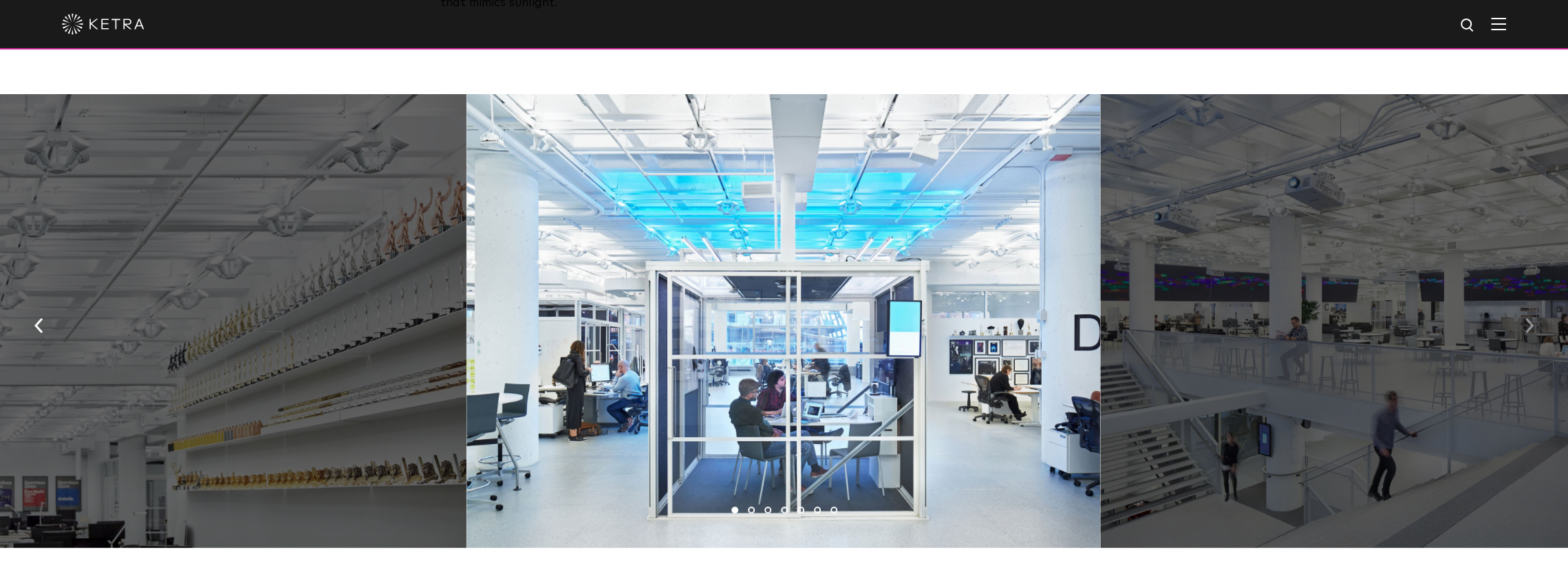
click at [1531, 319] on img "button" at bounding box center [1529, 326] width 9 height 15
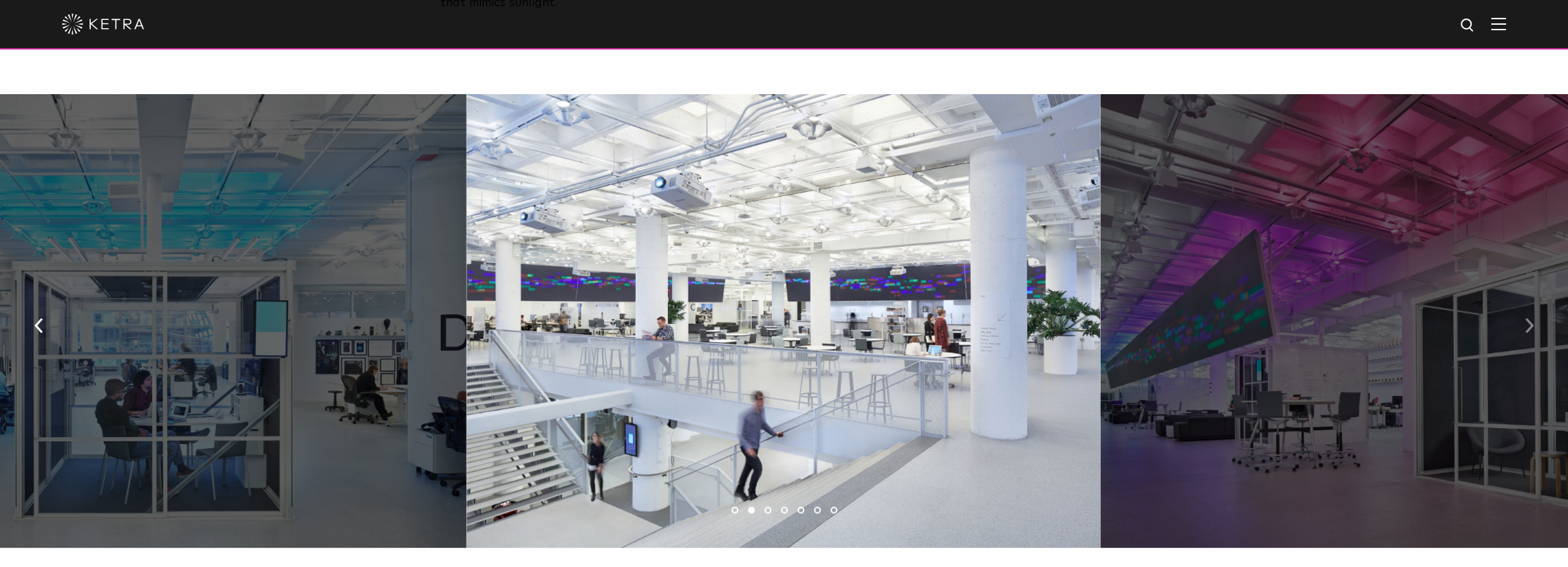
click at [1531, 319] on img "button" at bounding box center [1529, 326] width 9 height 15
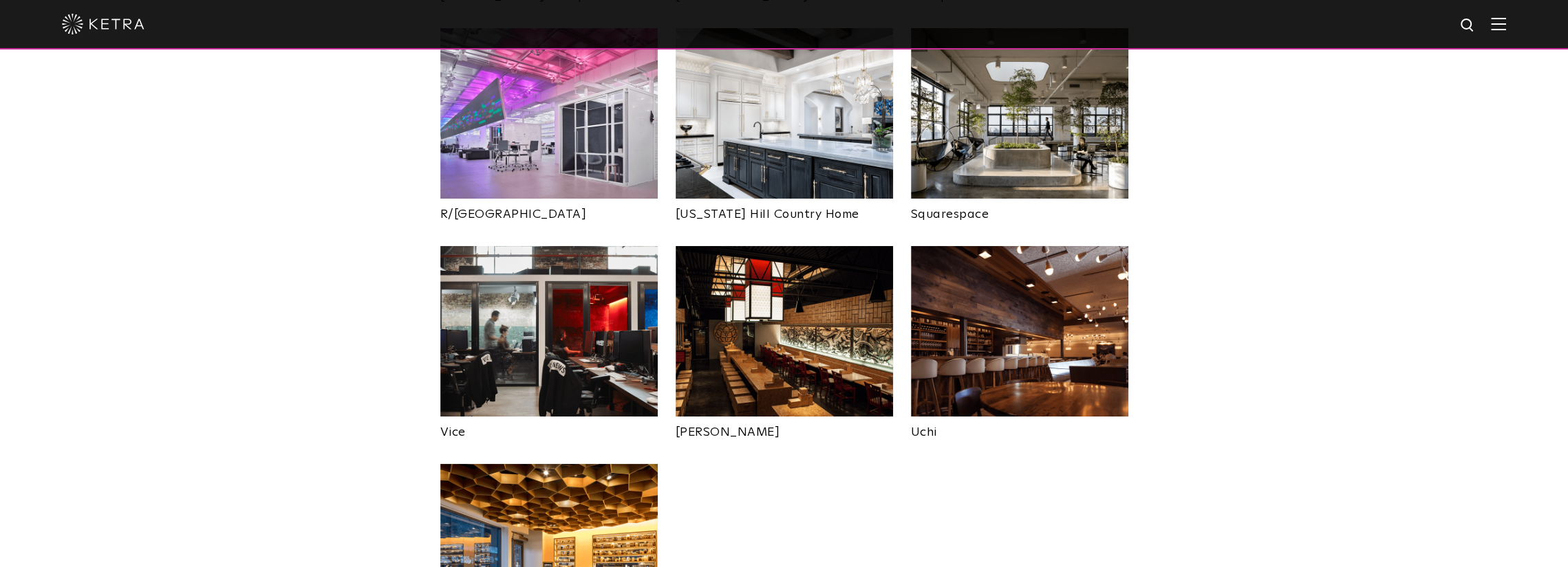
scroll to position [2658, 0]
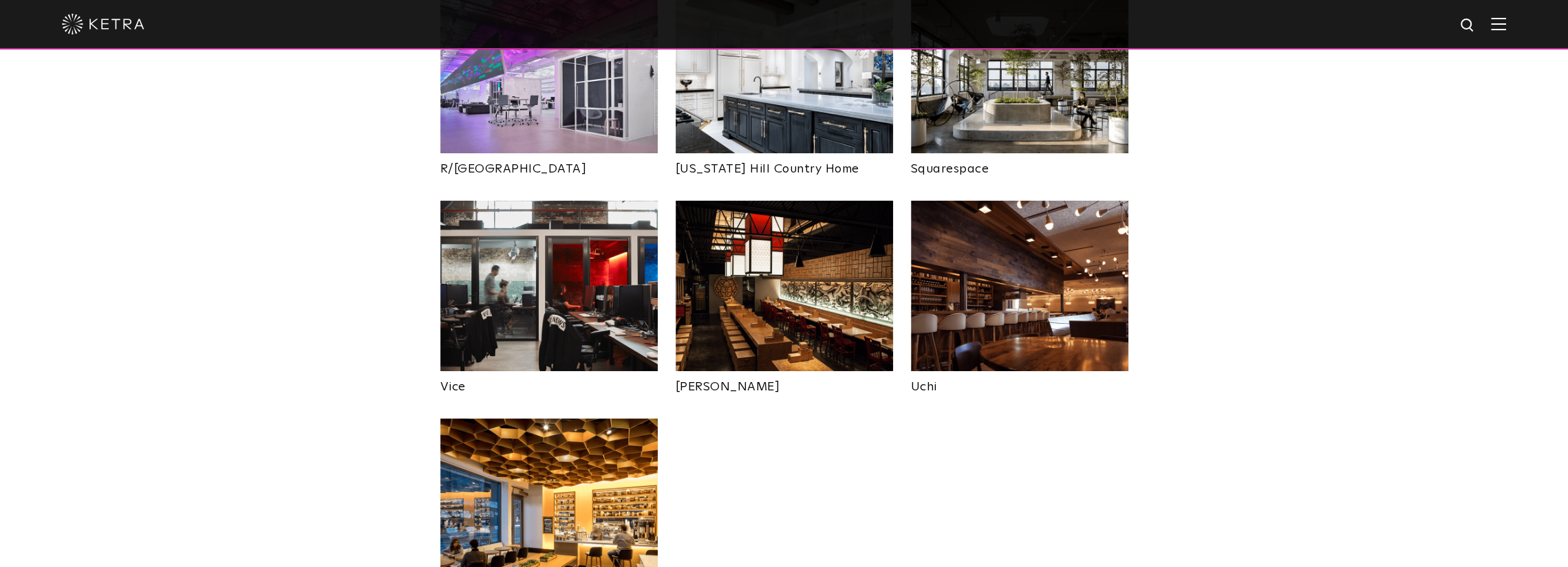
click at [760, 248] on img at bounding box center [785, 286] width 217 height 170
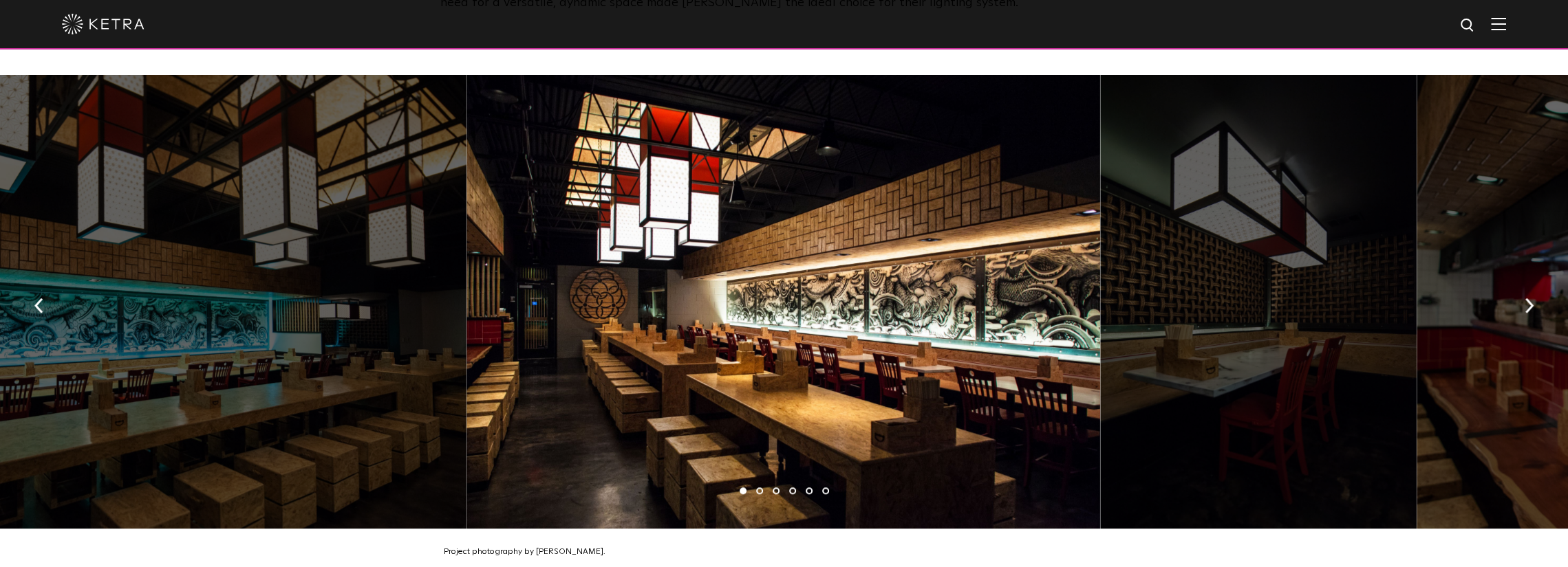
scroll to position [756, 0]
click at [1527, 298] on img "button" at bounding box center [1529, 305] width 9 height 15
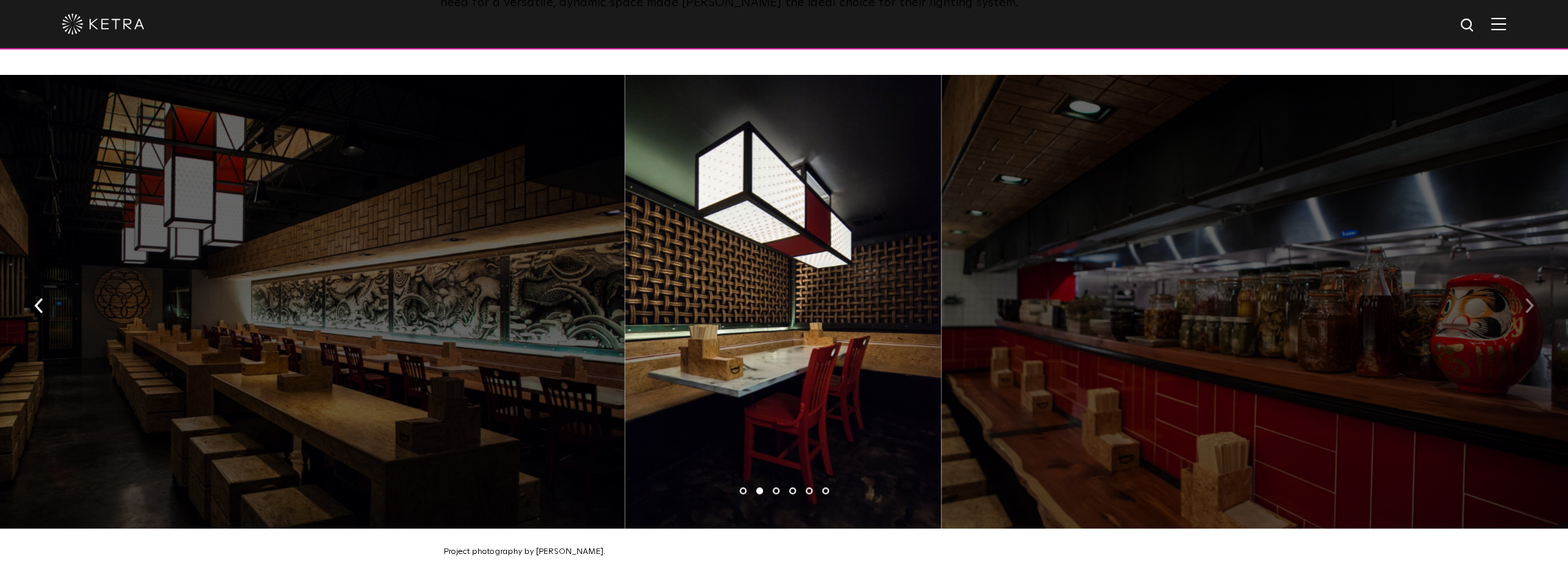
click at [1527, 298] on img "button" at bounding box center [1529, 305] width 9 height 15
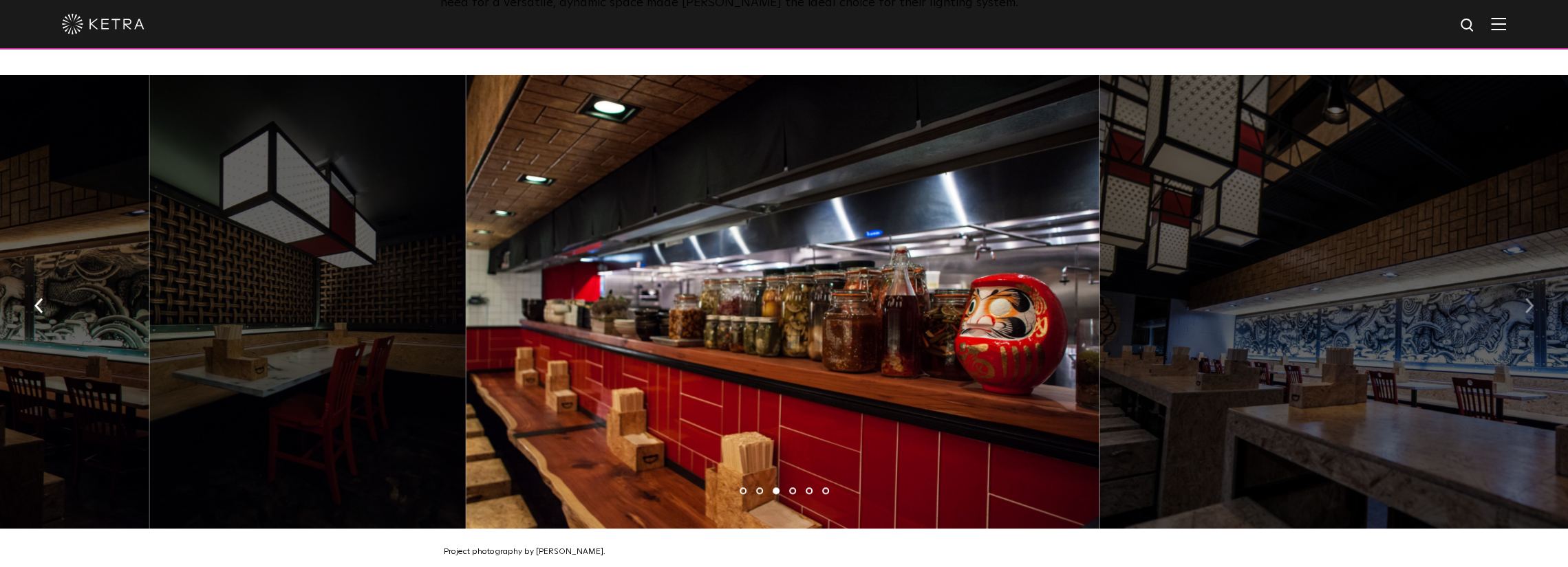
click at [1527, 298] on img "button" at bounding box center [1529, 305] width 9 height 15
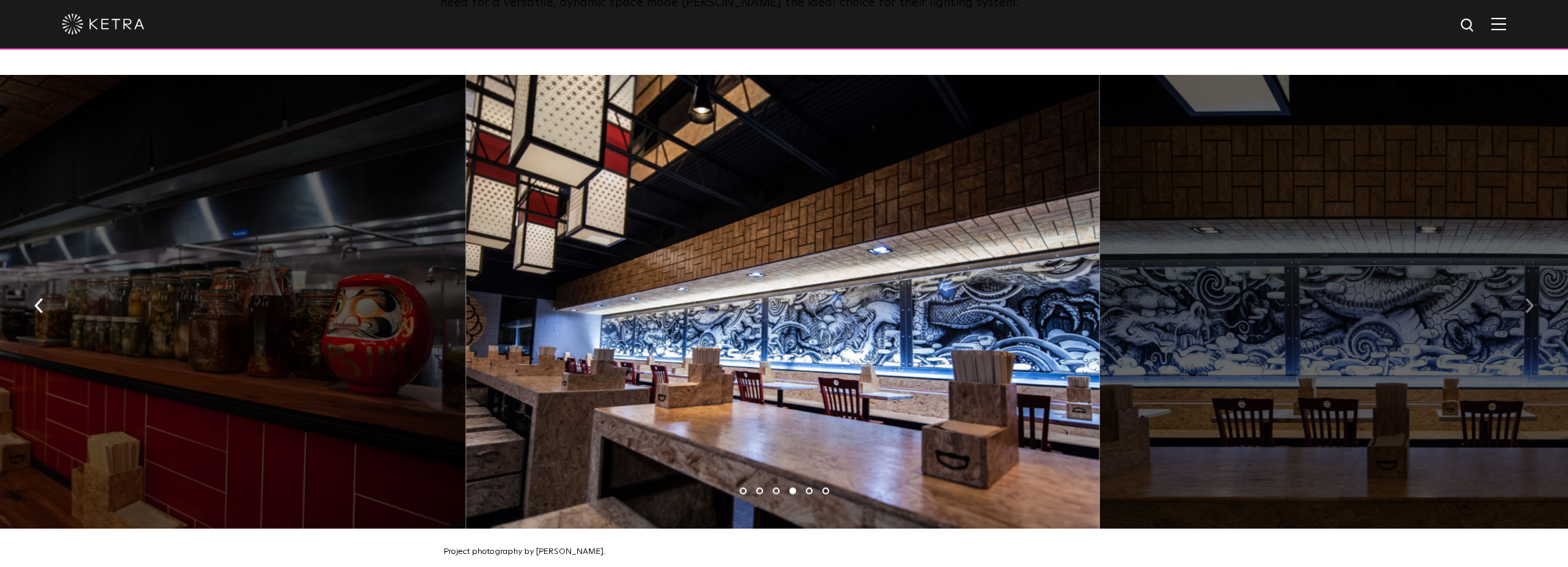
click at [1527, 298] on img "button" at bounding box center [1529, 305] width 9 height 15
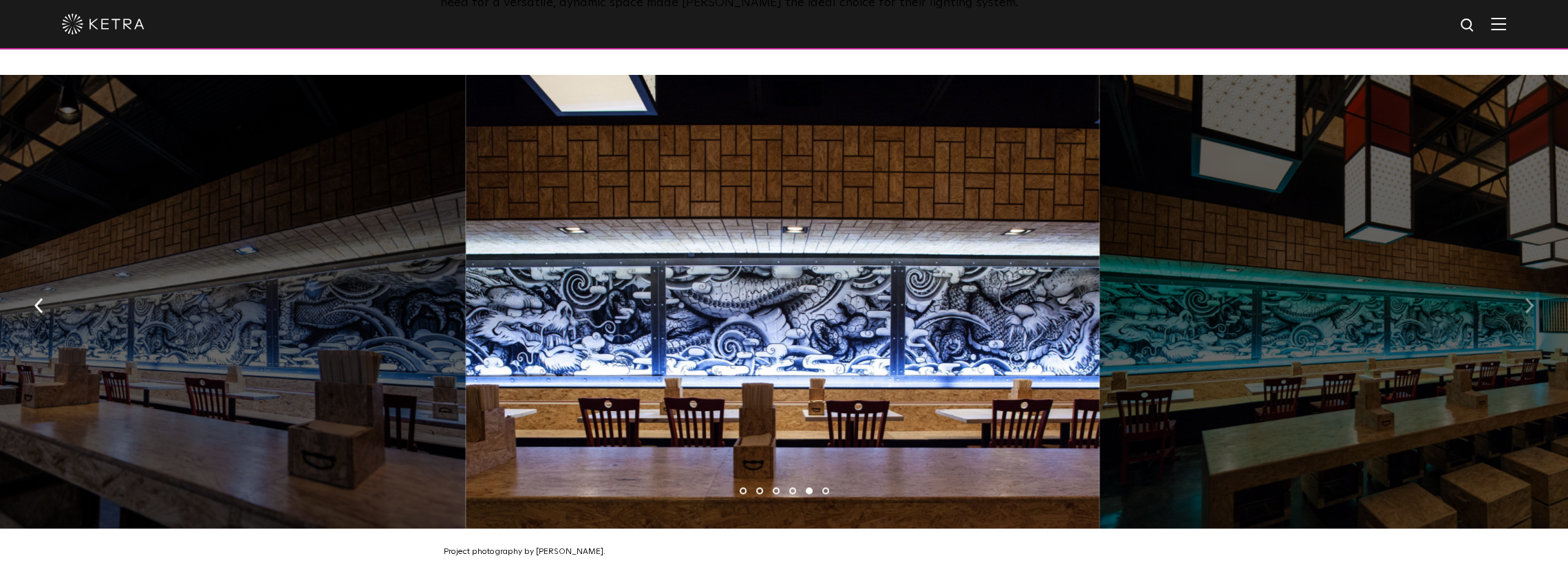
click at [1527, 298] on img "button" at bounding box center [1529, 305] width 9 height 15
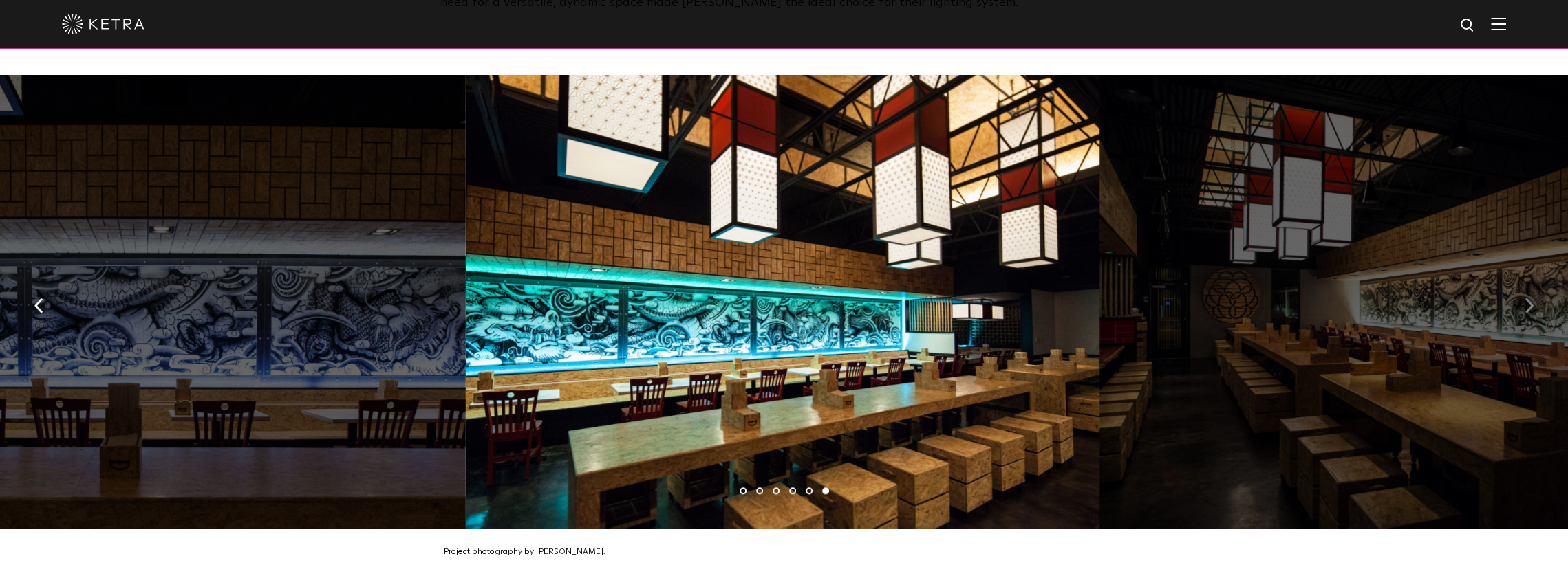
click at [1527, 298] on img "button" at bounding box center [1529, 305] width 9 height 15
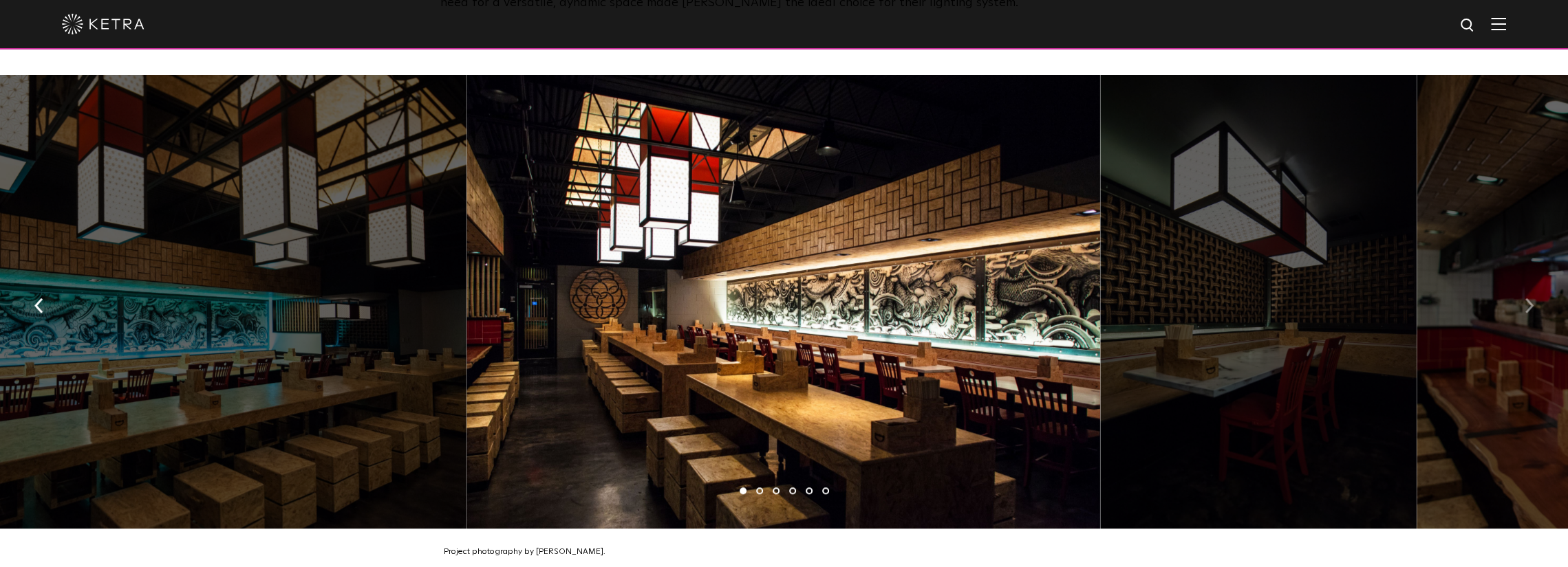
click at [1527, 298] on img "button" at bounding box center [1529, 305] width 9 height 15
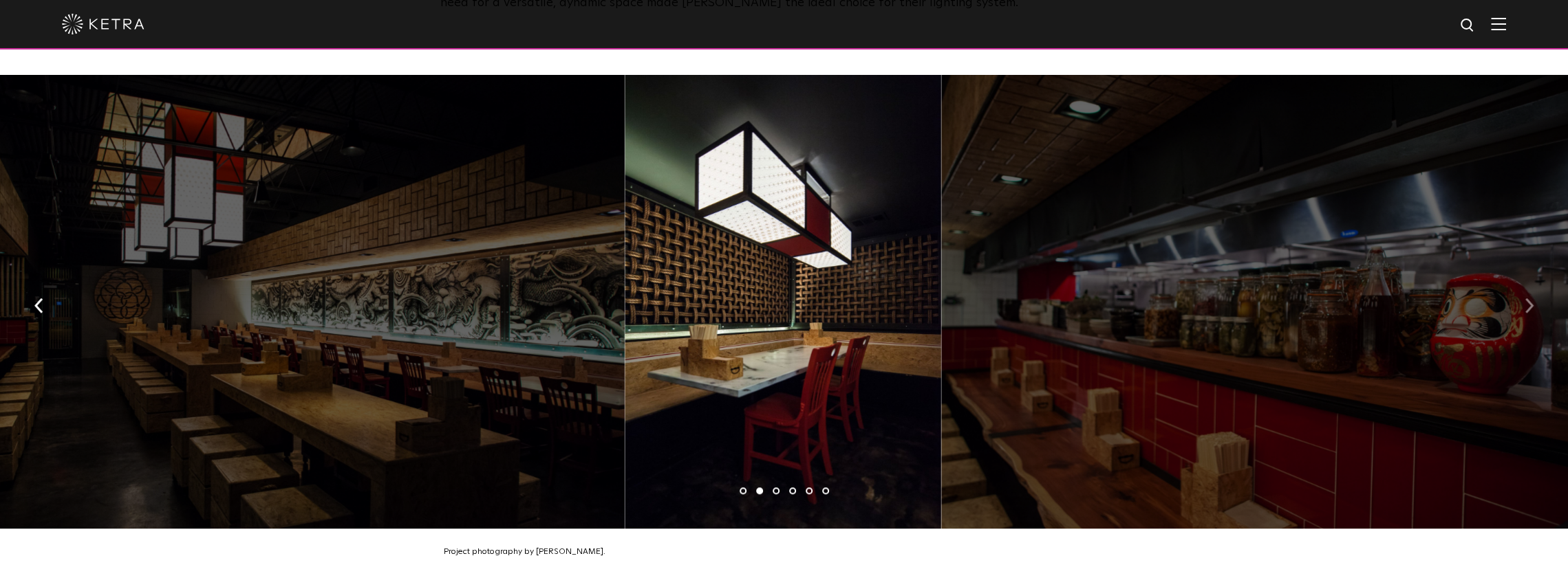
click at [1527, 298] on img "button" at bounding box center [1529, 305] width 9 height 15
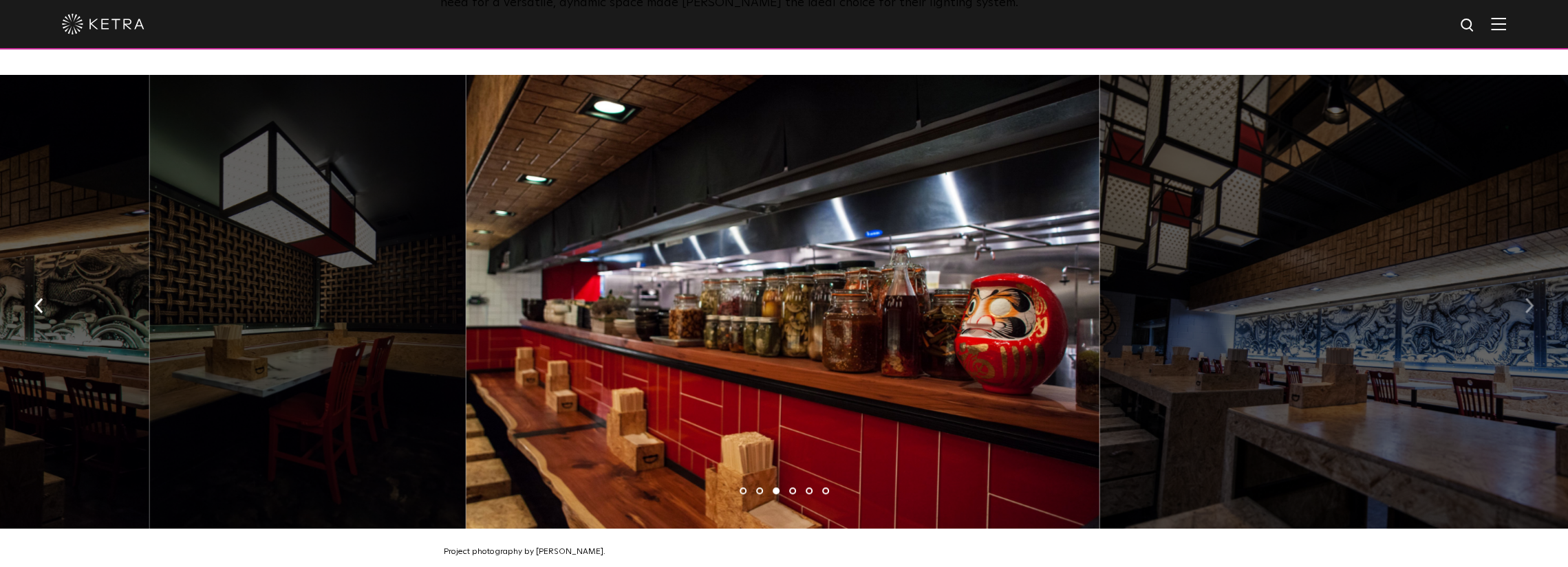
click at [1527, 298] on img "button" at bounding box center [1529, 305] width 9 height 15
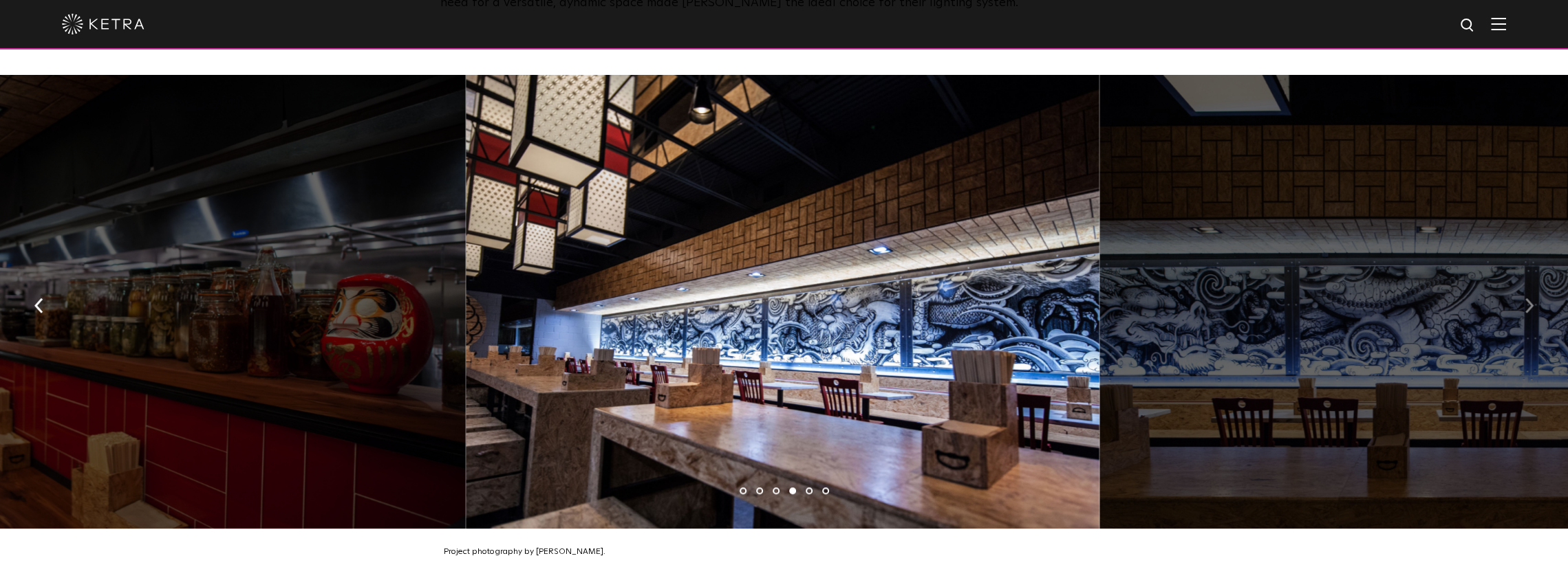
click at [1527, 298] on img "button" at bounding box center [1529, 305] width 9 height 15
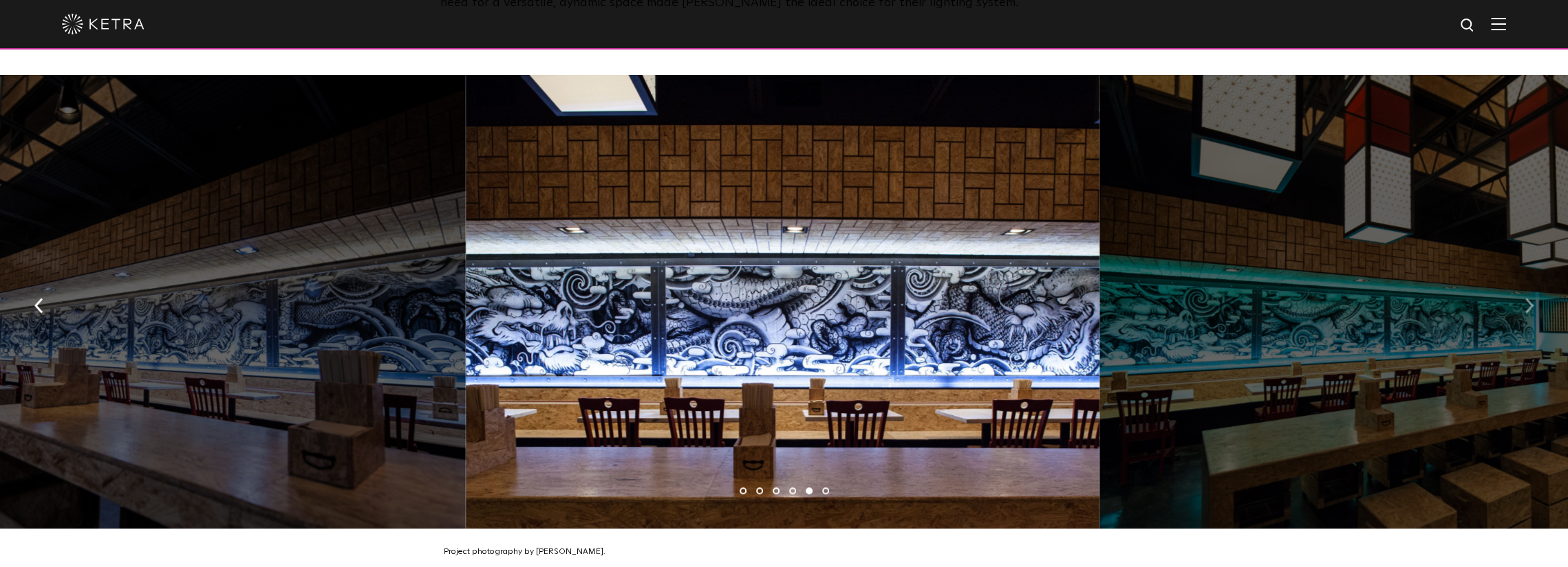
click at [1527, 298] on img "button" at bounding box center [1529, 305] width 9 height 15
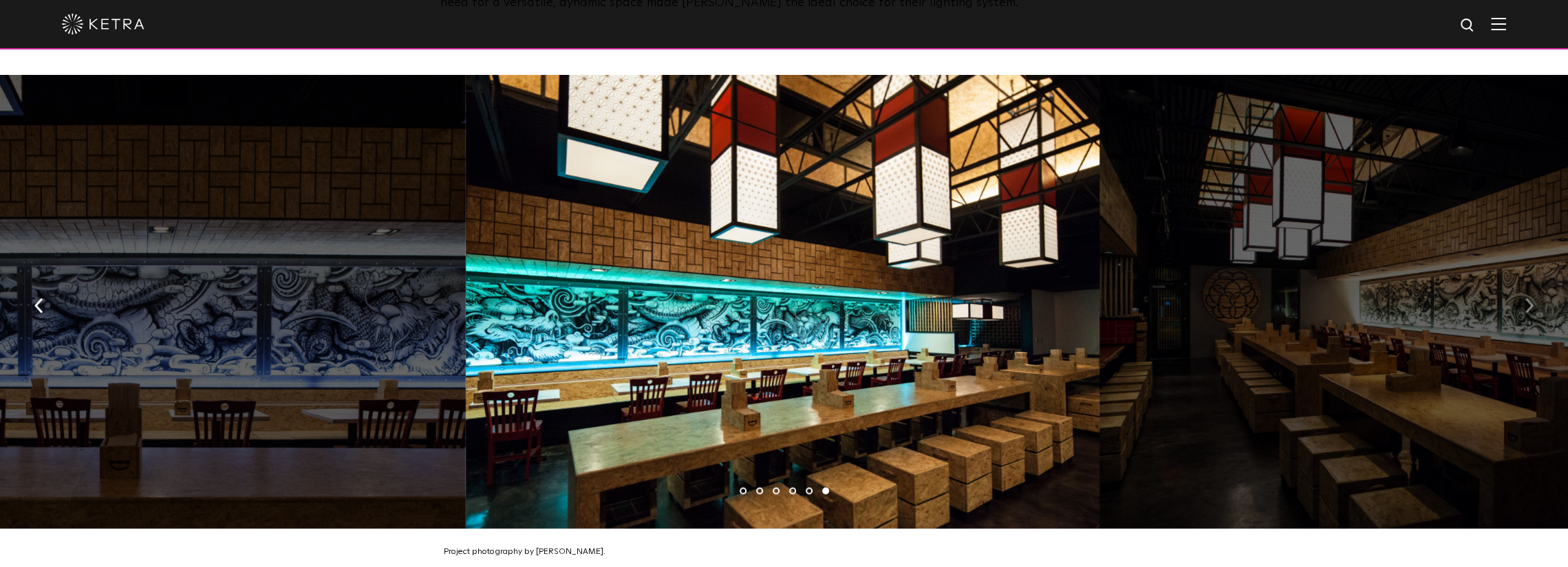
click at [1527, 298] on img "button" at bounding box center [1529, 305] width 9 height 15
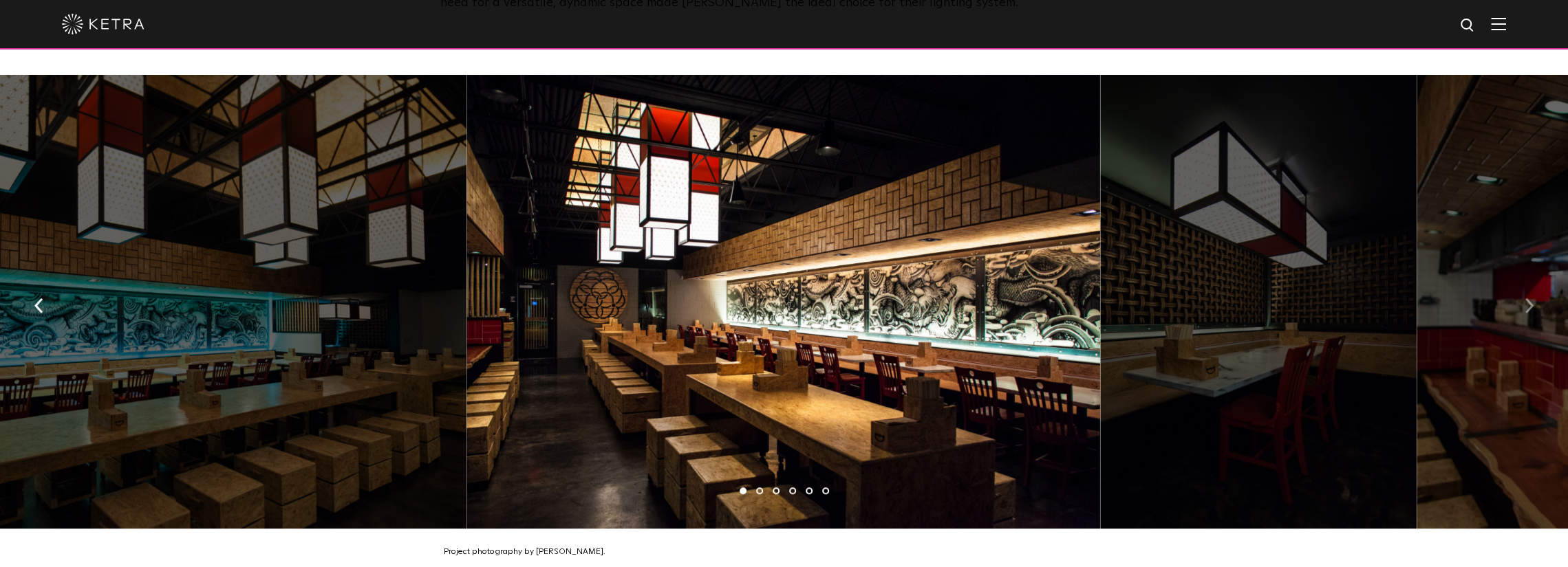
click at [1527, 298] on img "button" at bounding box center [1529, 305] width 9 height 15
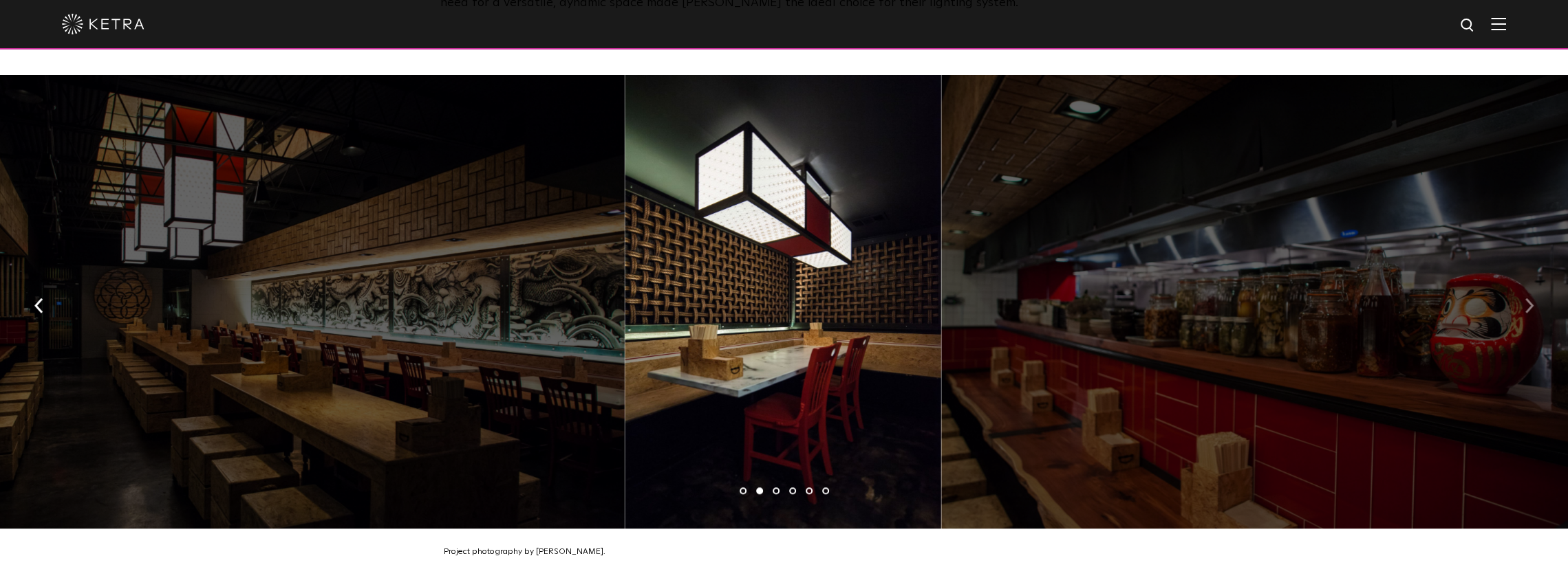
click at [1527, 298] on img "button" at bounding box center [1529, 305] width 9 height 15
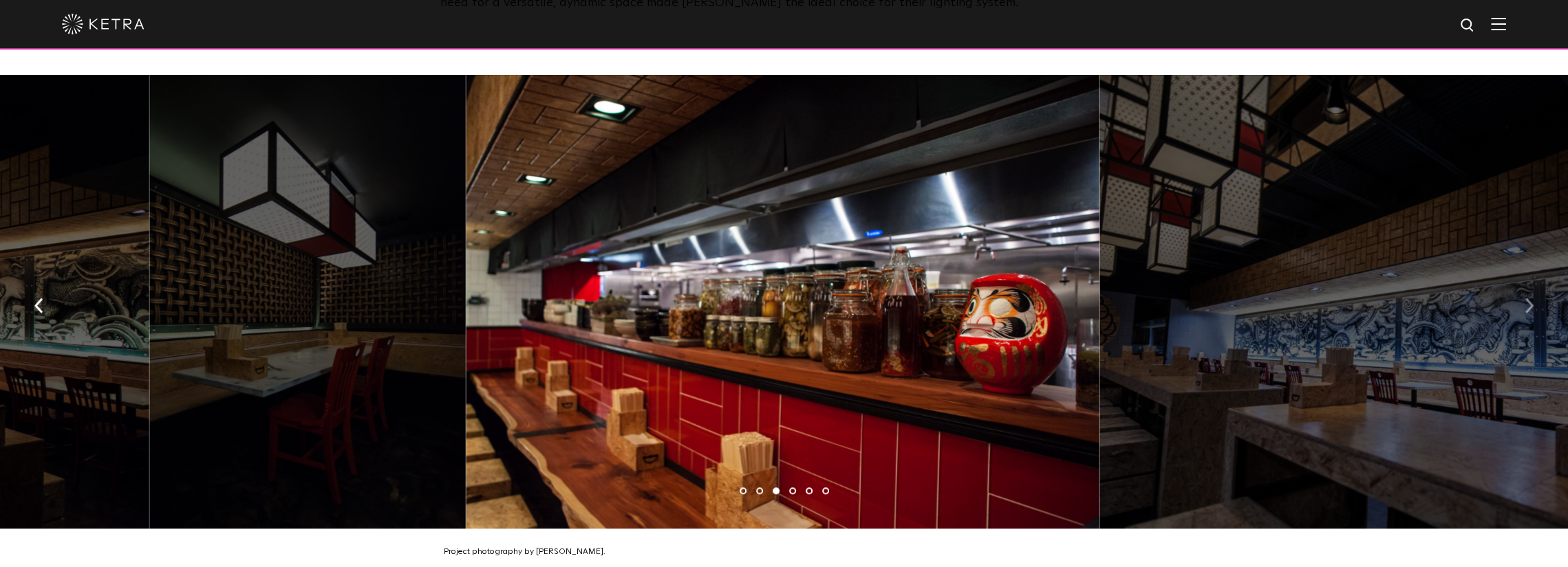
click at [1527, 298] on img "button" at bounding box center [1529, 305] width 9 height 15
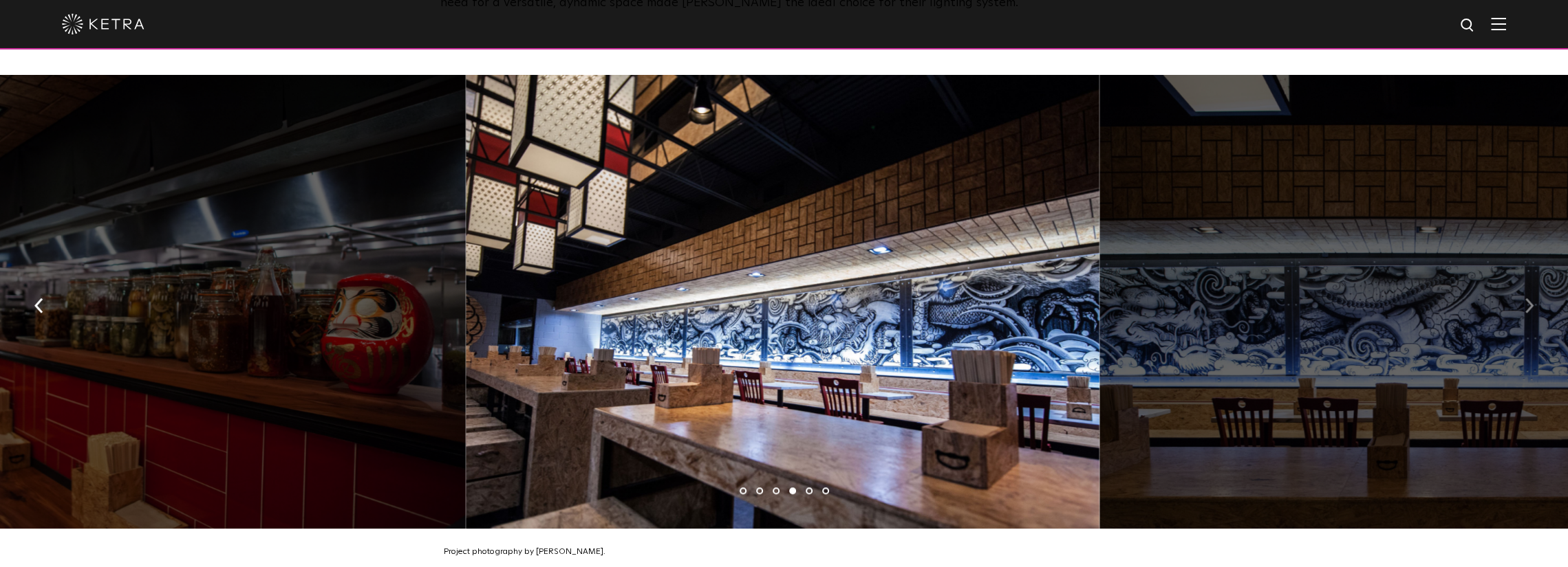
click at [1527, 298] on img "button" at bounding box center [1529, 305] width 9 height 15
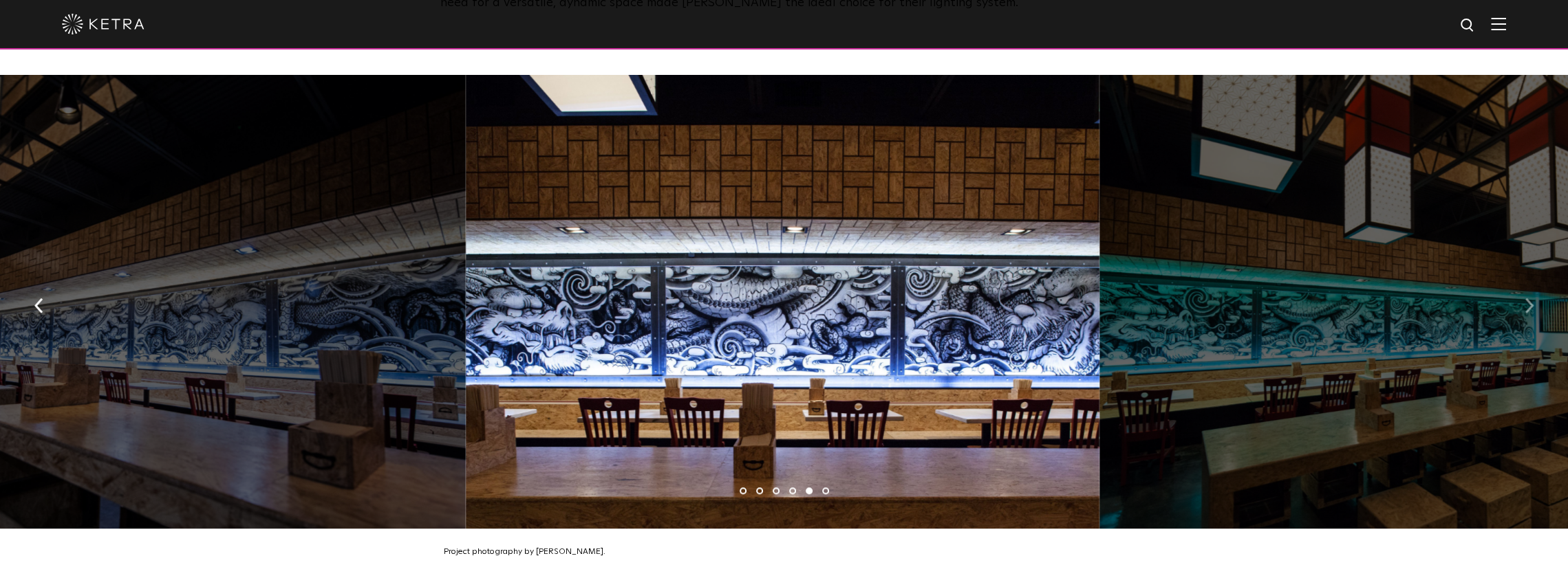
click at [1527, 298] on img "button" at bounding box center [1529, 305] width 9 height 15
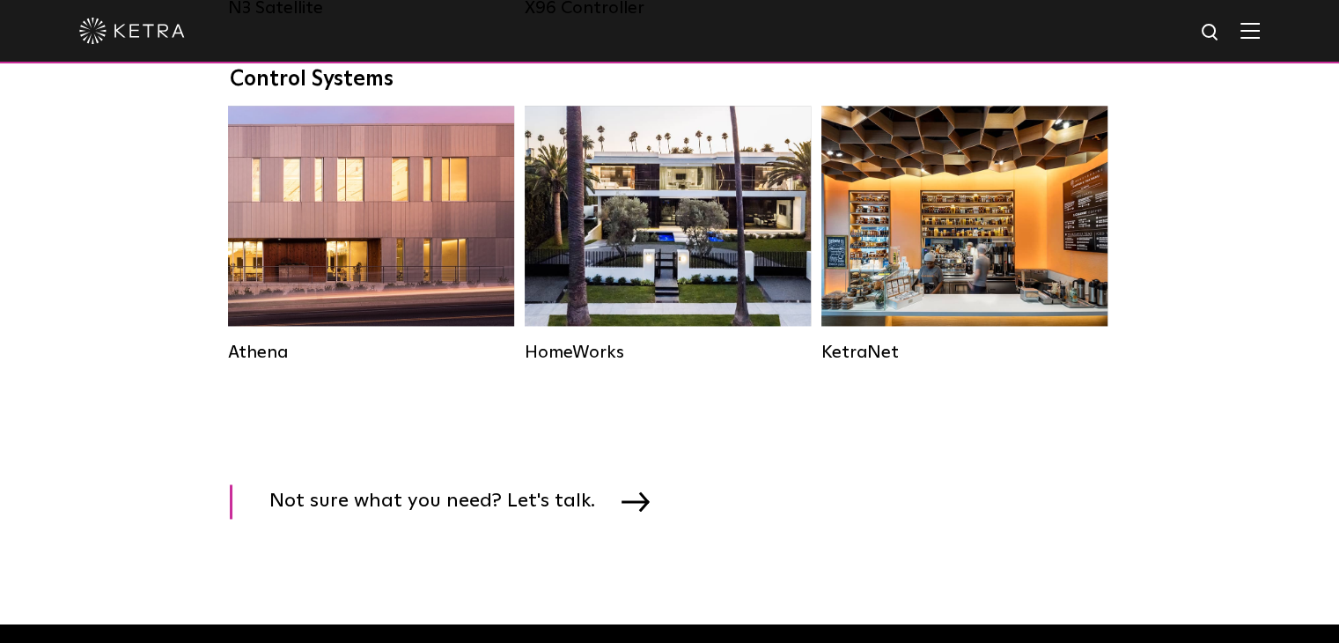
scroll to position [2729, 0]
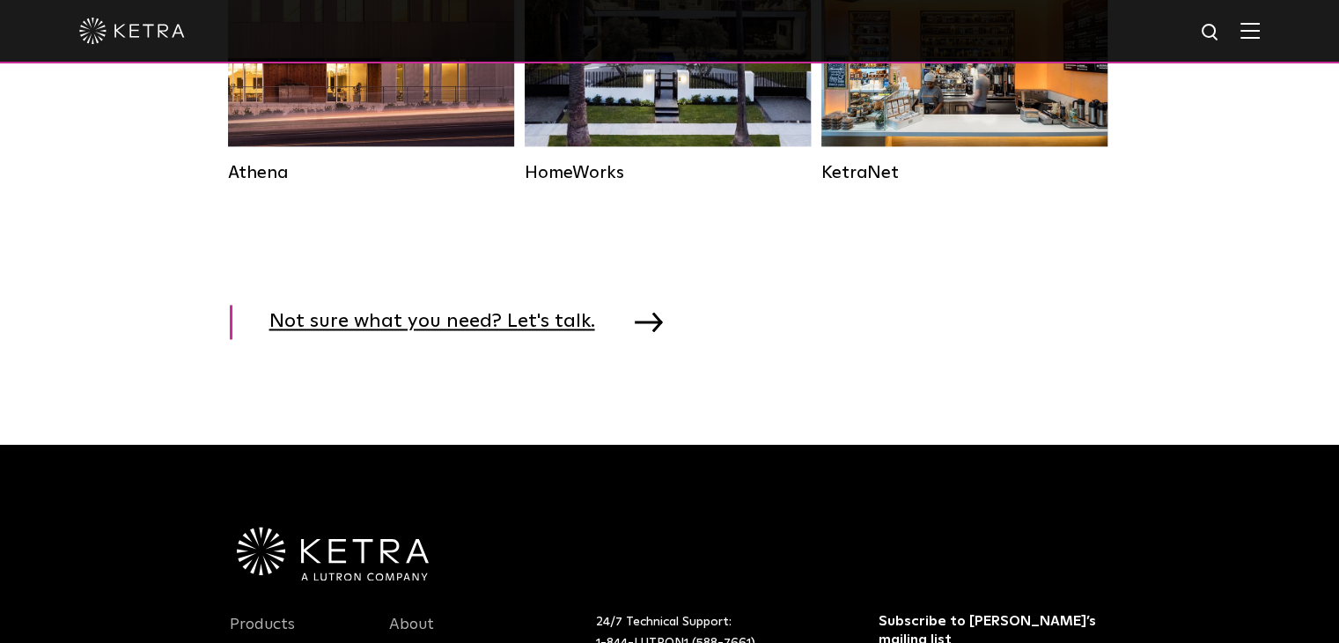
click at [635, 331] on img at bounding box center [649, 321] width 28 height 19
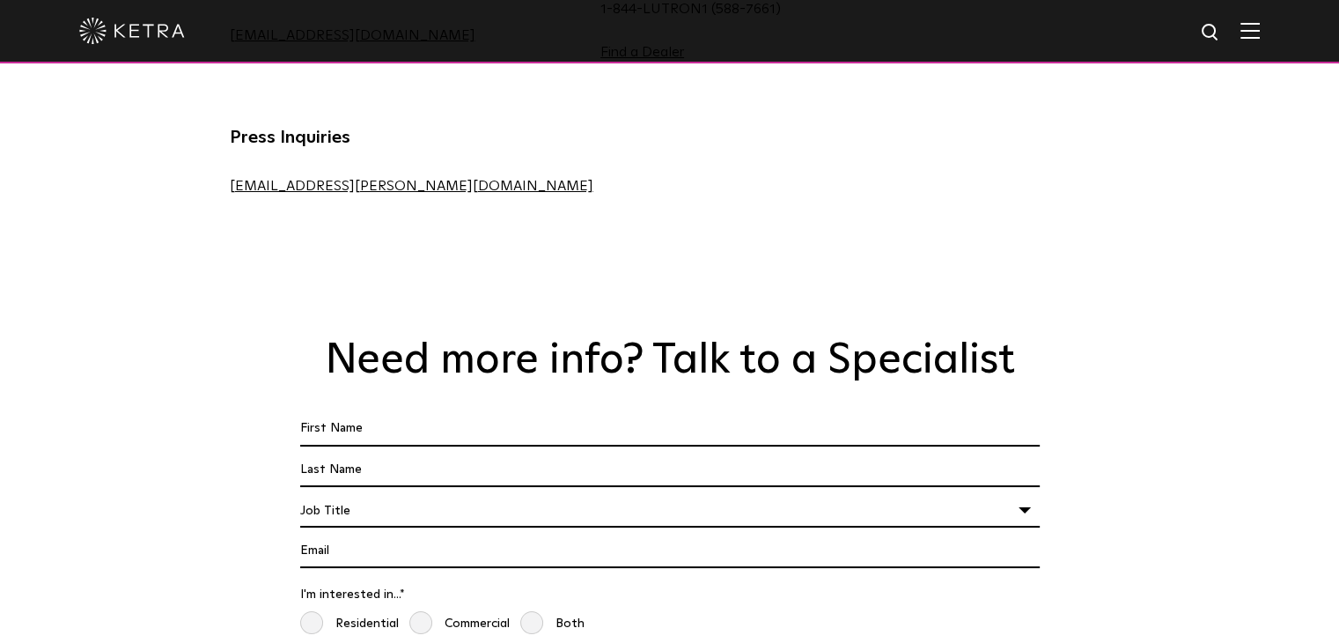
scroll to position [1321, 0]
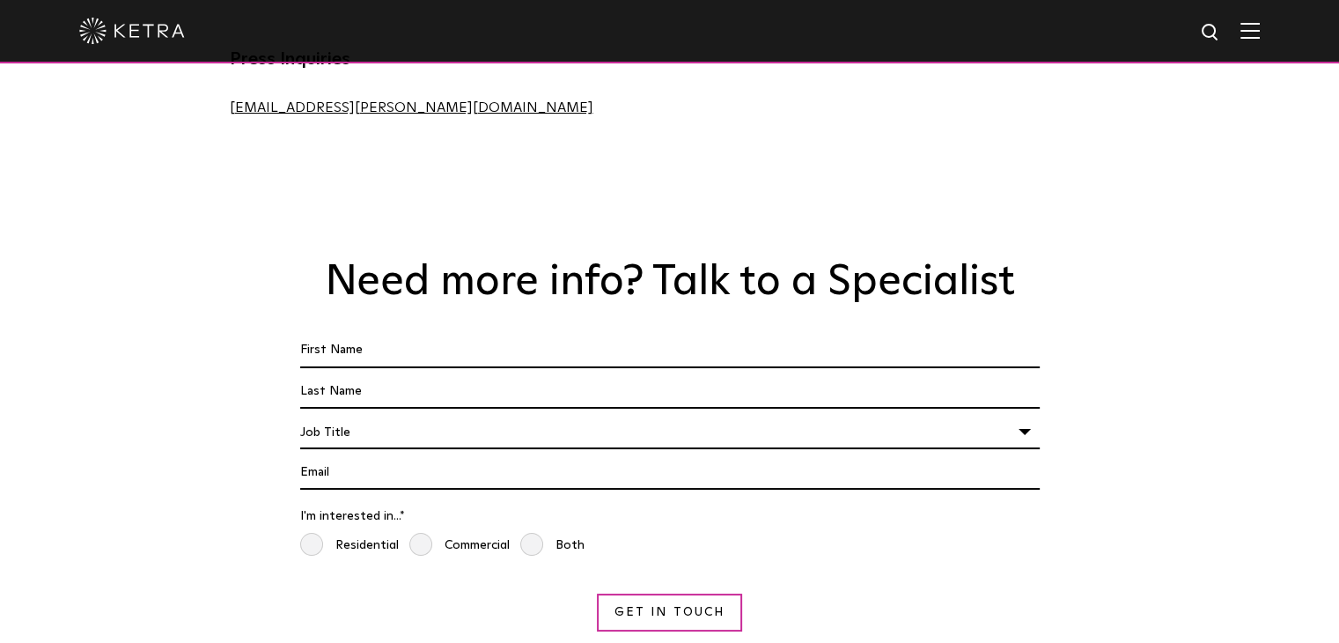
click at [1020, 416] on div "Job Title" at bounding box center [670, 432] width 740 height 33
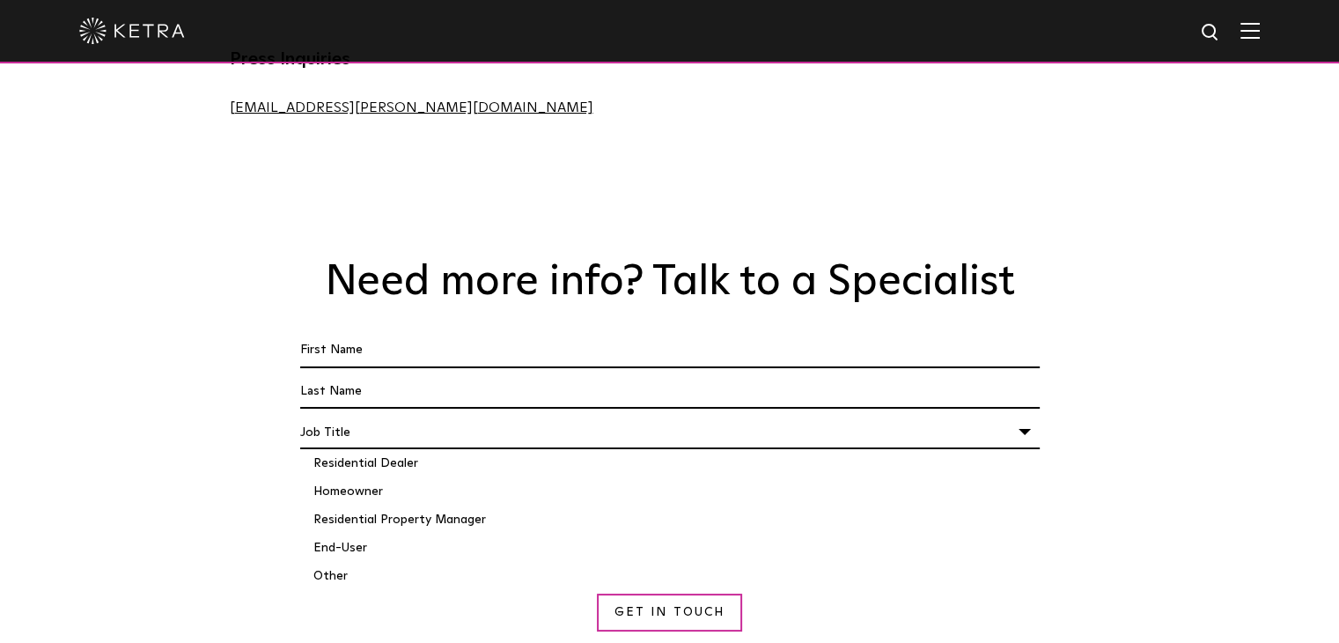
click at [225, 463] on div "Need more info? Talk to a Specialist First Name * Last name * I'm a * Job Title…" at bounding box center [670, 444] width 916 height 374
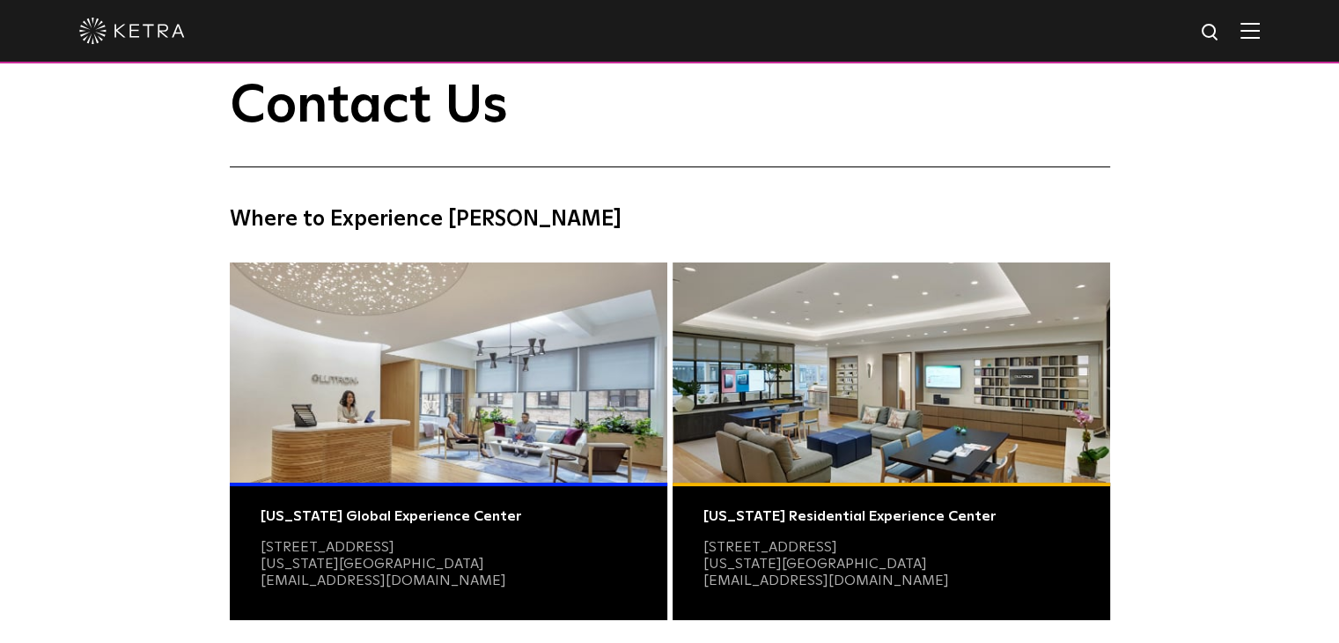
scroll to position [0, 0]
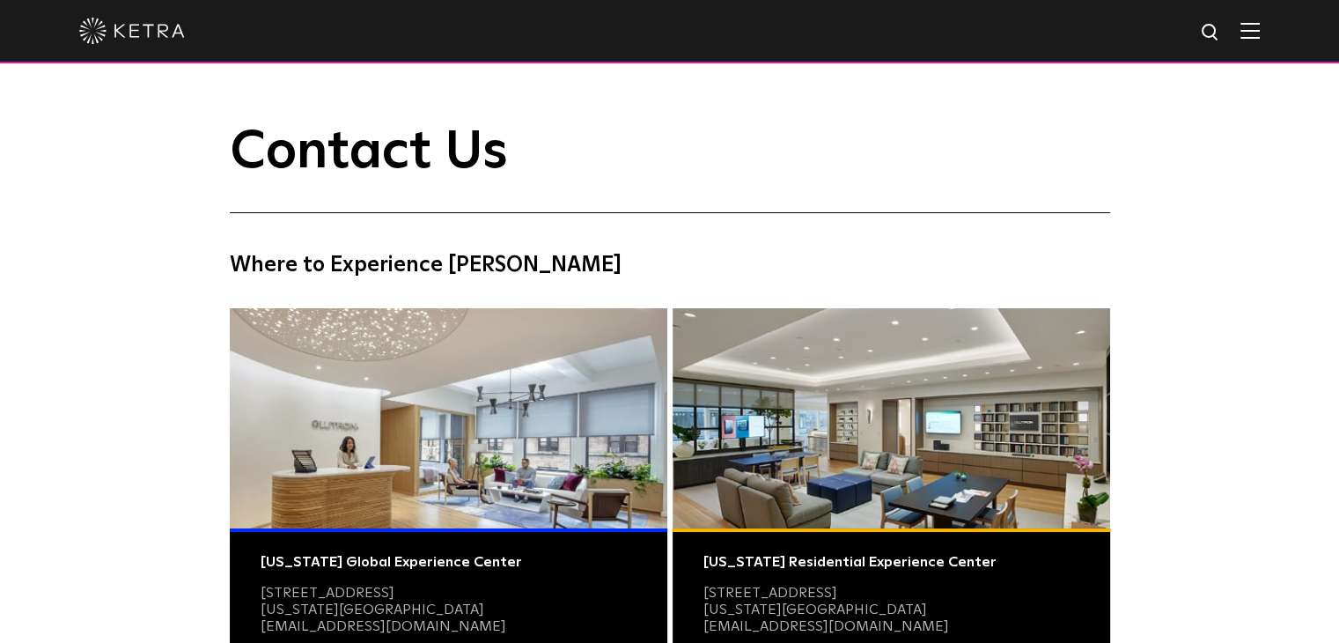
drag, startPoint x: 215, startPoint y: 484, endPoint x: 194, endPoint y: 220, distance: 265.0
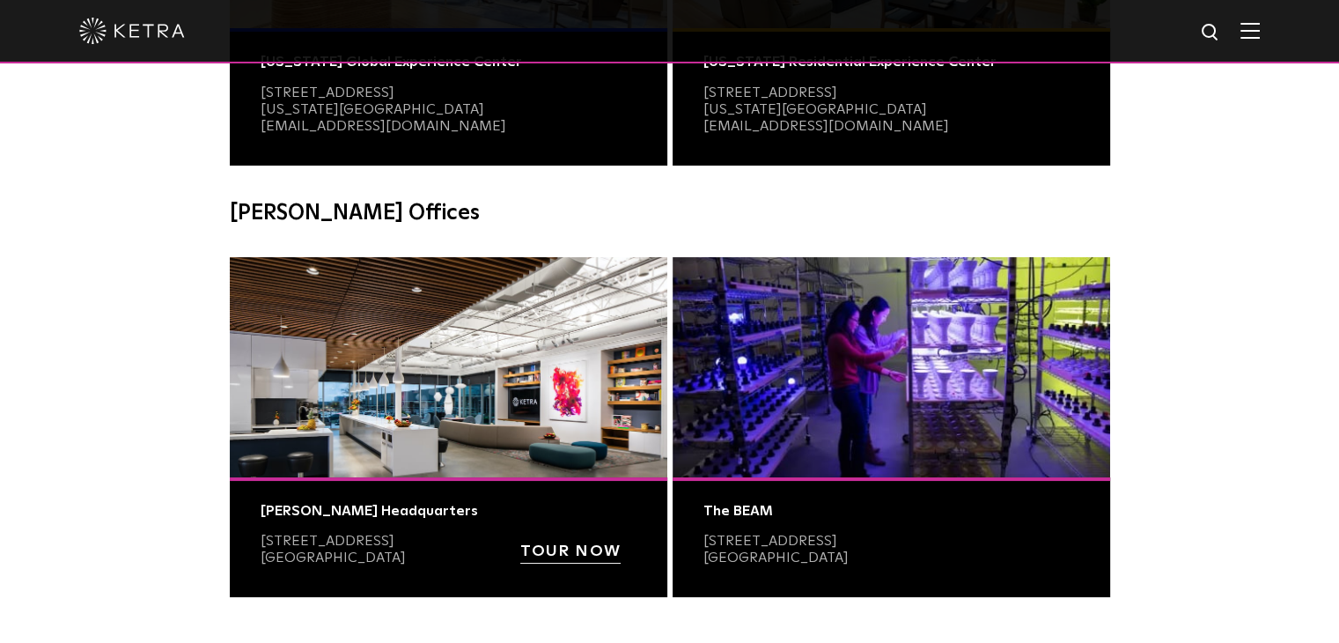
drag, startPoint x: 276, startPoint y: 490, endPoint x: 280, endPoint y: 512, distance: 21.4
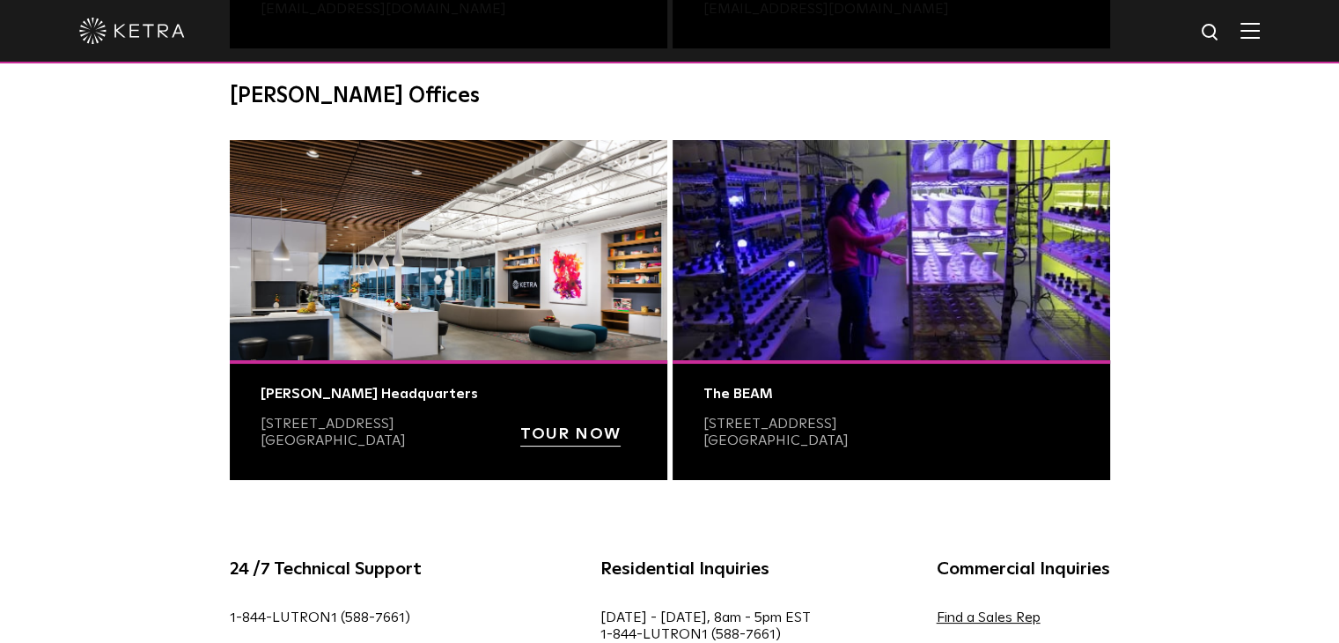
click at [303, 394] on div "Ketra Headquarters" at bounding box center [449, 394] width 376 height 17
click at [180, 469] on div "Contact Us Where to Experience Ketra New York Global Experience Center 3 East 2…" at bounding box center [669, 8] width 1339 height 1005
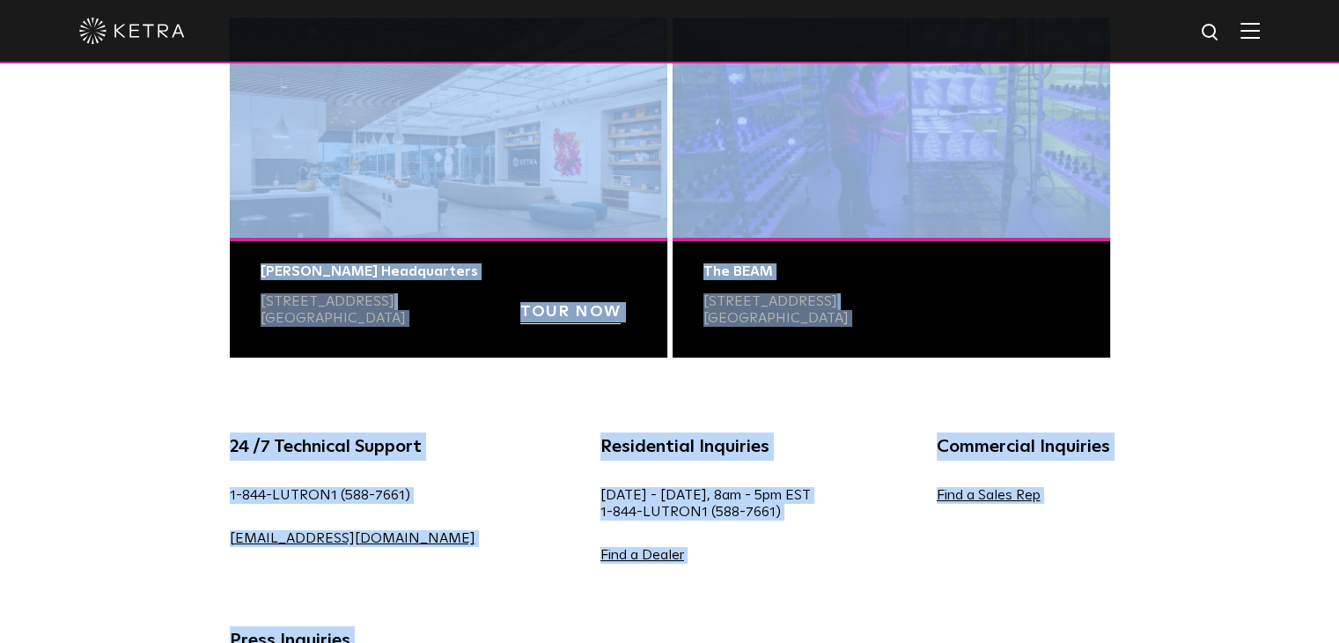
scroll to position [0, 0]
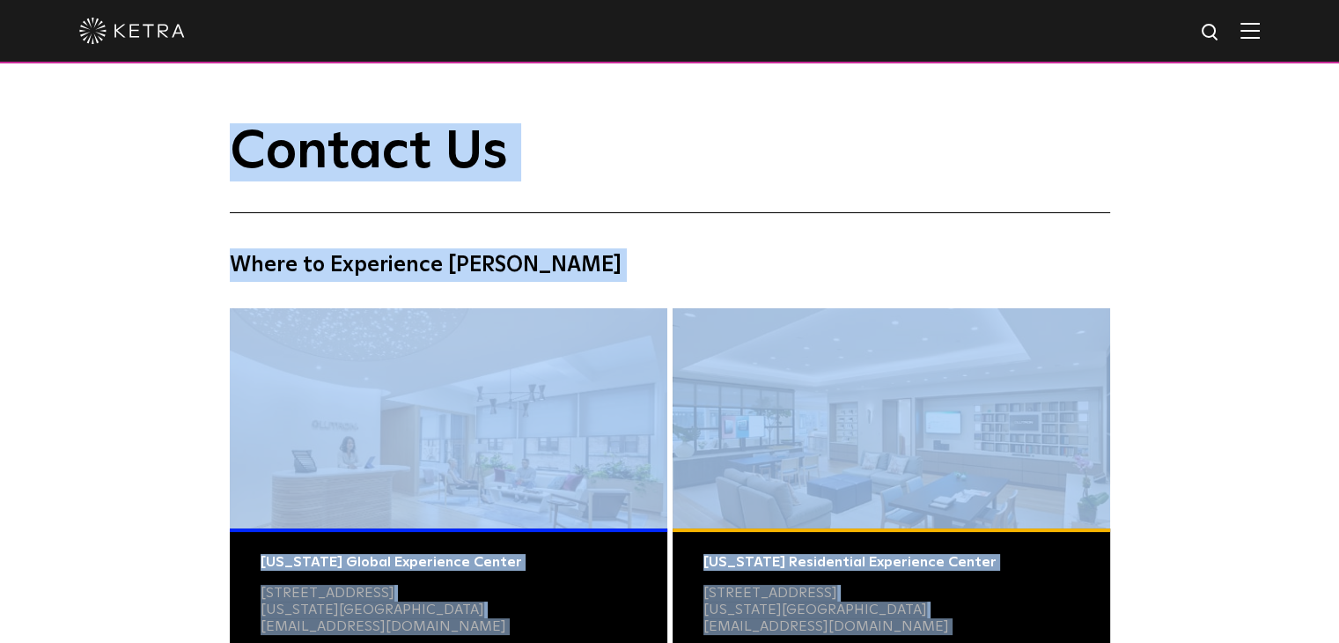
drag, startPoint x: 1130, startPoint y: 607, endPoint x: -22, endPoint y: -70, distance: 1336.6
click at [134, 225] on div "Contact Us Where to Experience Ketra New York Global Experience Center 3 East 2…" at bounding box center [669, 625] width 1339 height 1005
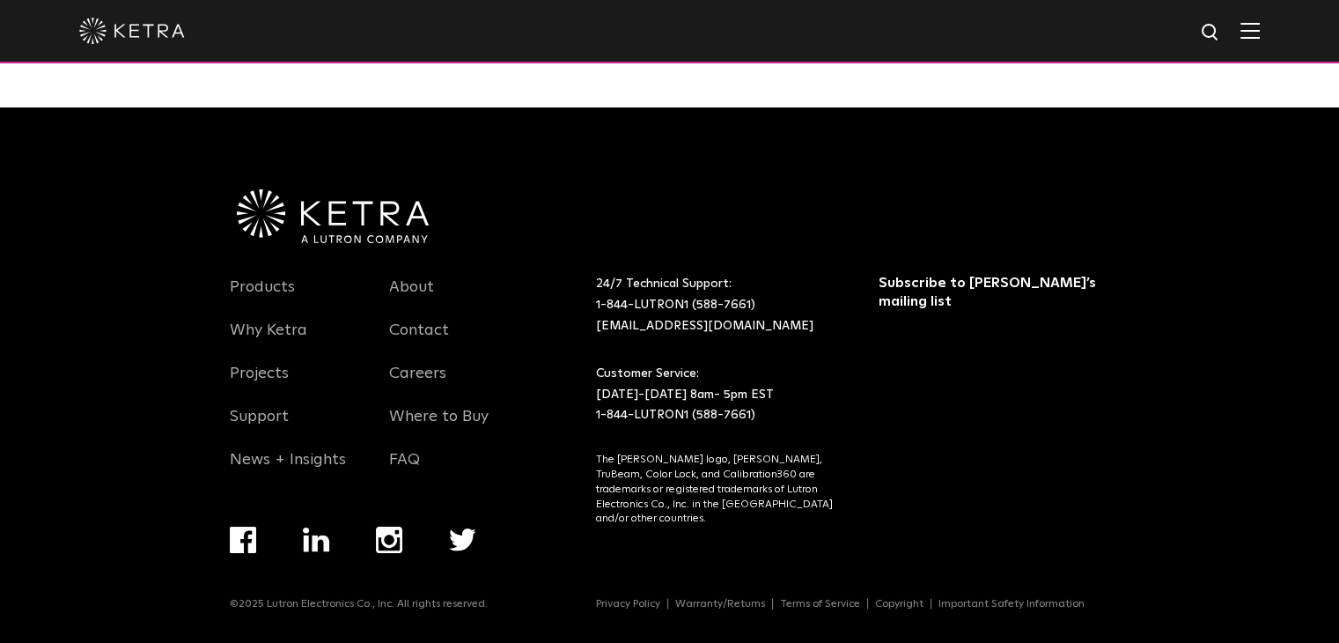
scroll to position [2729, 0]
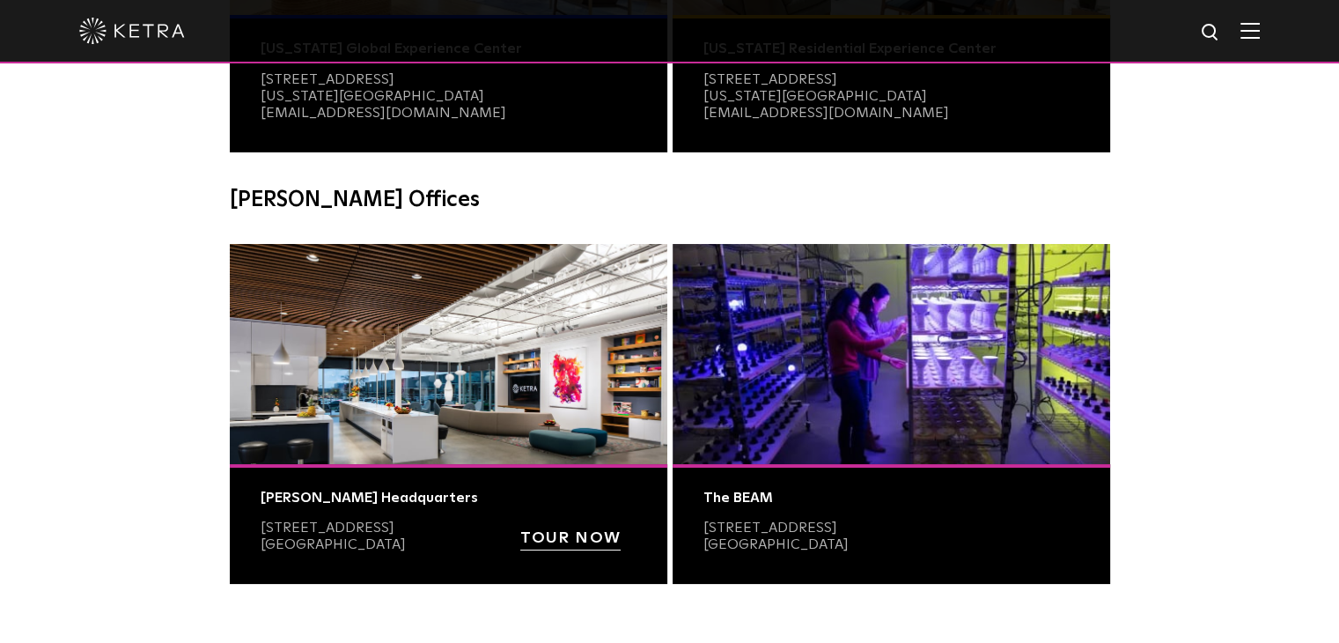
scroll to position [616, 0]
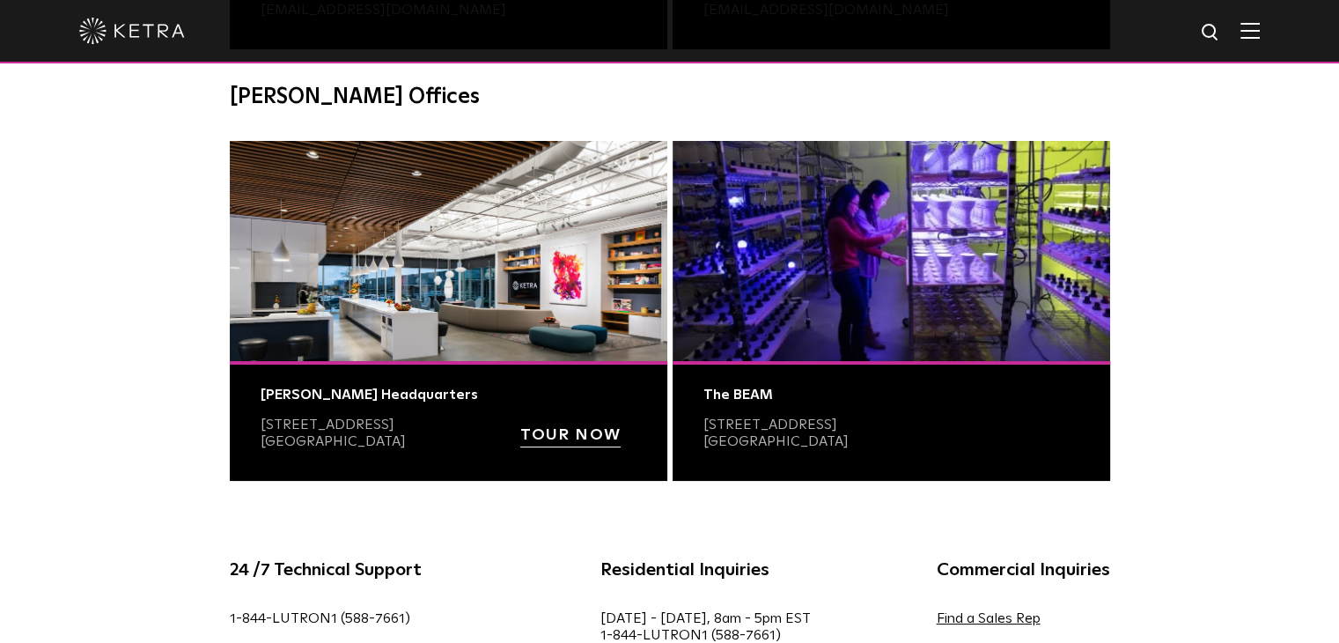
drag, startPoint x: 1351, startPoint y: 571, endPoint x: 1307, endPoint y: 490, distance: 92.6
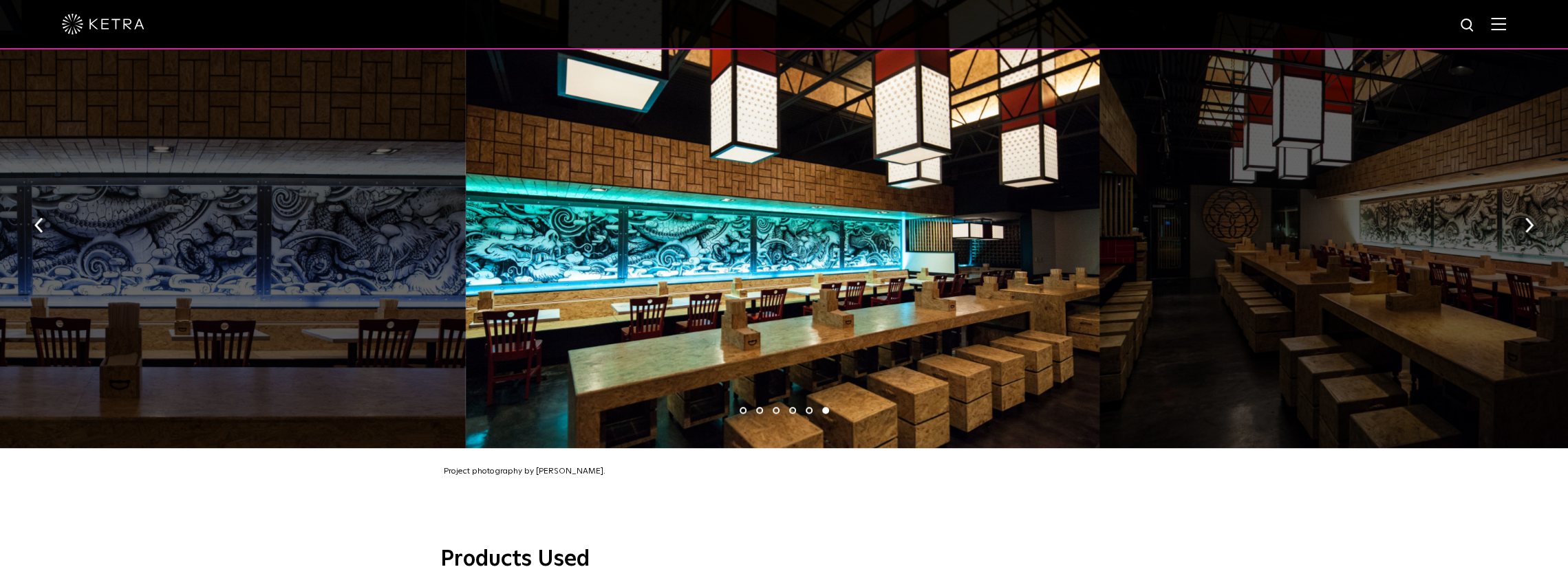
scroll to position [687, 0]
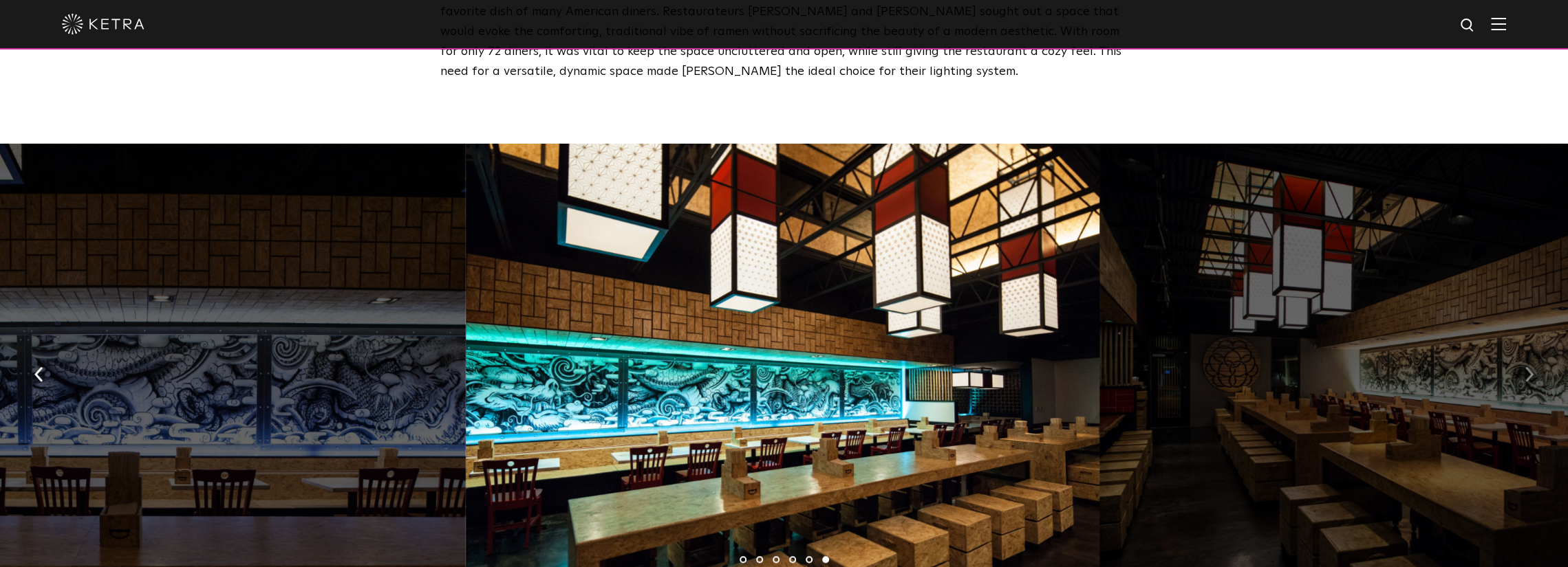
click at [1535, 362] on button "button" at bounding box center [1530, 373] width 30 height 48
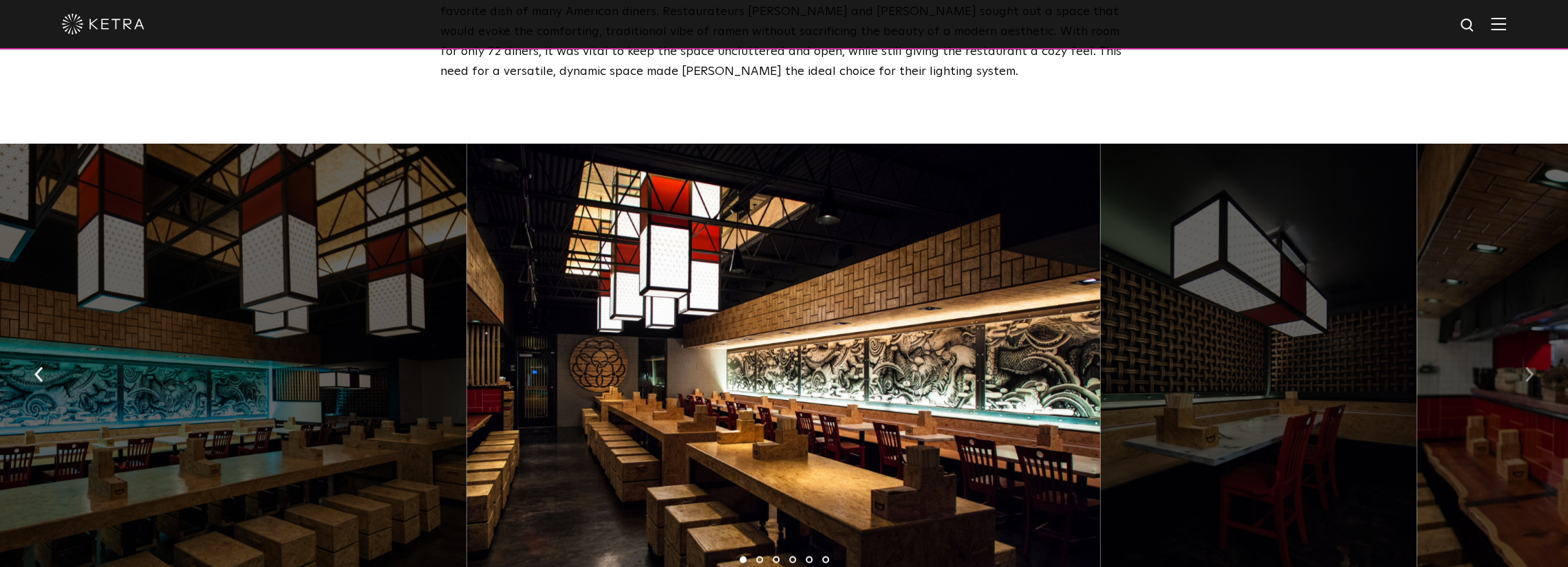
click at [1535, 362] on button "button" at bounding box center [1530, 373] width 30 height 48
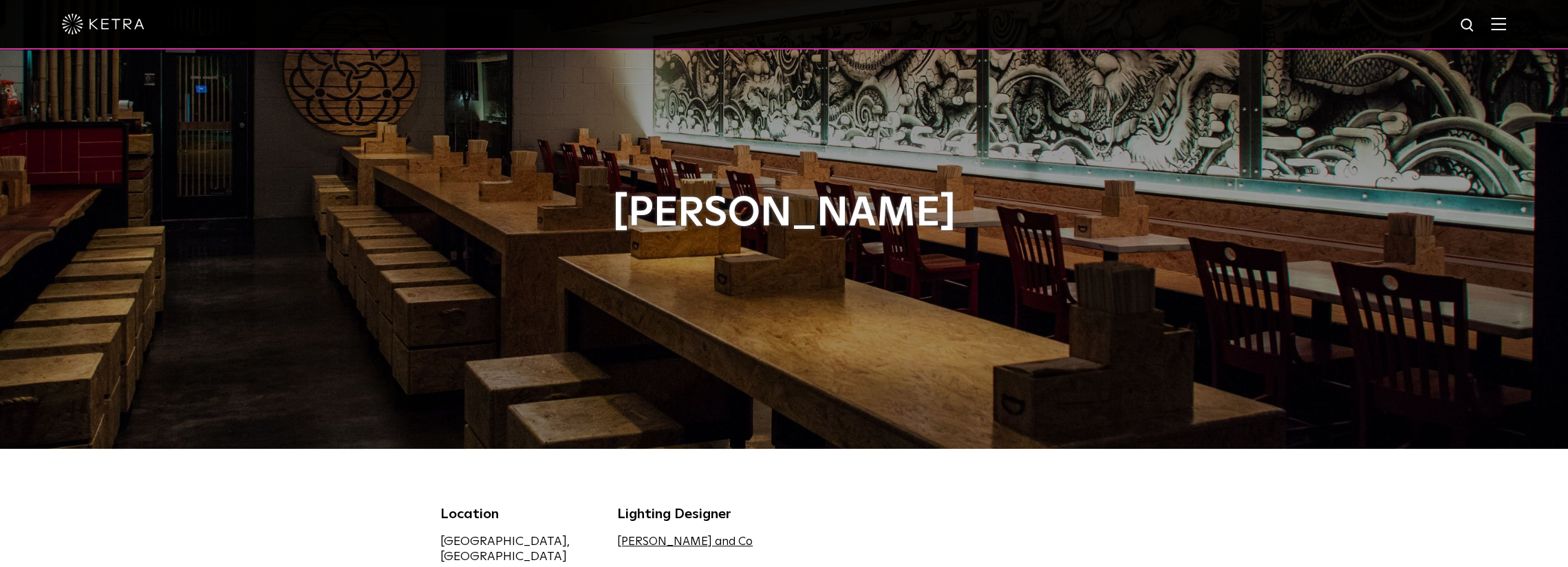
scroll to position [0, 0]
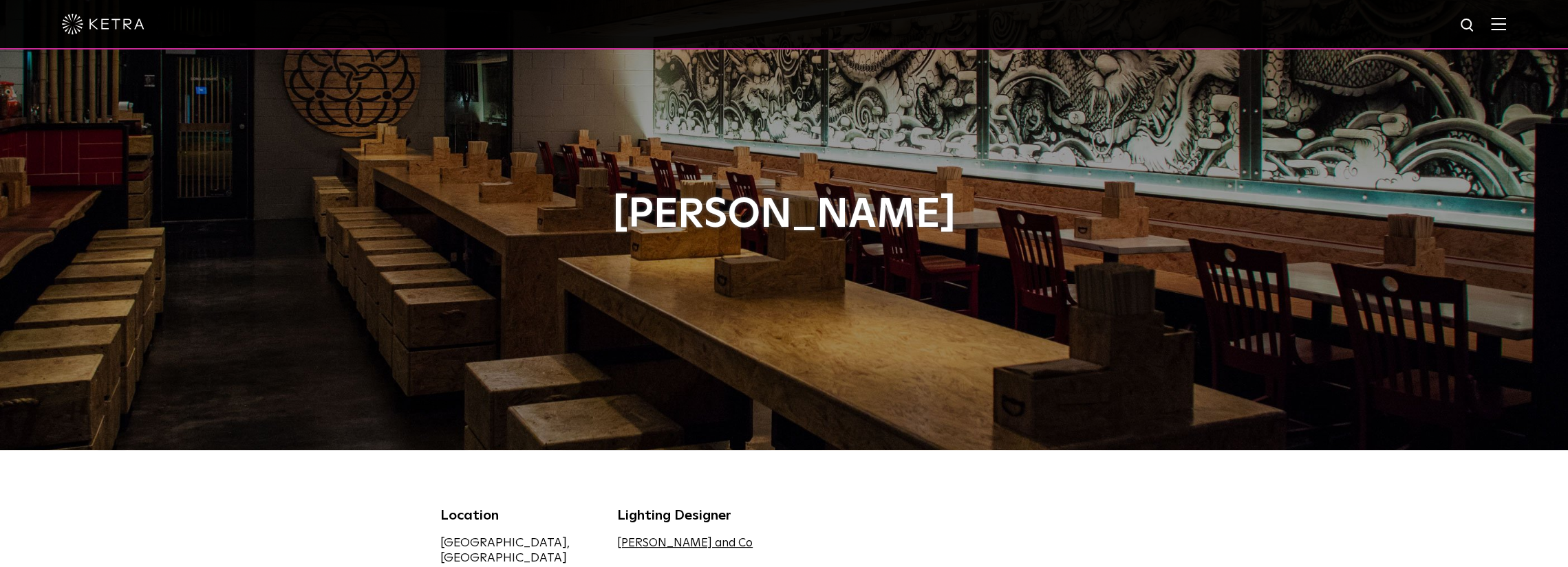
click at [1516, 26] on div at bounding box center [784, 24] width 1568 height 49
click at [1506, 24] on img at bounding box center [1498, 23] width 15 height 13
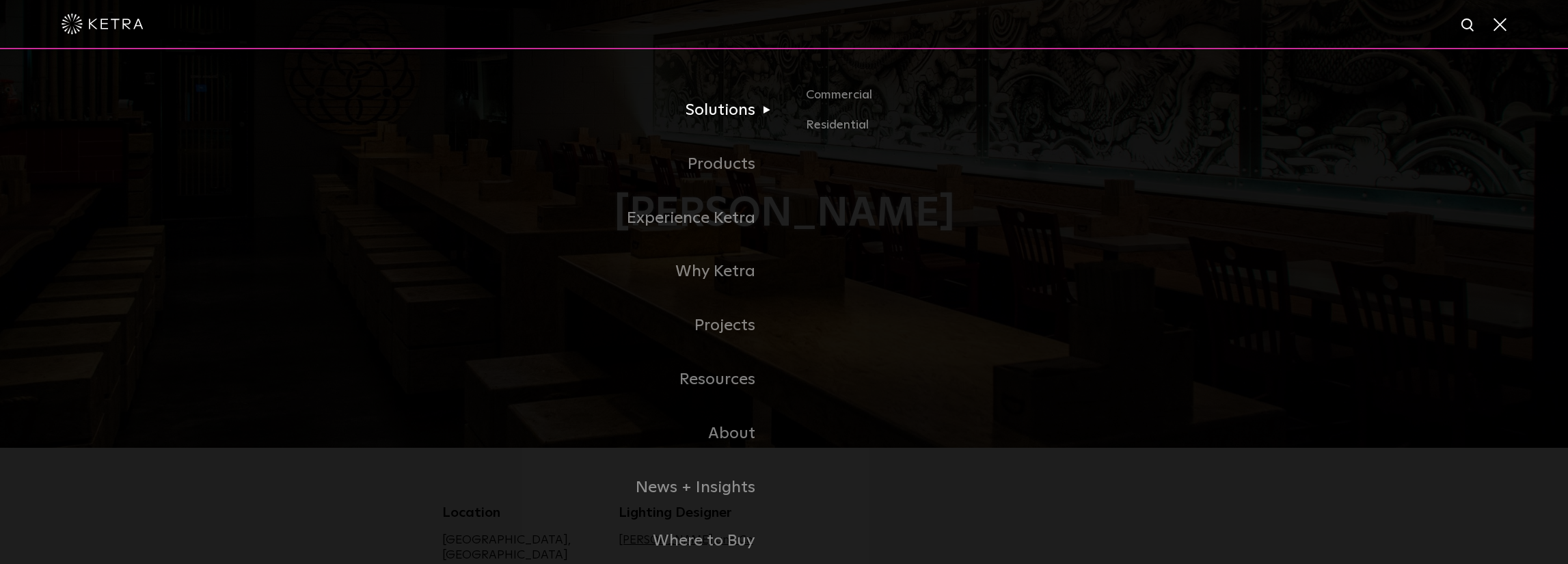
click at [755, 103] on link "Solutions" at bounding box center [613, 110] width 342 height 54
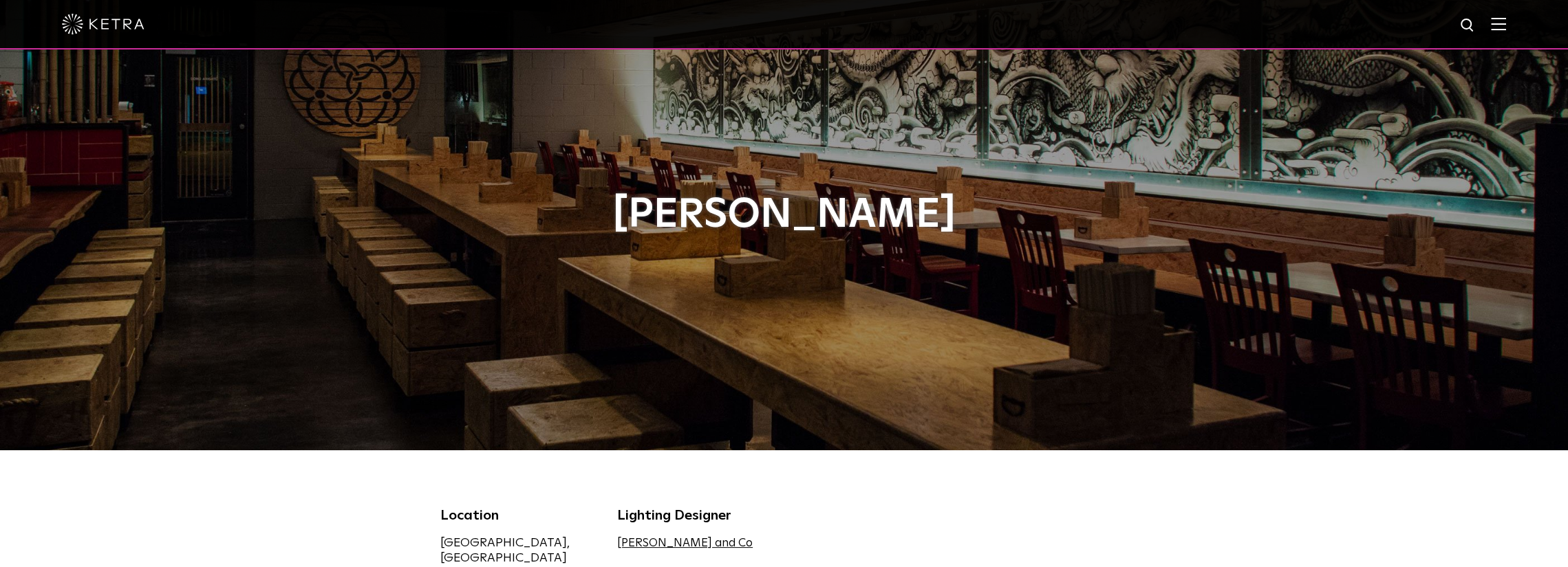
click at [1505, 26] on img at bounding box center [1498, 23] width 15 height 13
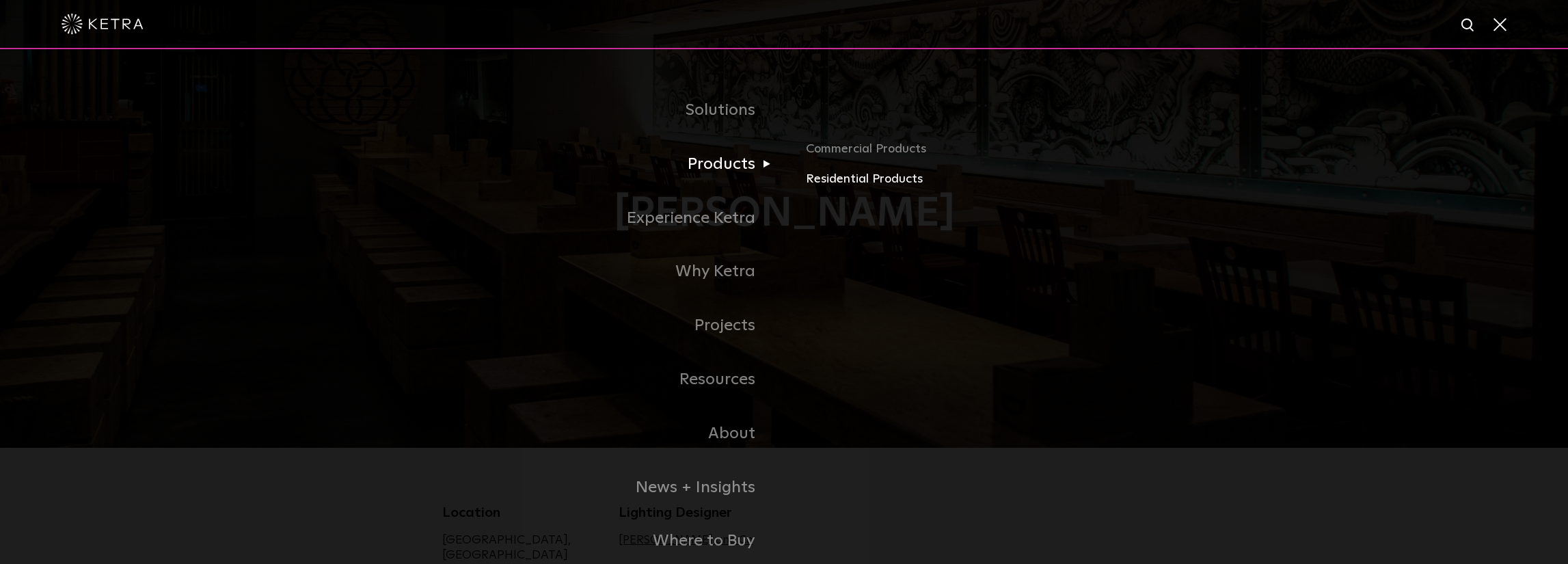
click at [883, 176] on link "Residential Products" at bounding box center [966, 179] width 320 height 20
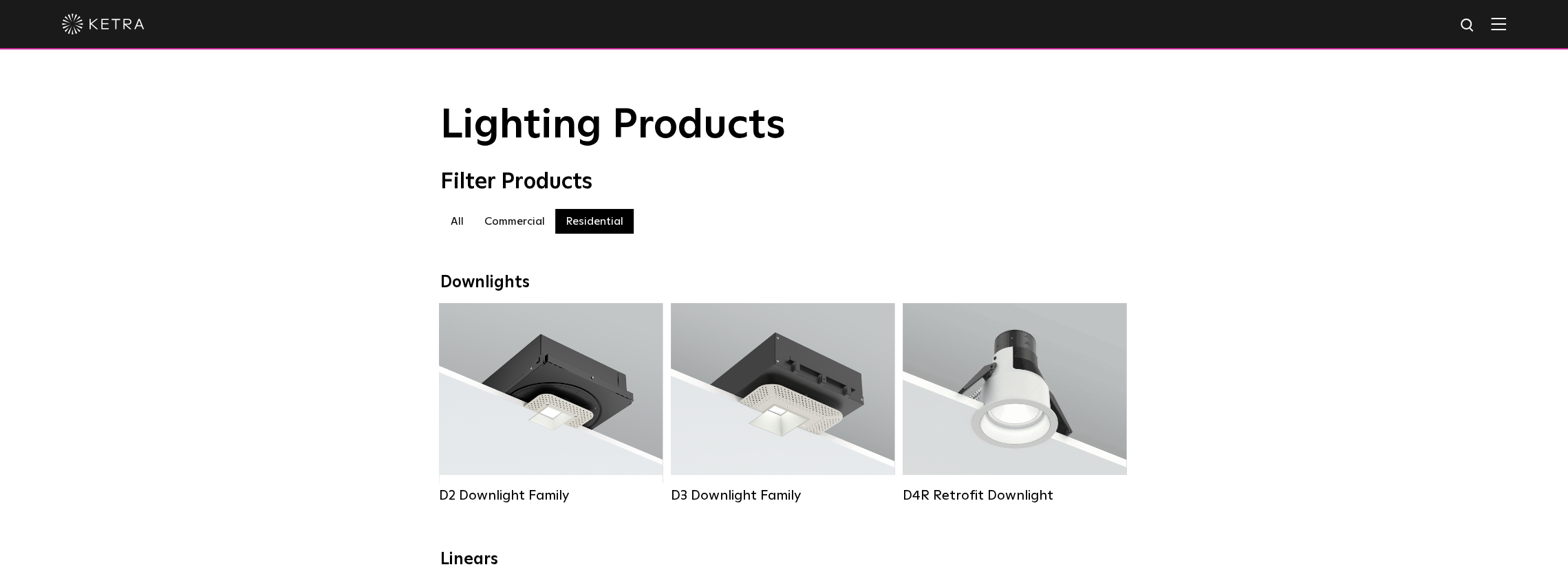
click at [530, 224] on label "Commercial" at bounding box center [515, 222] width 81 height 25
drag, startPoint x: 1162, startPoint y: 290, endPoint x: 1233, endPoint y: 48, distance: 252.2
drag, startPoint x: 1223, startPoint y: 201, endPoint x: 1173, endPoint y: 200, distance: 50.0
click at [1223, 201] on div "Filter Products Commercial All Commercial Residential" at bounding box center [784, 209] width 1568 height 78
click at [107, 18] on link at bounding box center [103, 24] width 83 height 12
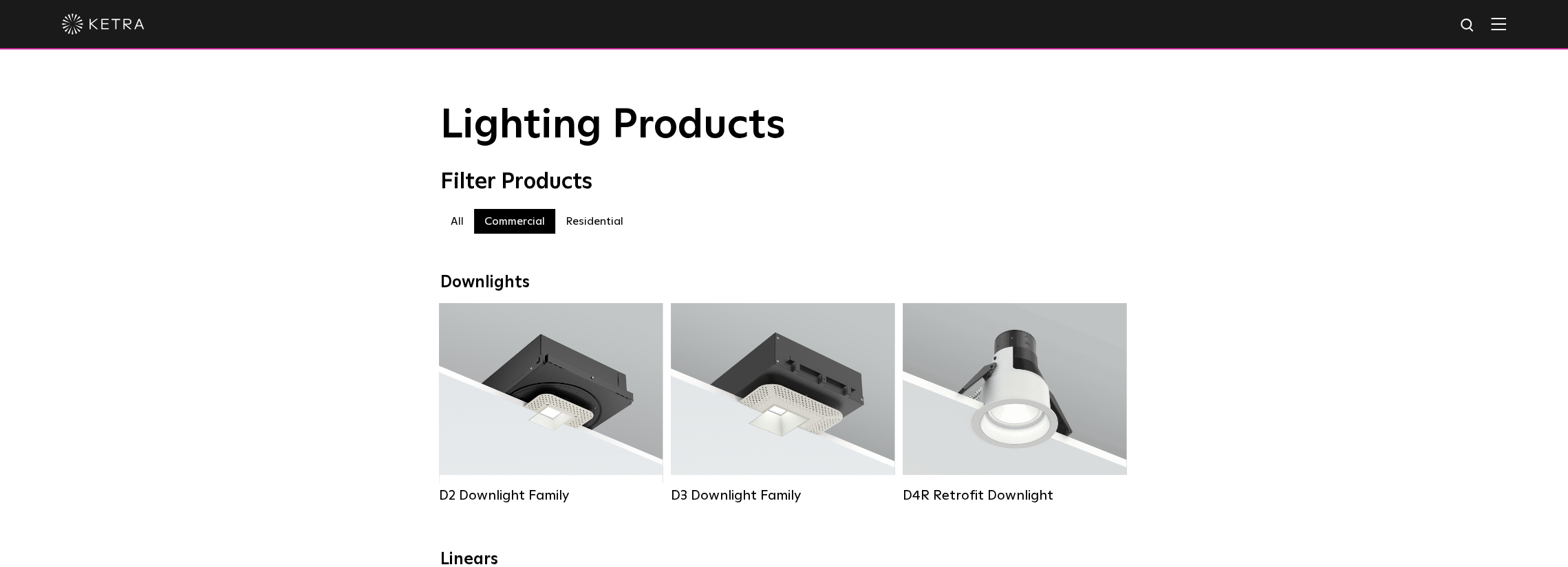
drag, startPoint x: 1089, startPoint y: 379, endPoint x: 1015, endPoint y: 113, distance: 276.1
click at [1500, 27] on div at bounding box center [784, 24] width 1444 height 48
click at [1506, 31] on div at bounding box center [784, 24] width 1444 height 48
click at [1506, 23] on img at bounding box center [1498, 23] width 15 height 13
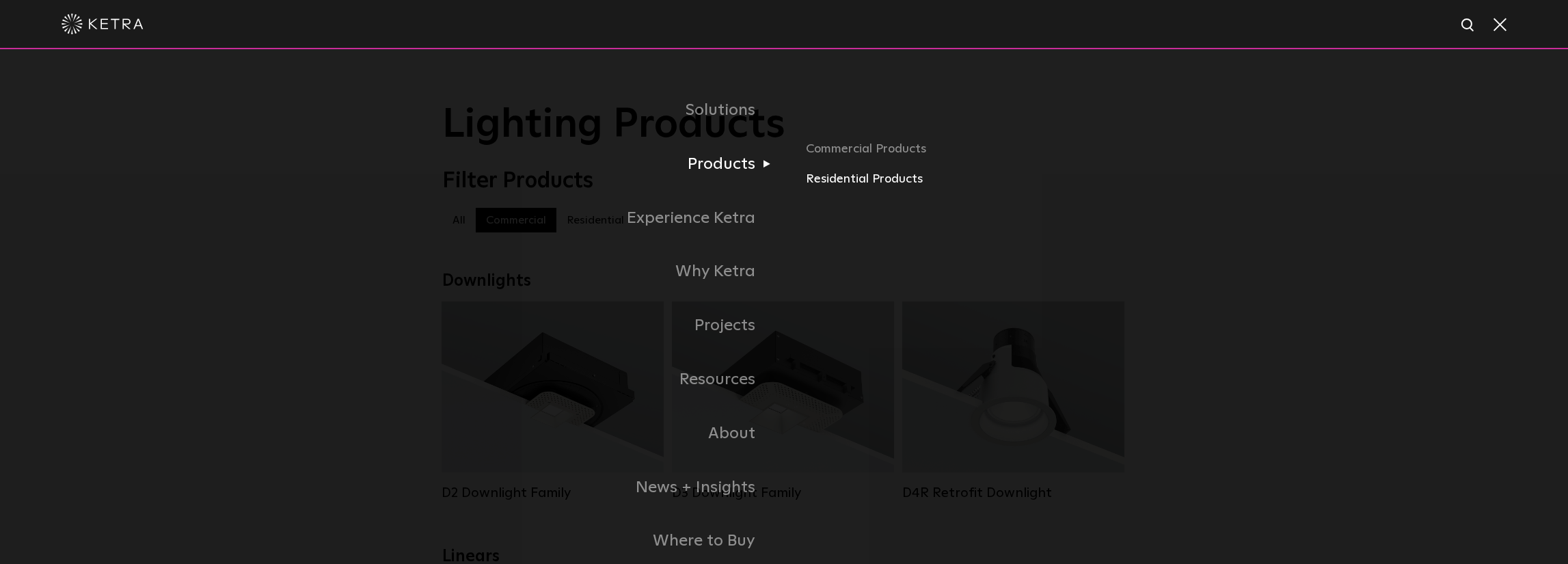
click at [840, 183] on link "Residential Products" at bounding box center [966, 179] width 320 height 20
